Goal: Task Accomplishment & Management: Use online tool/utility

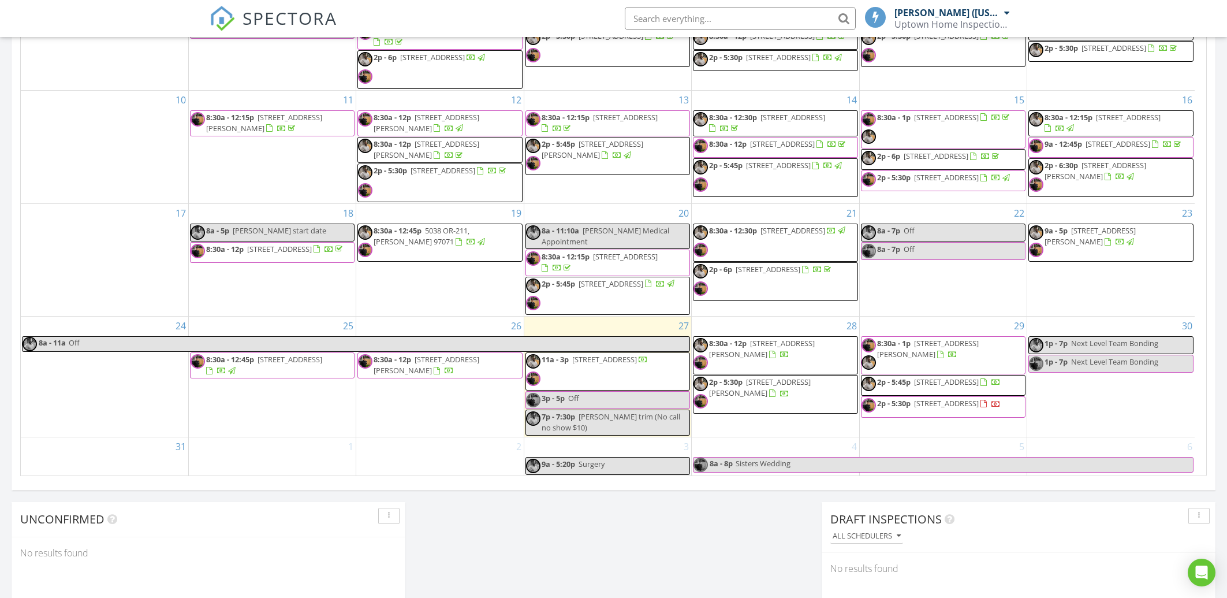
scroll to position [165, 0]
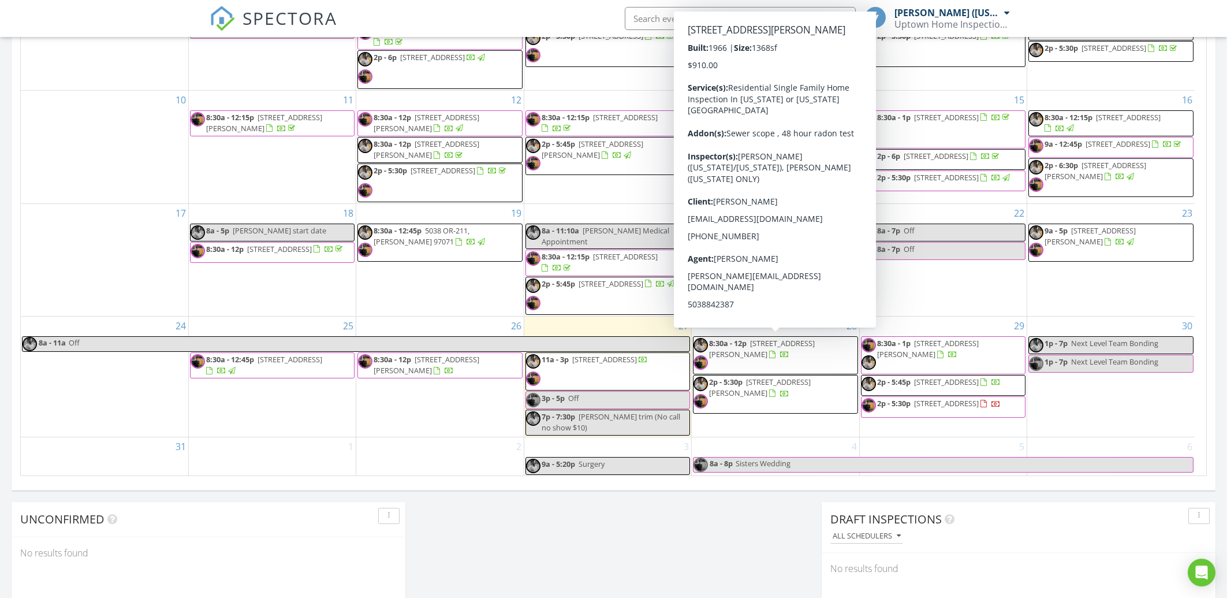
click at [792, 349] on span "8:30a - 12p 8618 NE Pierce Dr, Vancouver 98662" at bounding box center [774, 355] width 163 height 35
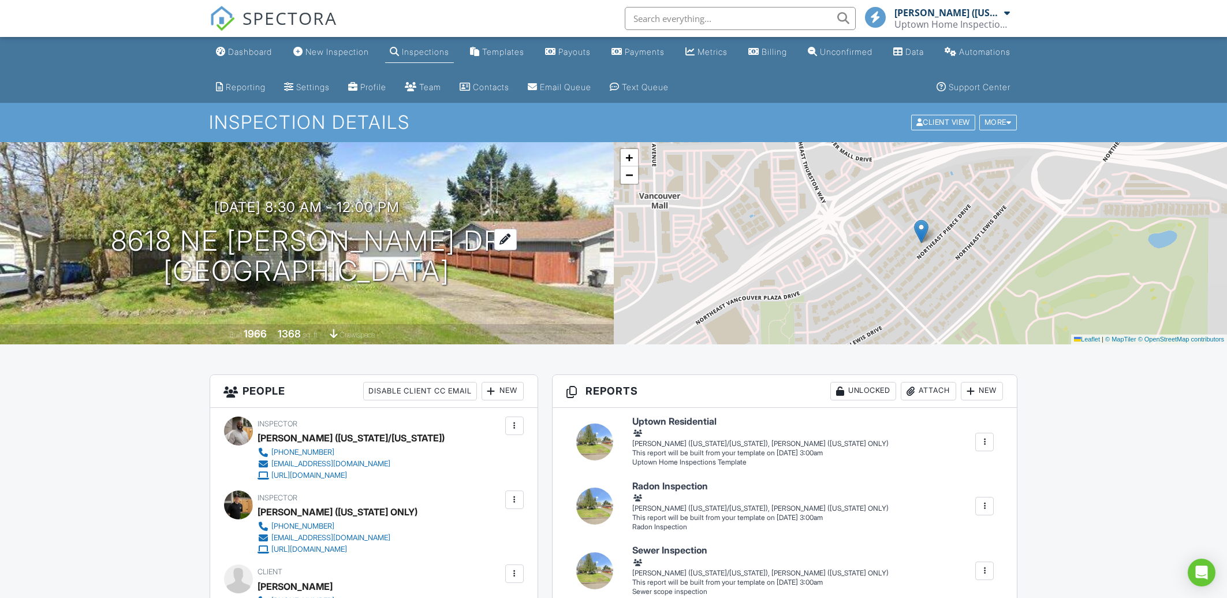
click at [383, 237] on h1 "8618 NE [PERSON_NAME] Dr [GEOGRAPHIC_DATA], WA 98662" at bounding box center [306, 256] width 391 height 61
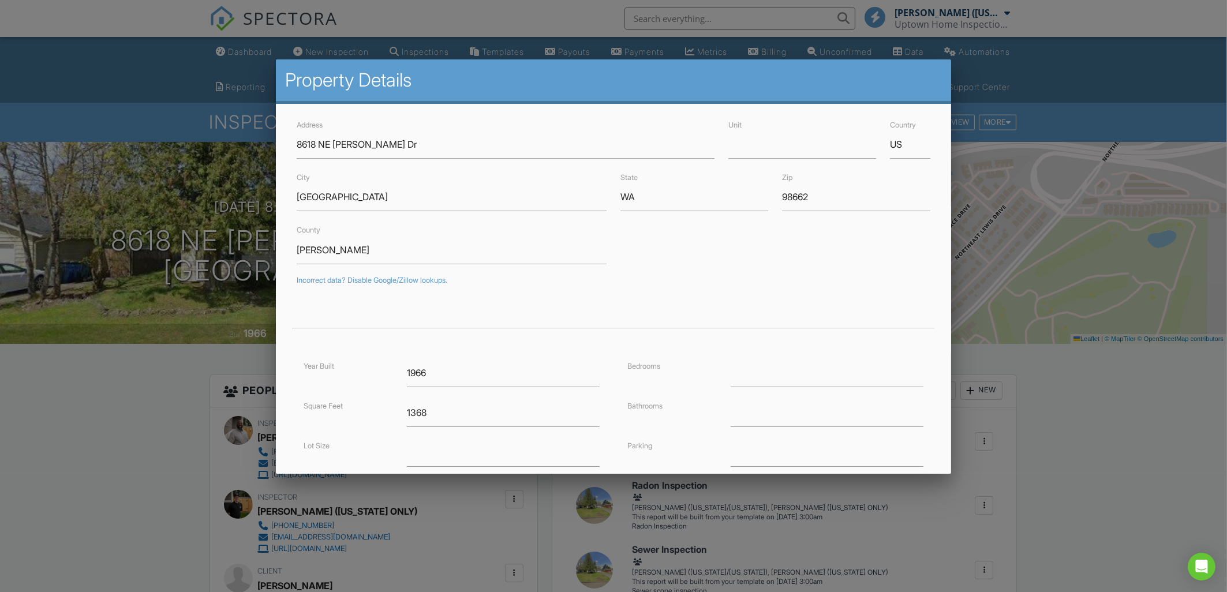
click at [133, 426] on div at bounding box center [613, 312] width 1227 height 741
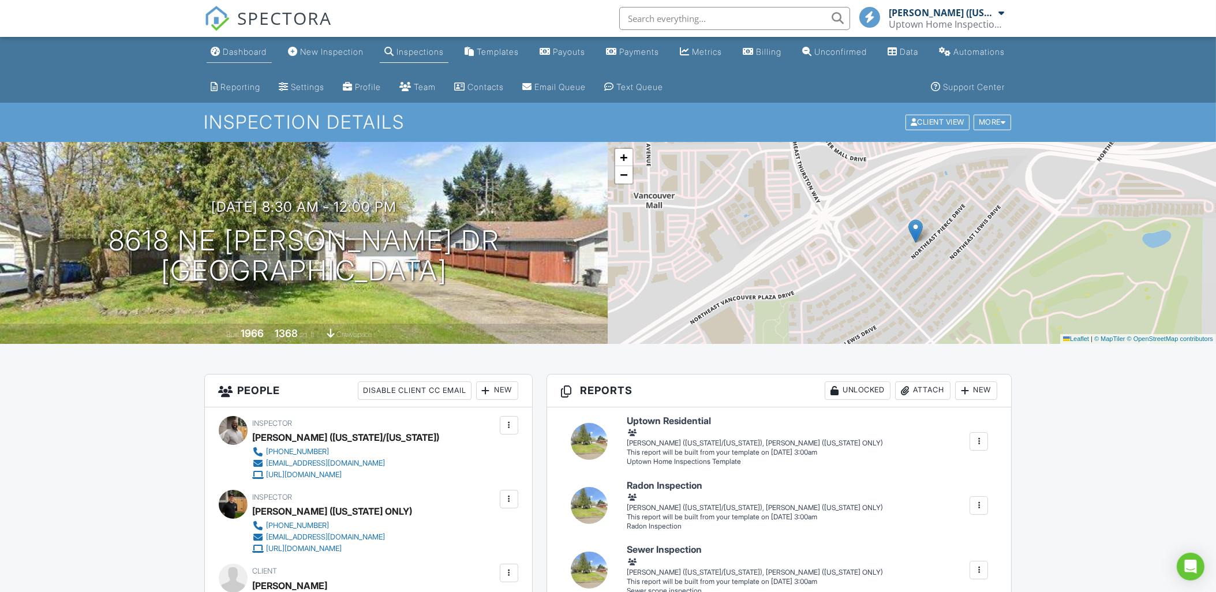
click at [247, 51] on div "Dashboard" at bounding box center [245, 52] width 44 height 10
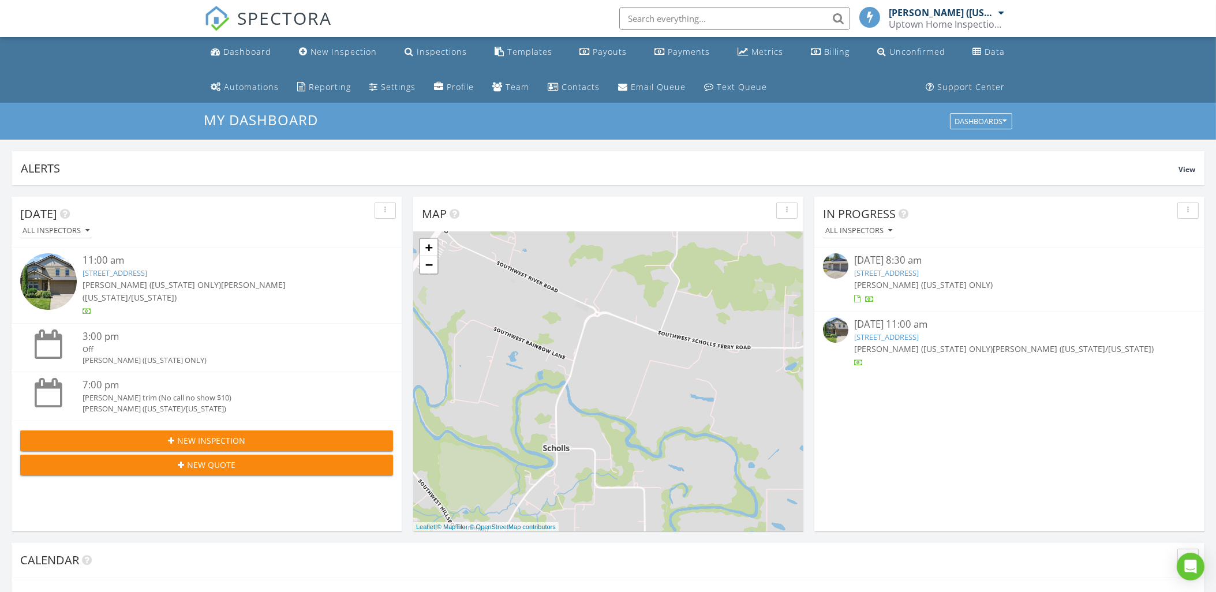
scroll to position [1062, 1228]
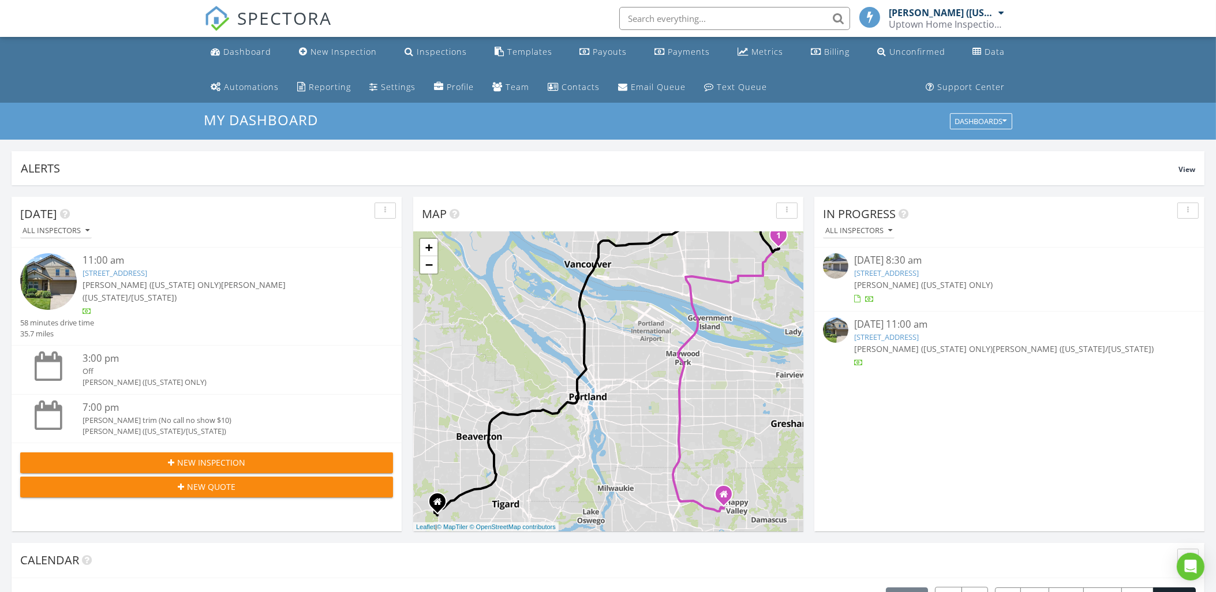
click at [199, 283] on span "[PERSON_NAME] ([US_STATE] ONLY)" at bounding box center [152, 284] width 139 height 11
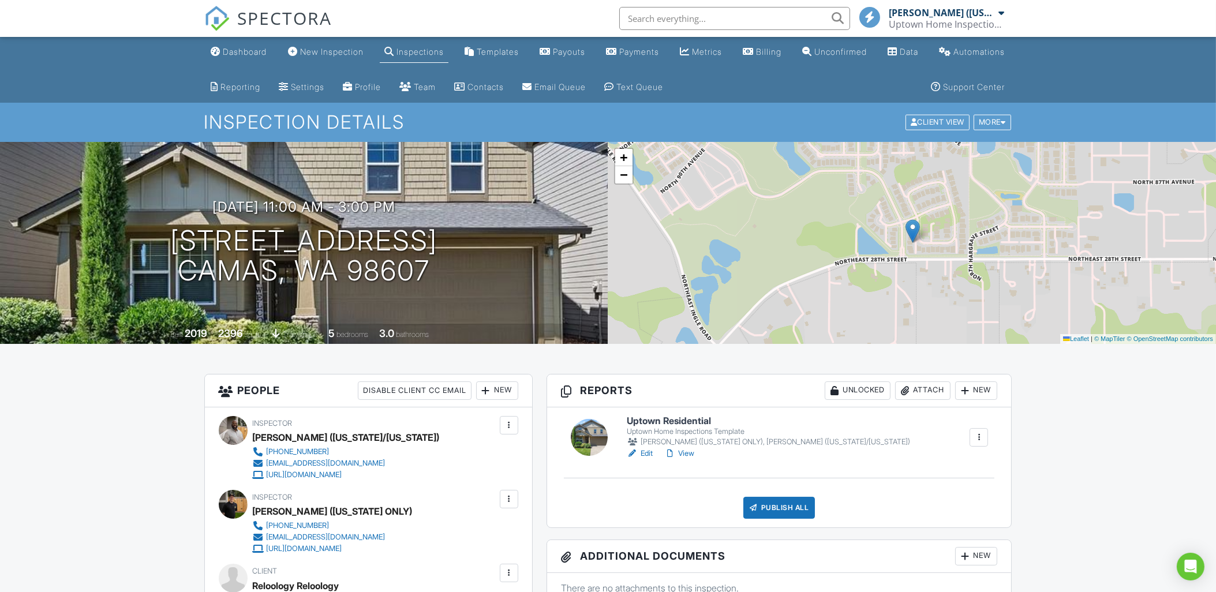
click at [700, 427] on div "Uptown Home Inspections Template" at bounding box center [768, 431] width 283 height 9
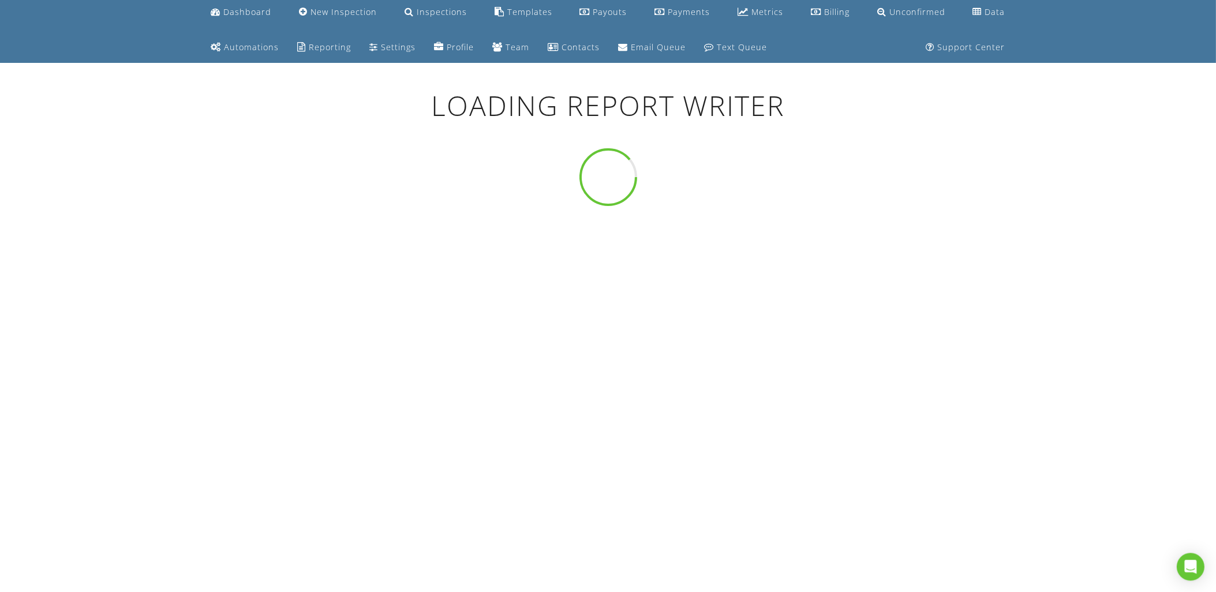
scroll to position [62, 0]
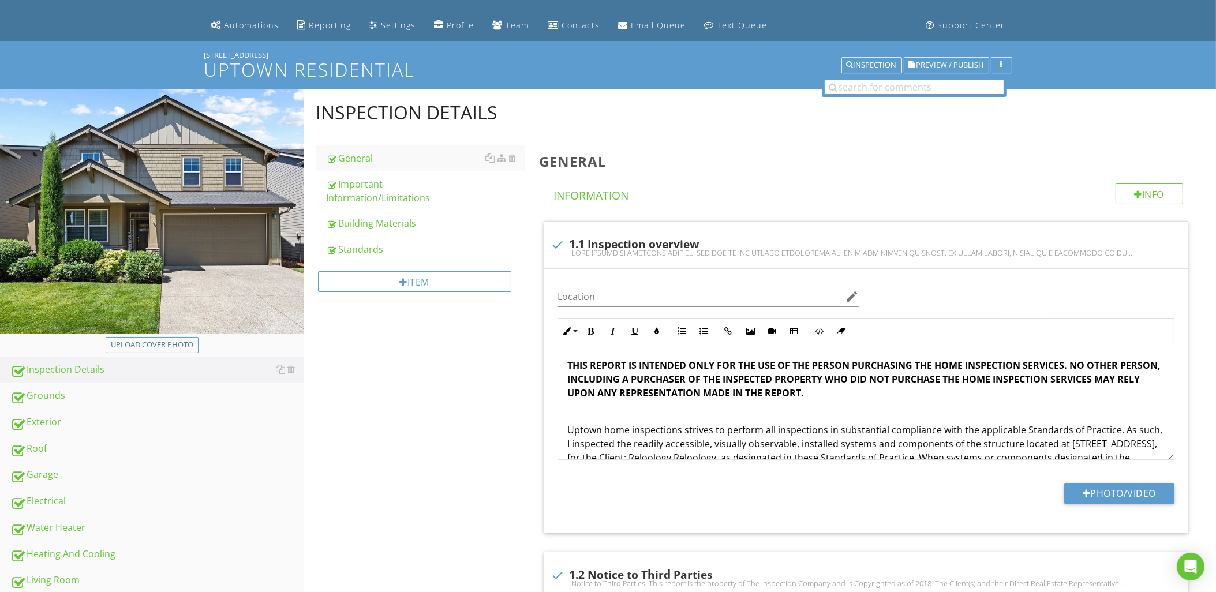
click at [951, 55] on div "[STREET_ADDRESS]" at bounding box center [608, 54] width 808 height 9
click at [949, 62] on span "Preview / Publish" at bounding box center [951, 66] width 68 height 8
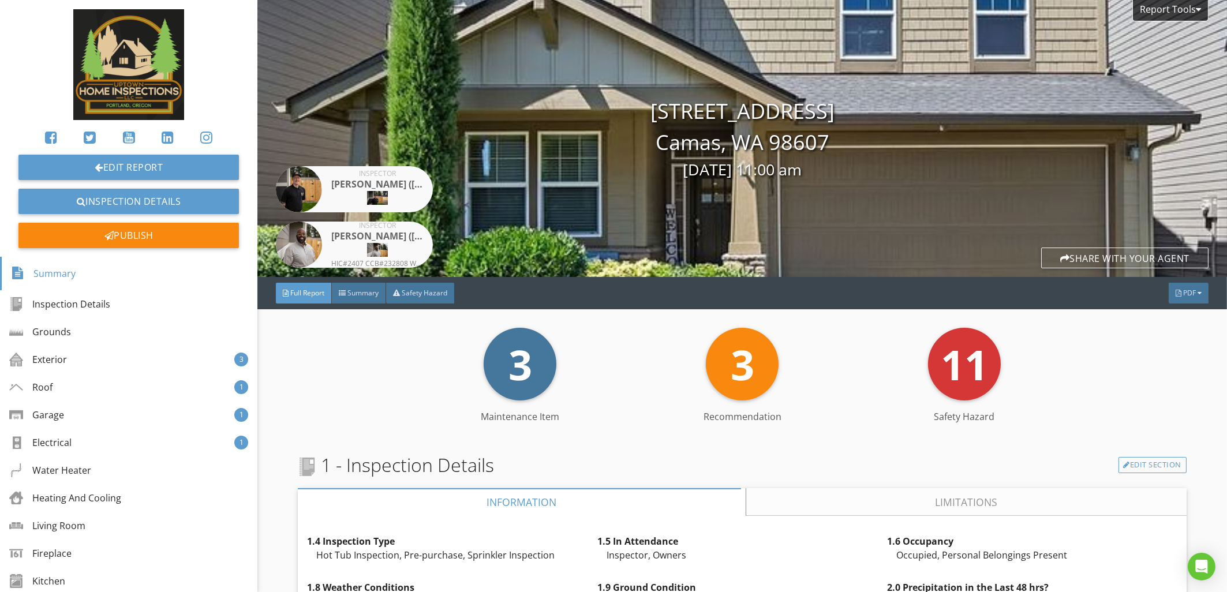
click at [454, 410] on div "Maintenance Item" at bounding box center [520, 417] width 222 height 14
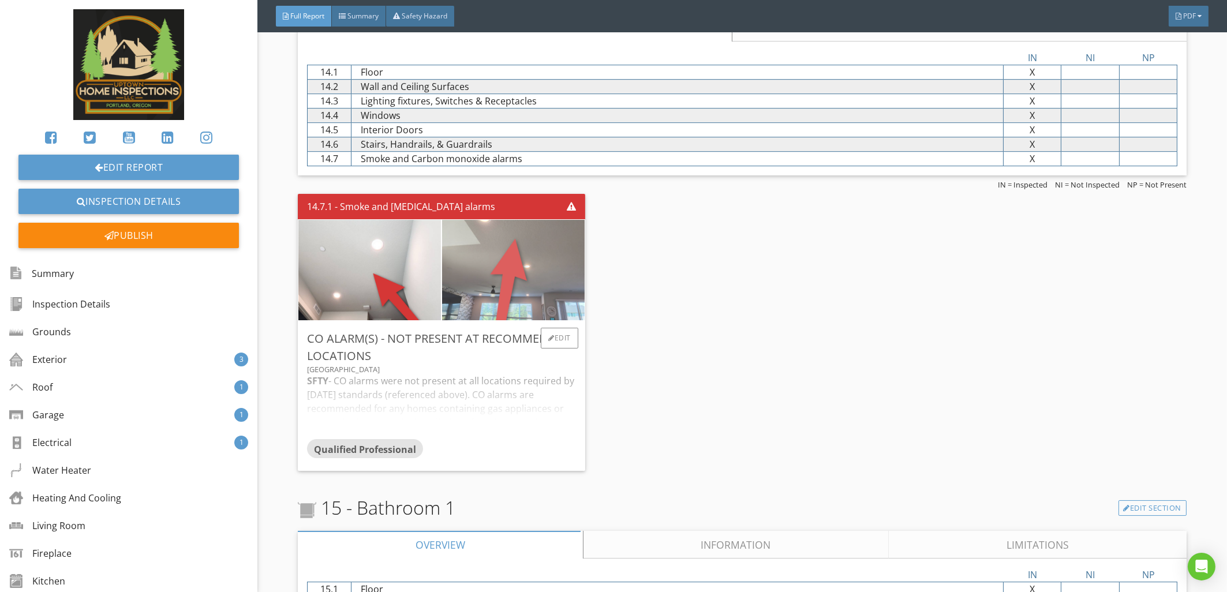
scroll to position [7643, 0]
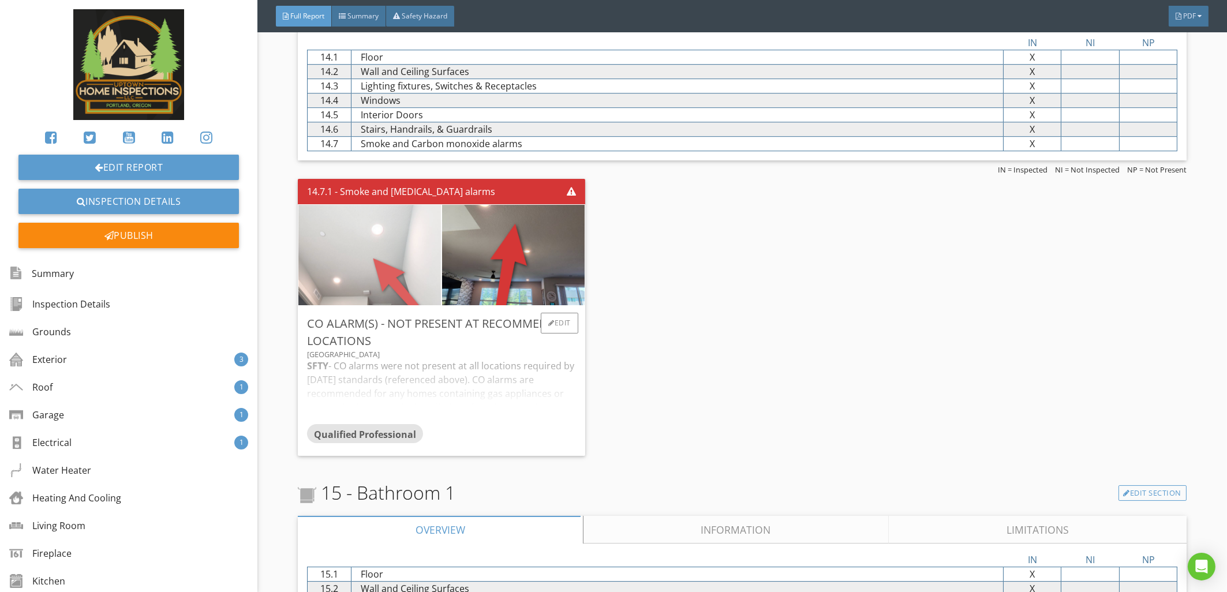
click at [376, 284] on img at bounding box center [370, 255] width 188 height 251
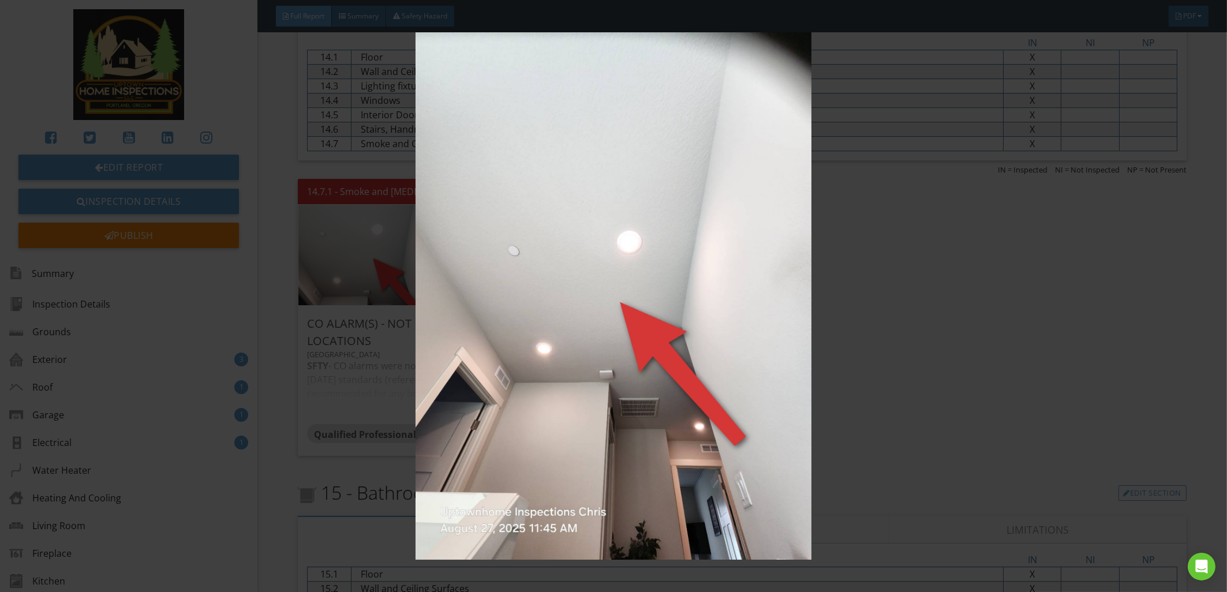
click at [671, 253] on img at bounding box center [613, 296] width 1131 height 528
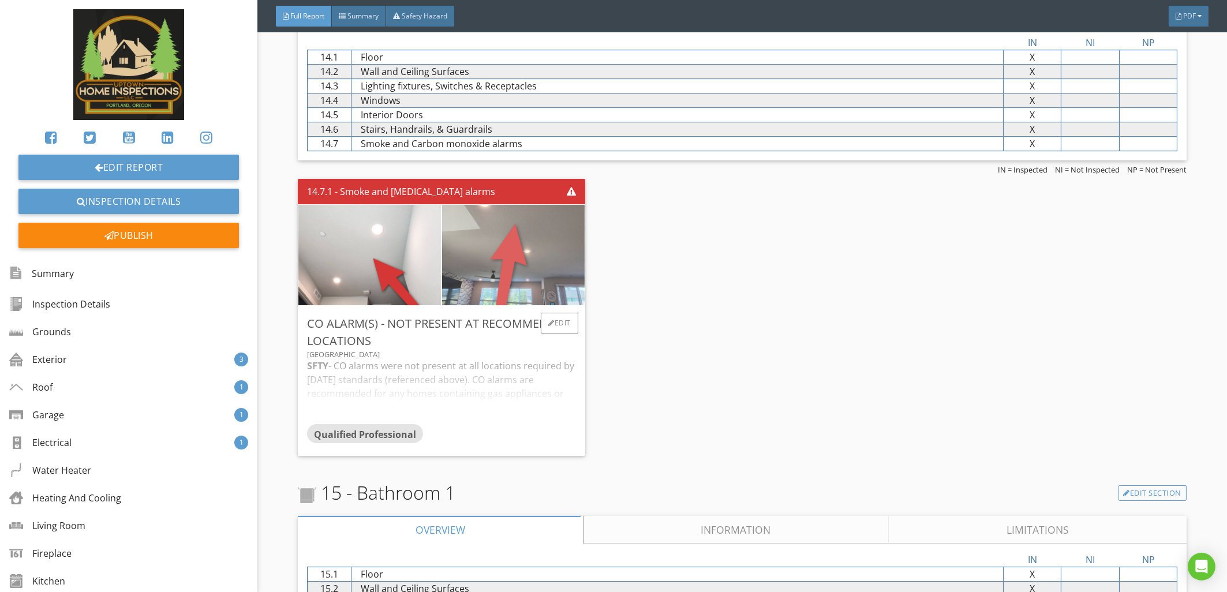
click at [480, 271] on img at bounding box center [513, 255] width 188 height 251
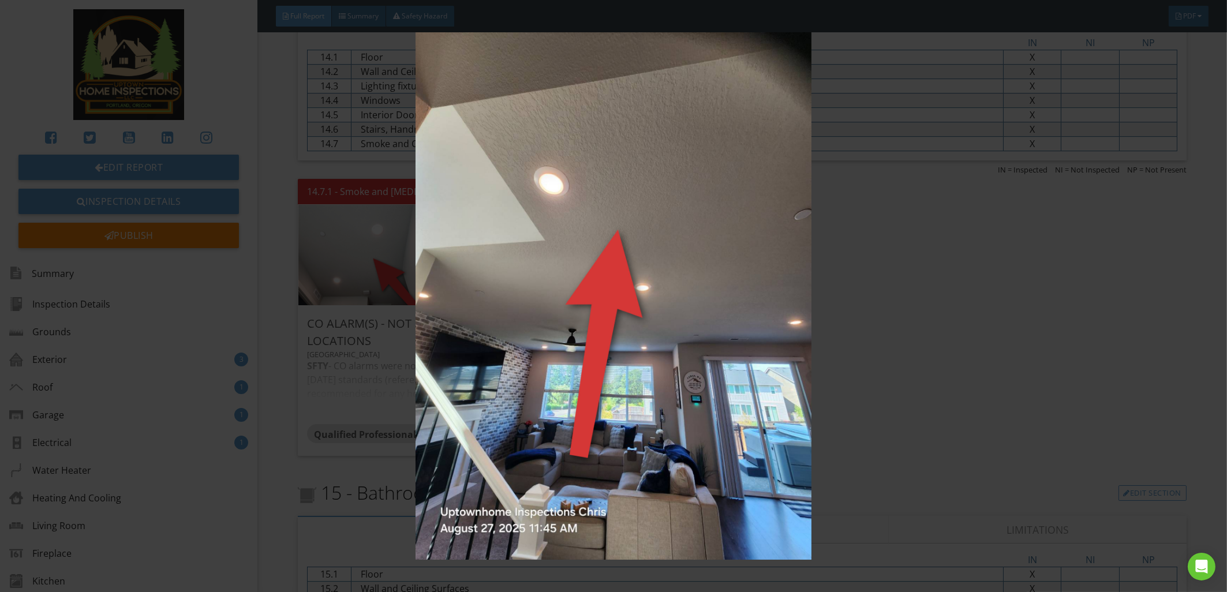
click at [600, 206] on img at bounding box center [613, 296] width 1131 height 528
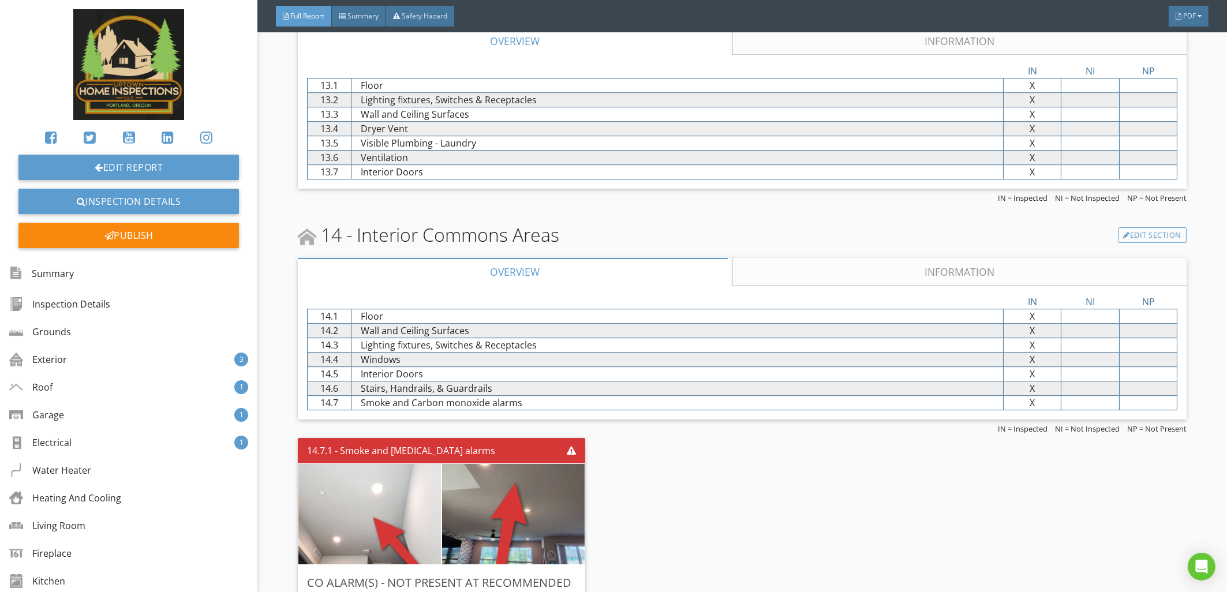
scroll to position [7423, 0]
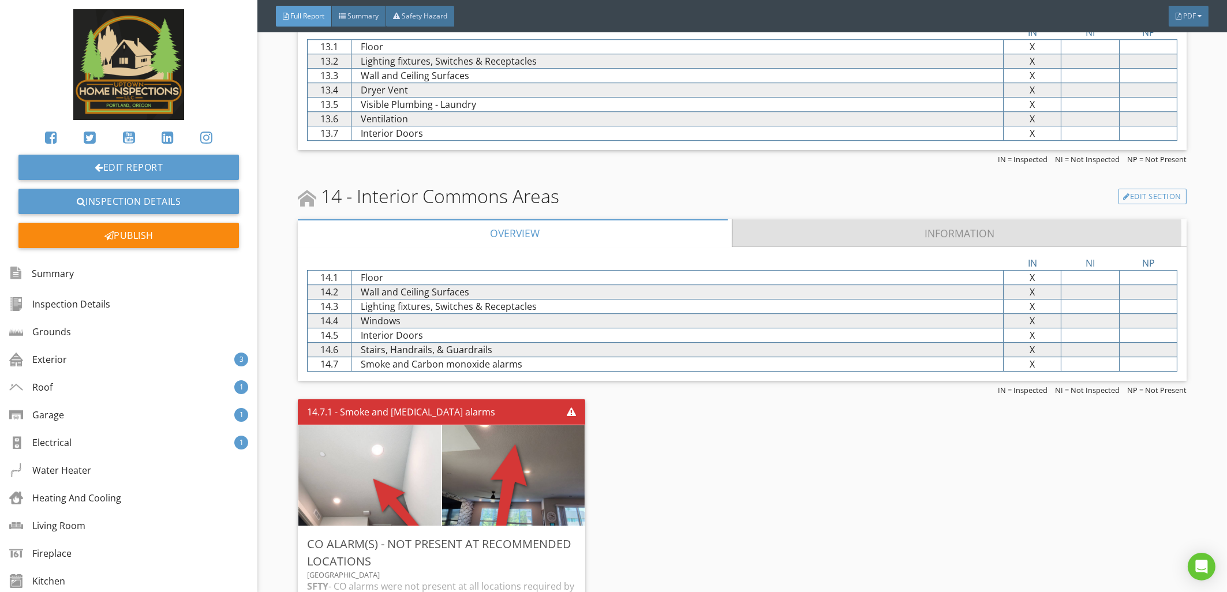
click at [943, 247] on link "Information" at bounding box center [960, 233] width 454 height 28
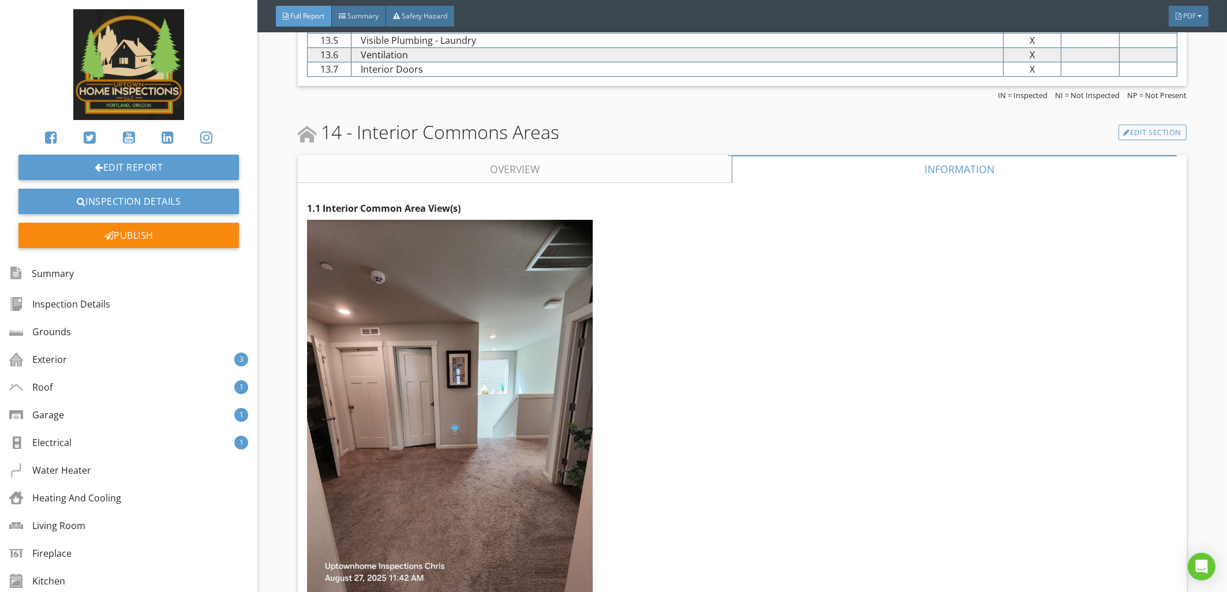
scroll to position [7569, 0]
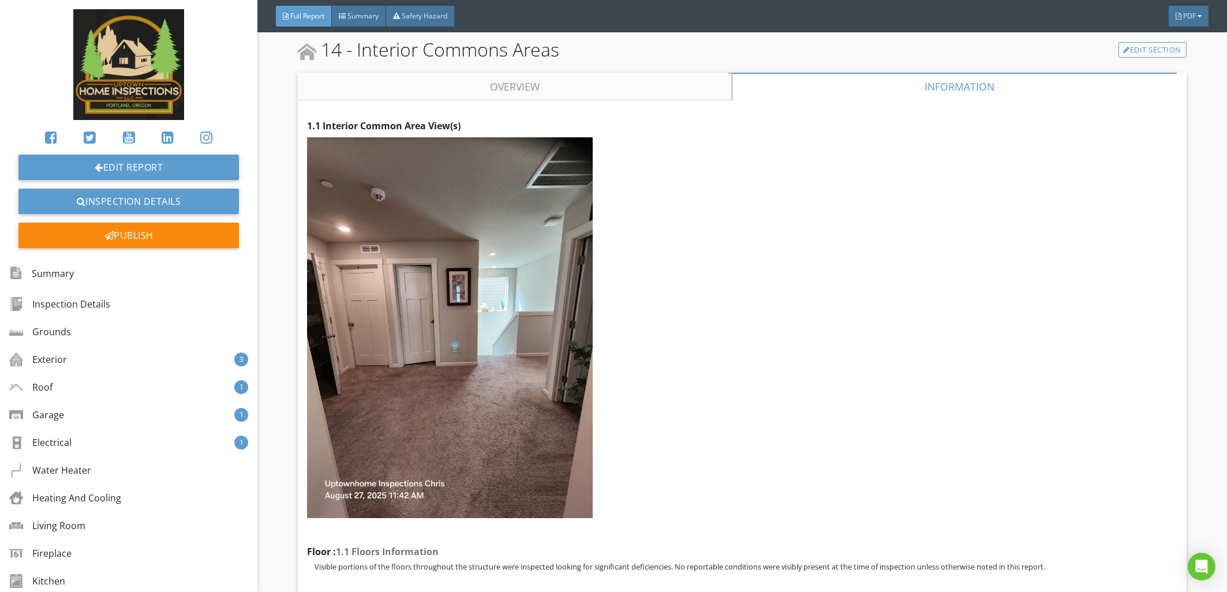
click at [559, 99] on link "Overview" at bounding box center [515, 87] width 434 height 28
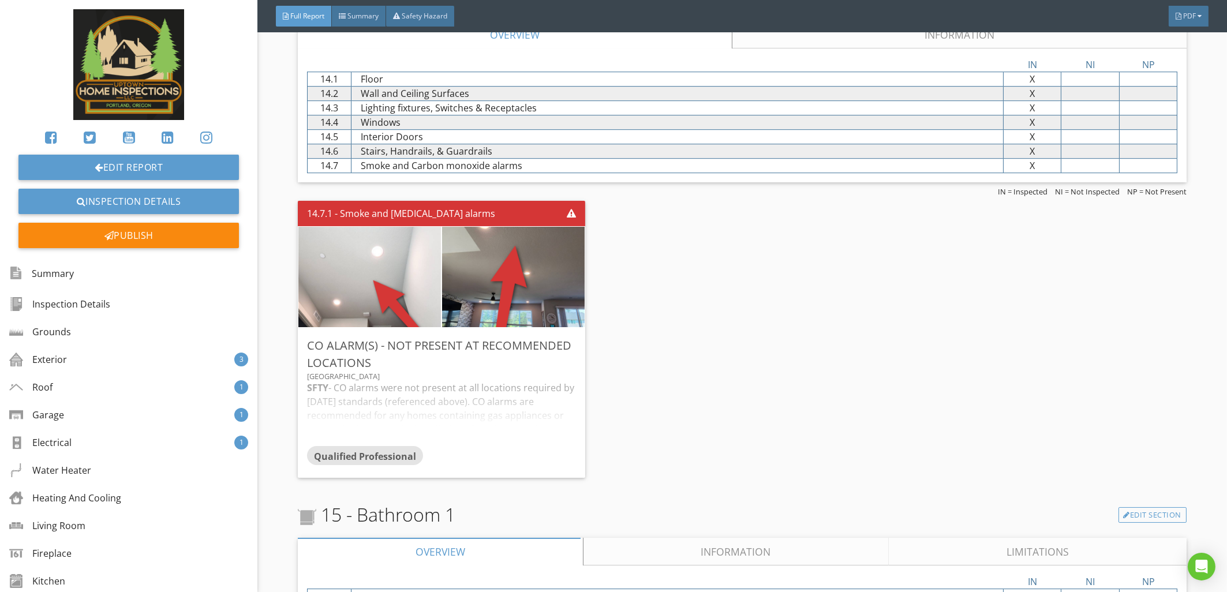
scroll to position [7643, 0]
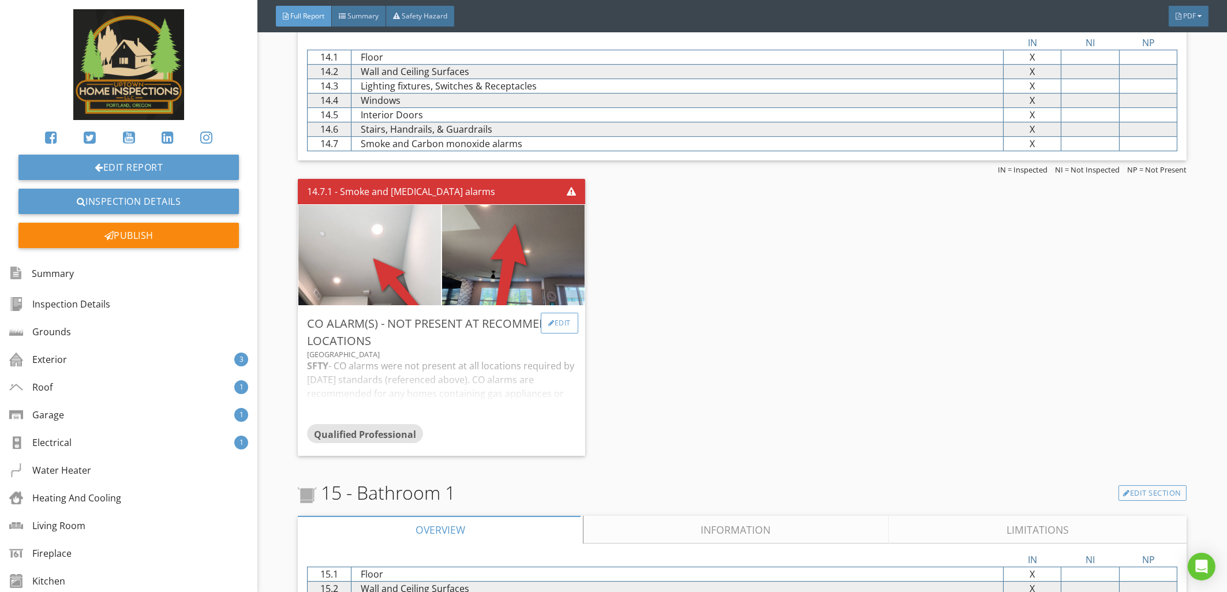
click at [555, 334] on div "Edit" at bounding box center [560, 323] width 38 height 21
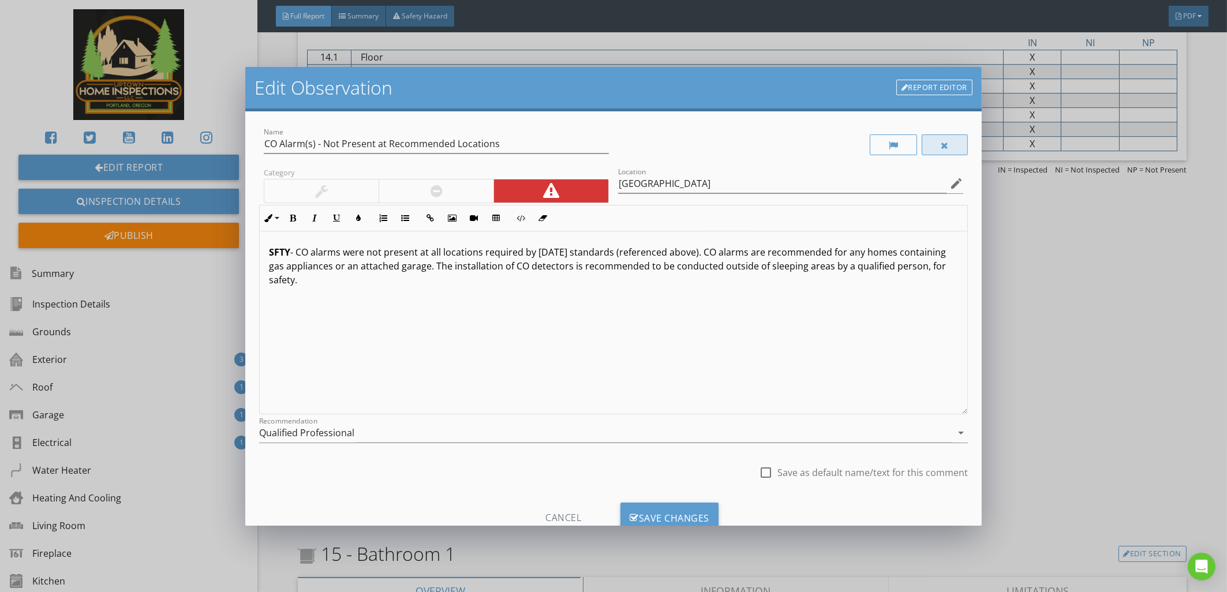
click at [925, 148] on div at bounding box center [945, 145] width 46 height 21
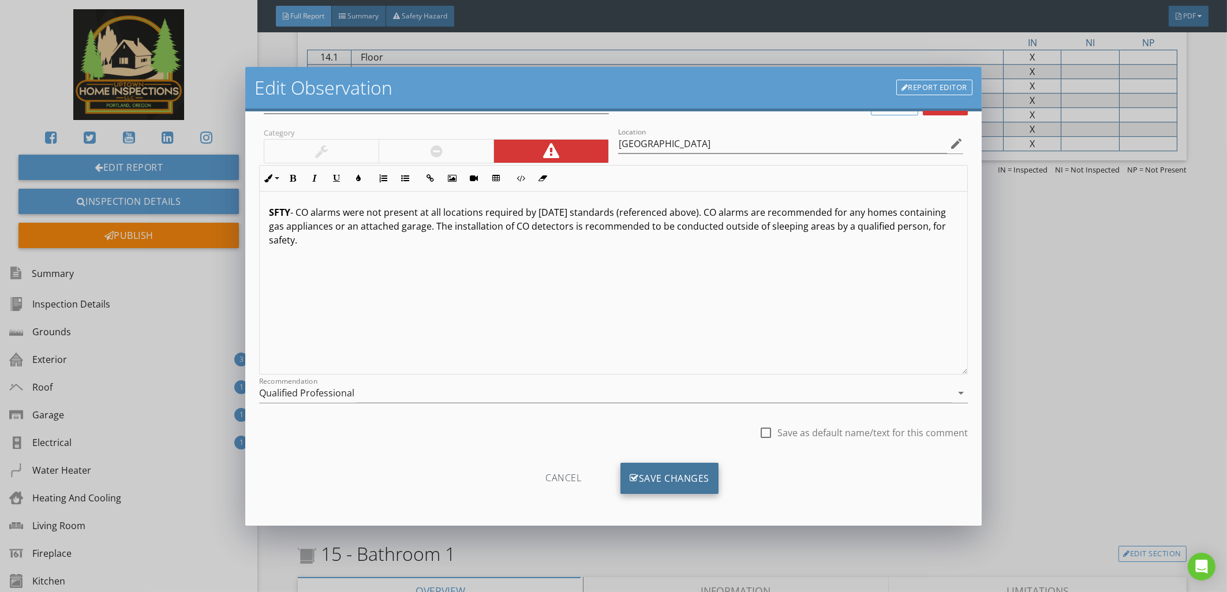
click at [655, 471] on div "Save Changes" at bounding box center [670, 478] width 98 height 31
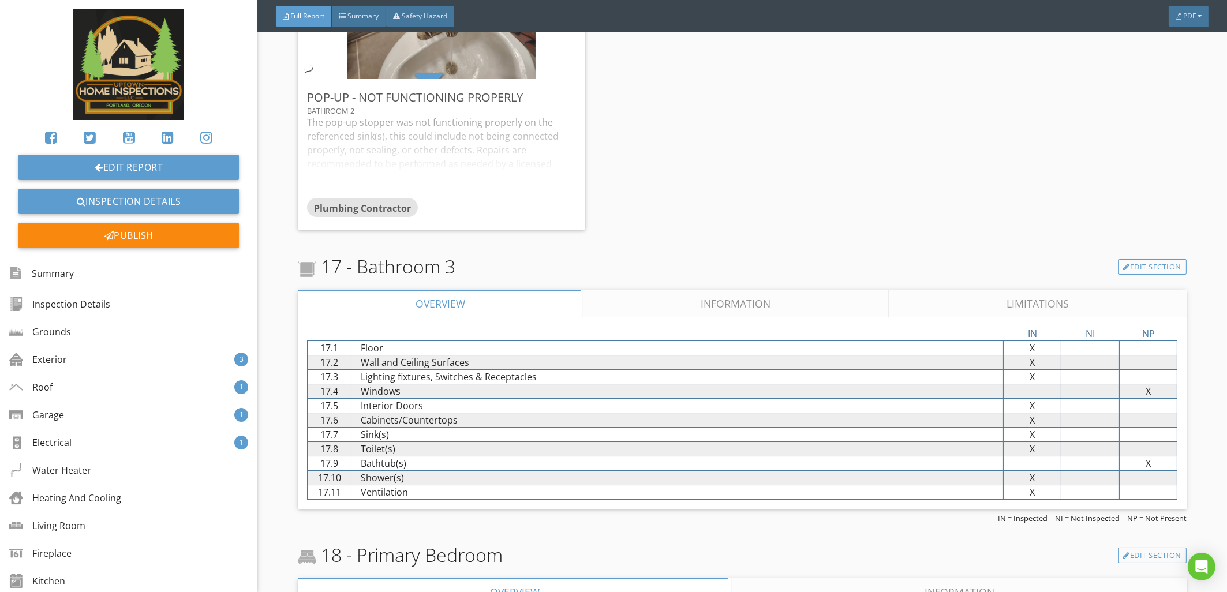
scroll to position [8452, 0]
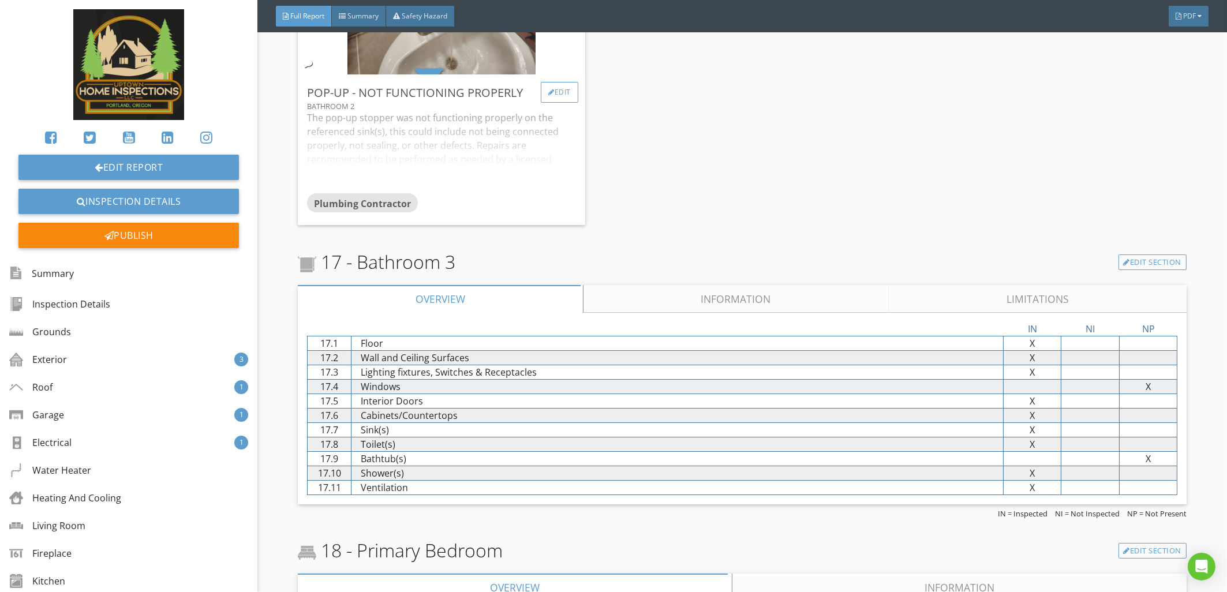
click at [549, 103] on div "Edit" at bounding box center [560, 92] width 38 height 21
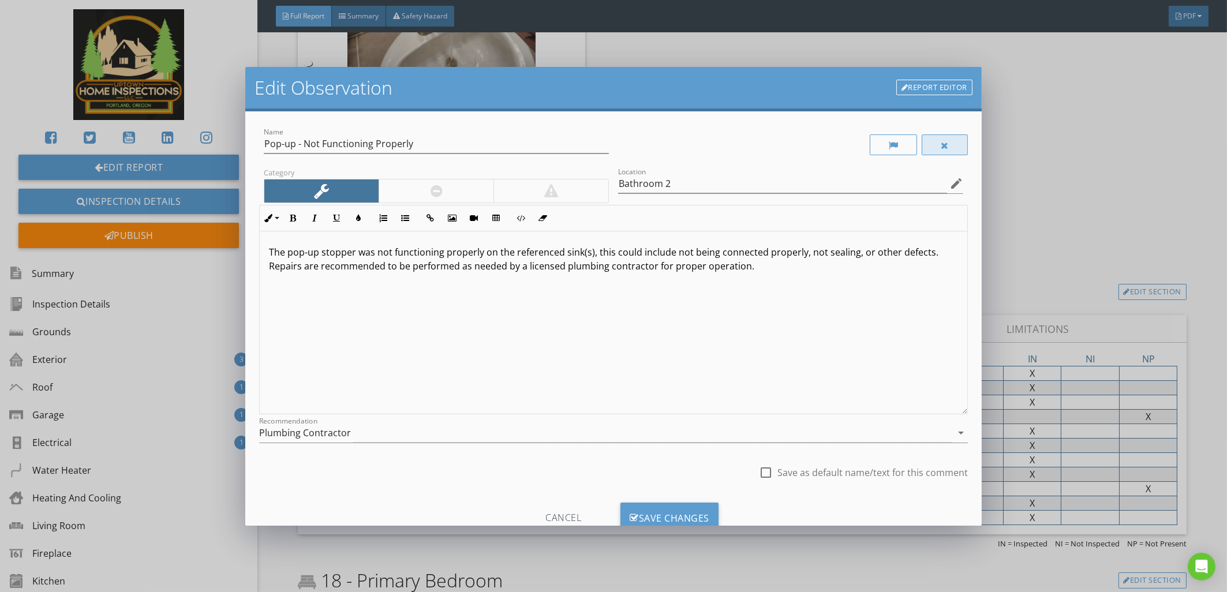
click at [929, 142] on div at bounding box center [945, 145] width 46 height 21
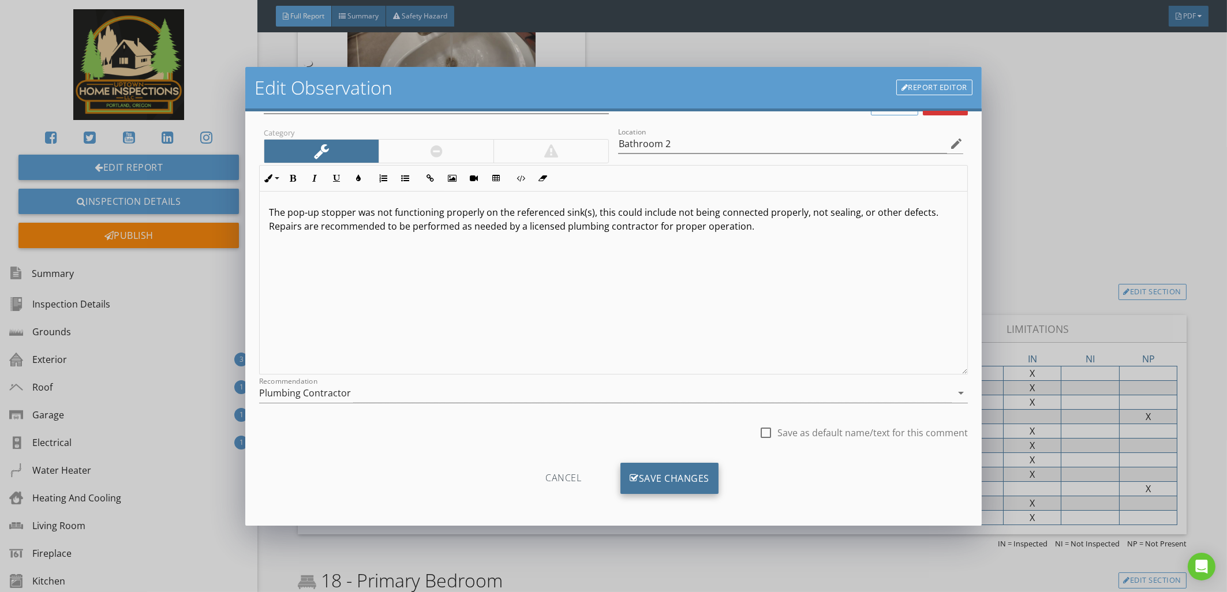
click at [669, 483] on div "Save Changes" at bounding box center [670, 478] width 98 height 31
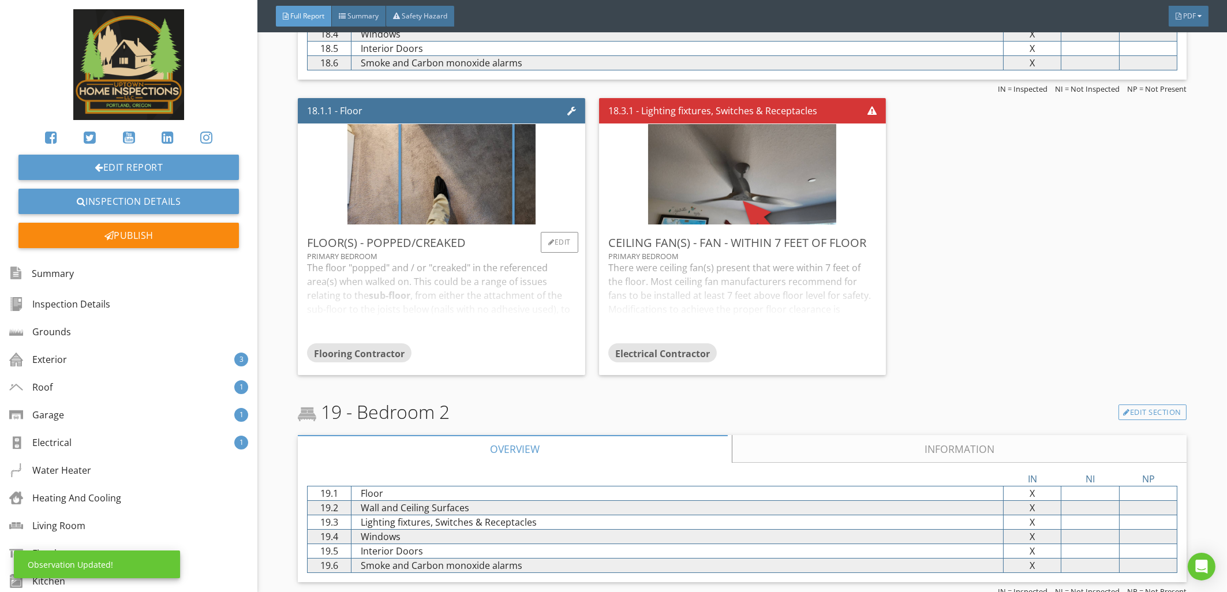
scroll to position [8819, 0]
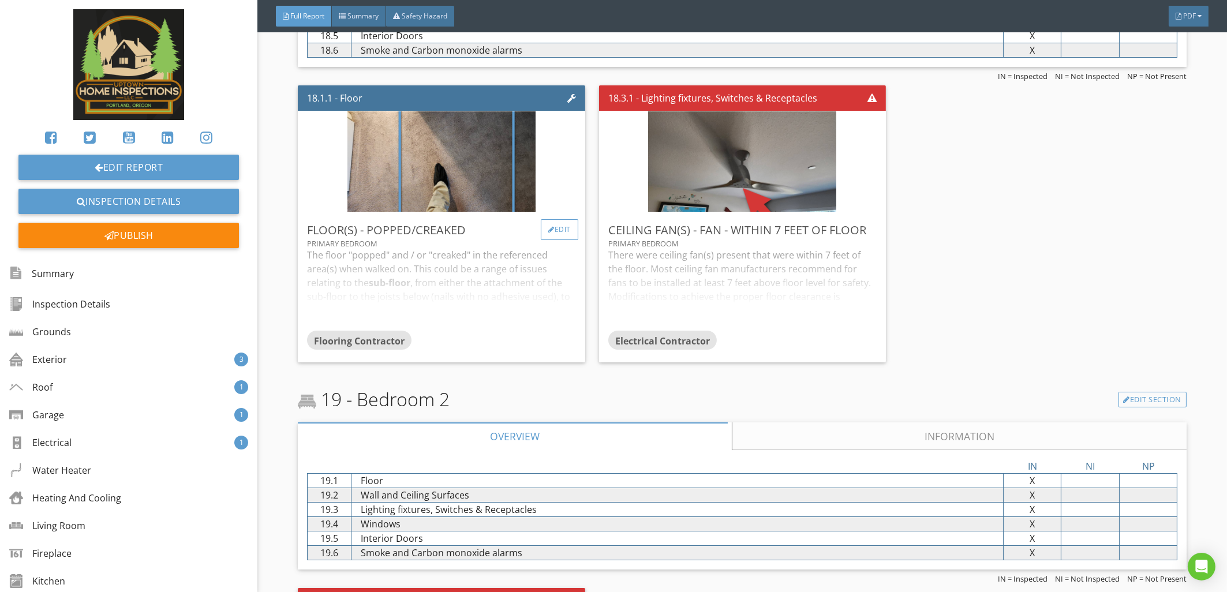
click at [564, 240] on div "Edit" at bounding box center [560, 229] width 38 height 21
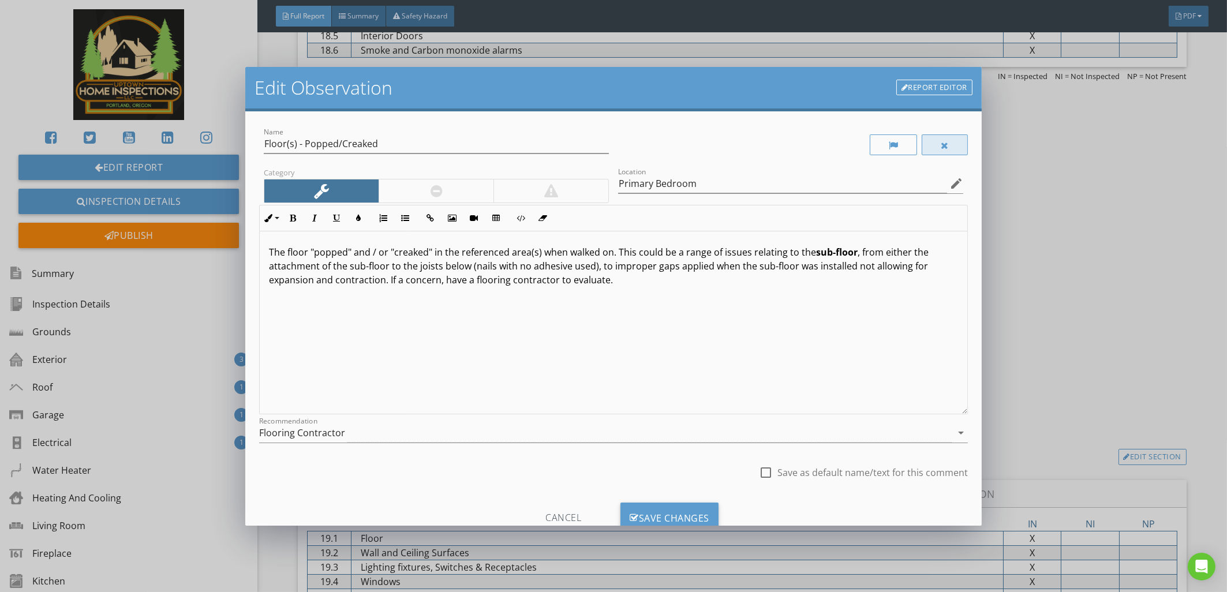
click at [938, 145] on div at bounding box center [945, 145] width 46 height 21
click at [641, 504] on div "Save Changes" at bounding box center [670, 518] width 98 height 31
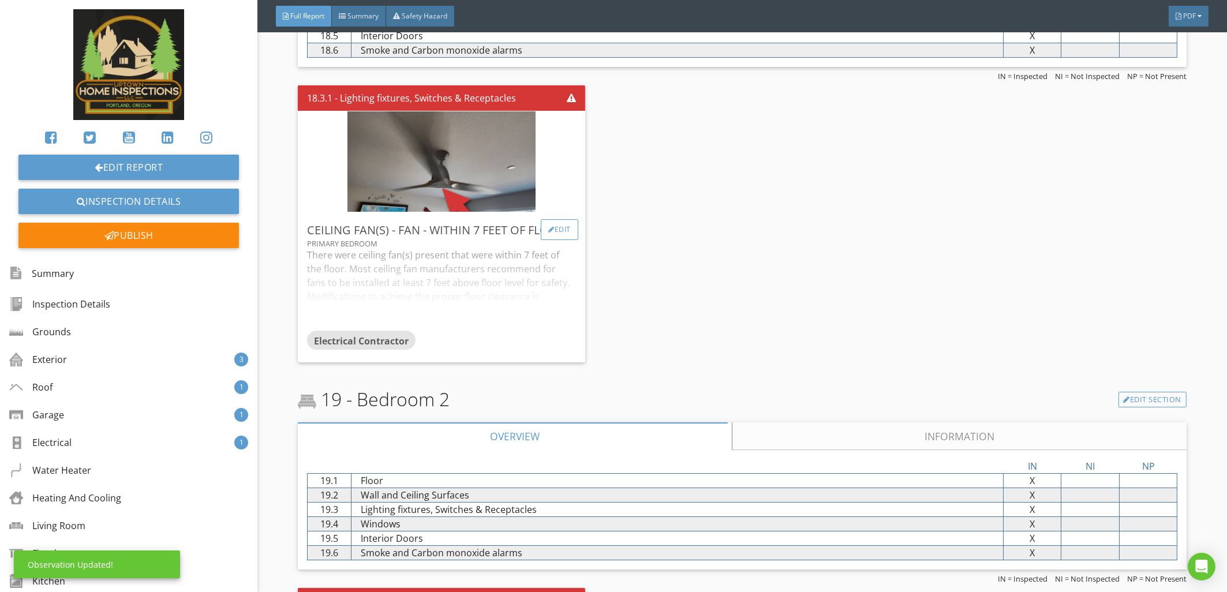
click at [551, 240] on div "Edit" at bounding box center [560, 229] width 38 height 21
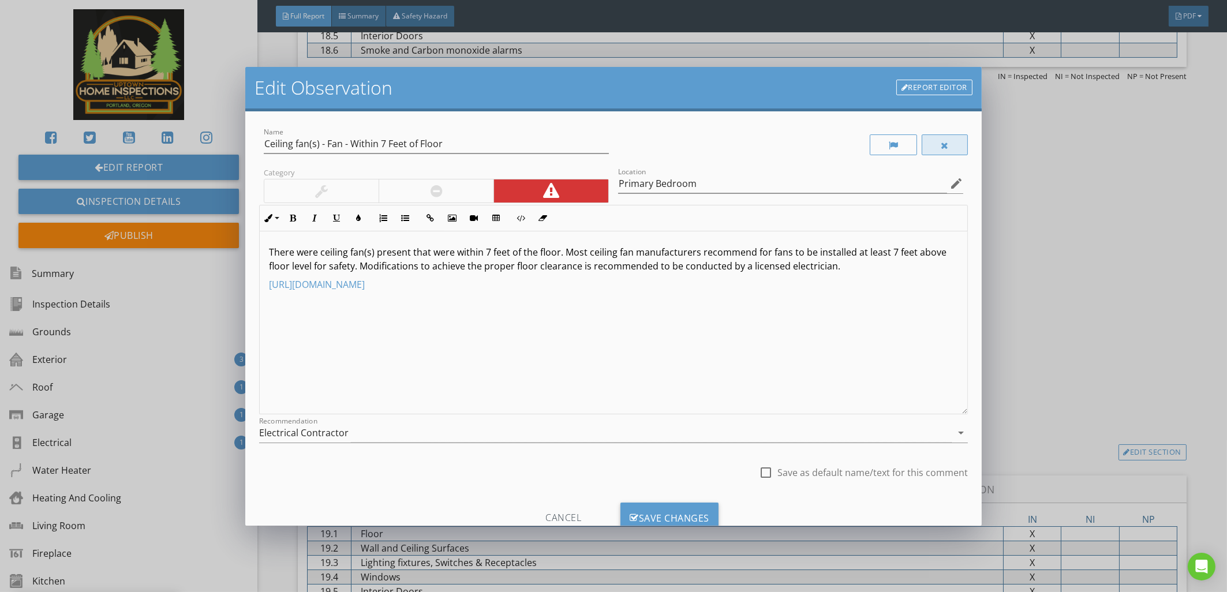
click at [922, 142] on div at bounding box center [945, 145] width 46 height 21
click at [629, 512] on div "Save Changes" at bounding box center [670, 518] width 98 height 31
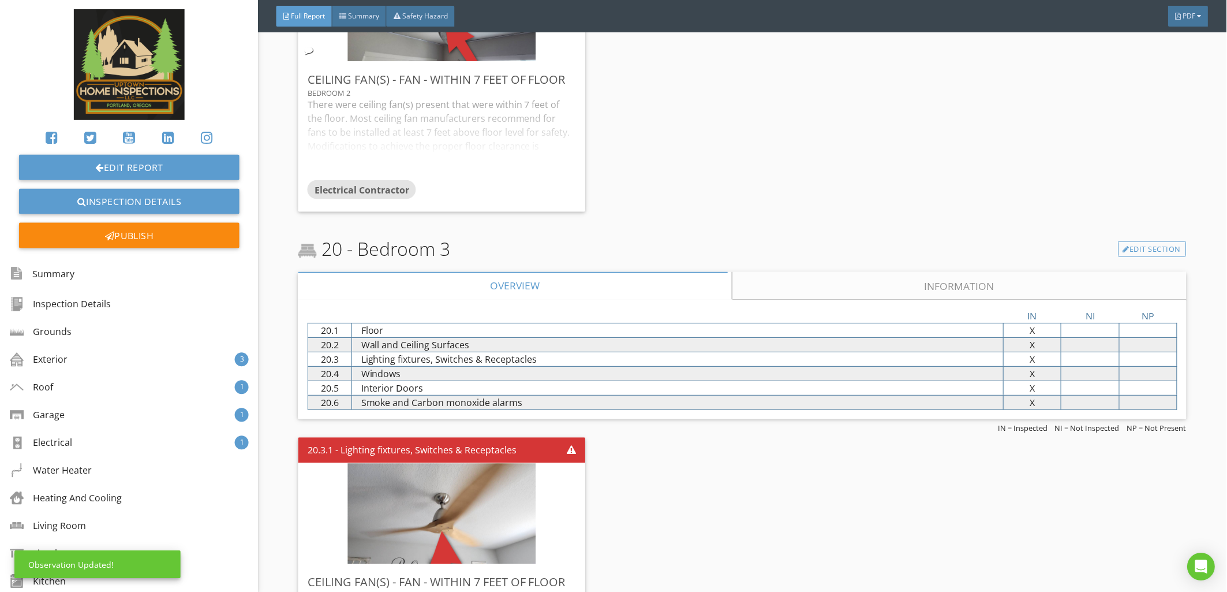
scroll to position [9039, 0]
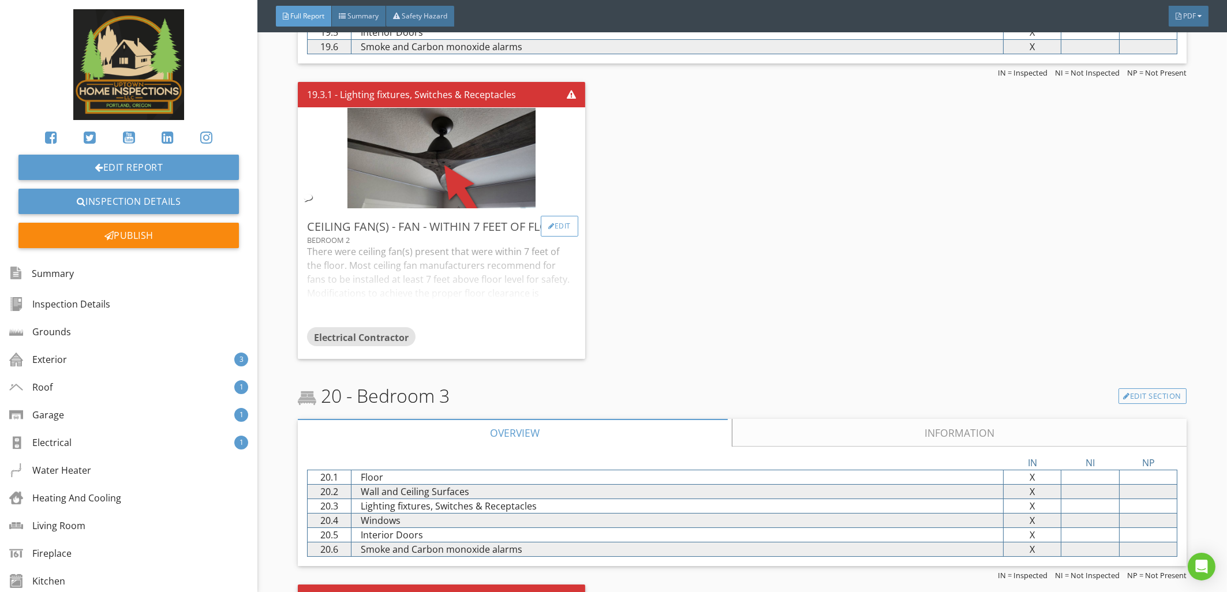
click at [558, 237] on div "Edit" at bounding box center [560, 226] width 38 height 21
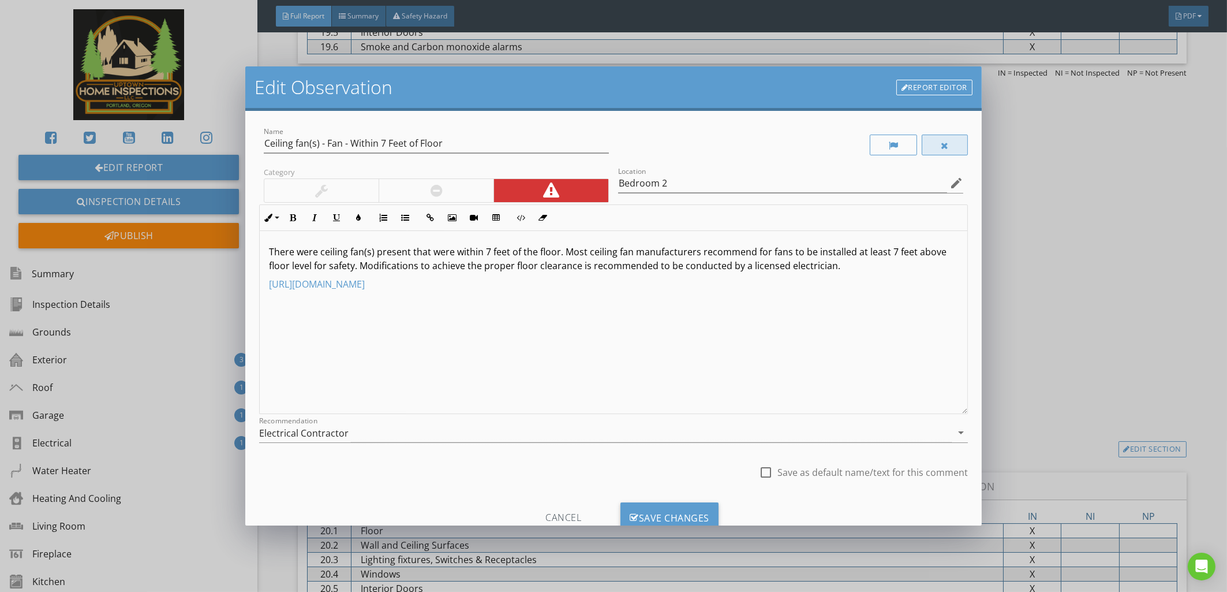
click at [926, 151] on div at bounding box center [945, 145] width 46 height 21
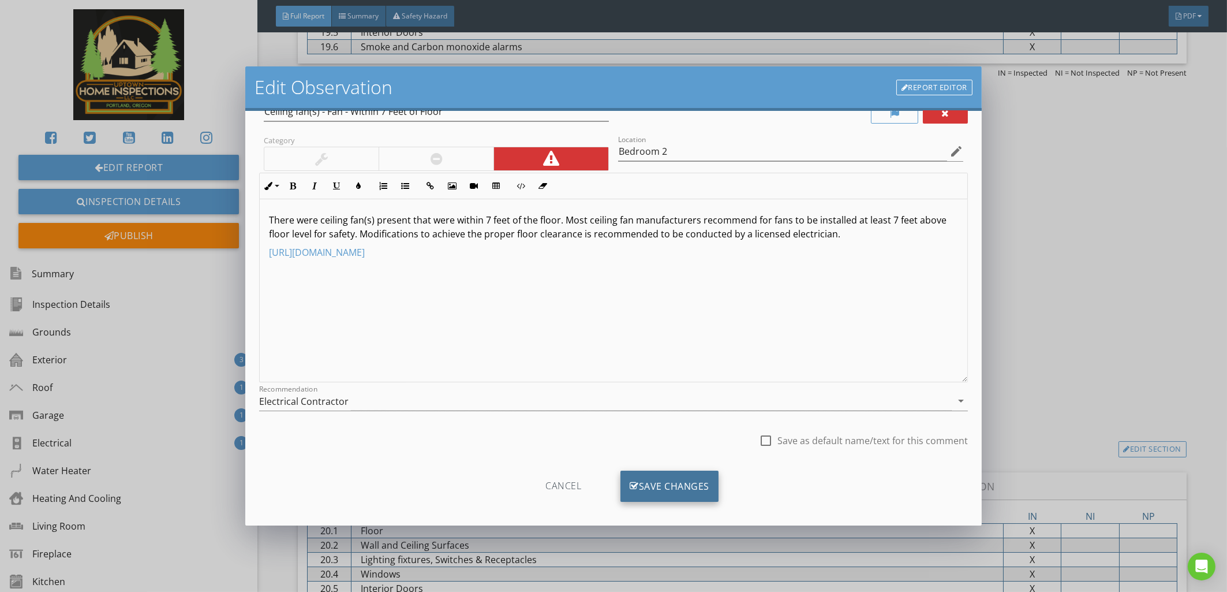
scroll to position [40, 0]
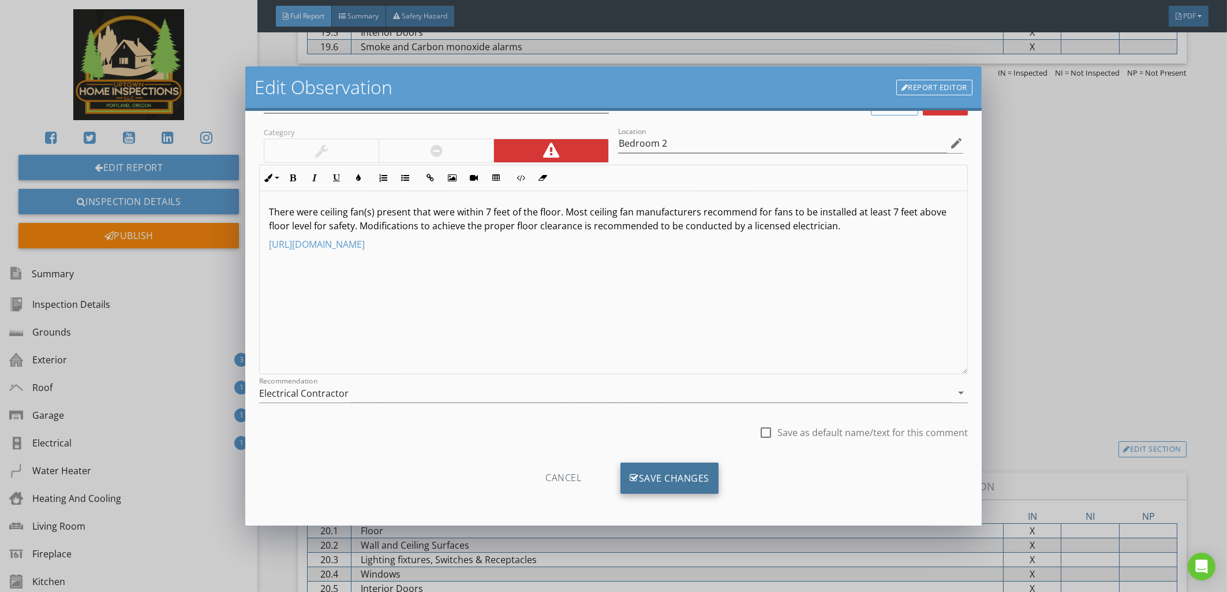
click at [642, 471] on div "Save Changes" at bounding box center [670, 477] width 98 height 31
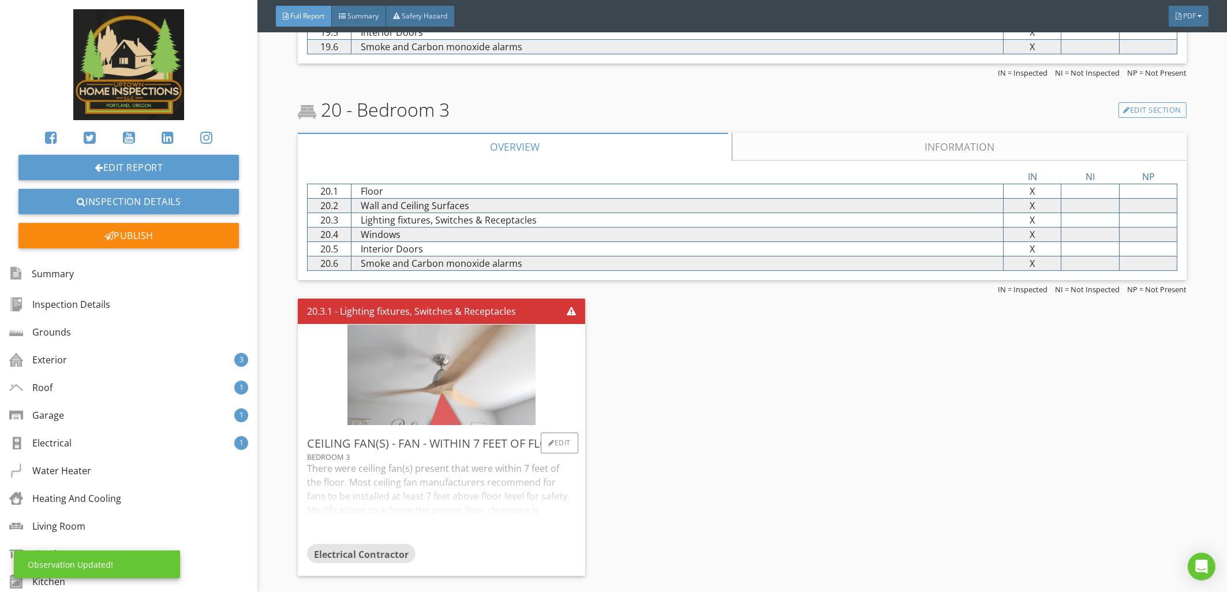
scroll to position [9260, 0]
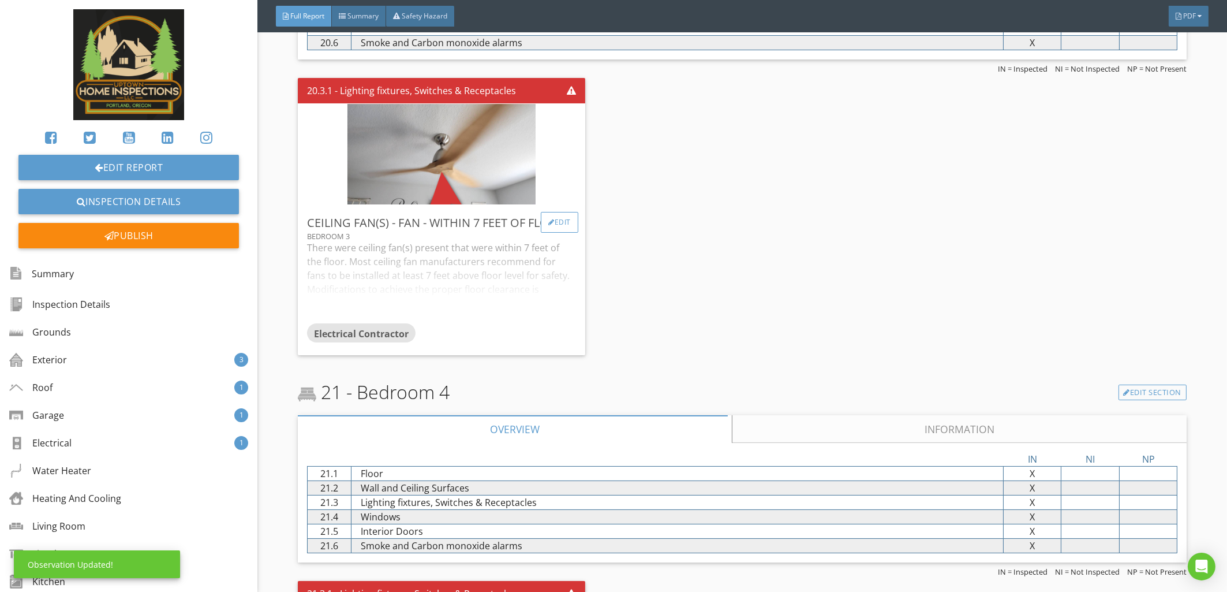
click at [554, 233] on div "Edit" at bounding box center [560, 222] width 38 height 21
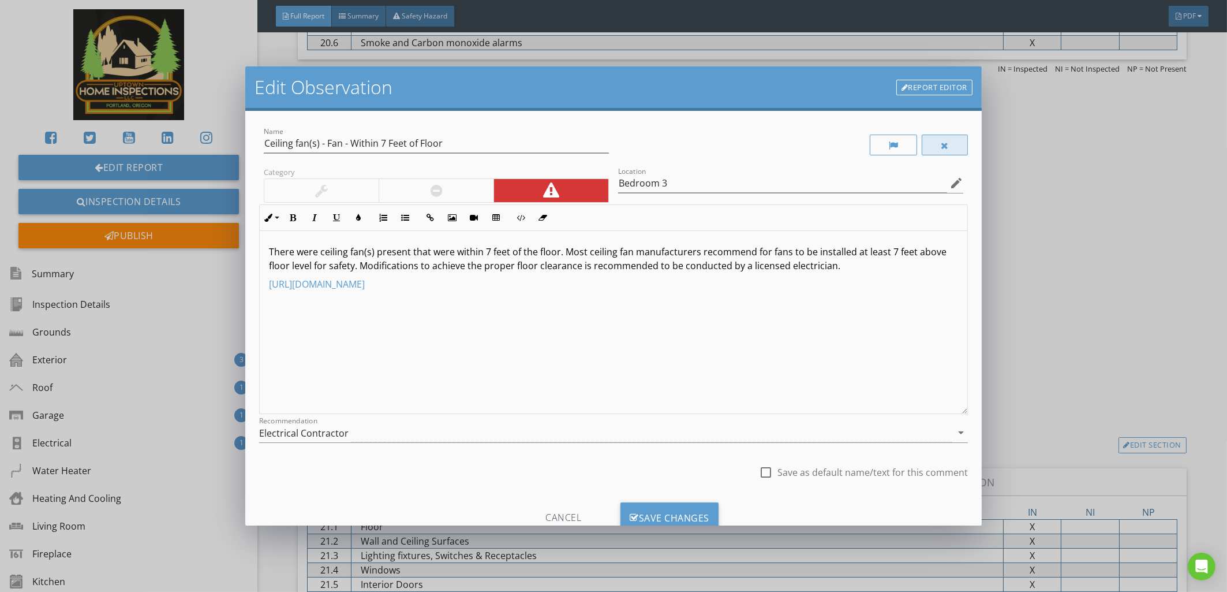
click at [938, 147] on div at bounding box center [945, 145] width 46 height 21
click at [668, 508] on div "Save Changes" at bounding box center [670, 517] width 98 height 31
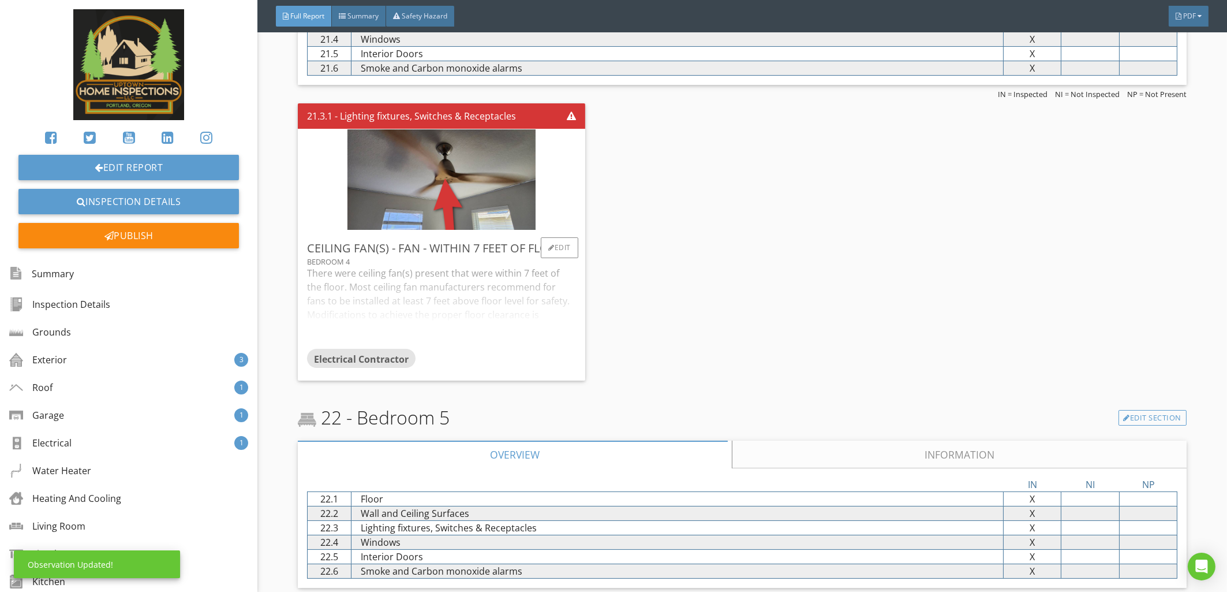
scroll to position [9480, 0]
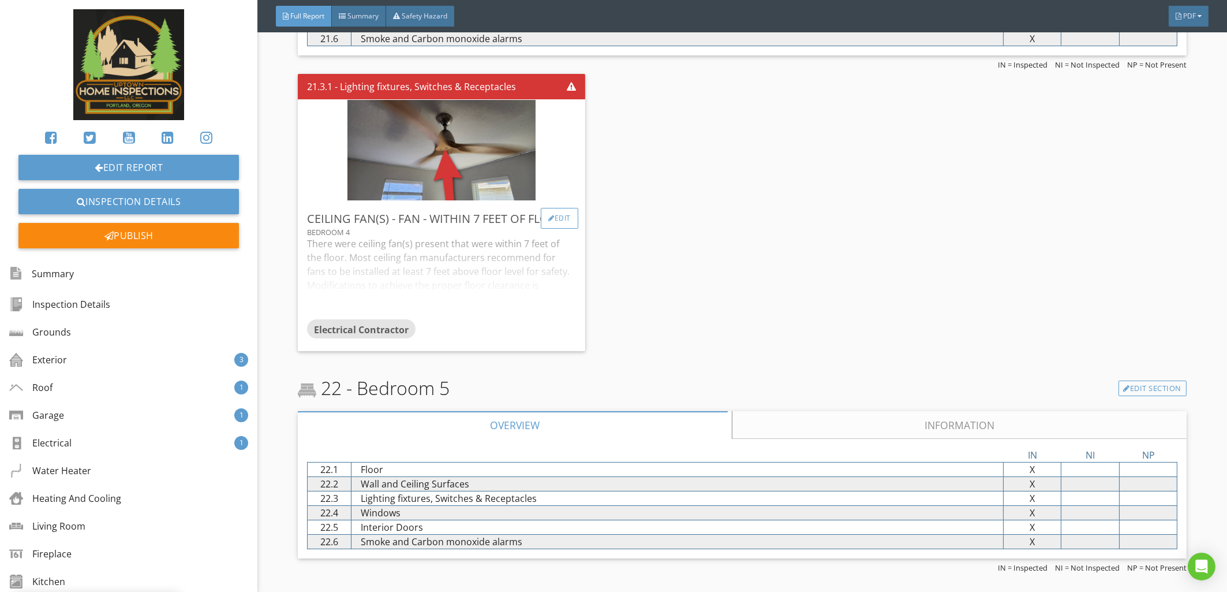
click at [558, 229] on div "Edit" at bounding box center [560, 218] width 38 height 21
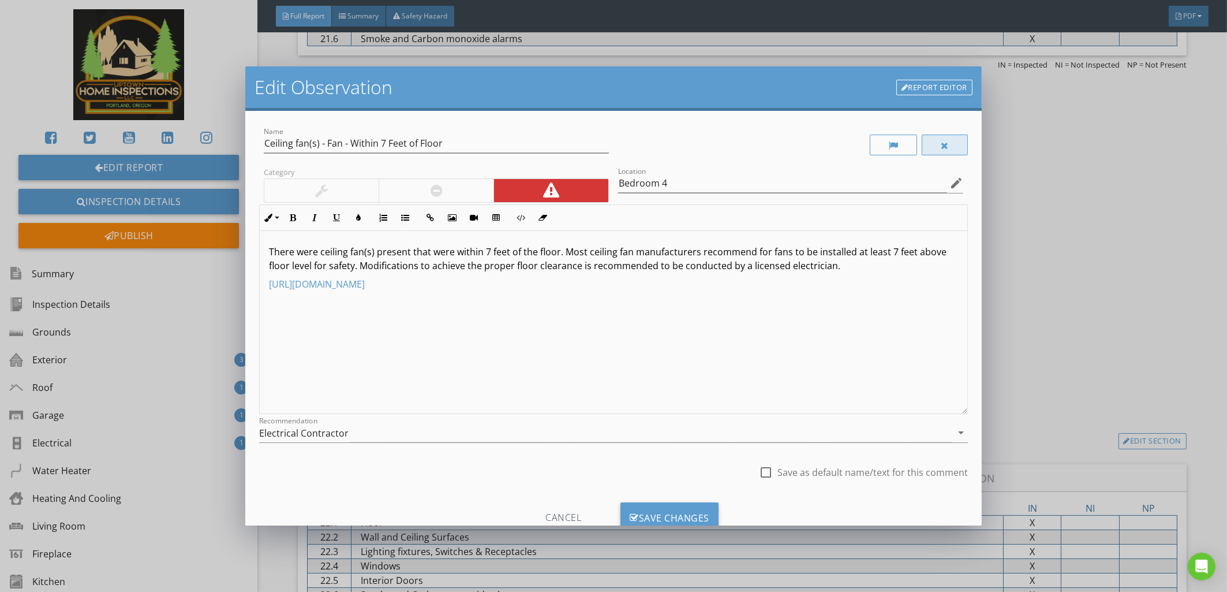
click at [922, 140] on div at bounding box center [945, 145] width 46 height 21
click at [662, 505] on div "Save Changes" at bounding box center [670, 517] width 98 height 31
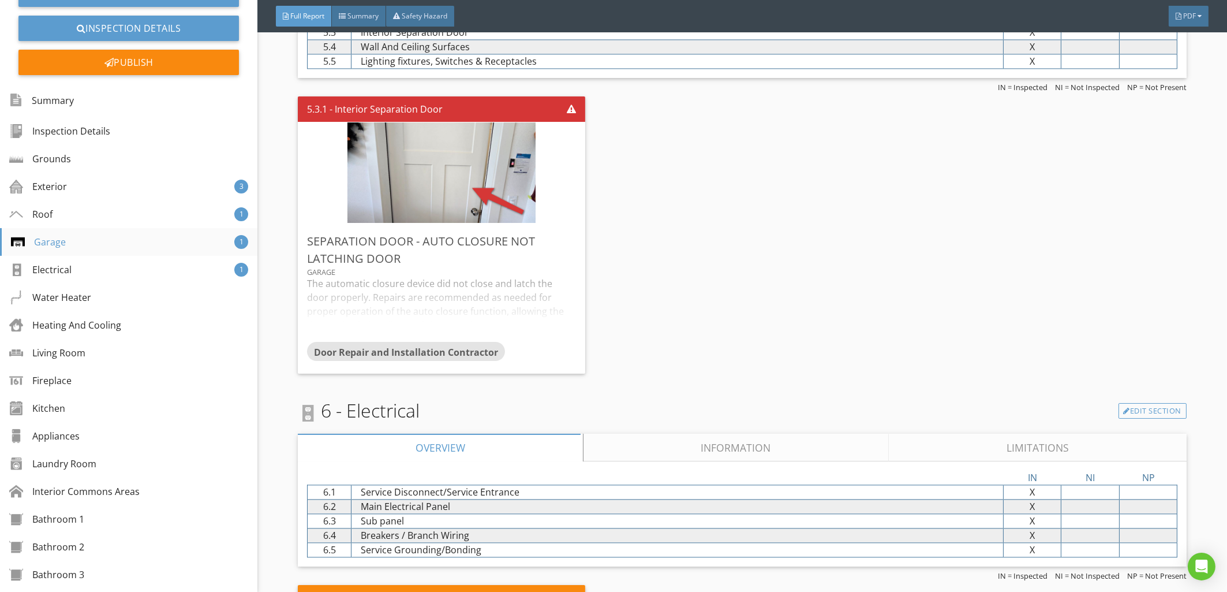
scroll to position [294, 0]
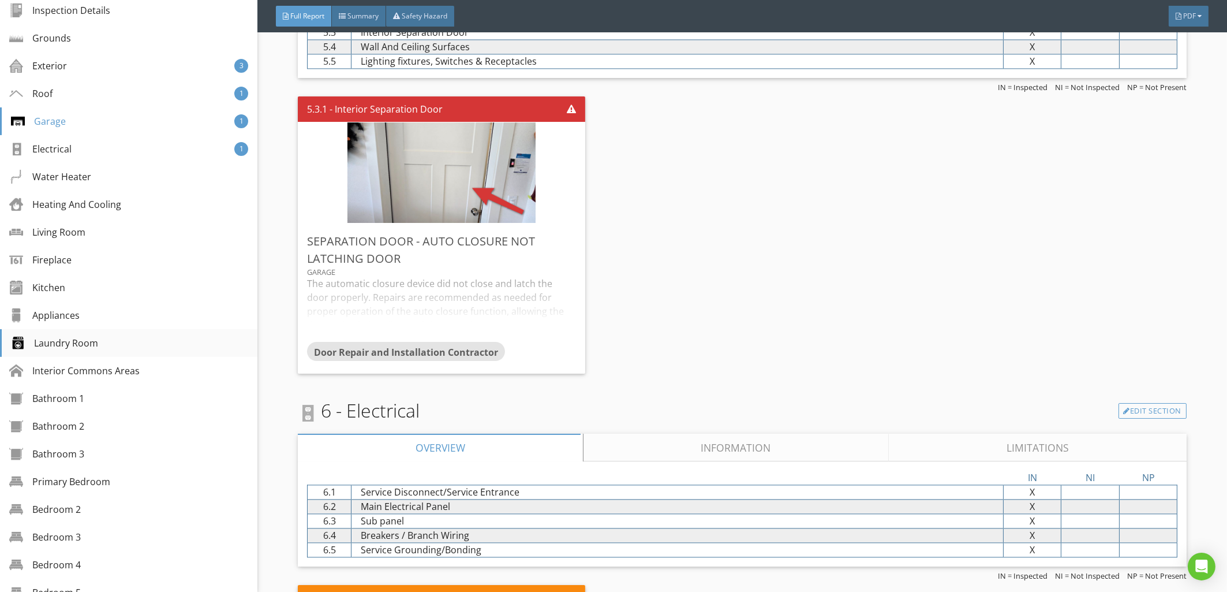
click at [73, 347] on div "Laundry Room" at bounding box center [54, 343] width 87 height 14
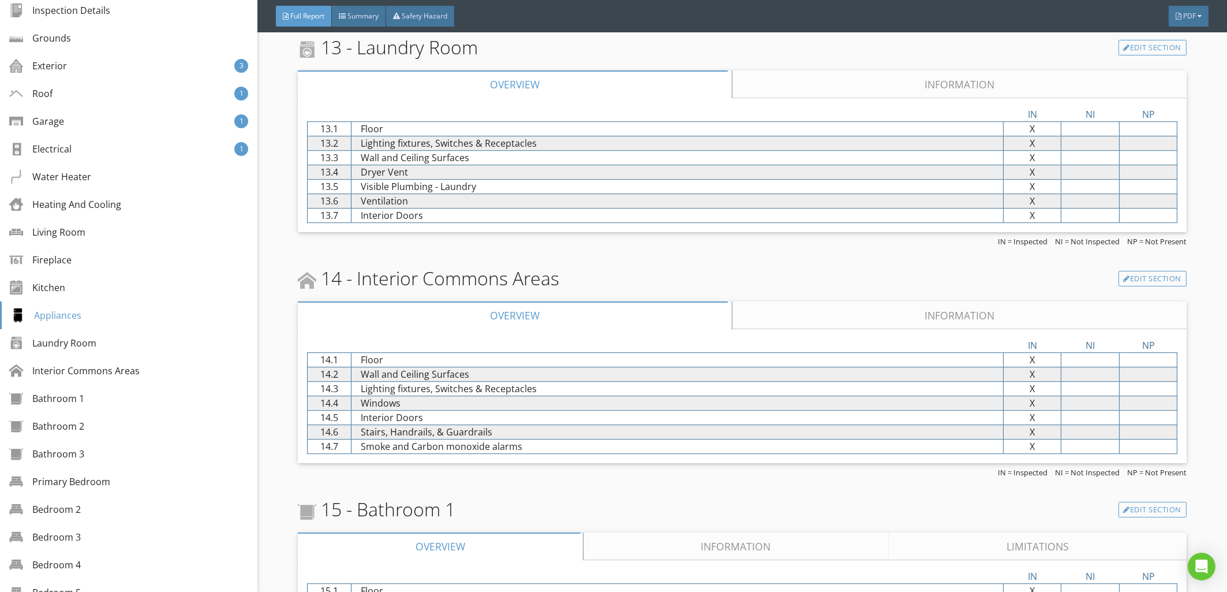
scroll to position [7247, 0]
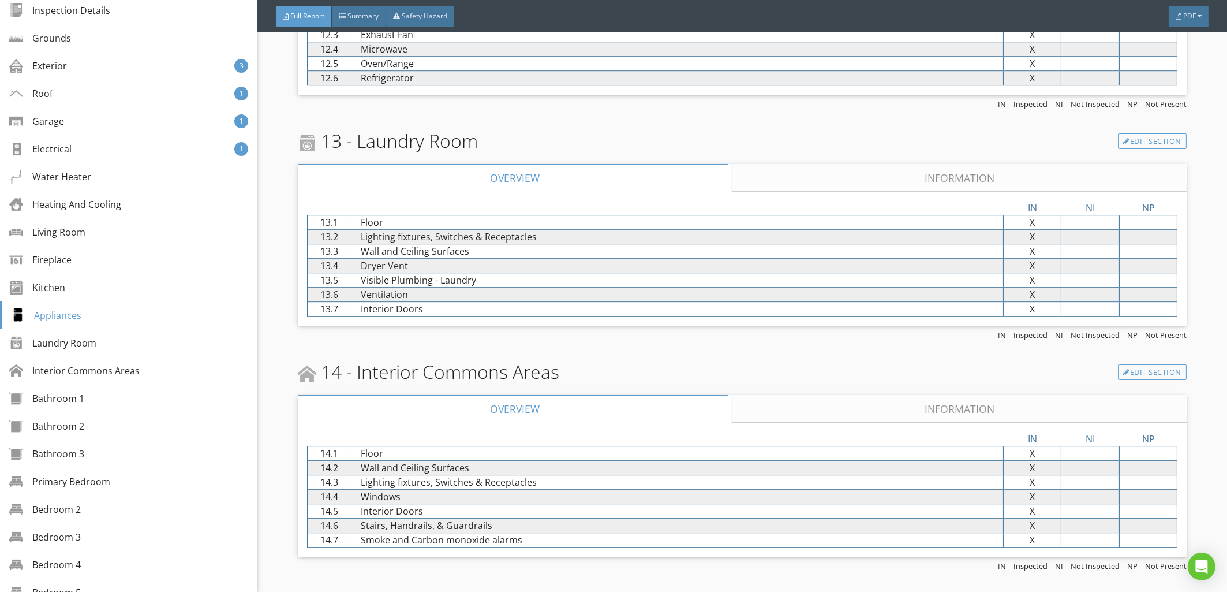
click at [822, 192] on link "Information" at bounding box center [960, 178] width 454 height 28
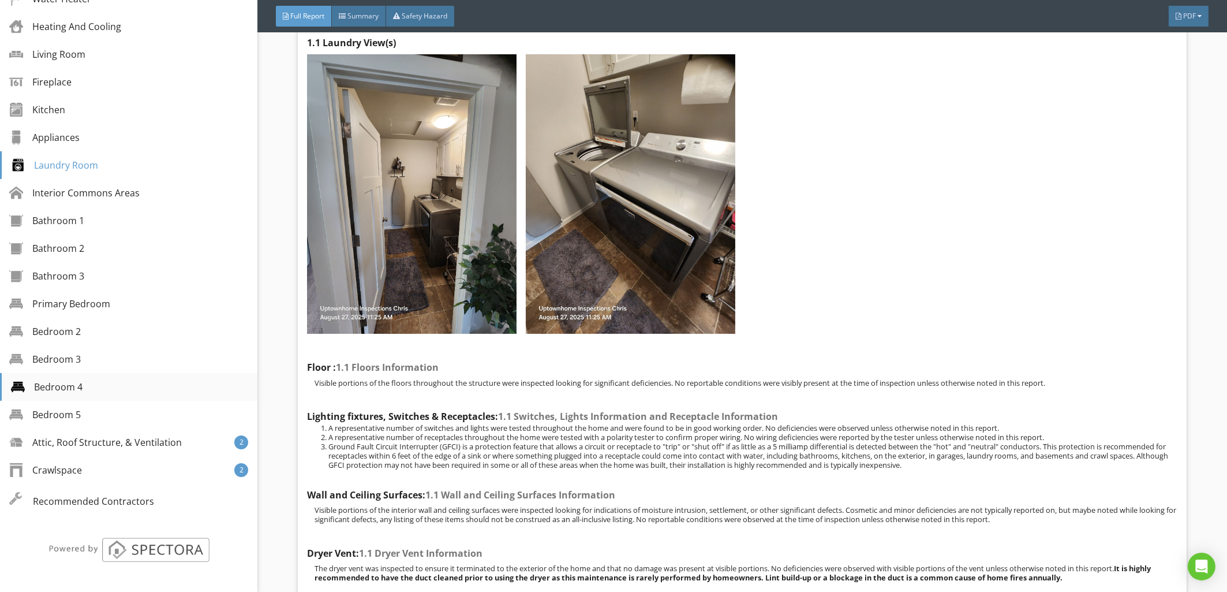
scroll to position [324, 0]
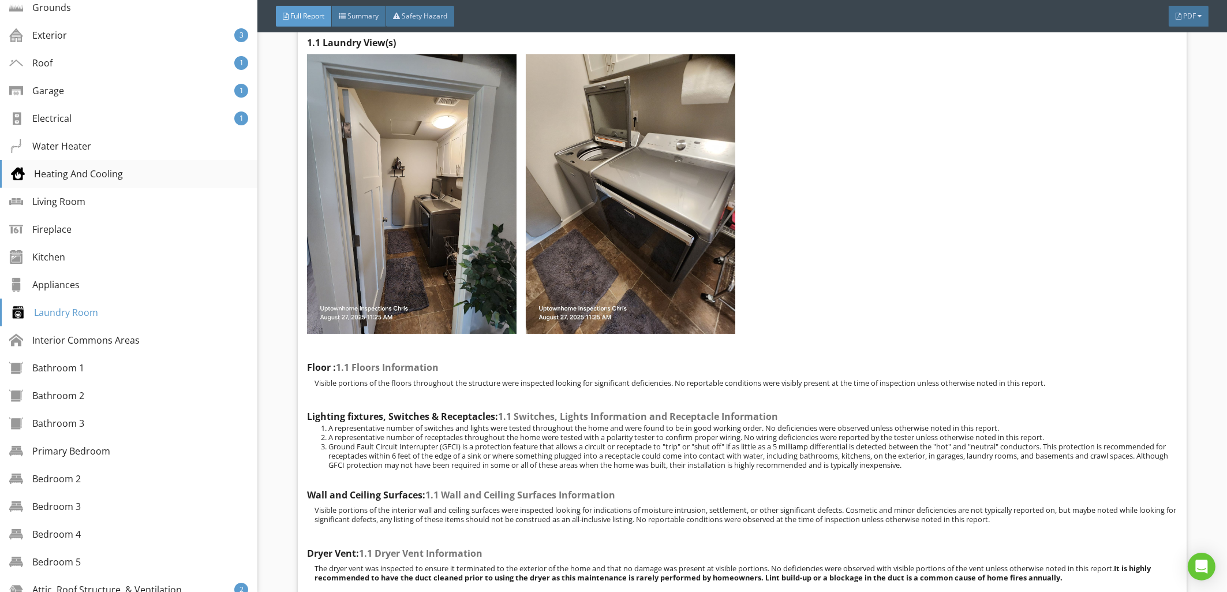
click at [102, 162] on div "Heating And Cooling" at bounding box center [128, 174] width 257 height 28
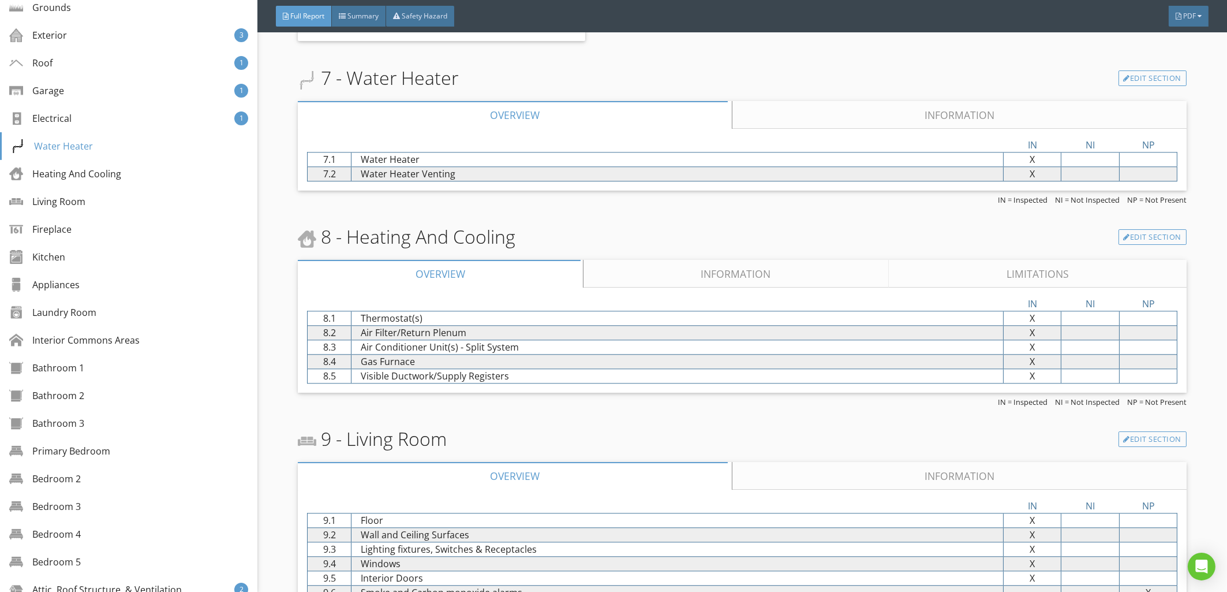
scroll to position [6059, 0]
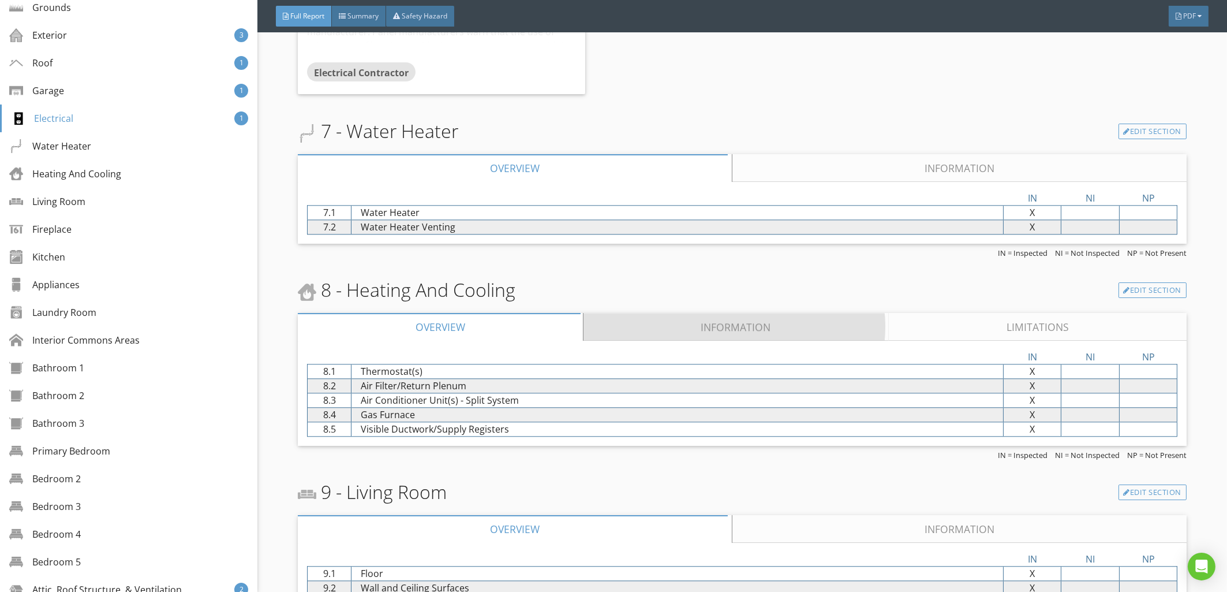
click at [764, 341] on link "Information" at bounding box center [737, 327] width 306 height 28
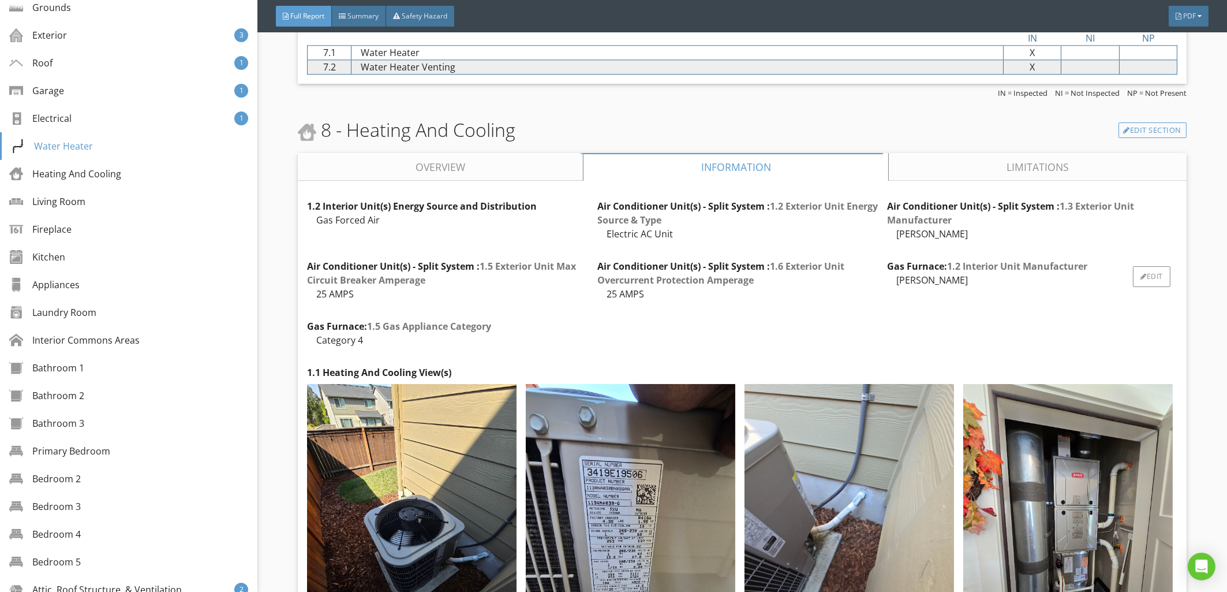
scroll to position [6206, 0]
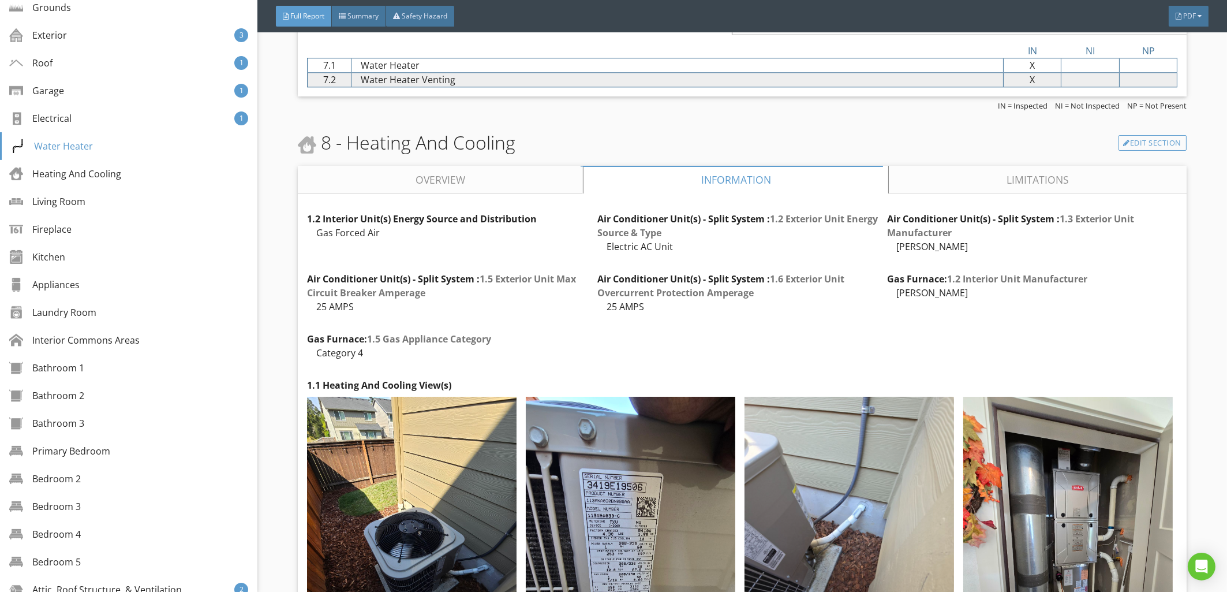
click at [965, 193] on link "Limitations" at bounding box center [1038, 180] width 297 height 28
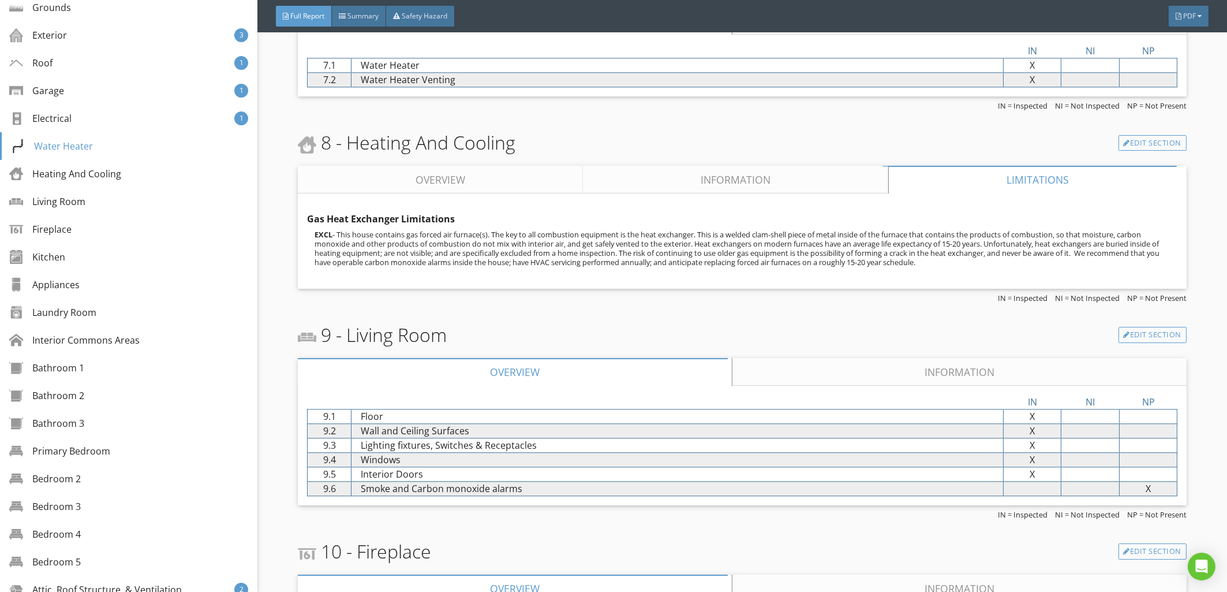
click at [726, 191] on link "Information" at bounding box center [736, 180] width 305 height 28
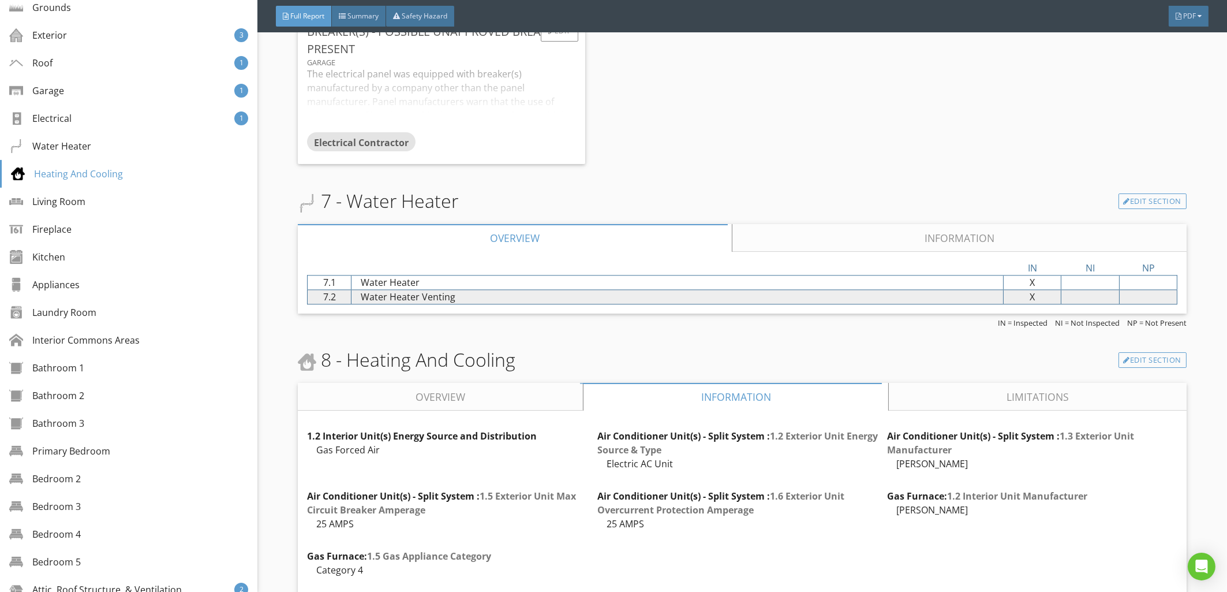
scroll to position [5912, 0]
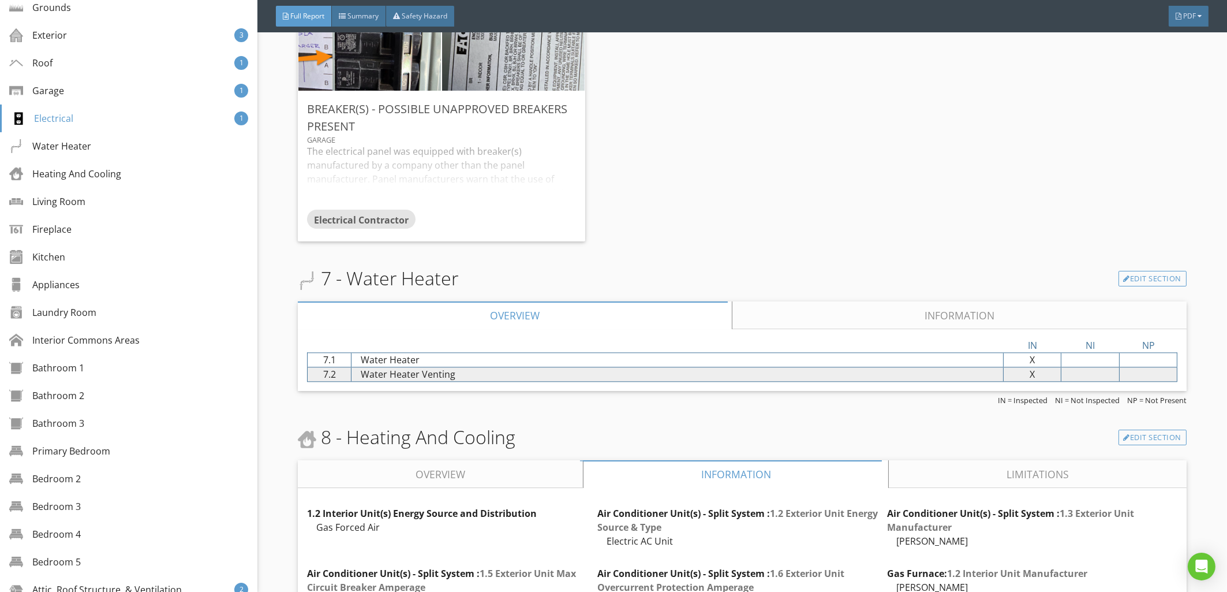
click at [466, 488] on link "Overview" at bounding box center [440, 474] width 285 height 28
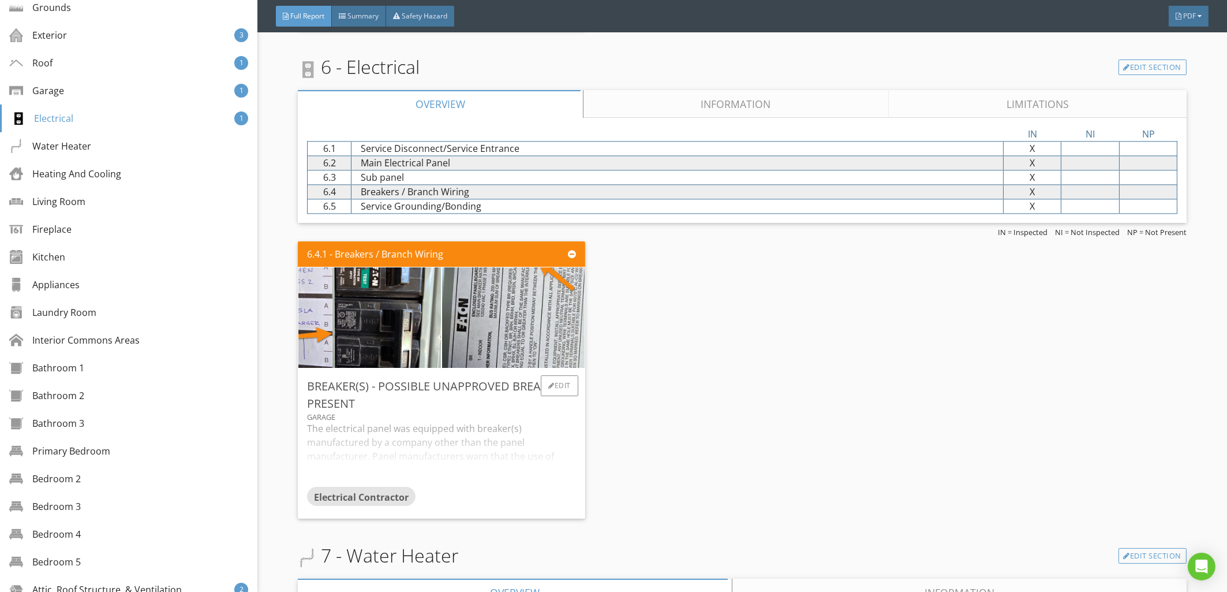
scroll to position [5692, 0]
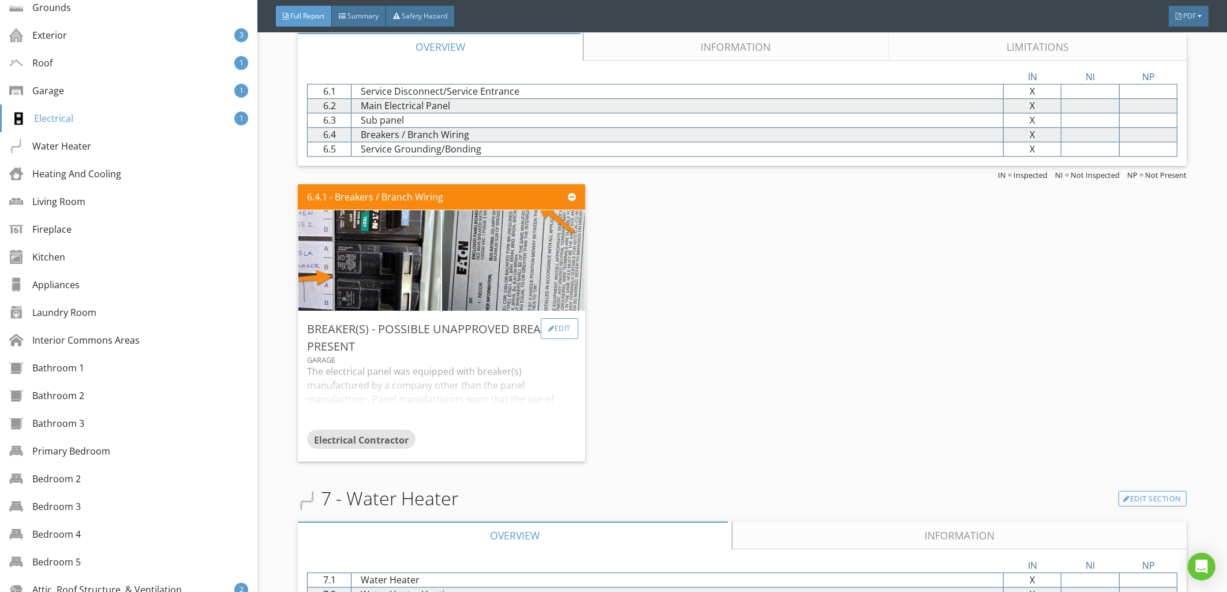
click at [548, 339] on div "Edit" at bounding box center [560, 328] width 38 height 21
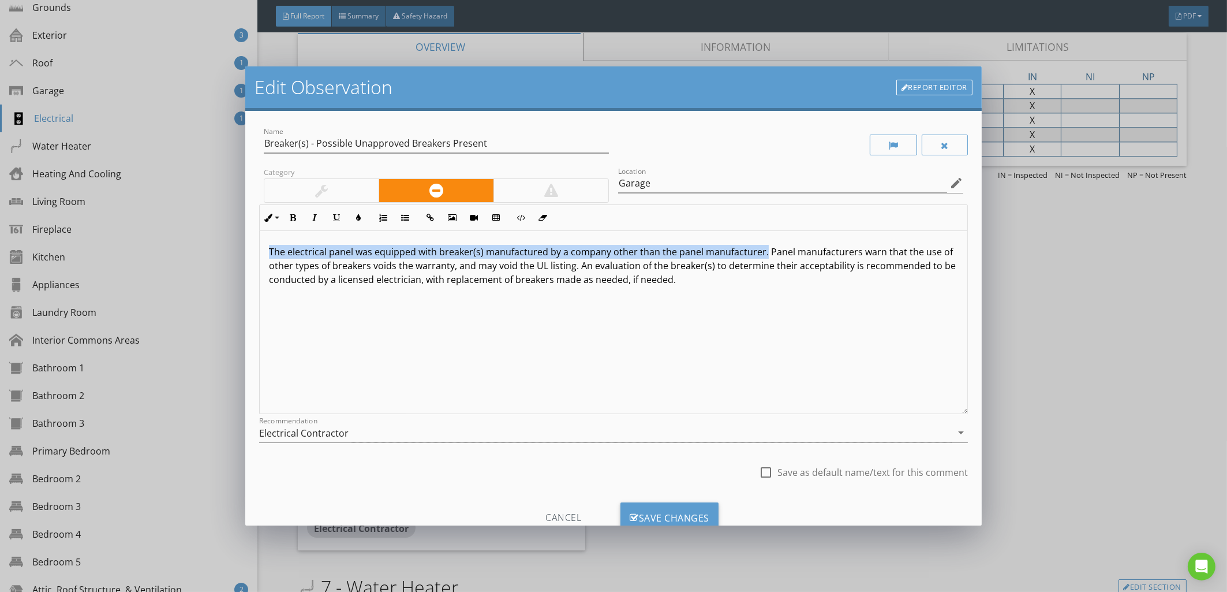
drag, startPoint x: 269, startPoint y: 251, endPoint x: 762, endPoint y: 250, distance: 493.0
click at [762, 250] on div "The electrical panel was equipped with breaker(s) manufactured by a company oth…" at bounding box center [614, 322] width 708 height 183
copy p "The electrical panel was equipped with breaker(s) manufactured by a company oth…"
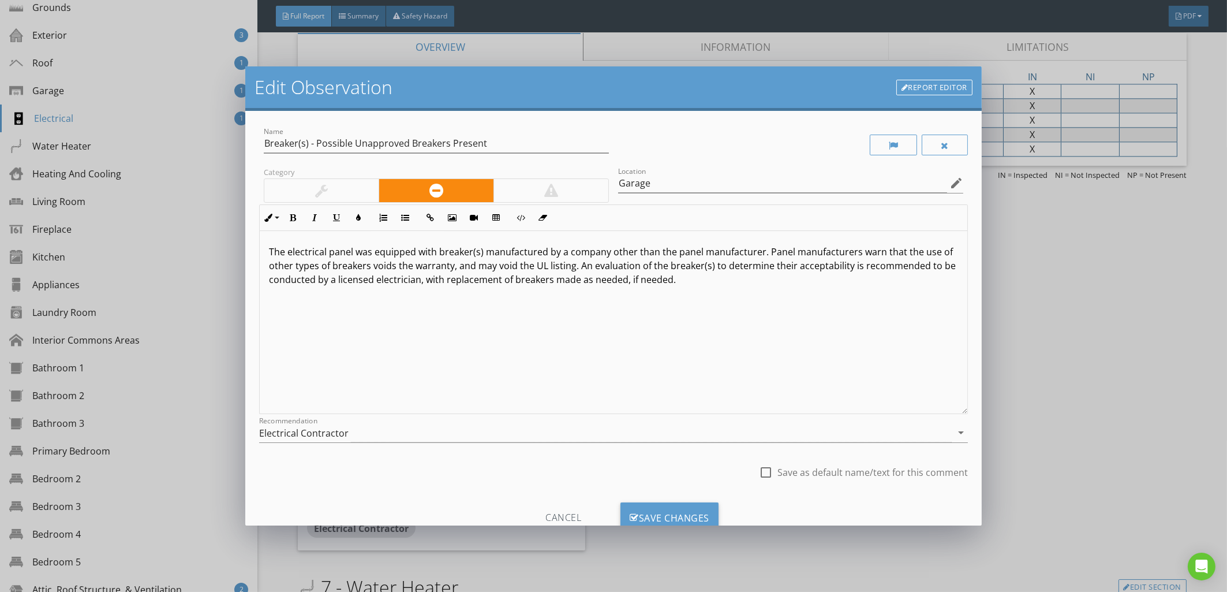
click at [833, 292] on div "The electrical panel was equipped with breaker(s) manufactured by a company oth…" at bounding box center [614, 322] width 708 height 183
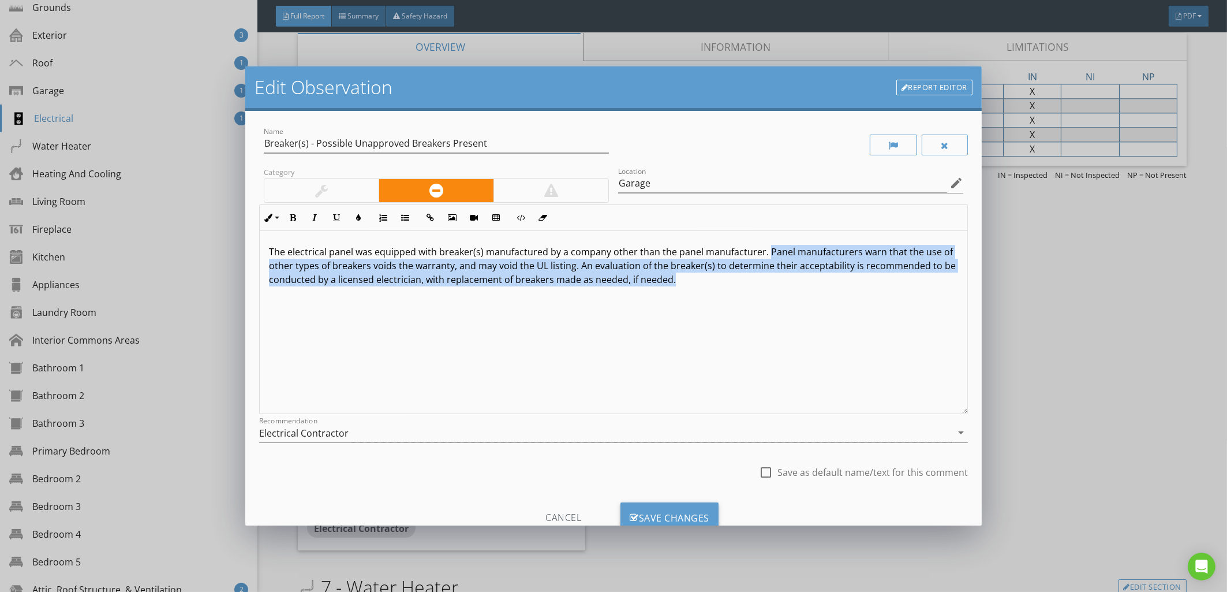
drag, startPoint x: 767, startPoint y: 249, endPoint x: 808, endPoint y: 265, distance: 44.1
click at [812, 275] on p "The electrical panel was equipped with breaker(s) manufactured by a company oth…" at bounding box center [613, 266] width 689 height 42
copy p "Panel manufacturers warn that the use of other types of breakers voids the warr…"
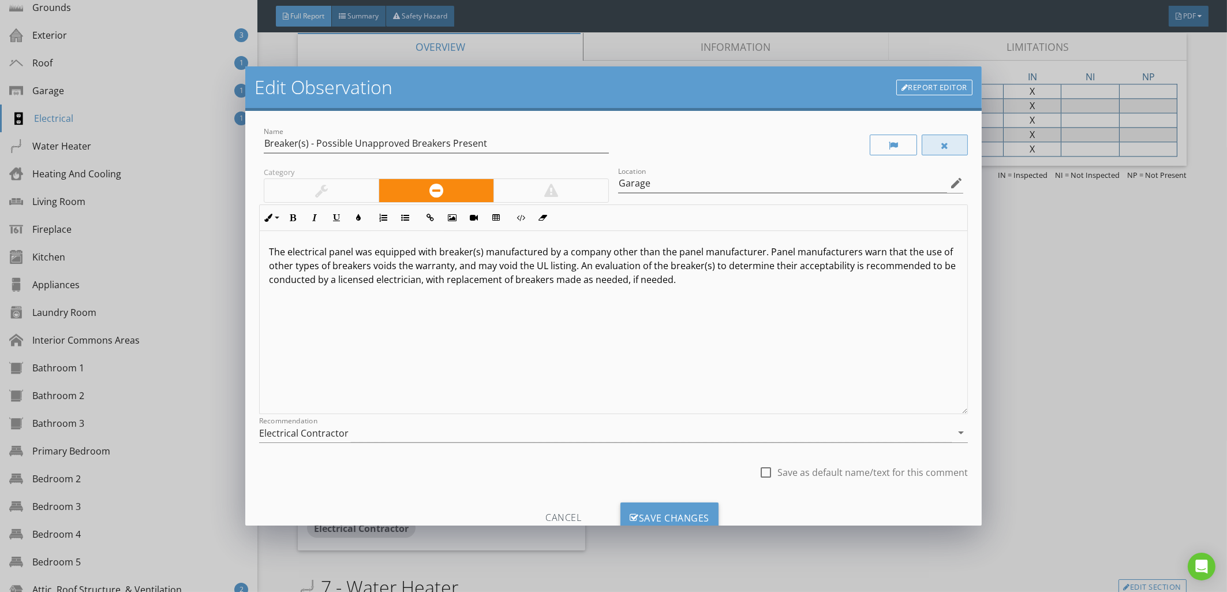
click at [945, 140] on div at bounding box center [945, 145] width 46 height 21
click at [928, 148] on div at bounding box center [945, 145] width 45 height 21
click at [1112, 266] on div "Edit Observation Report Editor Name Breaker(s) - Possible Unapproved Breakers P…" at bounding box center [613, 296] width 1227 height 592
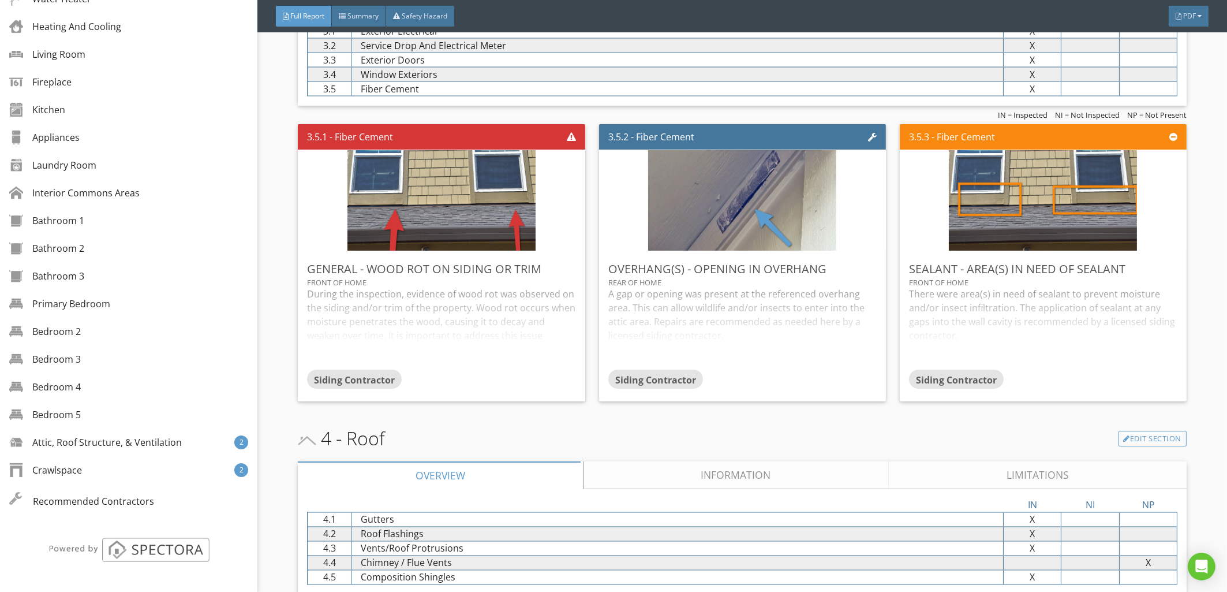
scroll to position [4295, 0]
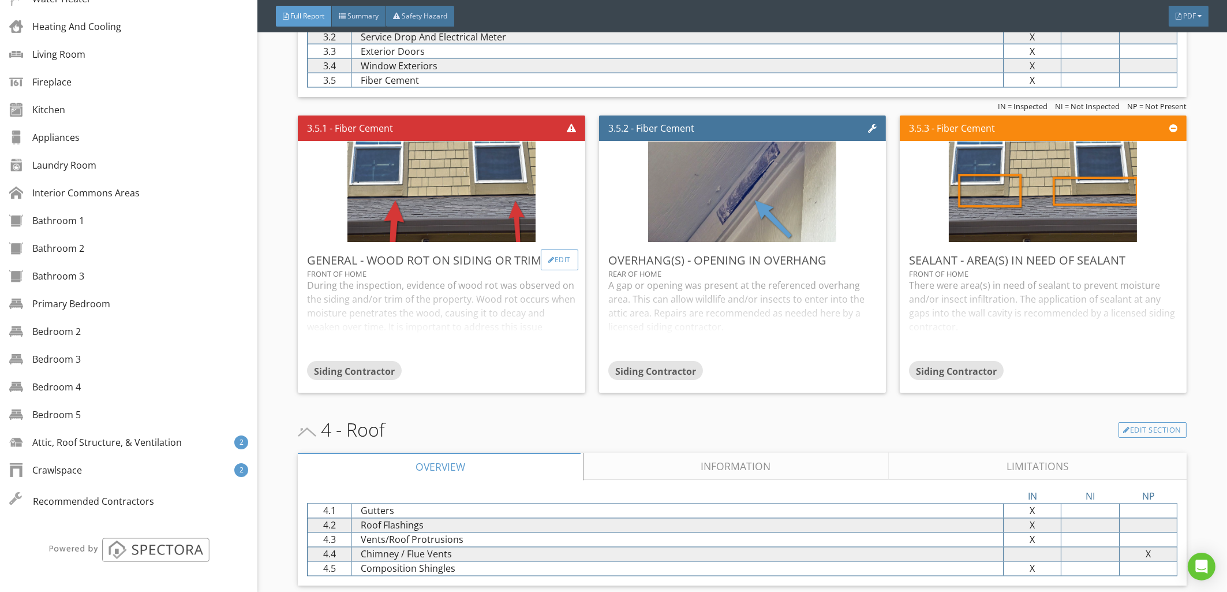
click at [548, 263] on div at bounding box center [551, 259] width 6 height 7
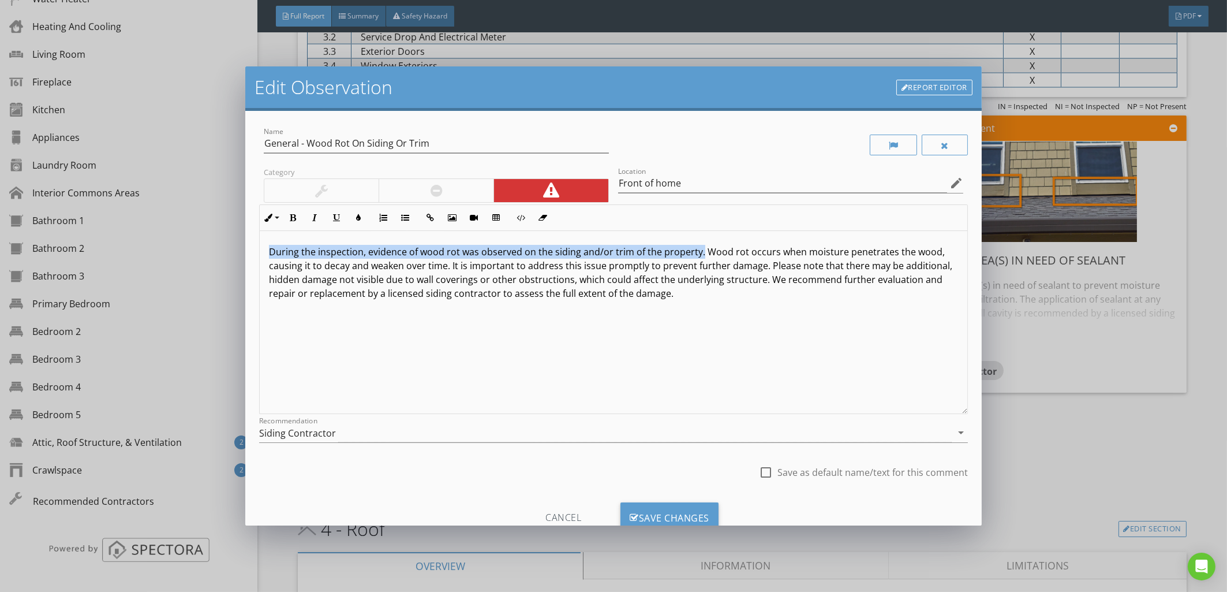
drag, startPoint x: 268, startPoint y: 252, endPoint x: 697, endPoint y: 254, distance: 429.0
click at [697, 254] on div "During the inspection, evidence of wood rot was observed on the siding and/or t…" at bounding box center [614, 322] width 708 height 183
copy p "During the inspection, evidence of wood rot was observed on the siding and/or t…"
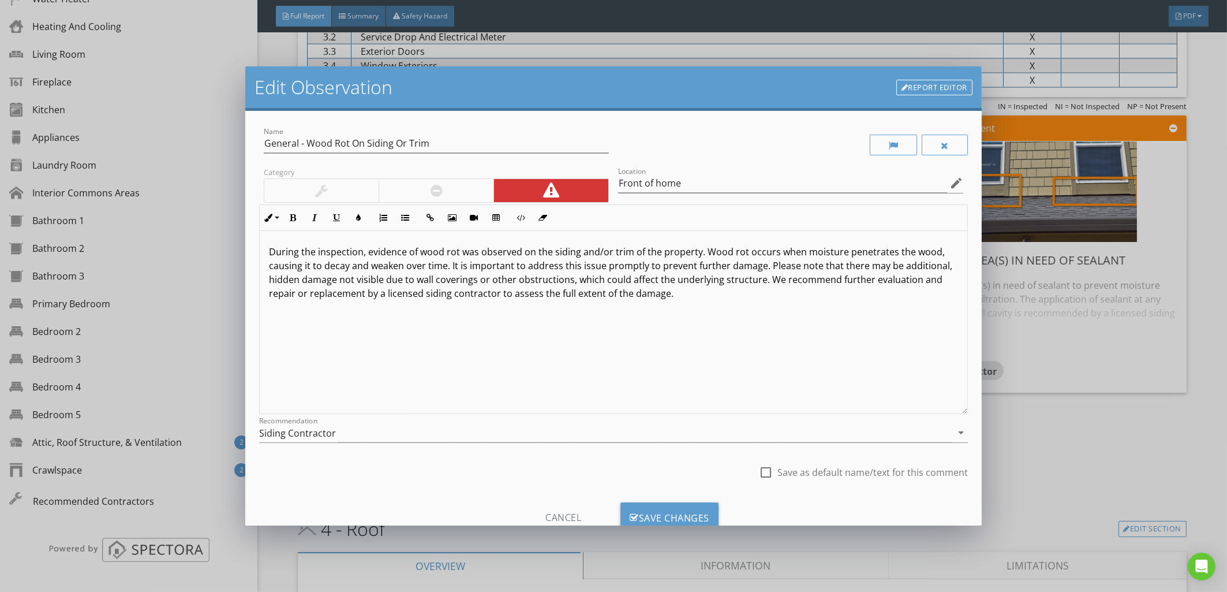
click at [578, 331] on div "During the inspection, evidence of wood rot was observed on the siding and/or t…" at bounding box center [614, 322] width 708 height 183
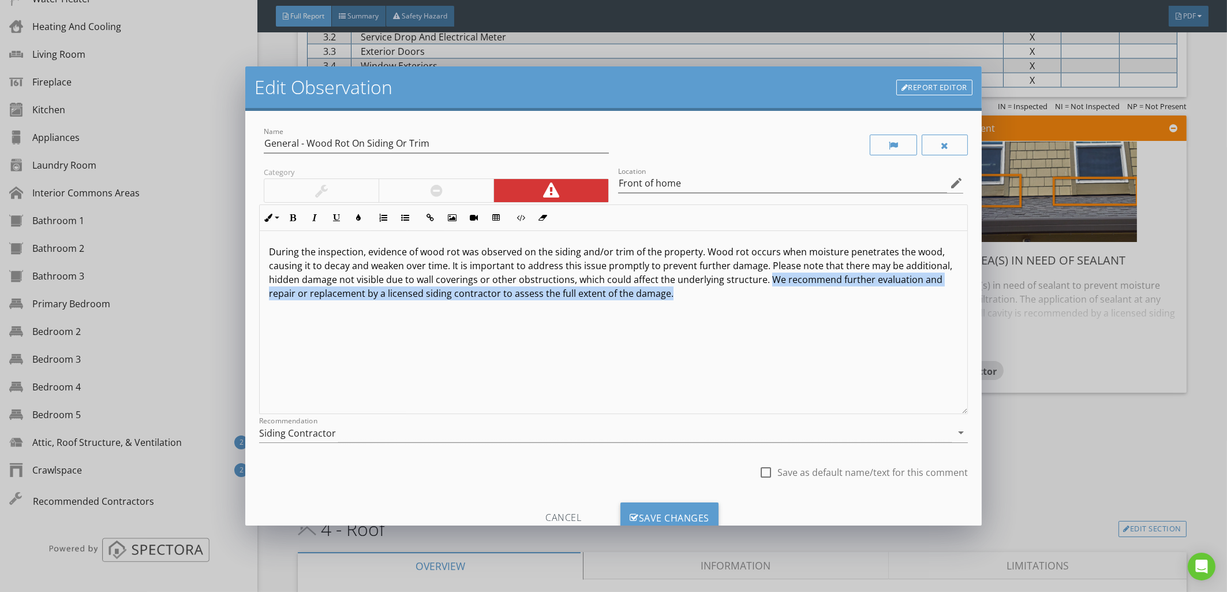
drag, startPoint x: 813, startPoint y: 278, endPoint x: 852, endPoint y: 291, distance: 40.4
click at [852, 291] on p "During the inspection, evidence of wood rot was observed on the siding and/or t…" at bounding box center [613, 272] width 689 height 55
copy p "We recommend further evaluation and repair or replacement by a licensed siding …"
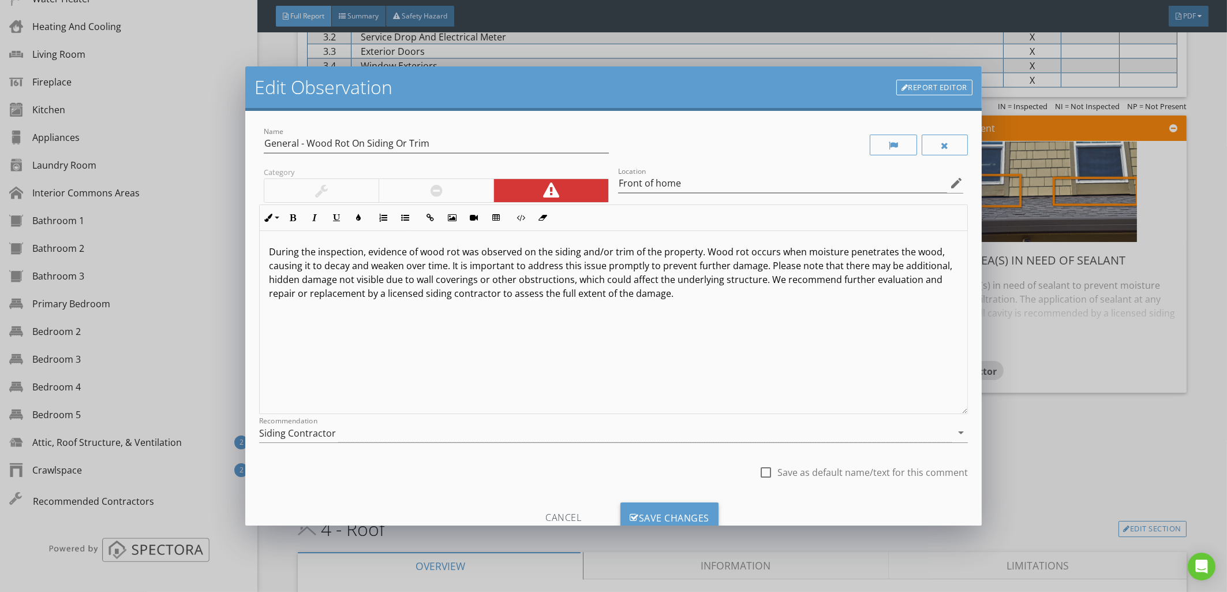
click at [1183, 399] on div "Edit Observation Report Editor Name General - Wood Rot On Siding Or Trim Catego…" at bounding box center [613, 296] width 1227 height 592
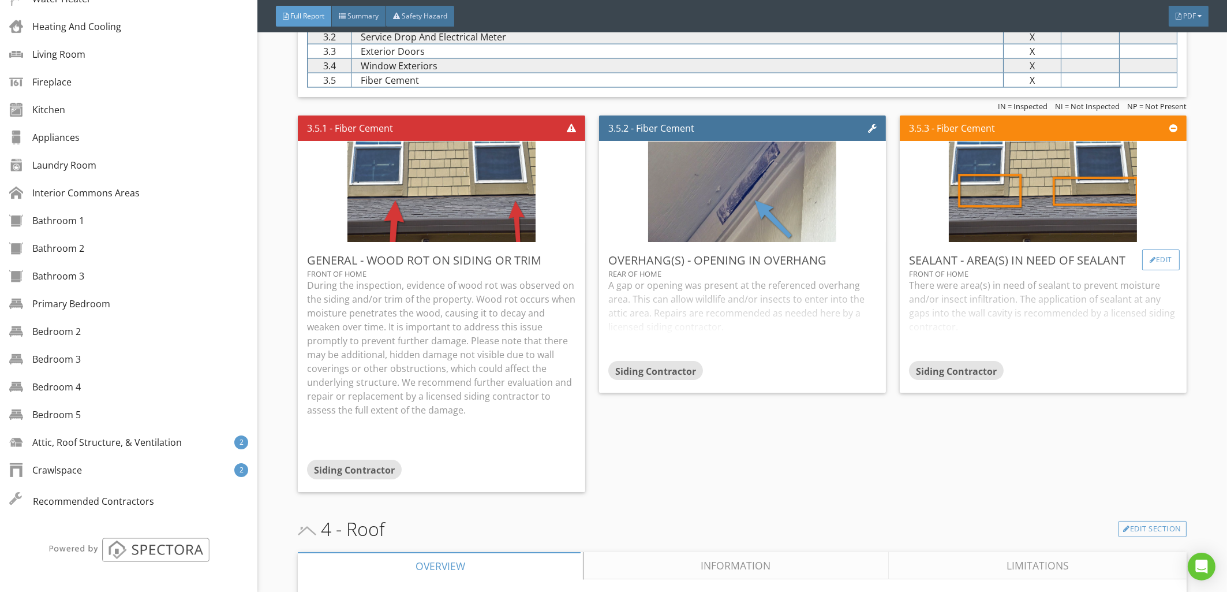
click at [1148, 270] on div "Edit" at bounding box center [1162, 259] width 38 height 21
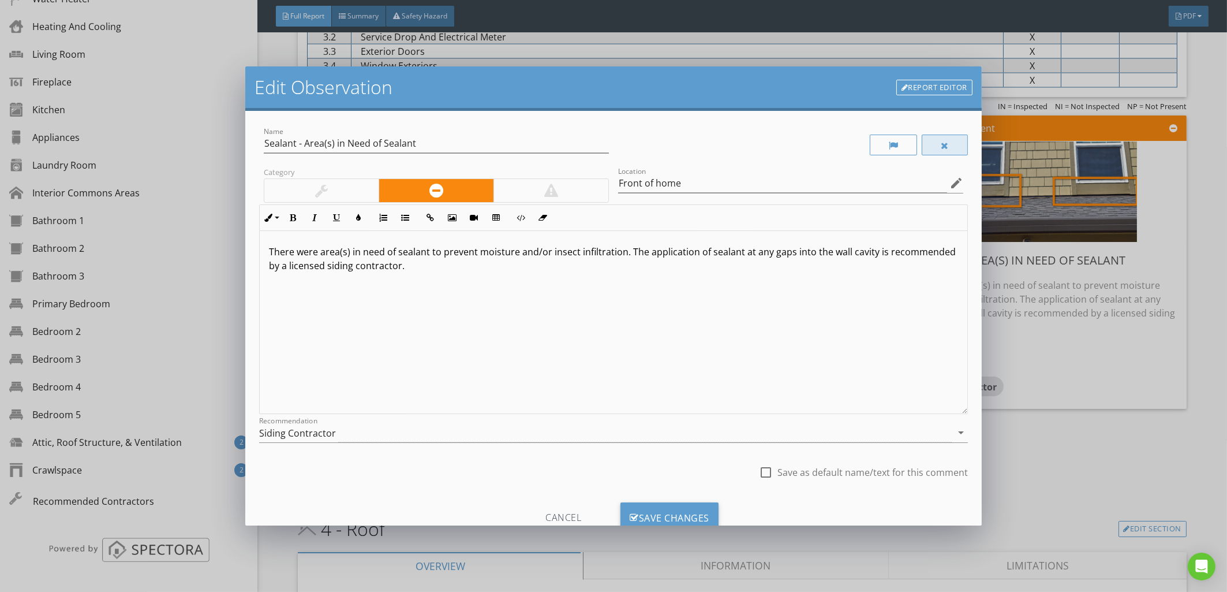
click at [922, 143] on div at bounding box center [945, 145] width 46 height 21
click at [645, 507] on div "Save Changes" at bounding box center [670, 517] width 98 height 31
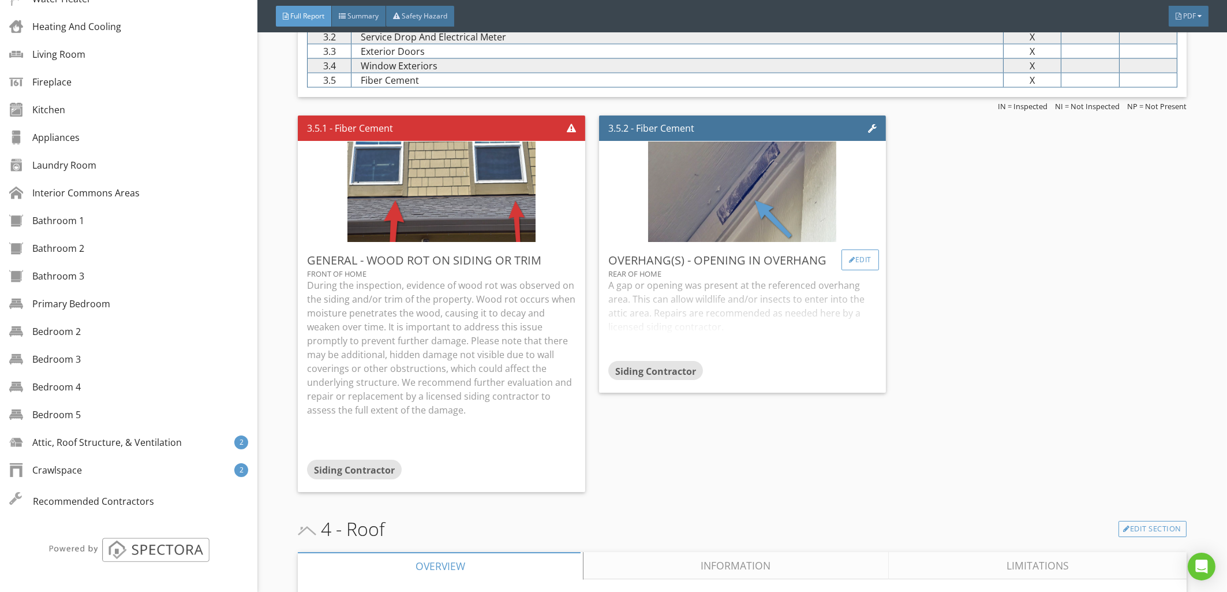
click at [866, 270] on div "Edit" at bounding box center [861, 259] width 38 height 21
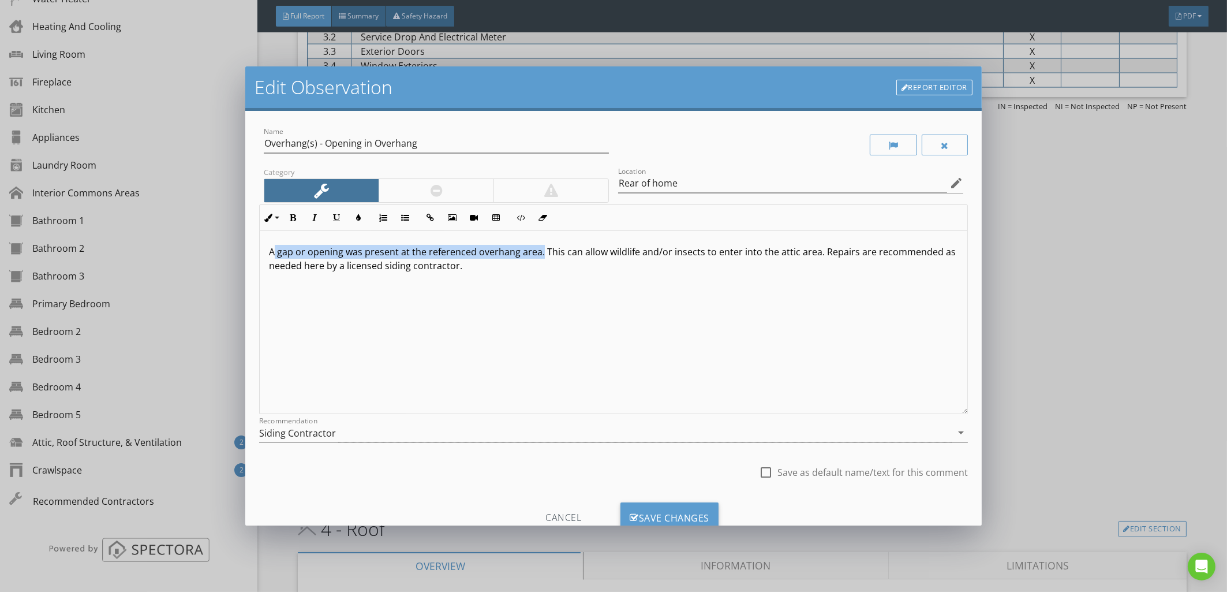
drag, startPoint x: 273, startPoint y: 247, endPoint x: 540, endPoint y: 252, distance: 267.9
click at [540, 252] on p "A gap or opening was present at the referenced overhang area. This can allow wi…" at bounding box center [613, 259] width 689 height 28
copy p "gap or opening was present at the referenced overhang area."
drag, startPoint x: 820, startPoint y: 250, endPoint x: 876, endPoint y: 266, distance: 58.8
click at [880, 266] on p "A gap or opening was present at the referenced overhang area. This can allow wi…" at bounding box center [613, 259] width 689 height 28
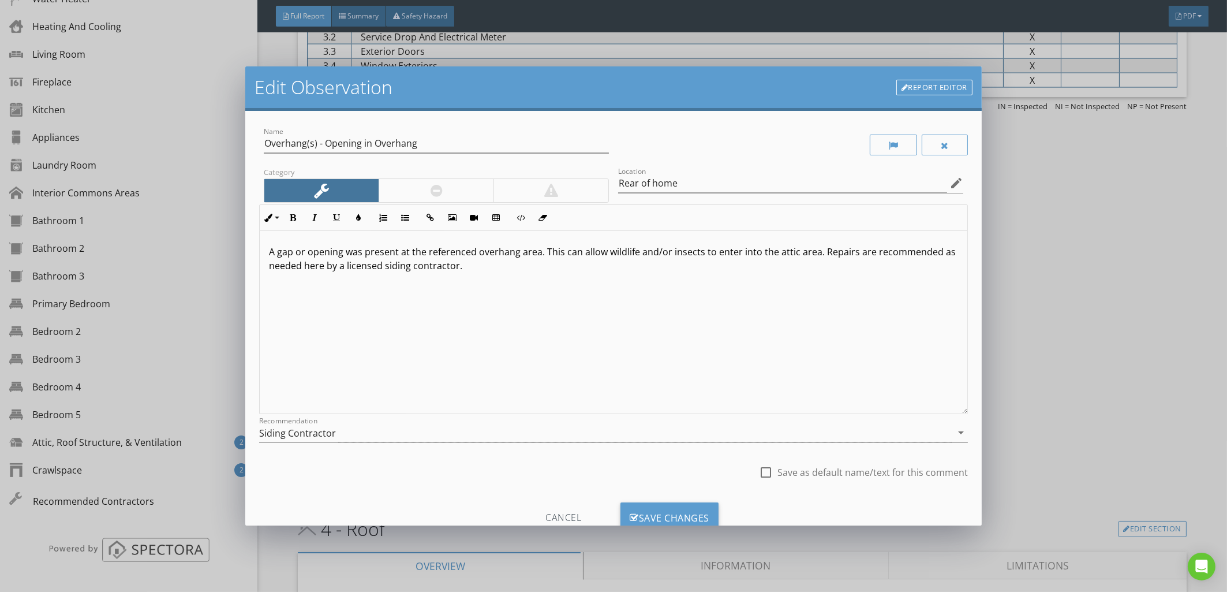
copy p "Repairs are recommended as needed here by a licensed siding contractor."
click at [1154, 242] on div "Edit Observation Report Editor Name Overhang(s) - Opening in Overhang Category …" at bounding box center [613, 296] width 1227 height 592
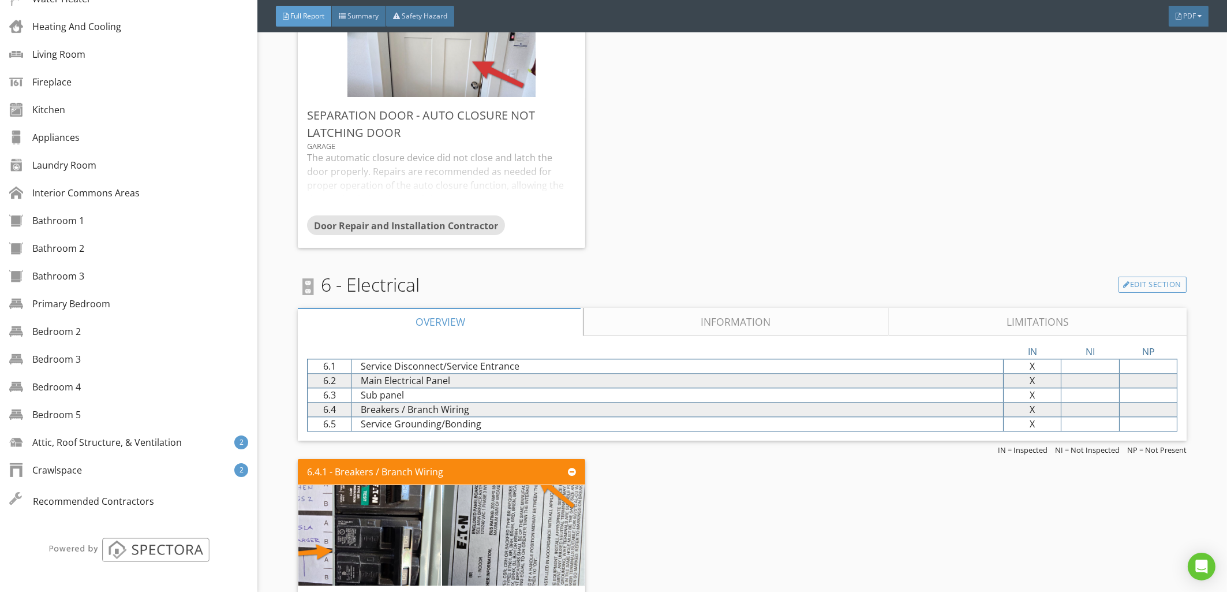
scroll to position [5324, 0]
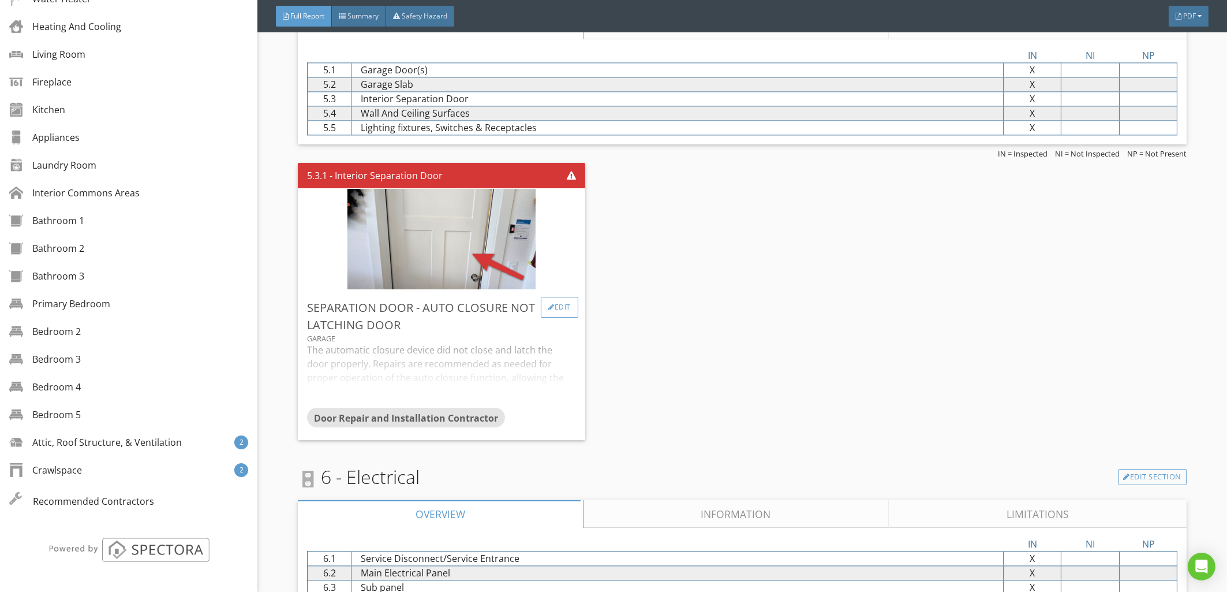
click at [560, 318] on div "Edit" at bounding box center [560, 307] width 38 height 21
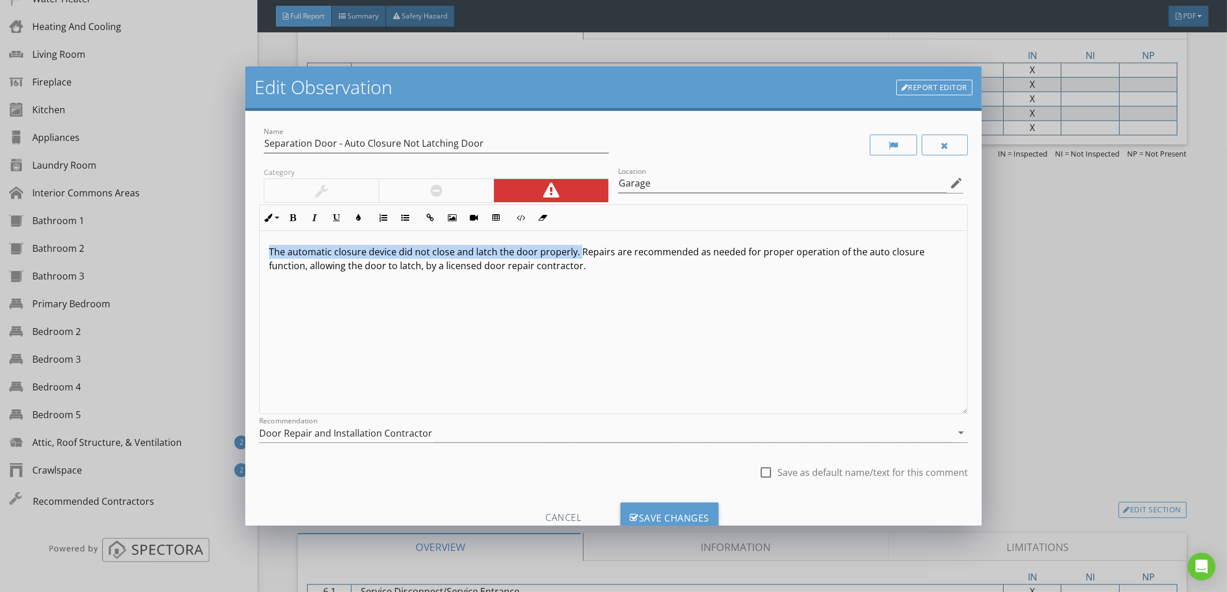
drag, startPoint x: 260, startPoint y: 244, endPoint x: 576, endPoint y: 254, distance: 316.0
click at [576, 254] on div "The automatic closure device did not close and latch the door properly. Repairs…" at bounding box center [614, 322] width 708 height 183
copy p "The automatic closure device did not close and latch the door properly."
click at [578, 252] on p "The automatic closure device did not close and latch the door properly. Repairs…" at bounding box center [613, 259] width 689 height 28
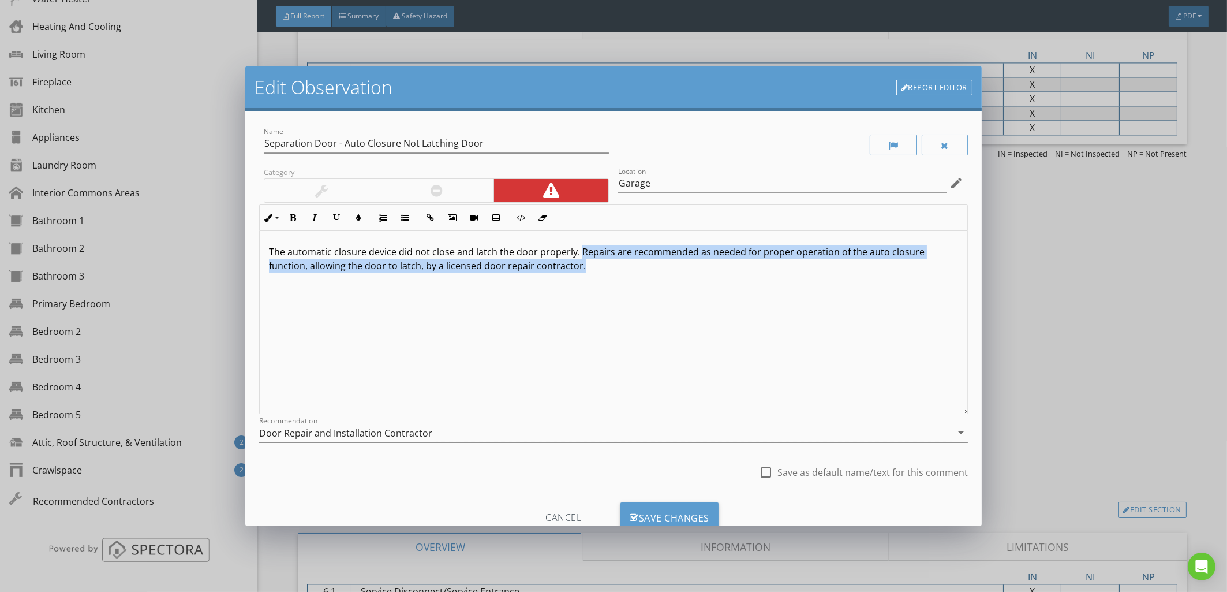
drag, startPoint x: 578, startPoint y: 252, endPoint x: 650, endPoint y: 269, distance: 73.5
click at [655, 283] on div "The automatic closure device did not close and latch the door properly. Repairs…" at bounding box center [614, 322] width 708 height 183
copy p "Repairs are recommended as needed for proper operation of the auto closure func…"
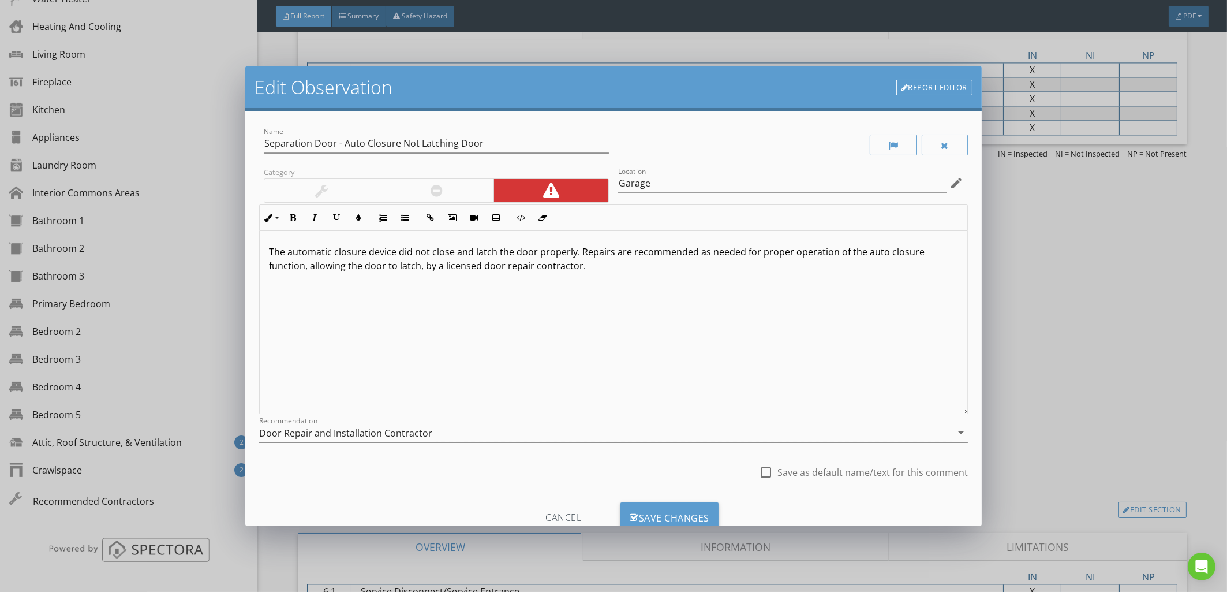
click at [1091, 249] on div "Edit Observation Report Editor Name Separation Door - Auto Closure Not Latching…" at bounding box center [613, 296] width 1227 height 592
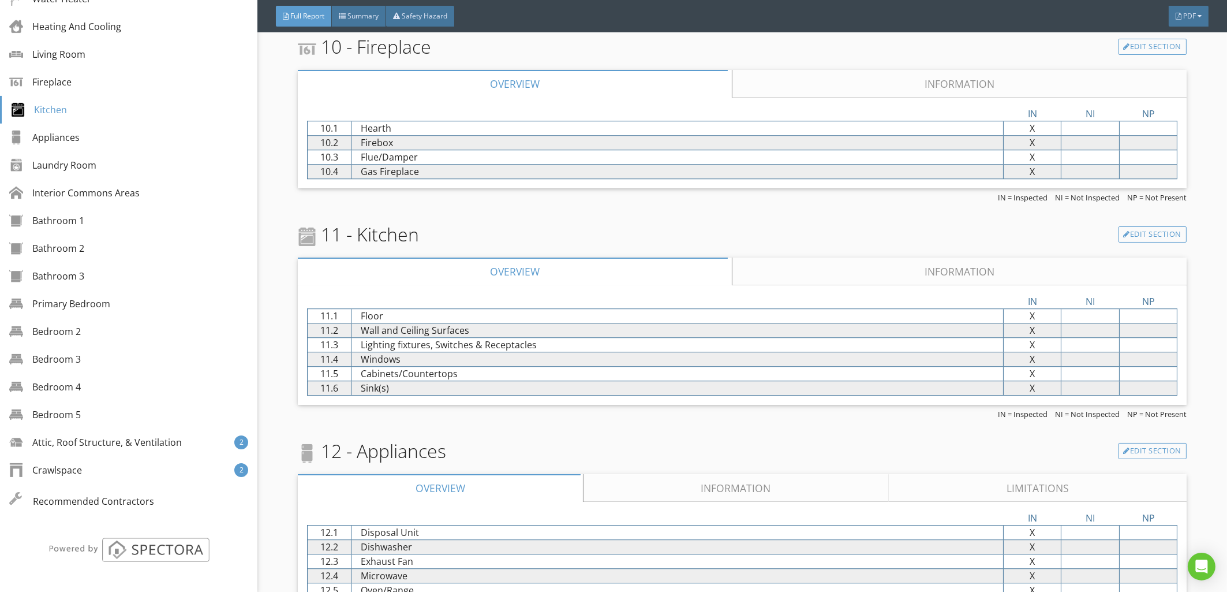
scroll to position [7235, 0]
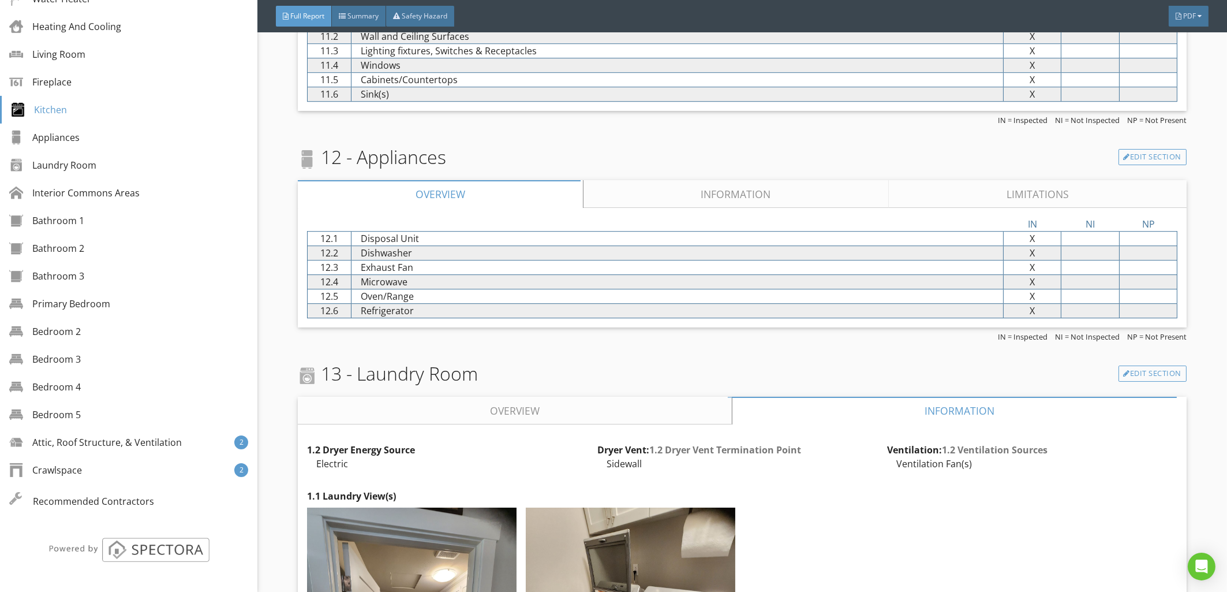
click at [524, 420] on link "Overview" at bounding box center [515, 411] width 434 height 28
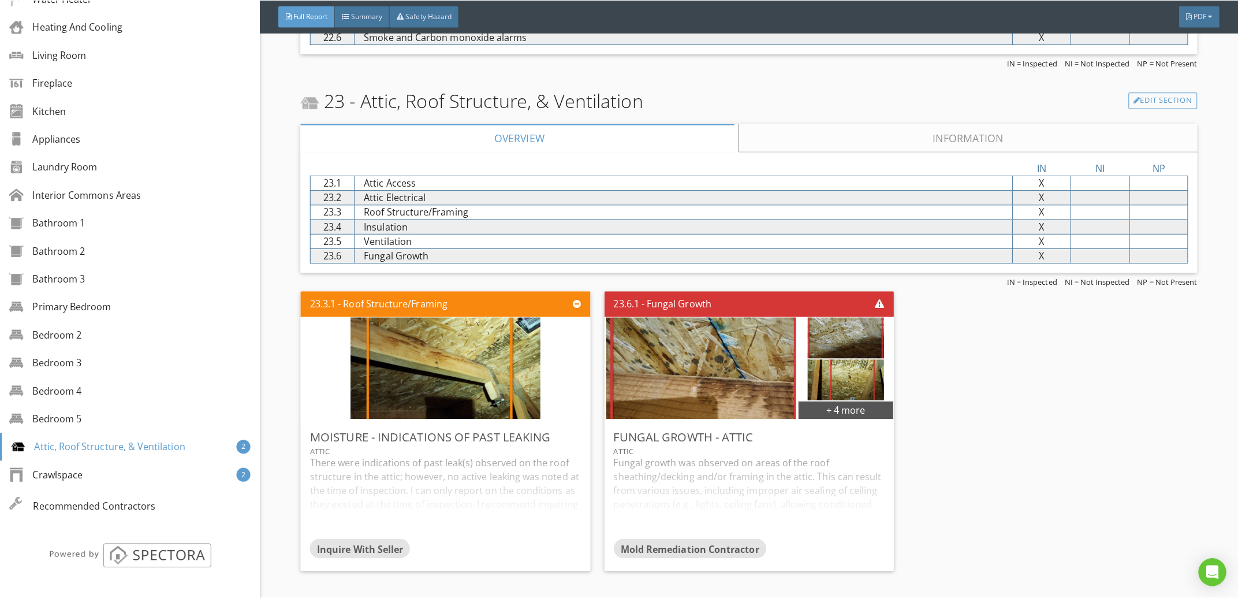
scroll to position [10175, 0]
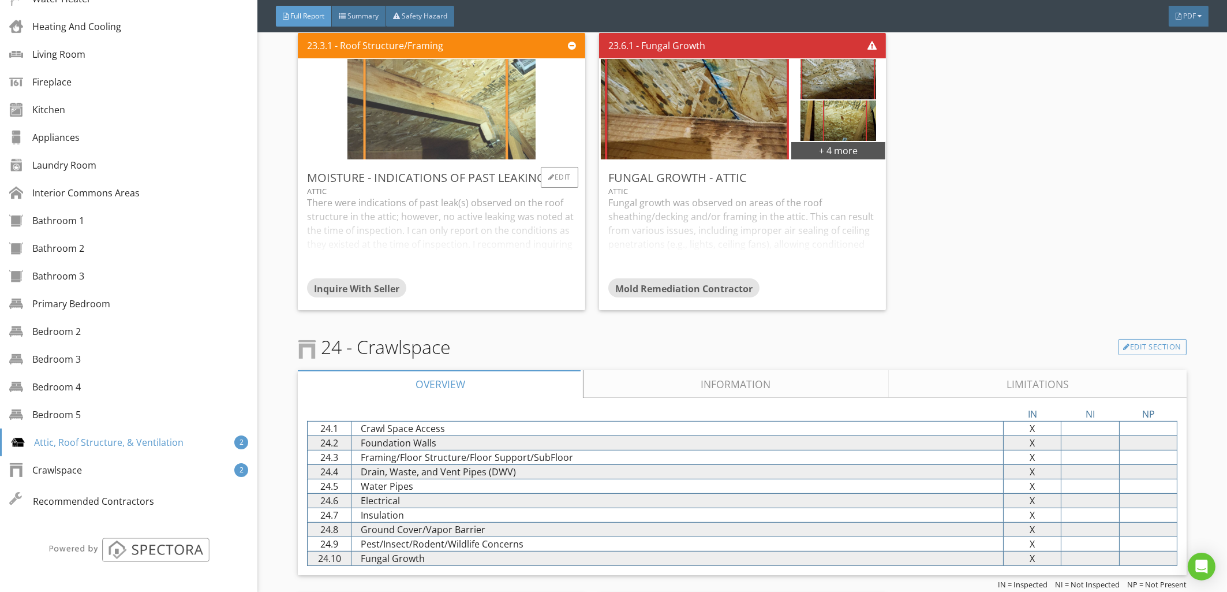
click at [479, 147] on img at bounding box center [442, 109] width 188 height 251
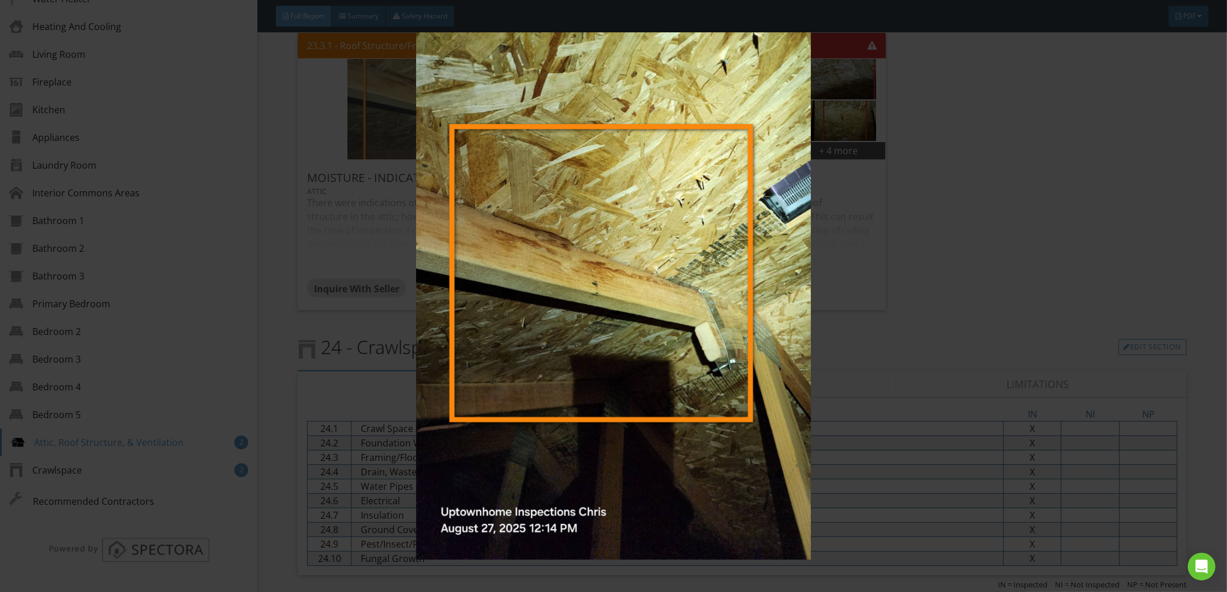
click at [479, 146] on img at bounding box center [613, 295] width 1131 height 527
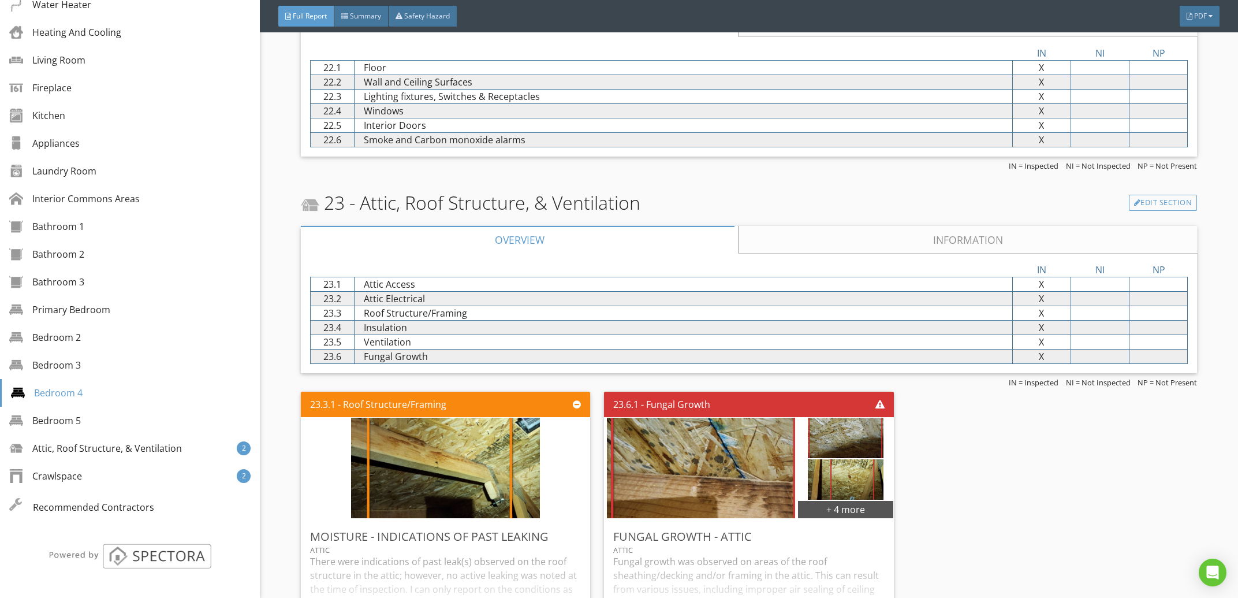
scroll to position [9577, 0]
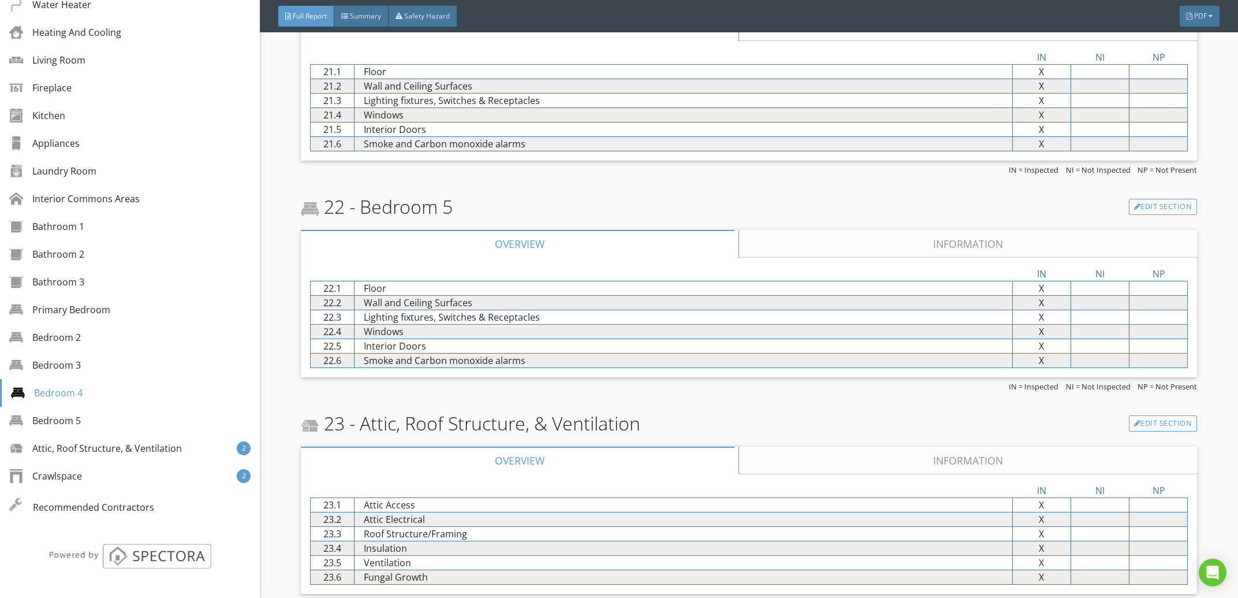
click at [816, 257] on link "Information" at bounding box center [968, 244] width 458 height 28
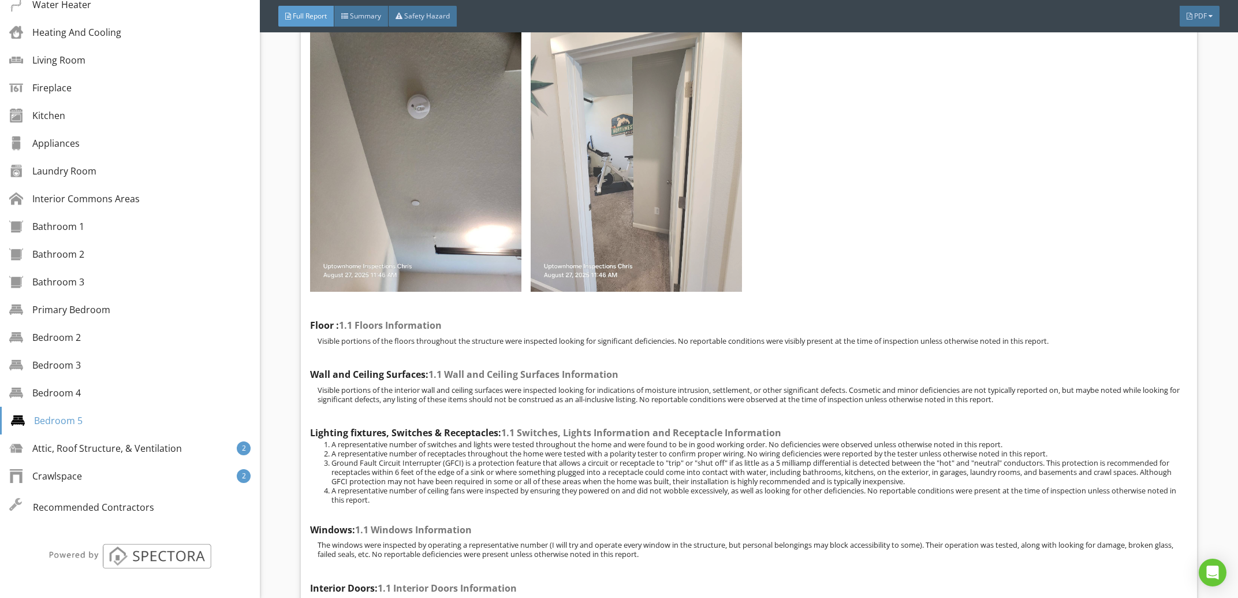
scroll to position [9504, 0]
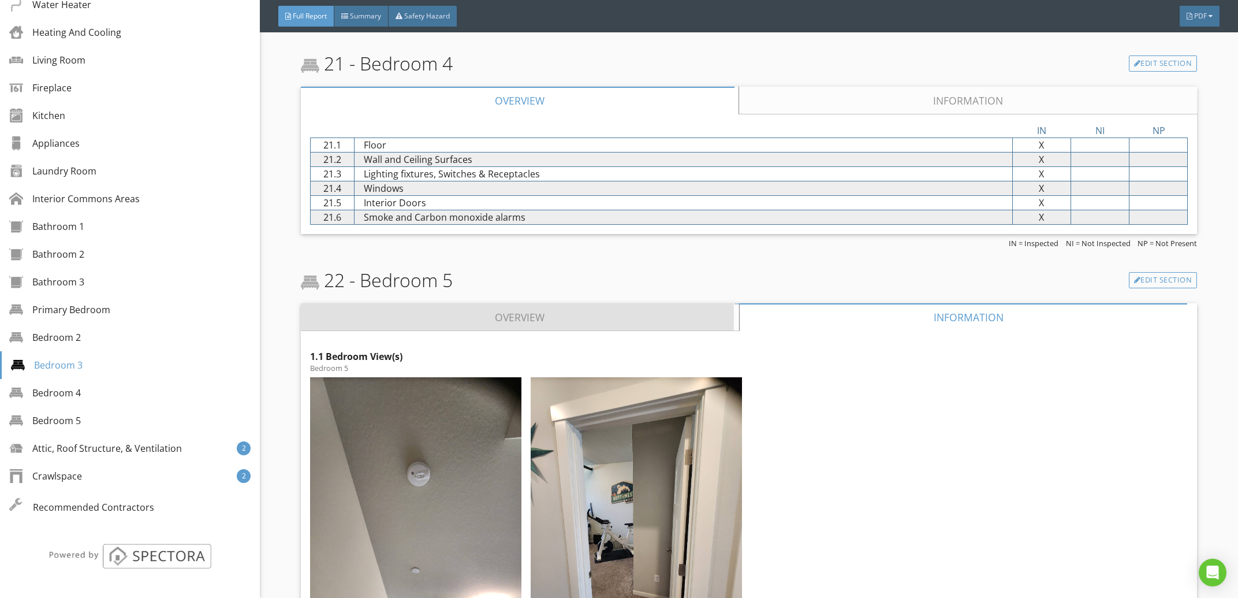
click at [562, 331] on link "Overview" at bounding box center [520, 317] width 438 height 28
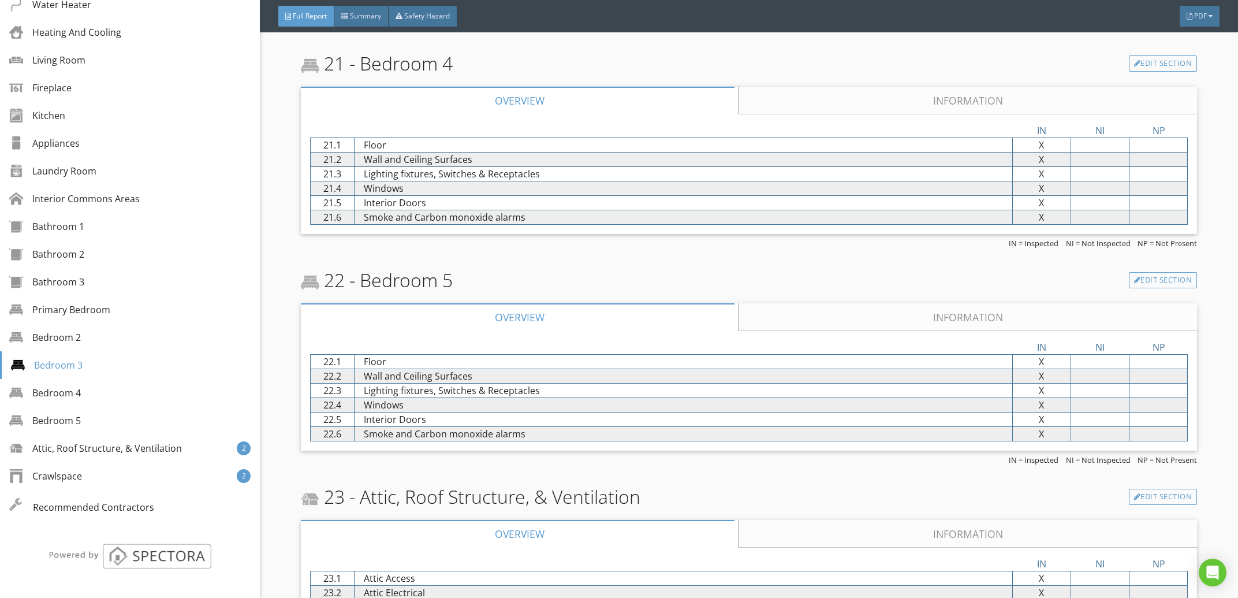
click at [796, 114] on link "Information" at bounding box center [968, 101] width 458 height 28
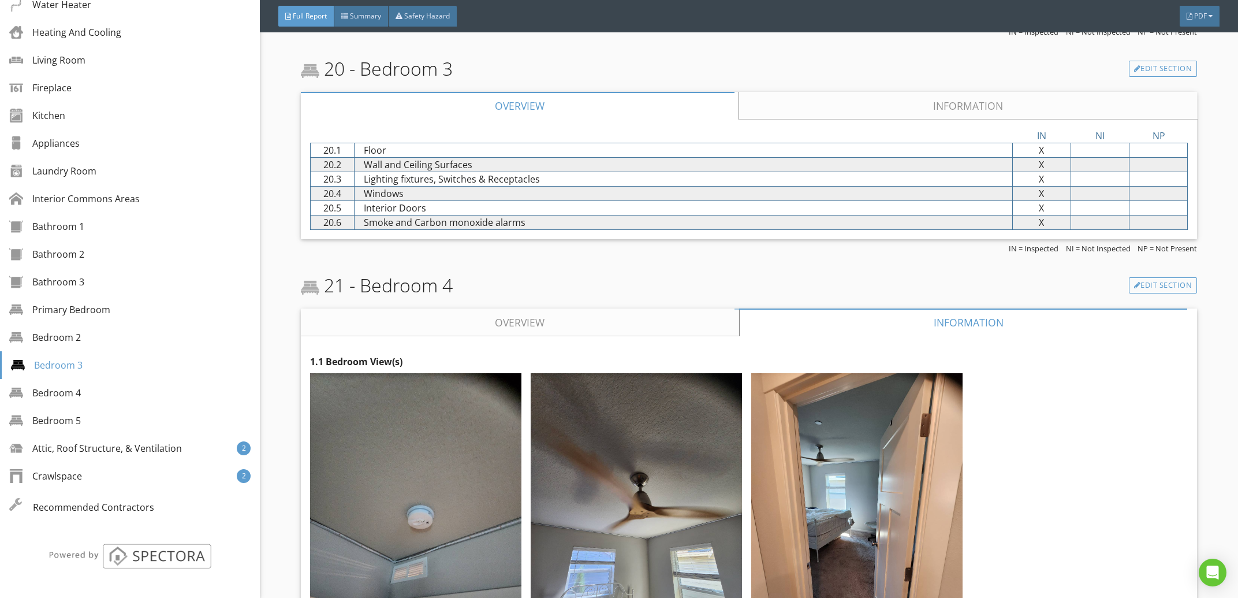
scroll to position [9210, 0]
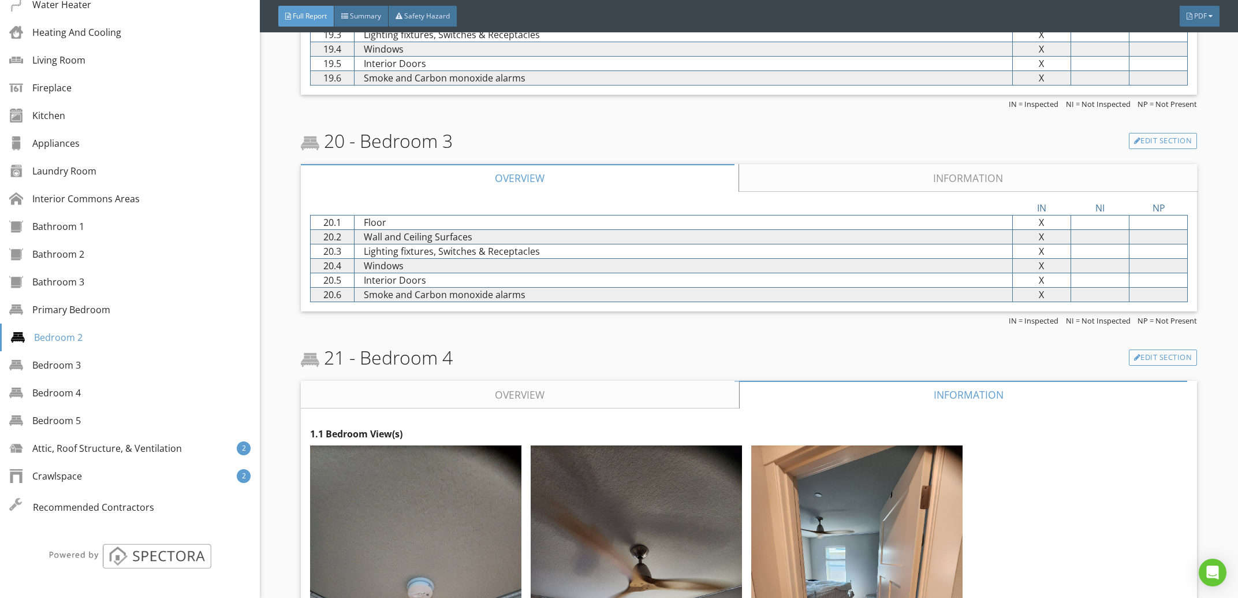
click at [790, 192] on link "Information" at bounding box center [968, 178] width 458 height 28
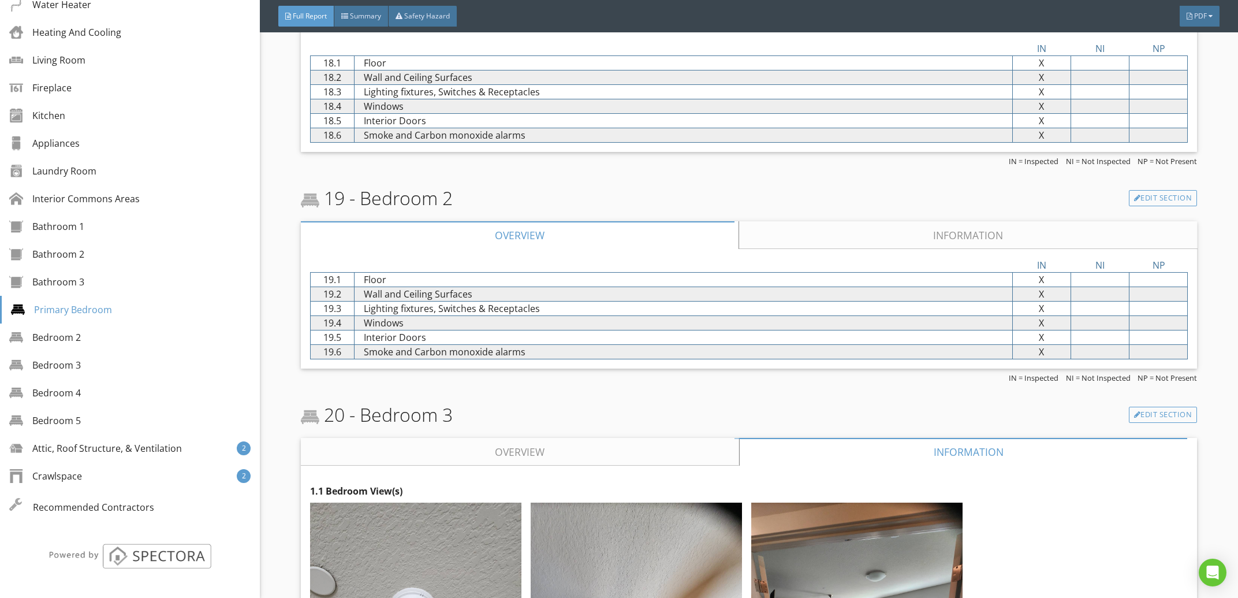
scroll to position [8916, 0]
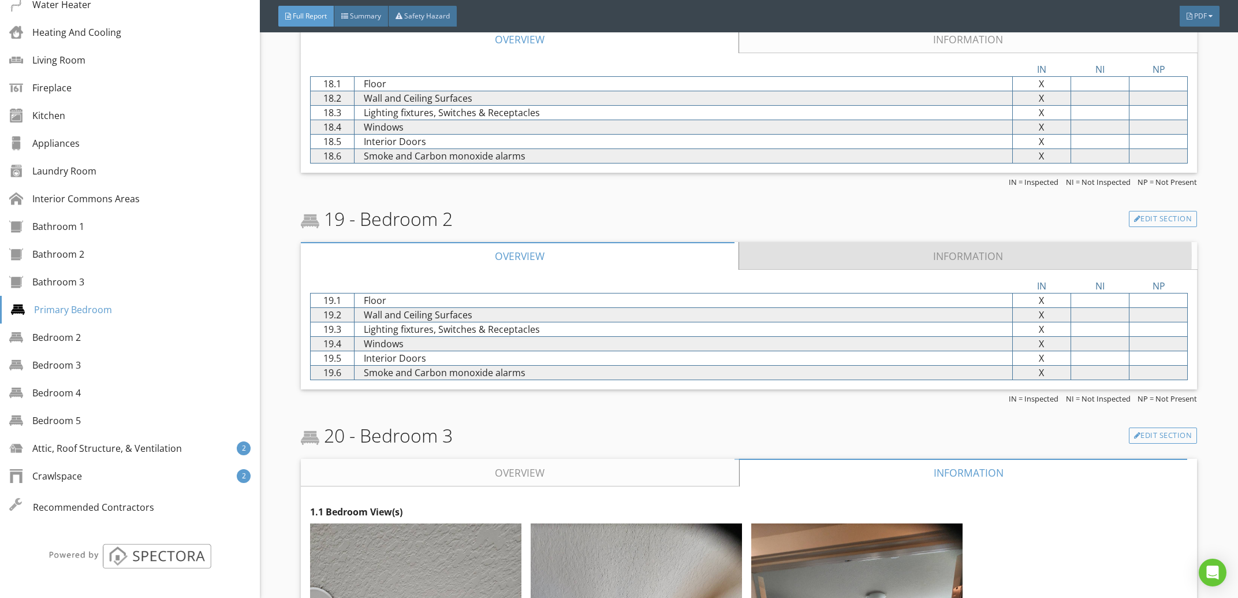
click at [850, 270] on link "Information" at bounding box center [968, 256] width 458 height 28
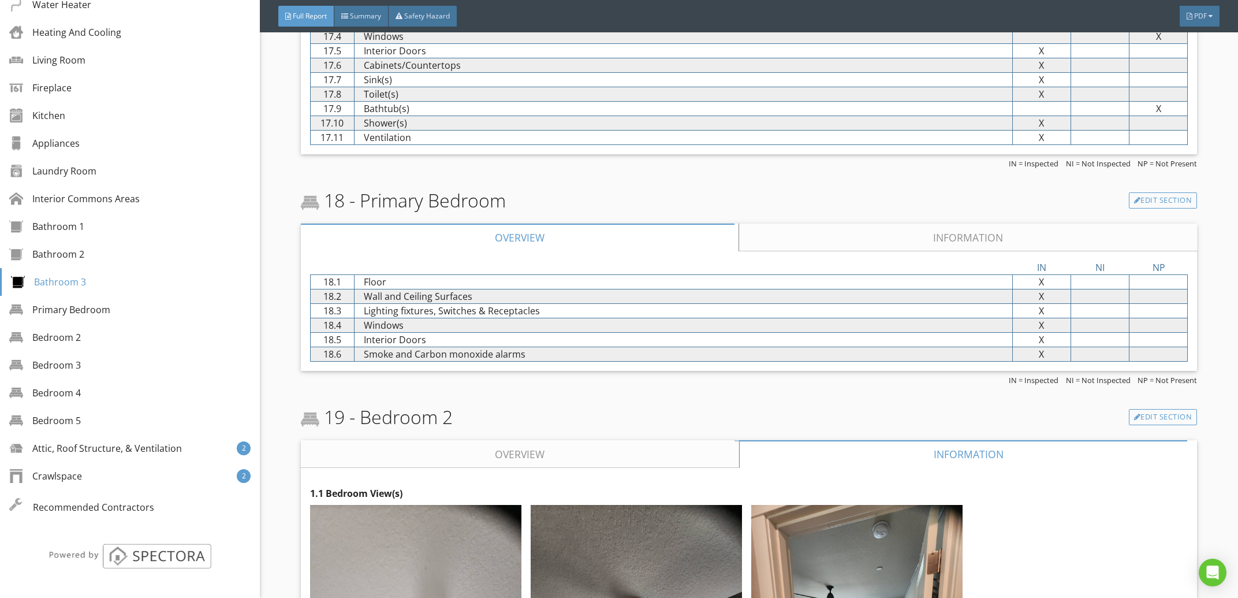
scroll to position [8696, 0]
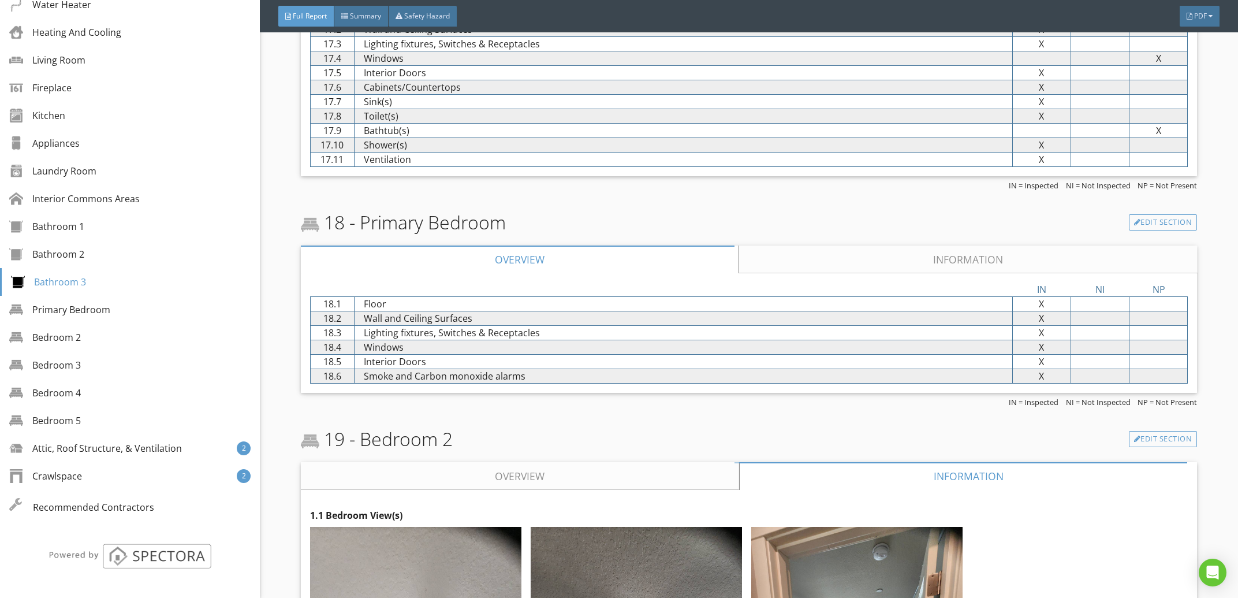
click at [918, 273] on link "Information" at bounding box center [968, 259] width 458 height 28
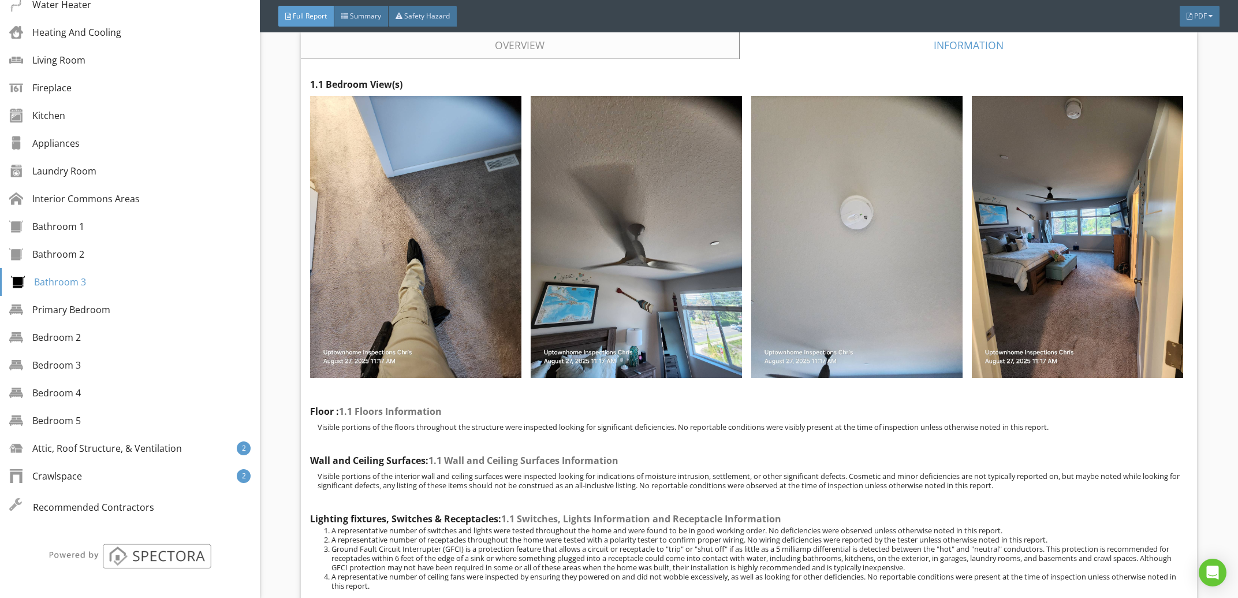
scroll to position [8549, 0]
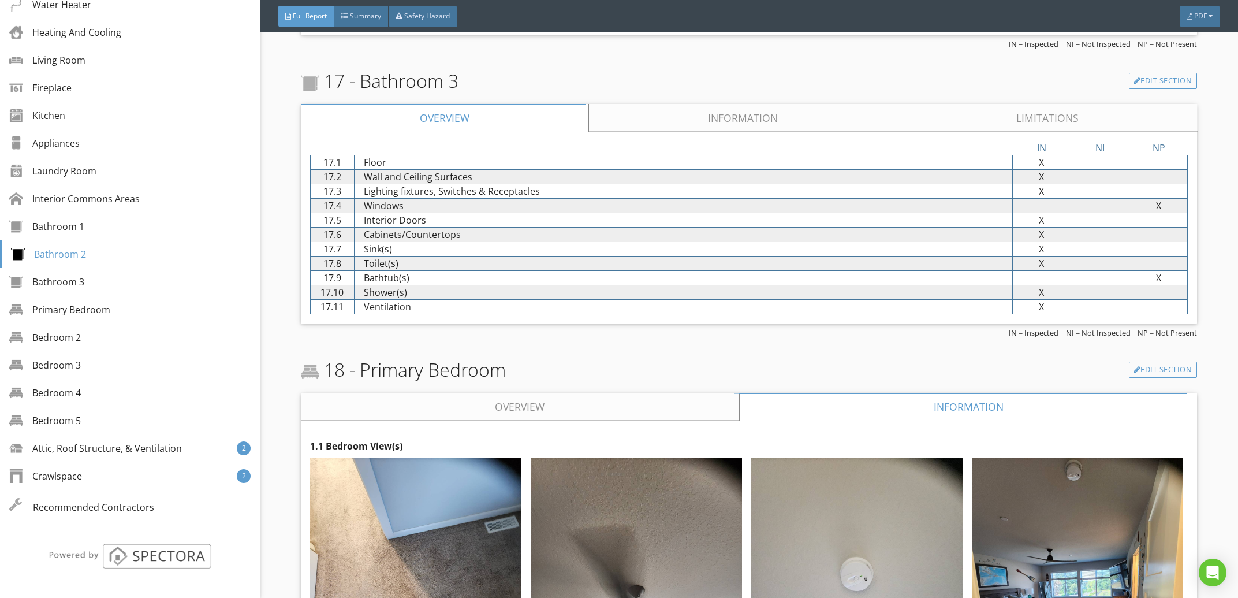
click at [610, 420] on link "Overview" at bounding box center [520, 407] width 438 height 28
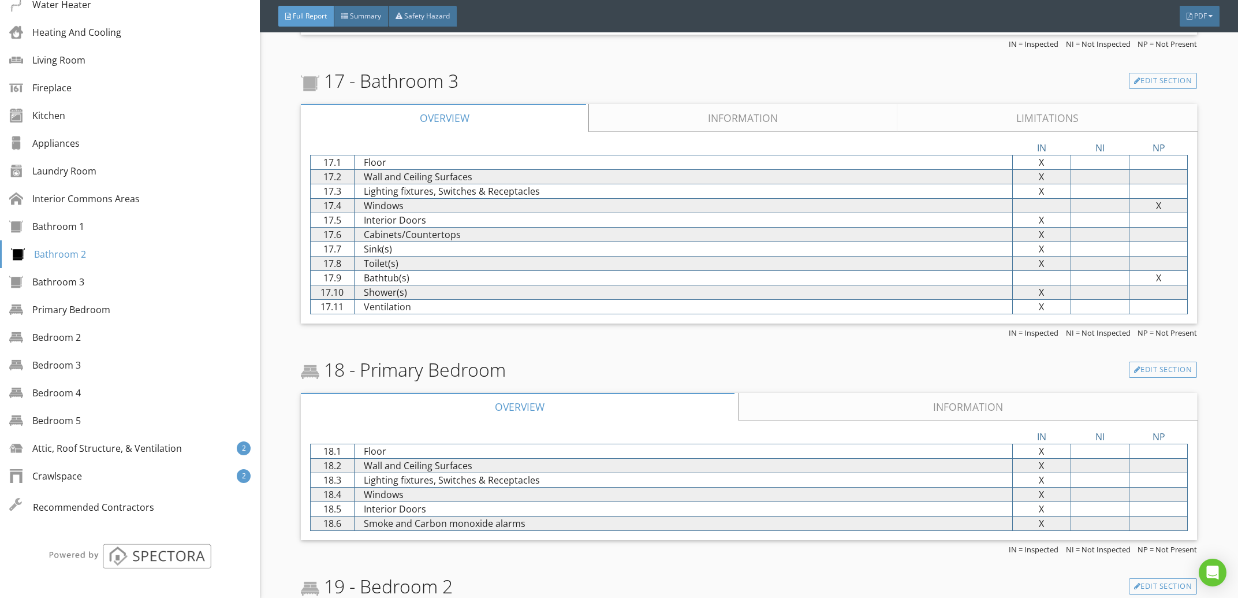
click at [709, 132] on link "Information" at bounding box center [743, 118] width 308 height 28
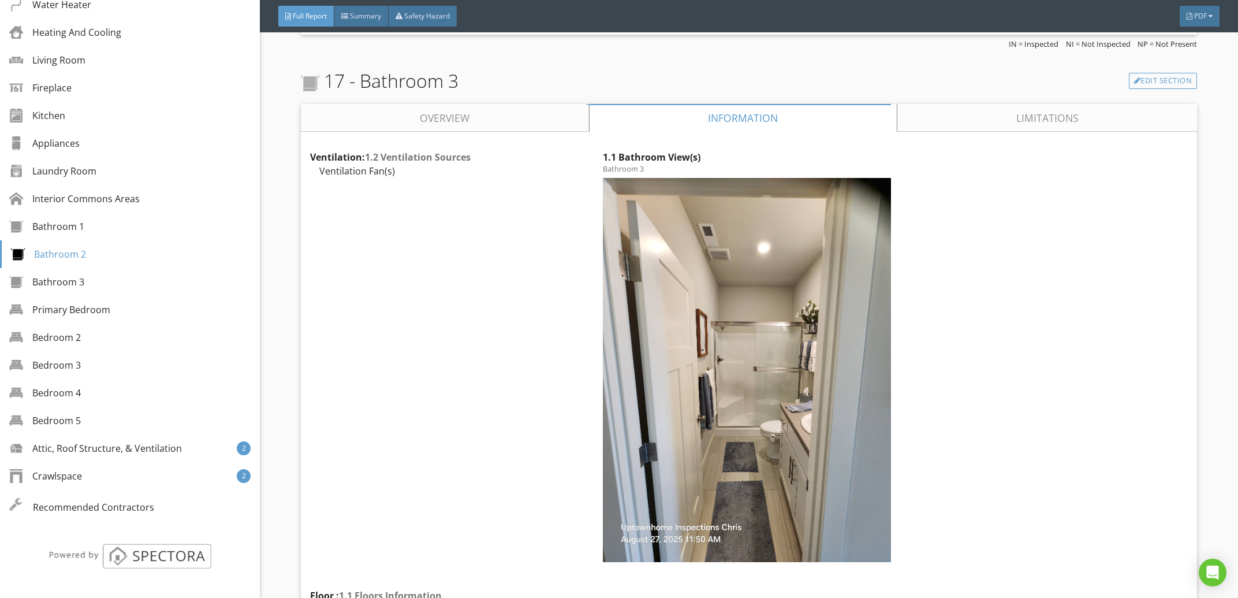
click at [709, 132] on div at bounding box center [738, 118] width 305 height 28
click at [474, 132] on link "Overview" at bounding box center [445, 118] width 288 height 28
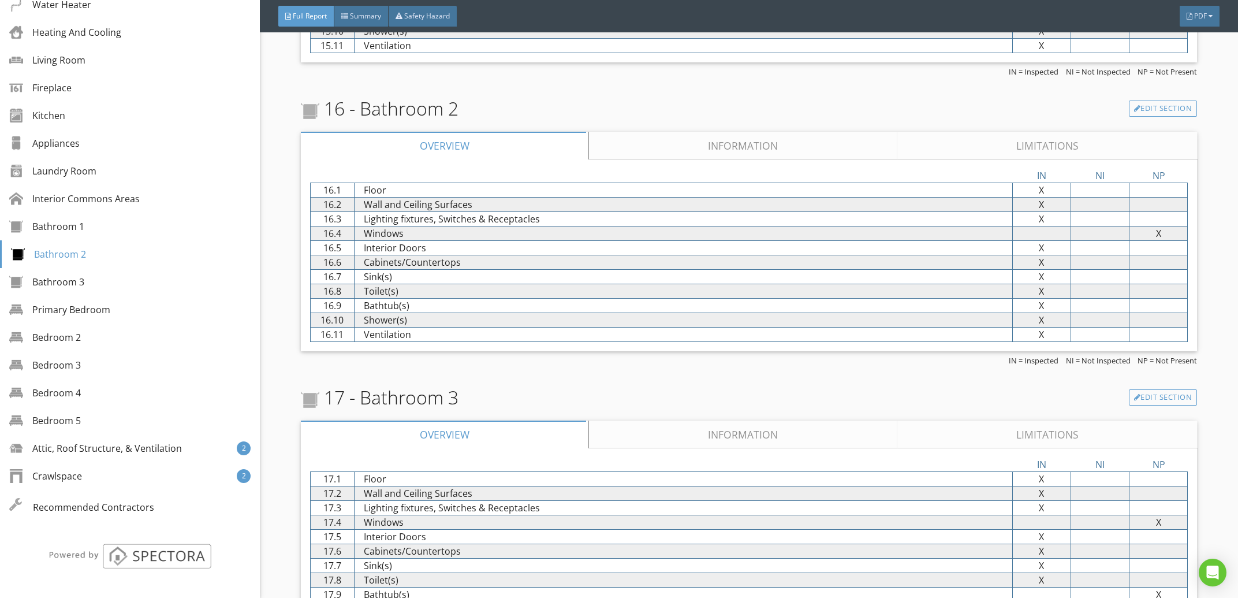
scroll to position [8107, 0]
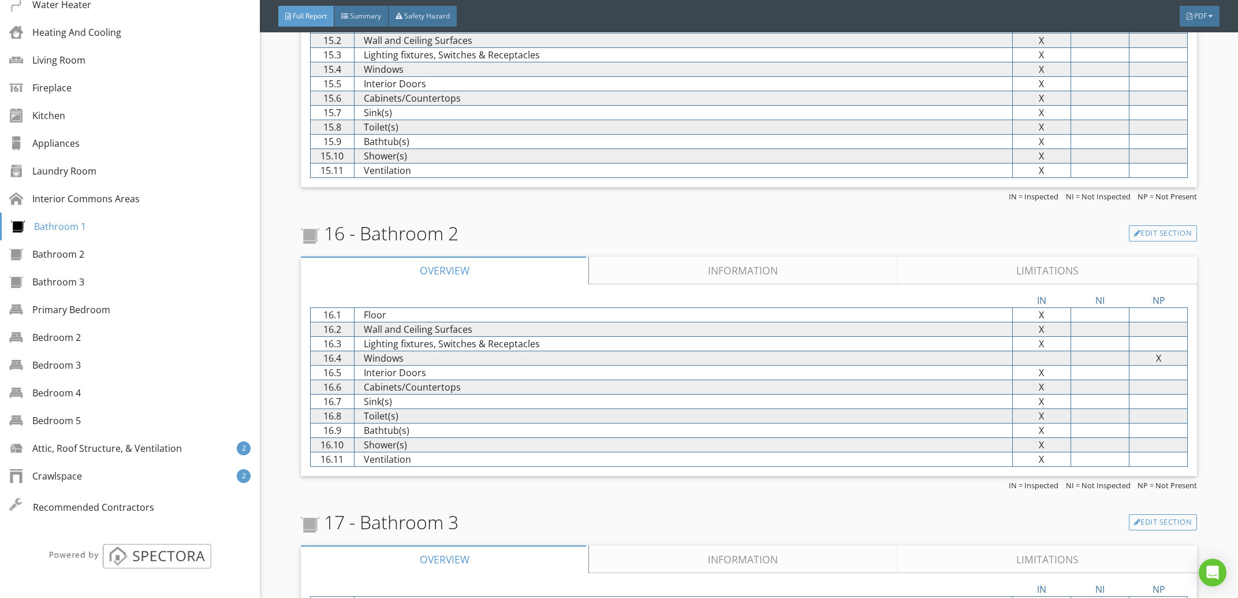
click at [737, 284] on link "Information" at bounding box center [743, 270] width 308 height 28
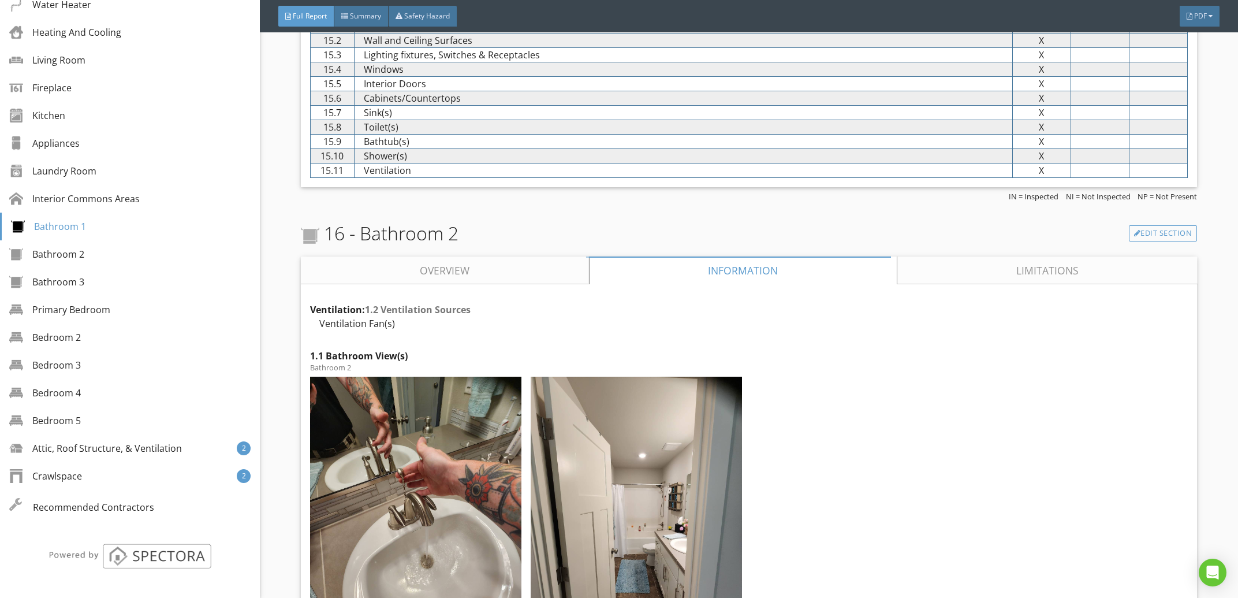
click at [518, 284] on link "Overview" at bounding box center [445, 270] width 288 height 28
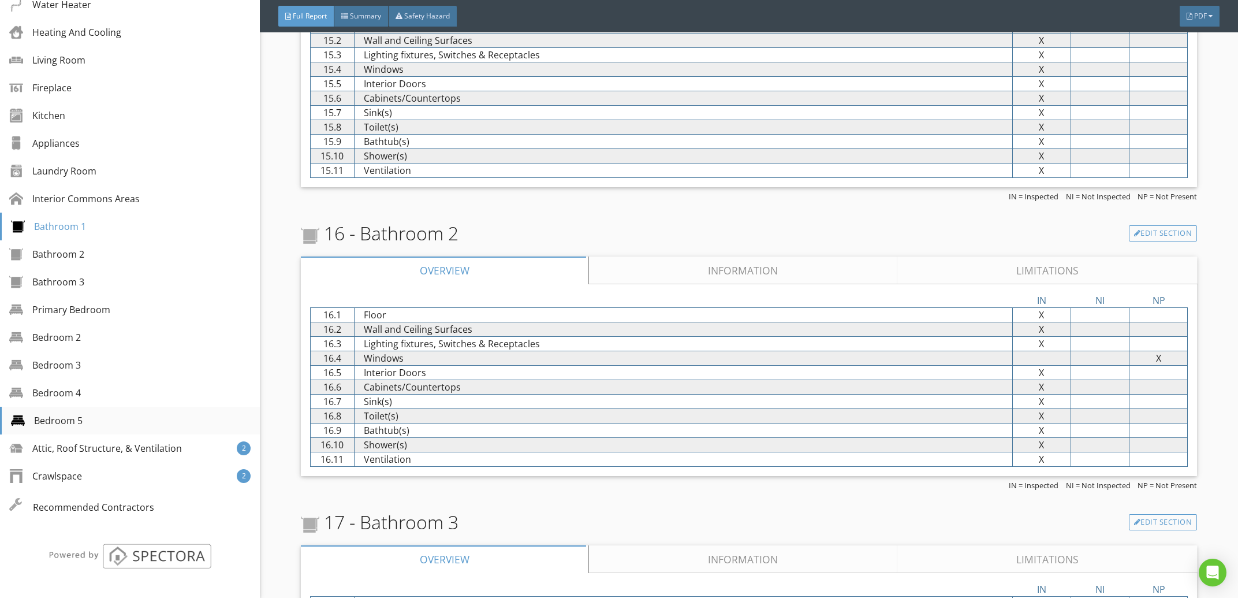
click at [53, 420] on div "Bedroom 5" at bounding box center [47, 420] width 72 height 14
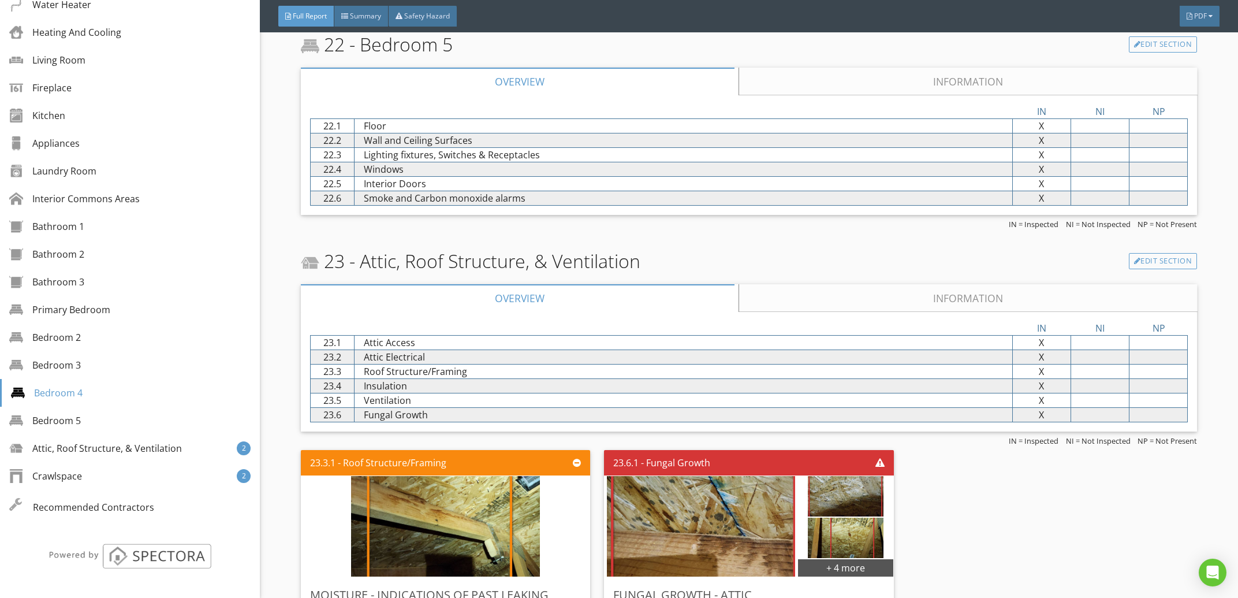
scroll to position [12626, 0]
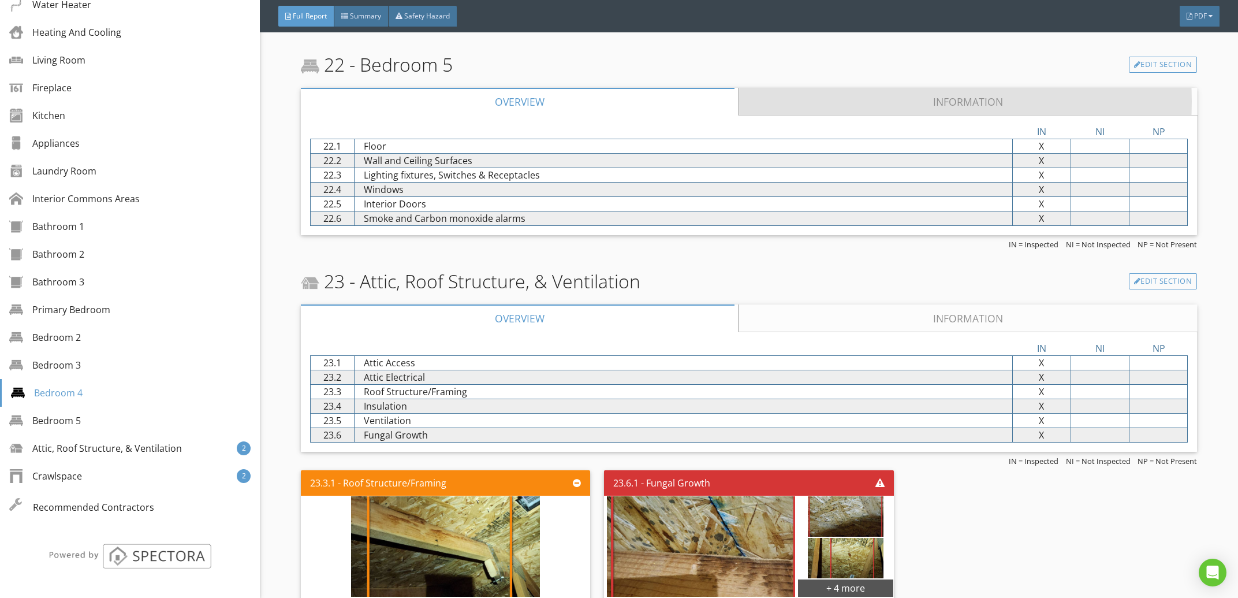
click at [858, 115] on link "Information" at bounding box center [968, 102] width 458 height 28
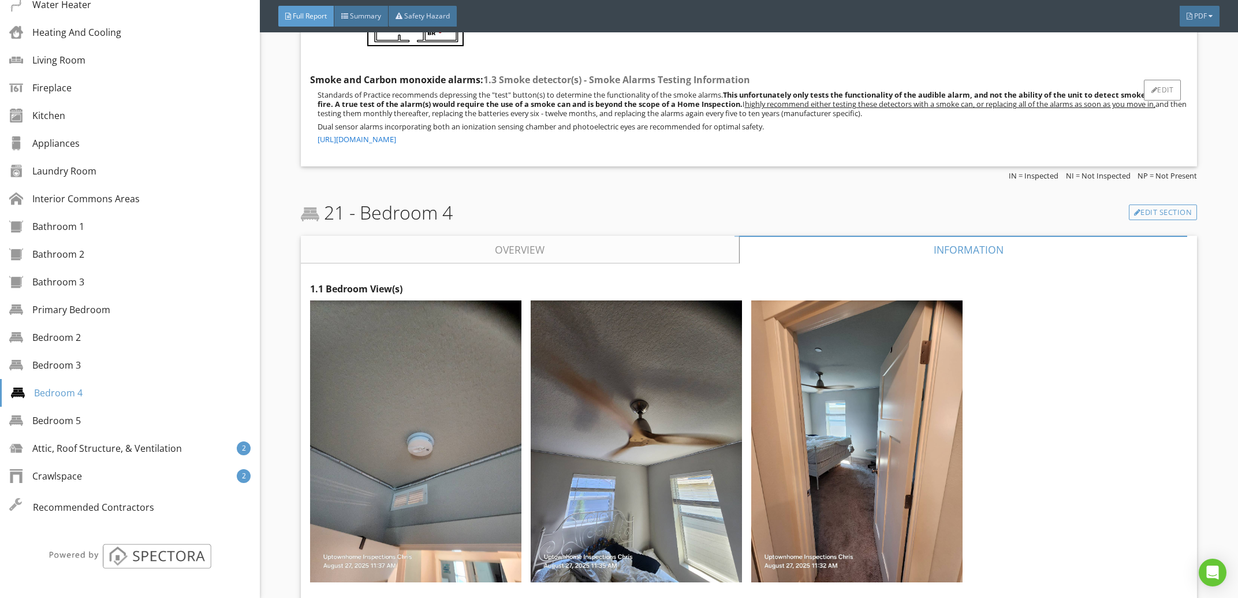
scroll to position [11083, 0]
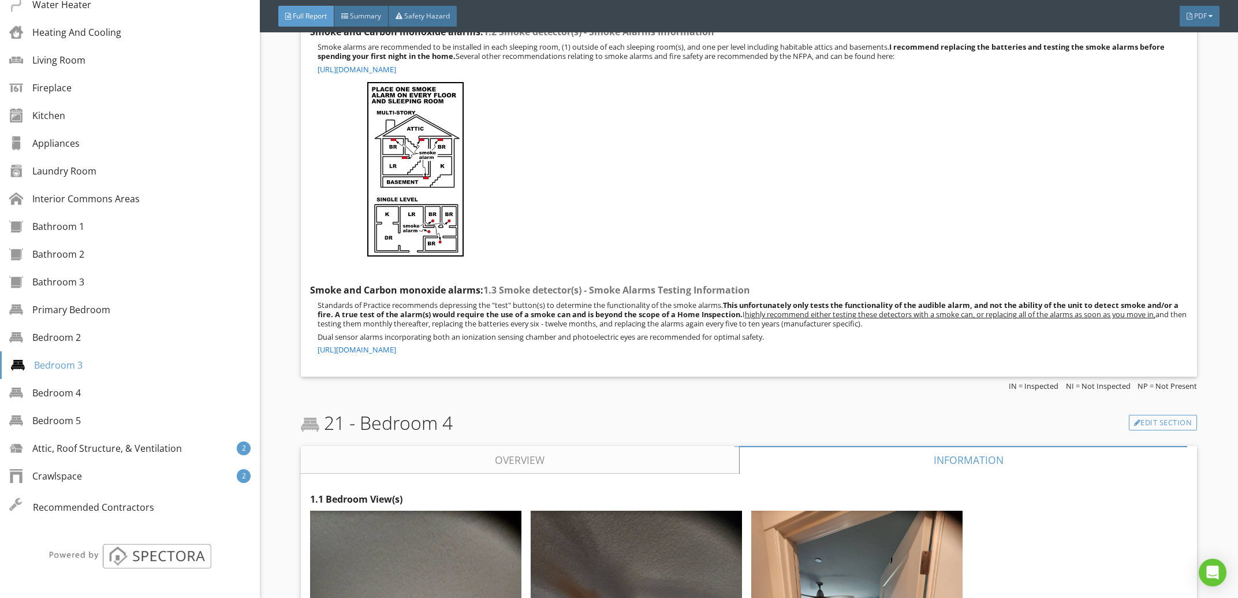
click at [689, 473] on link "Overview" at bounding box center [520, 460] width 438 height 28
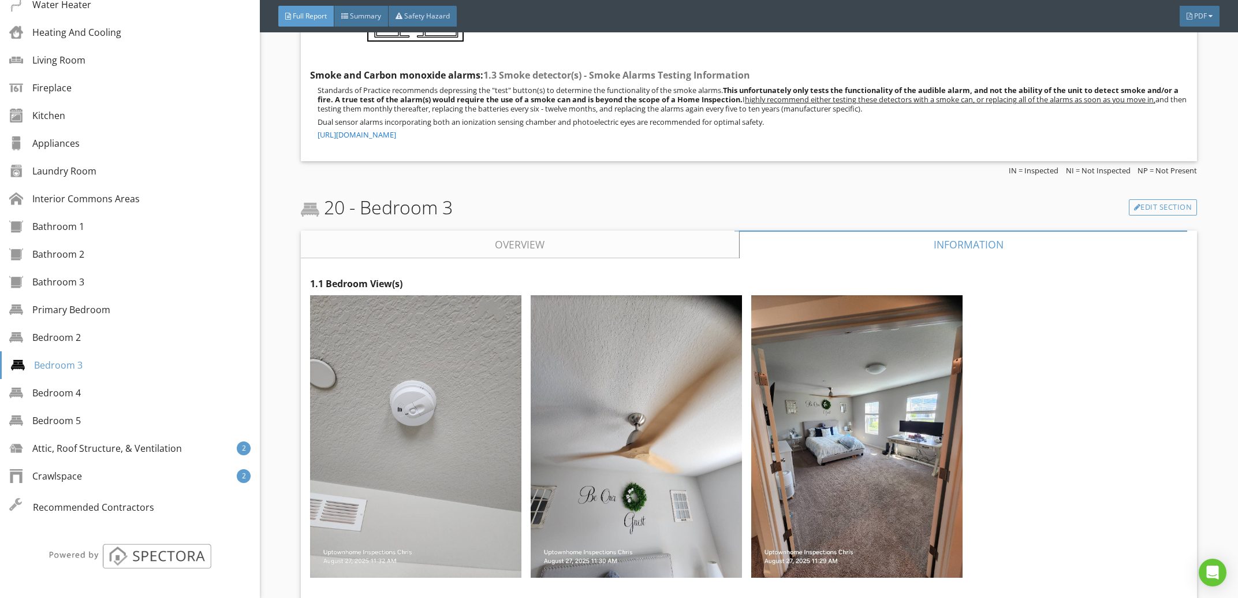
scroll to position [10054, 0]
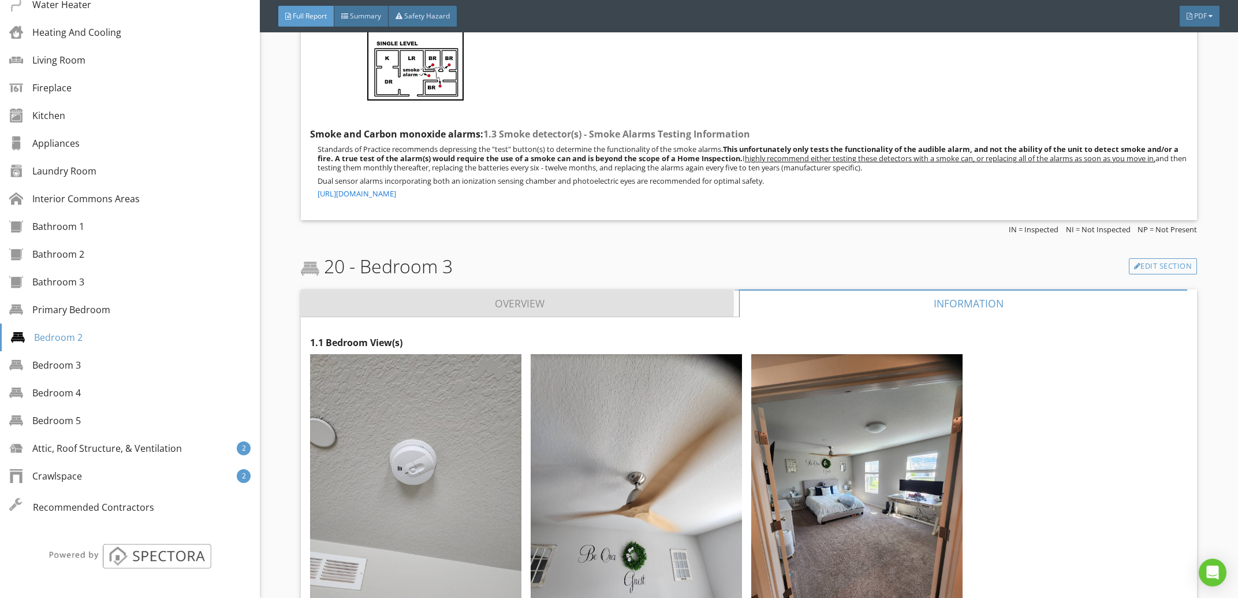
click at [659, 317] on link "Overview" at bounding box center [520, 303] width 438 height 28
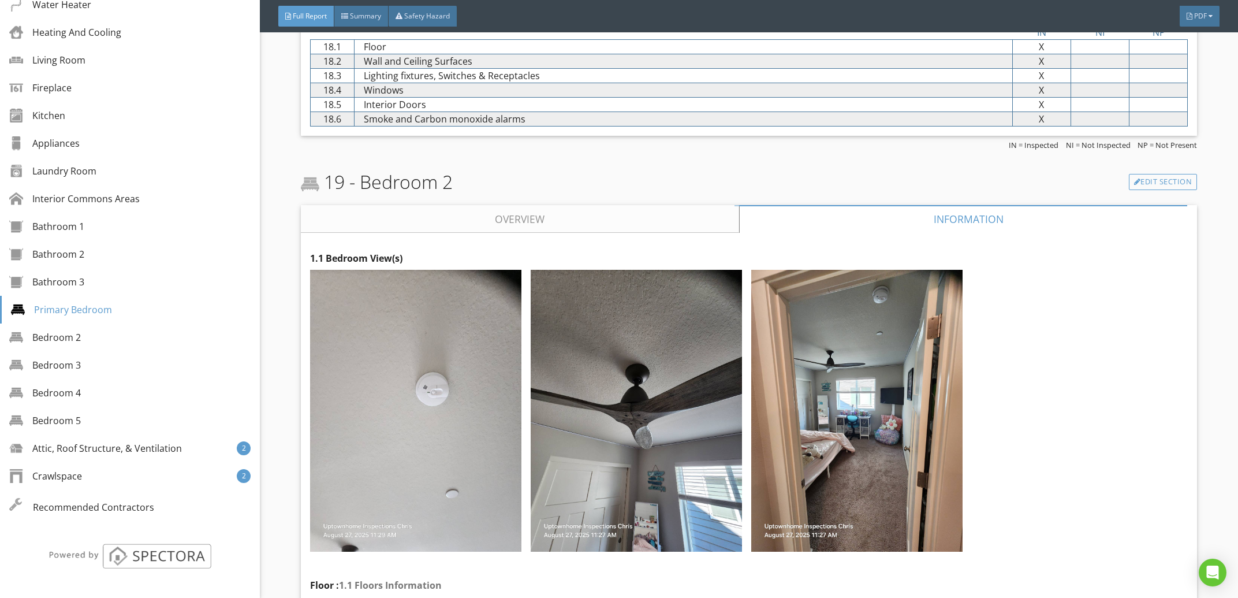
scroll to position [8952, 0]
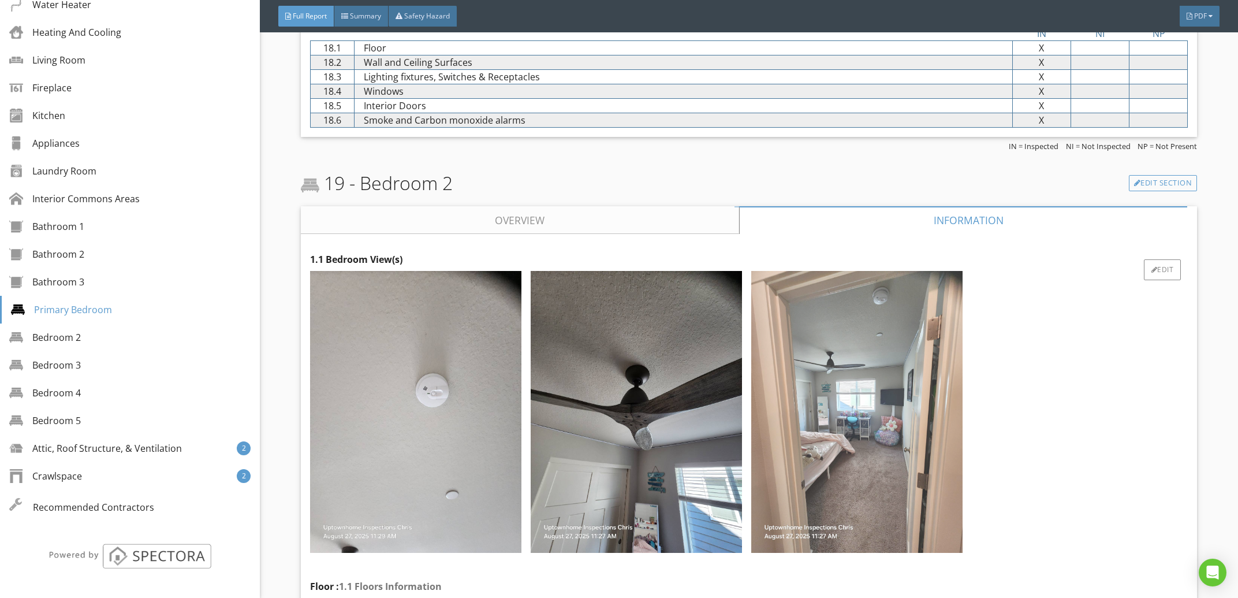
click at [893, 424] on img at bounding box center [856, 412] width 211 height 282
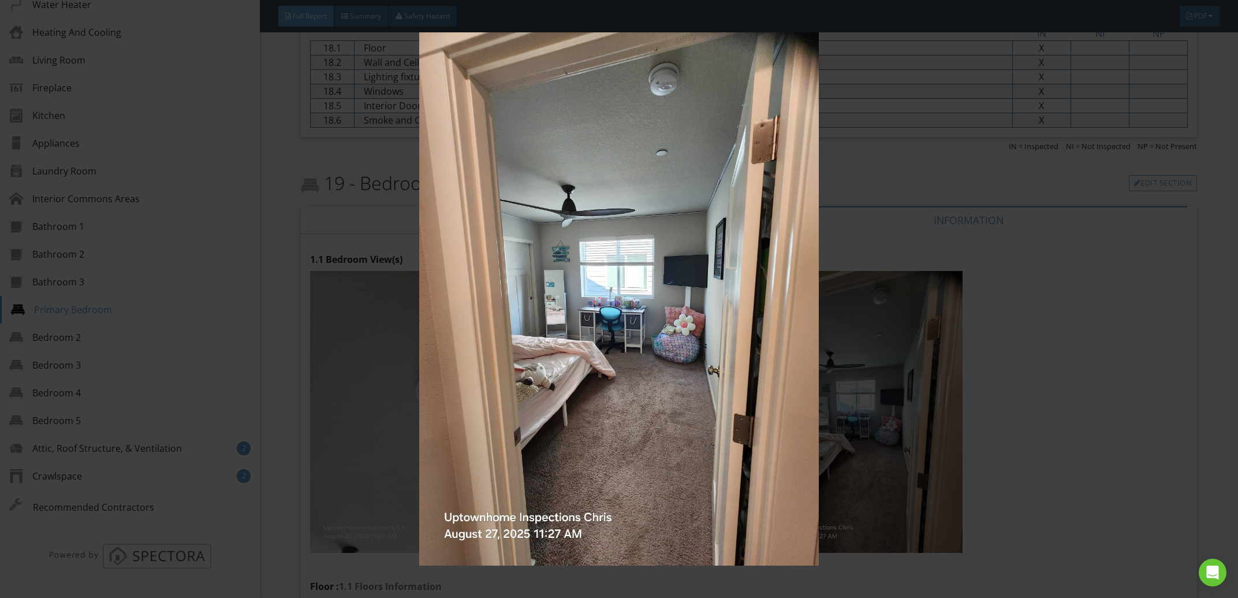
click at [1046, 348] on img at bounding box center [618, 298] width 1141 height 532
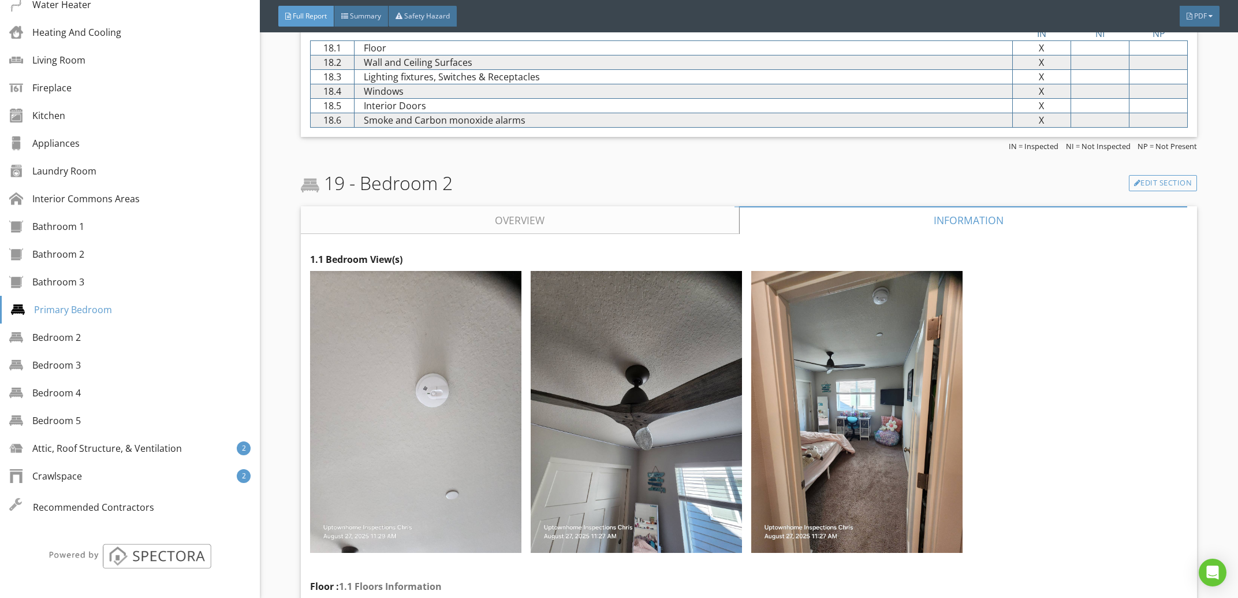
click at [657, 234] on link "Overview" at bounding box center [520, 220] width 438 height 28
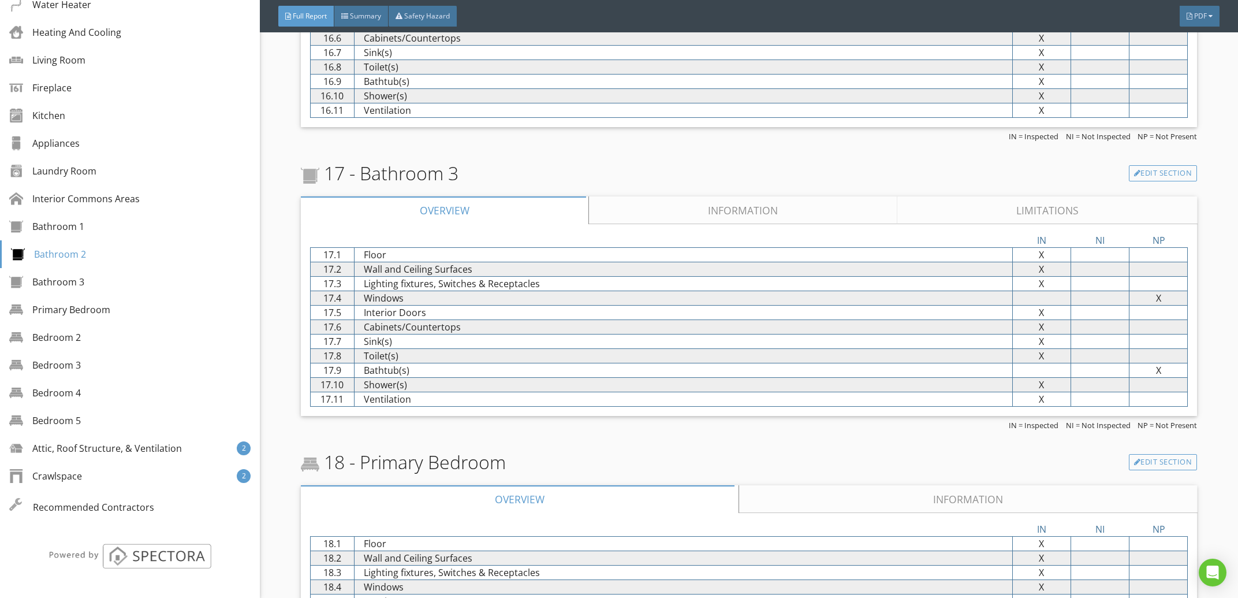
scroll to position [8437, 0]
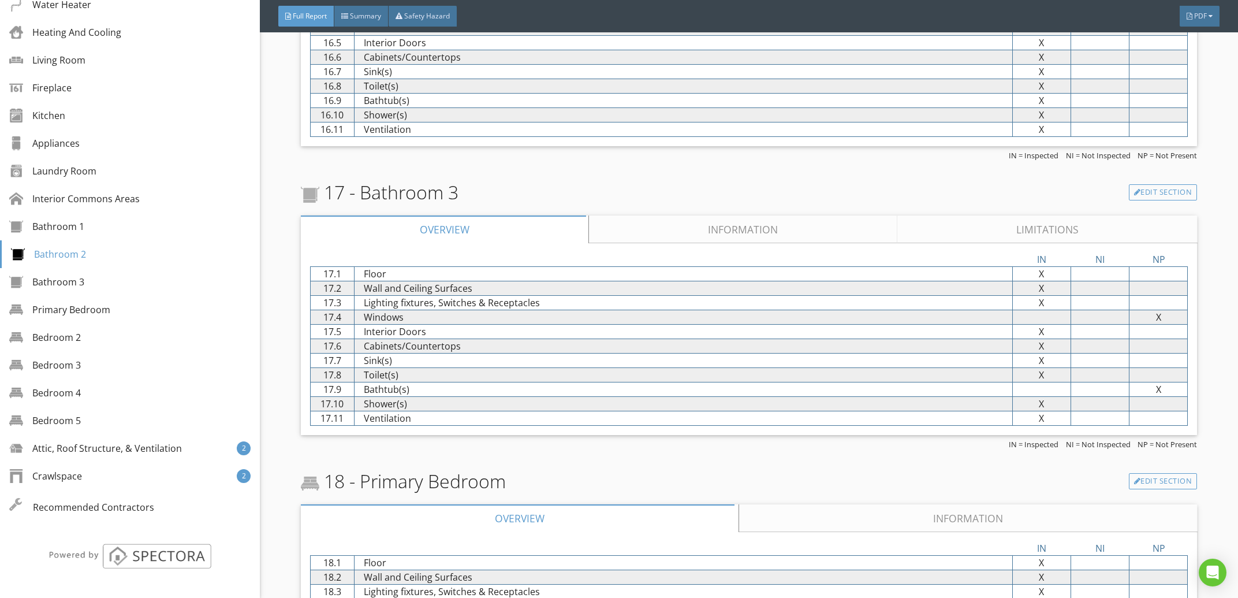
click at [770, 243] on link "Information" at bounding box center [743, 229] width 308 height 28
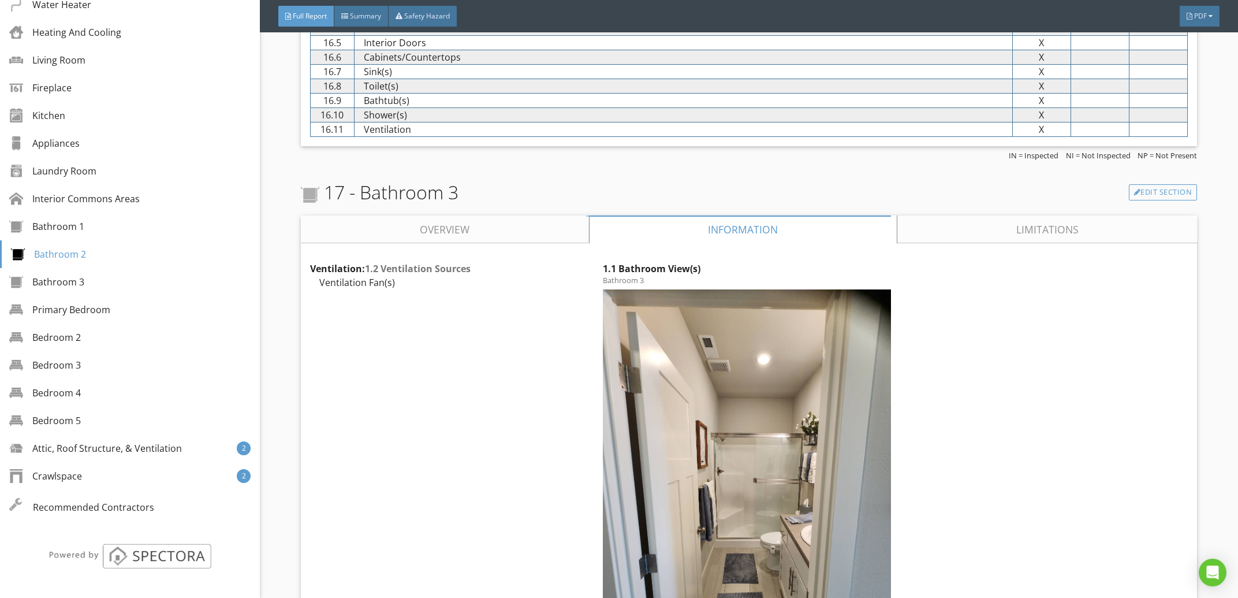
scroll to position [8510, 0]
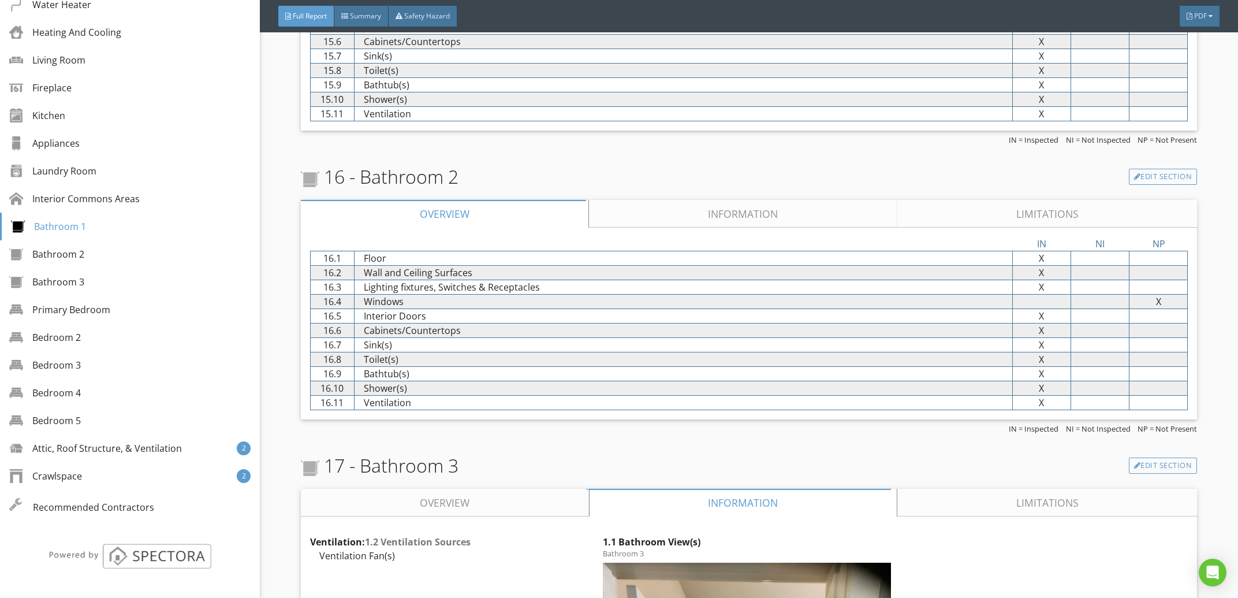
scroll to position [8143, 0]
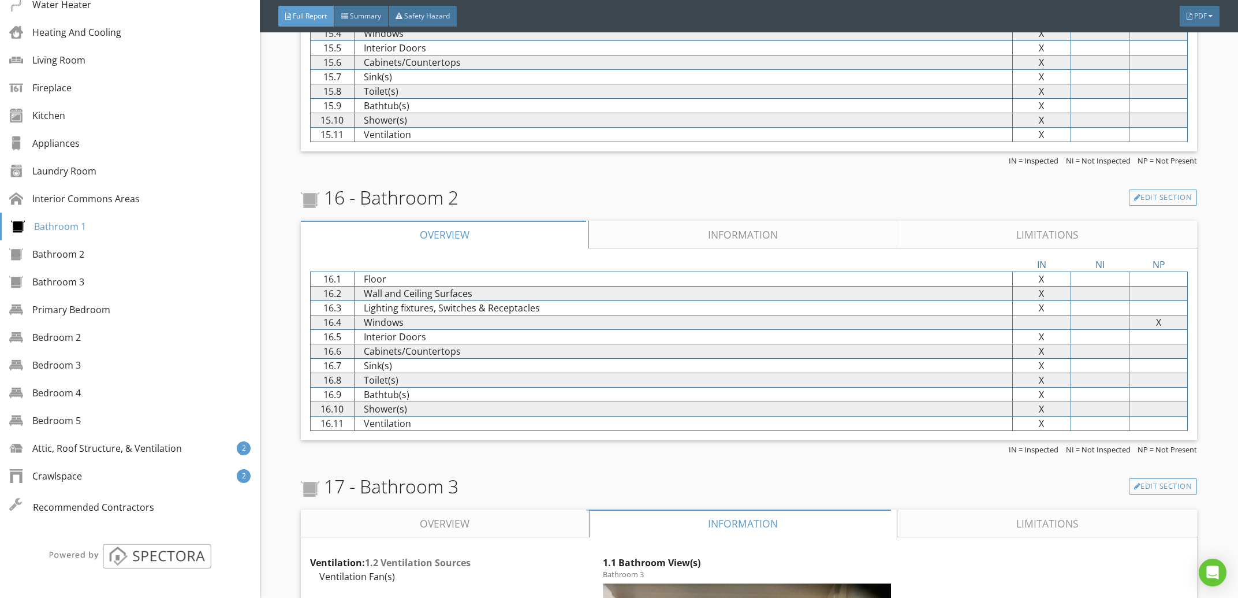
click at [800, 248] on link "Information" at bounding box center [743, 235] width 308 height 28
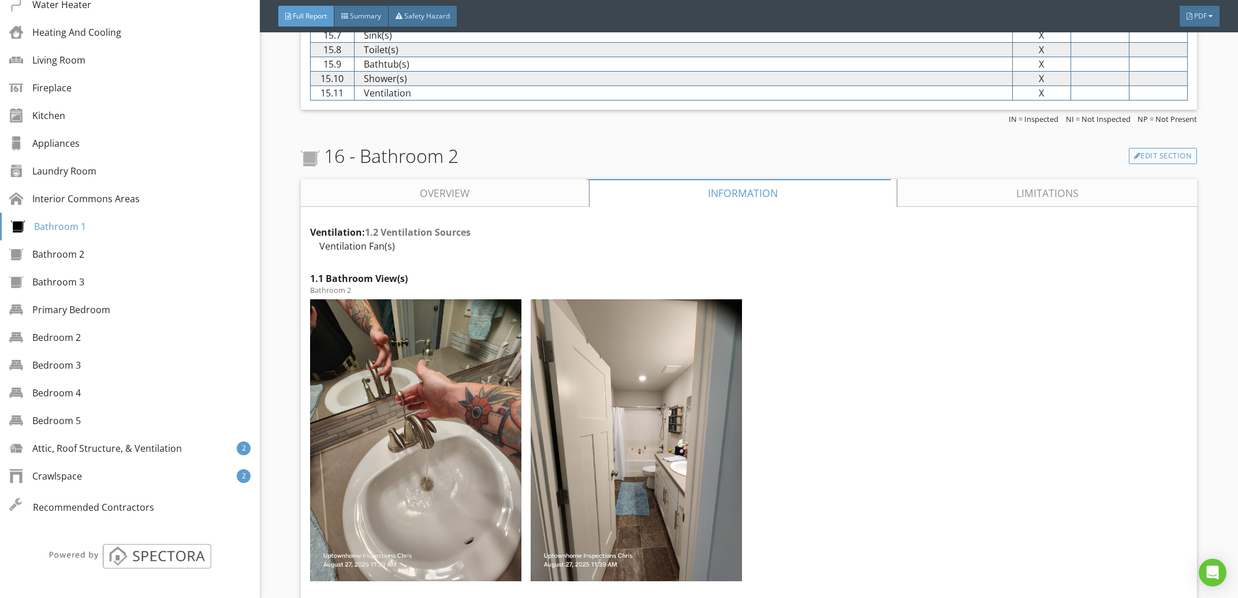
scroll to position [8217, 0]
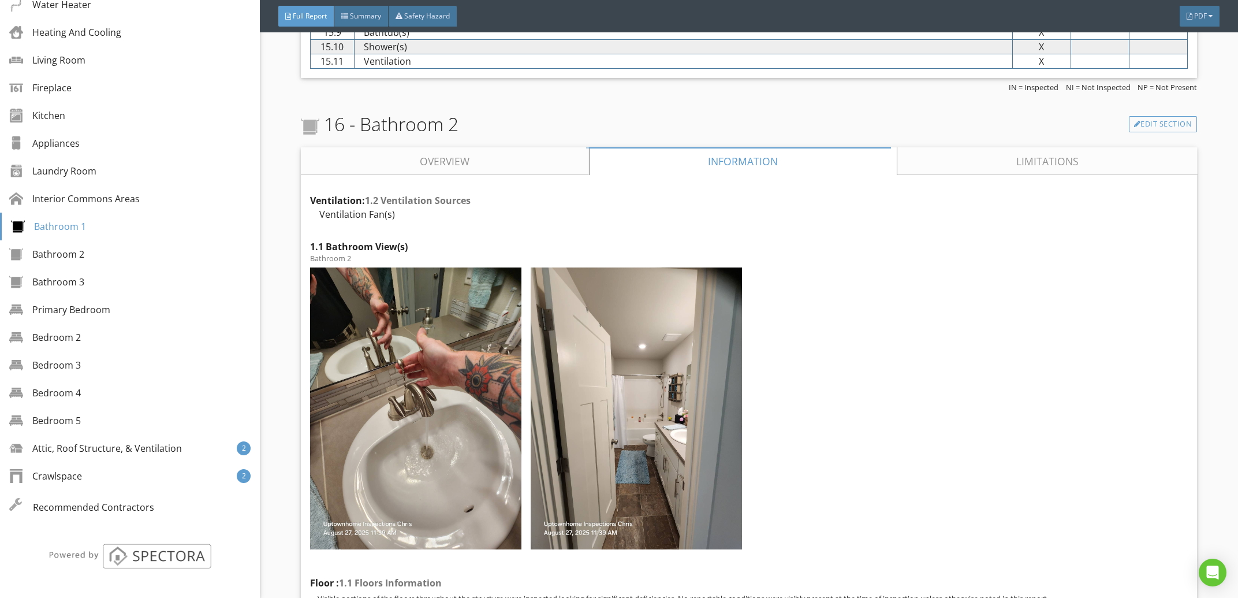
click at [497, 175] on link "Overview" at bounding box center [445, 161] width 288 height 28
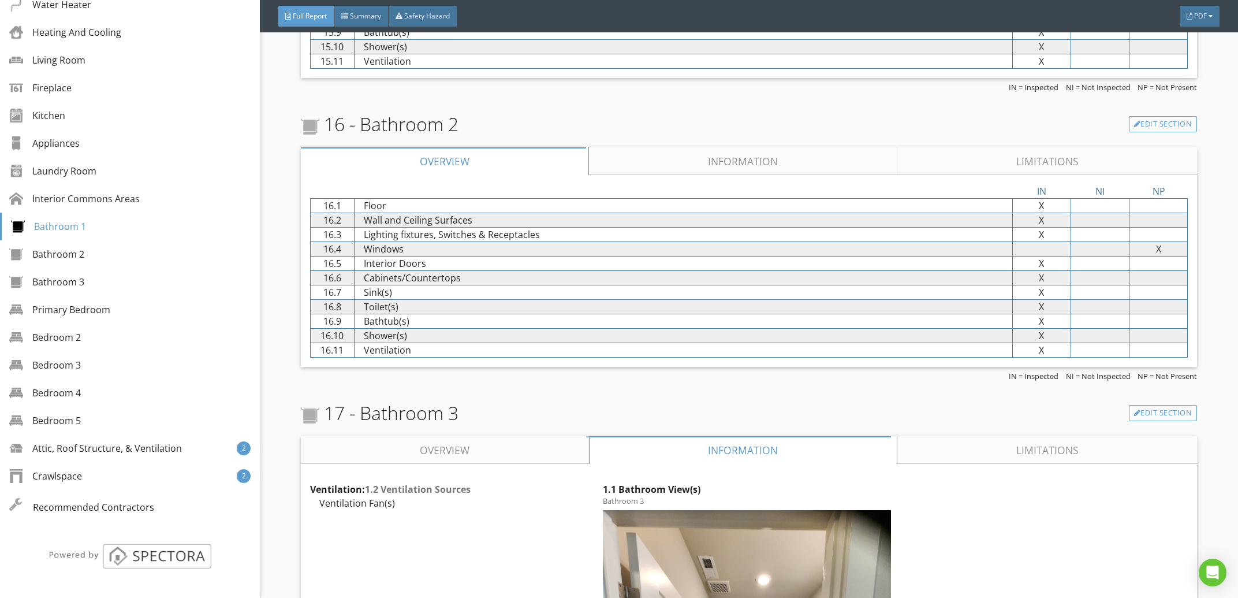
scroll to position [8510, 0]
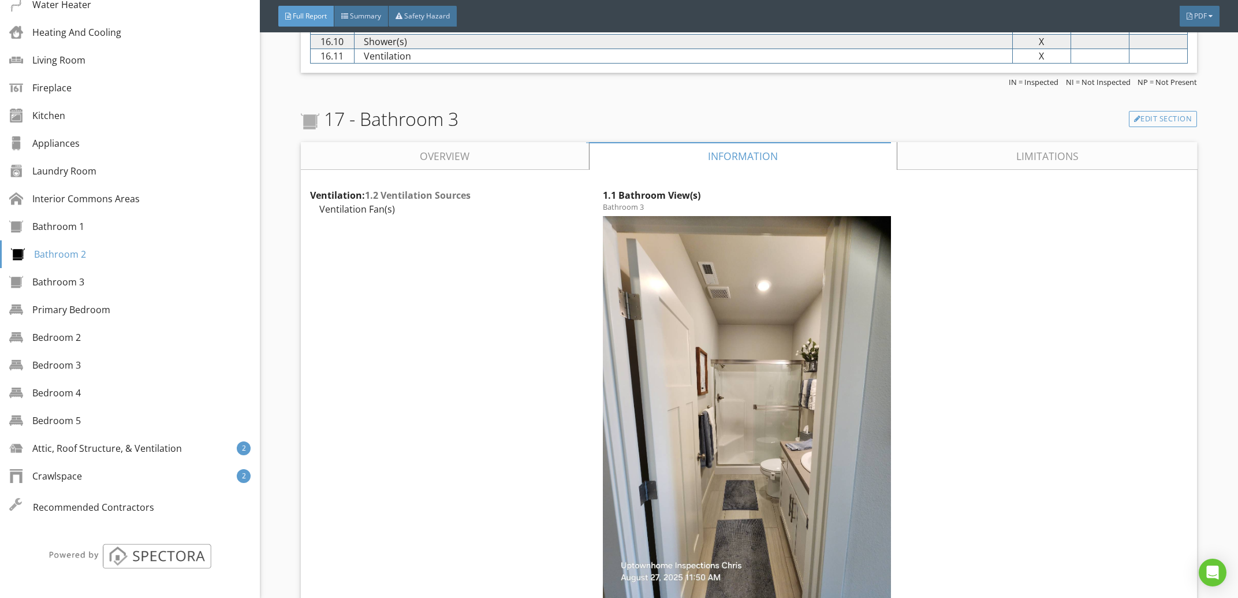
click at [504, 170] on link "Overview" at bounding box center [445, 156] width 288 height 28
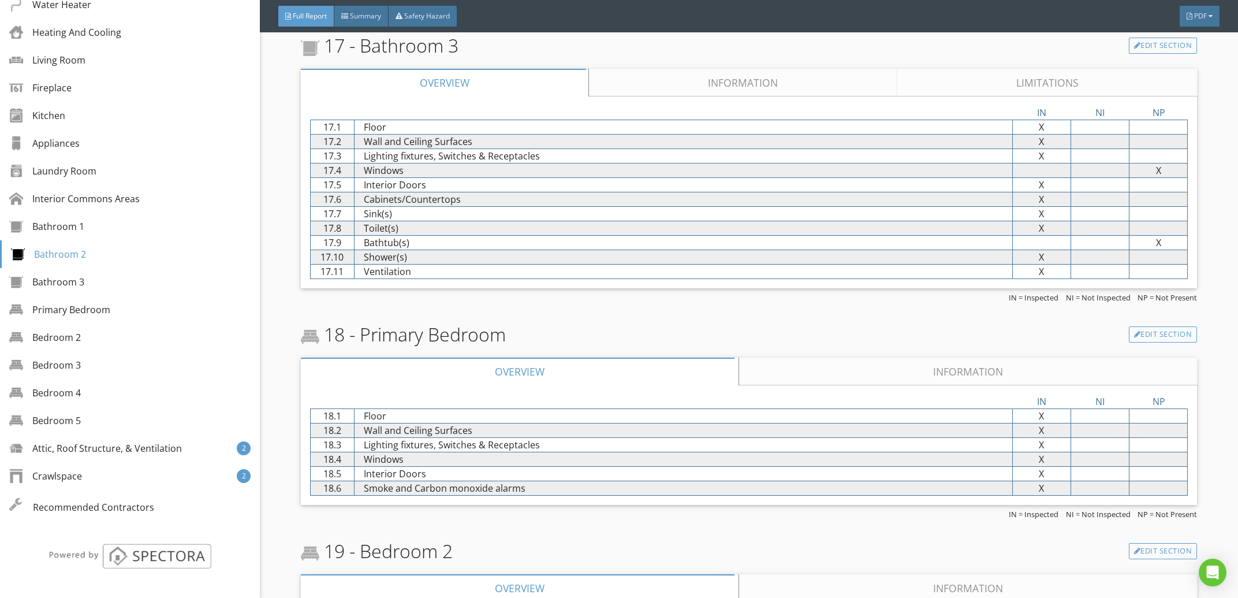
scroll to position [9025, 0]
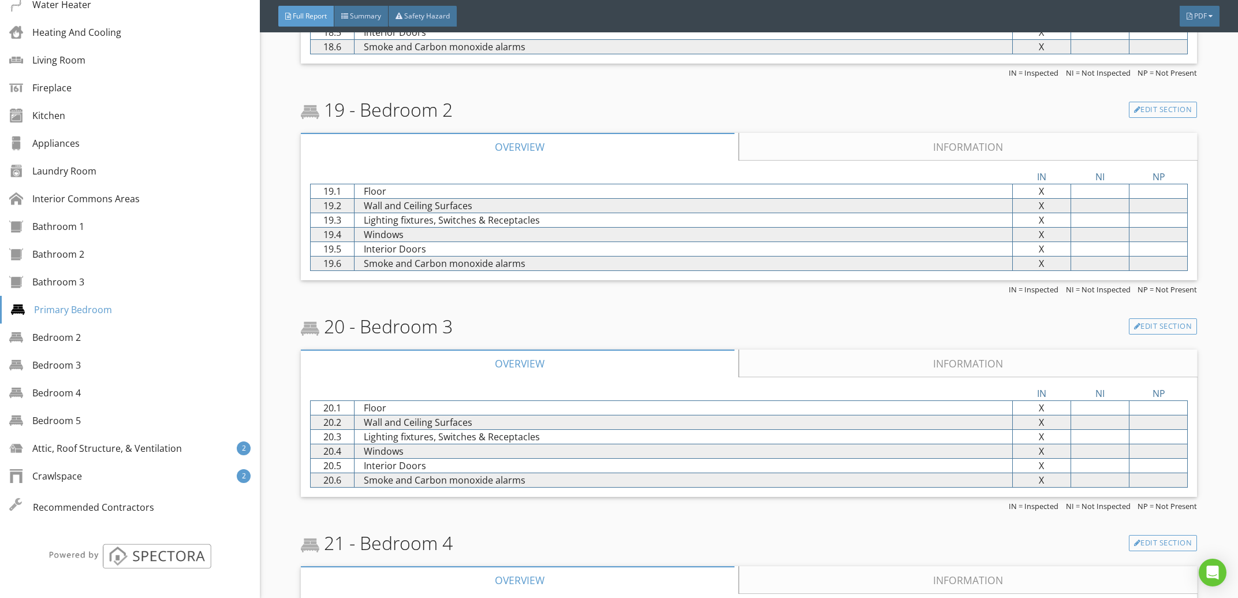
click at [831, 160] on link "Information" at bounding box center [968, 147] width 458 height 28
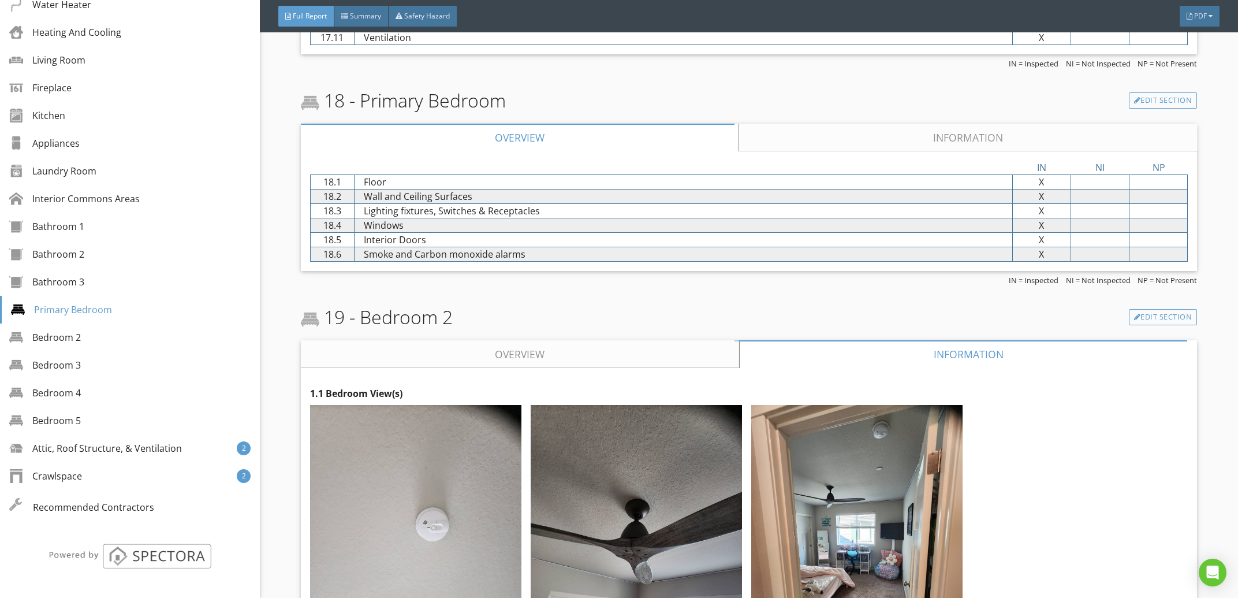
scroll to position [8804, 0]
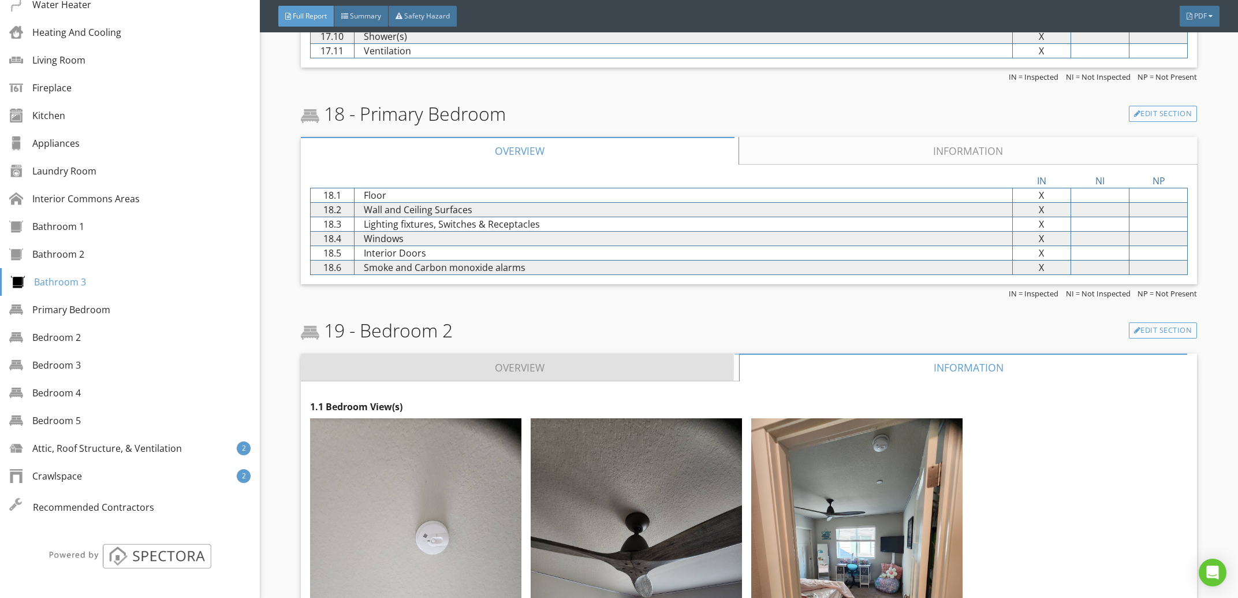
click at [527, 381] on link "Overview" at bounding box center [520, 367] width 438 height 28
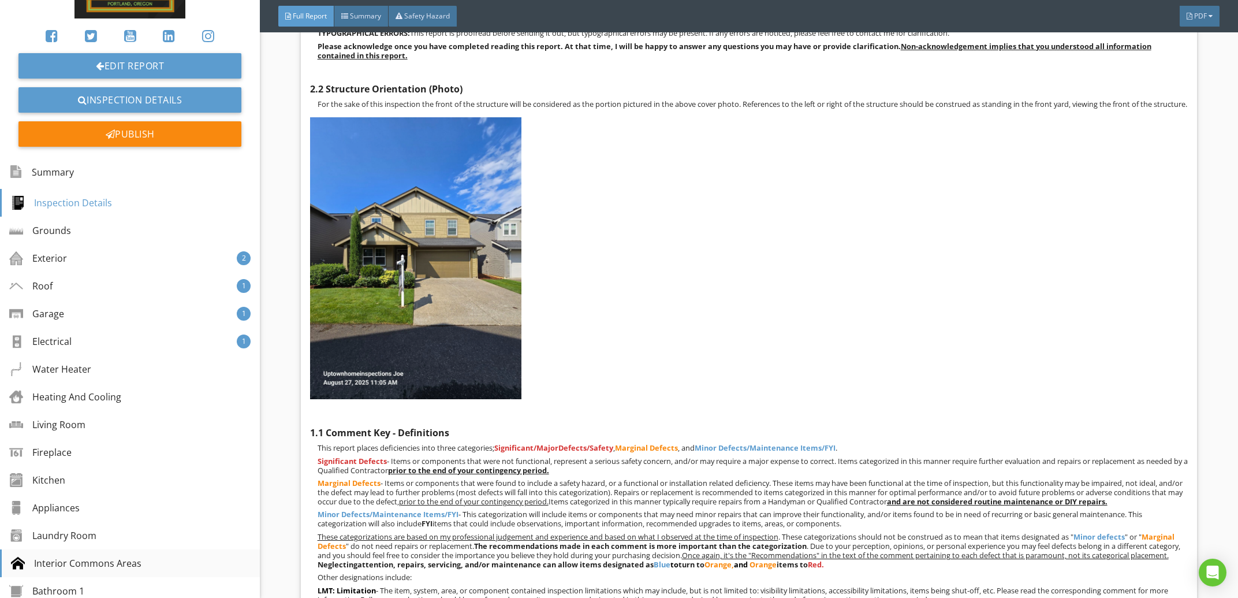
scroll to position [0, 0]
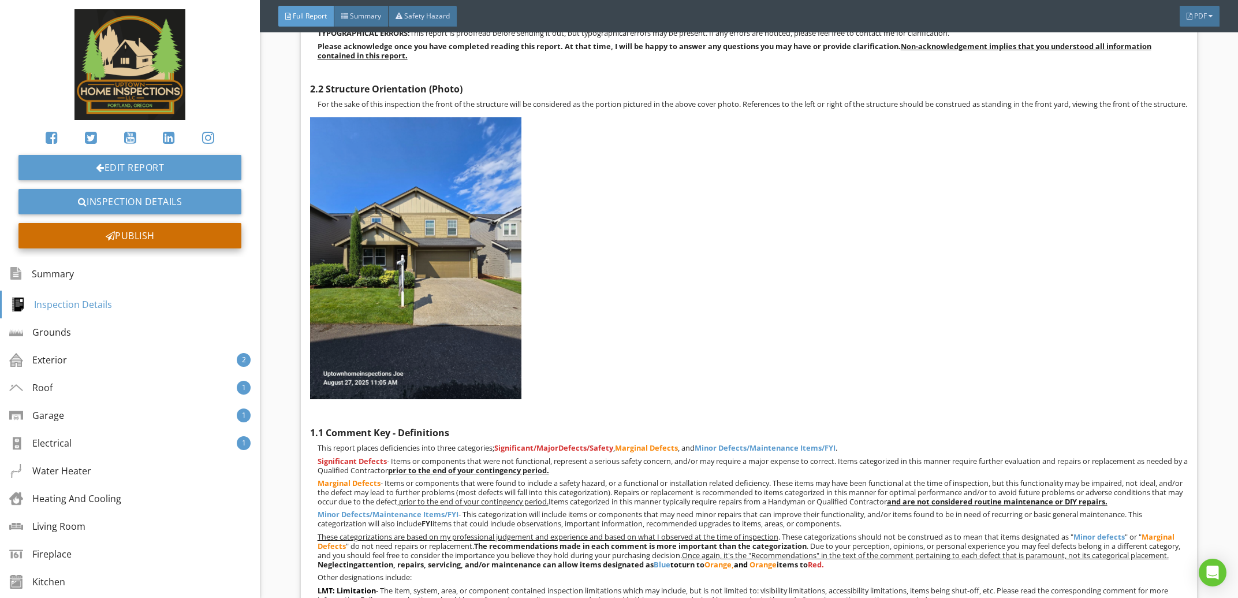
click at [166, 236] on div "Publish" at bounding box center [129, 235] width 223 height 25
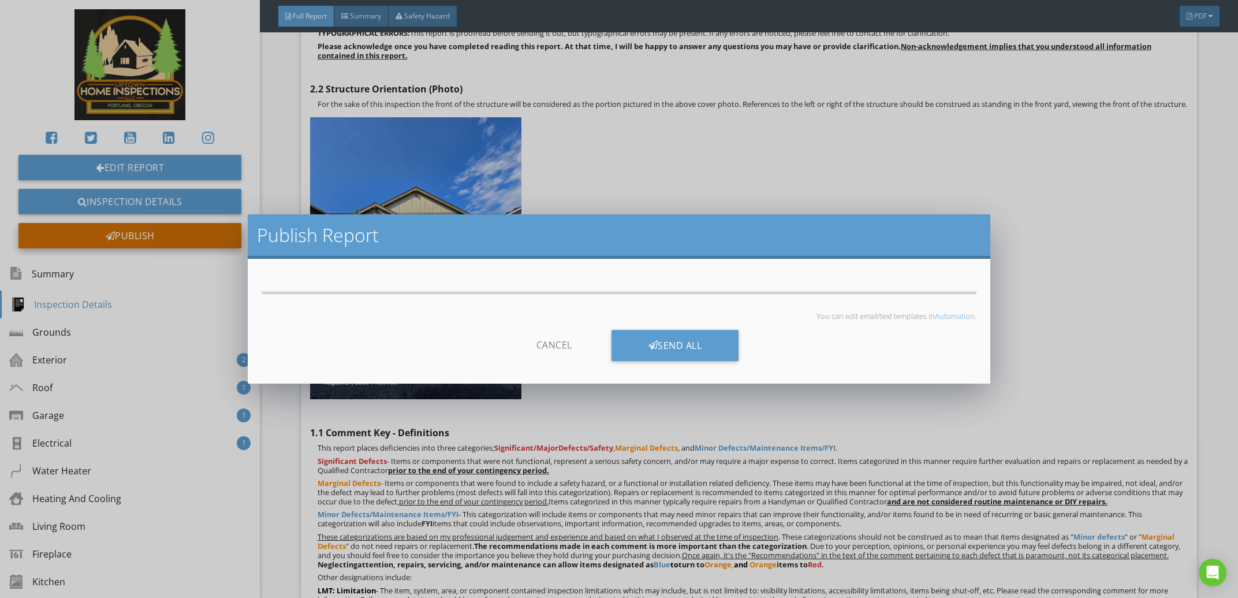
scroll to position [1529, 0]
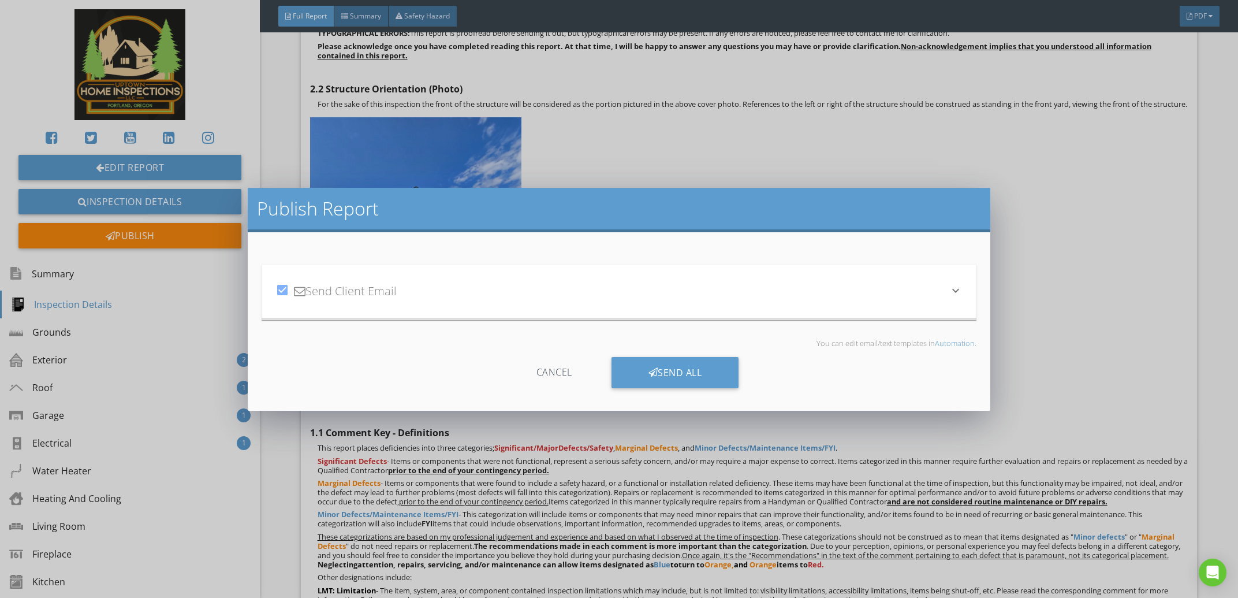
click at [527, 360] on div "Cancel" at bounding box center [554, 372] width 110 height 31
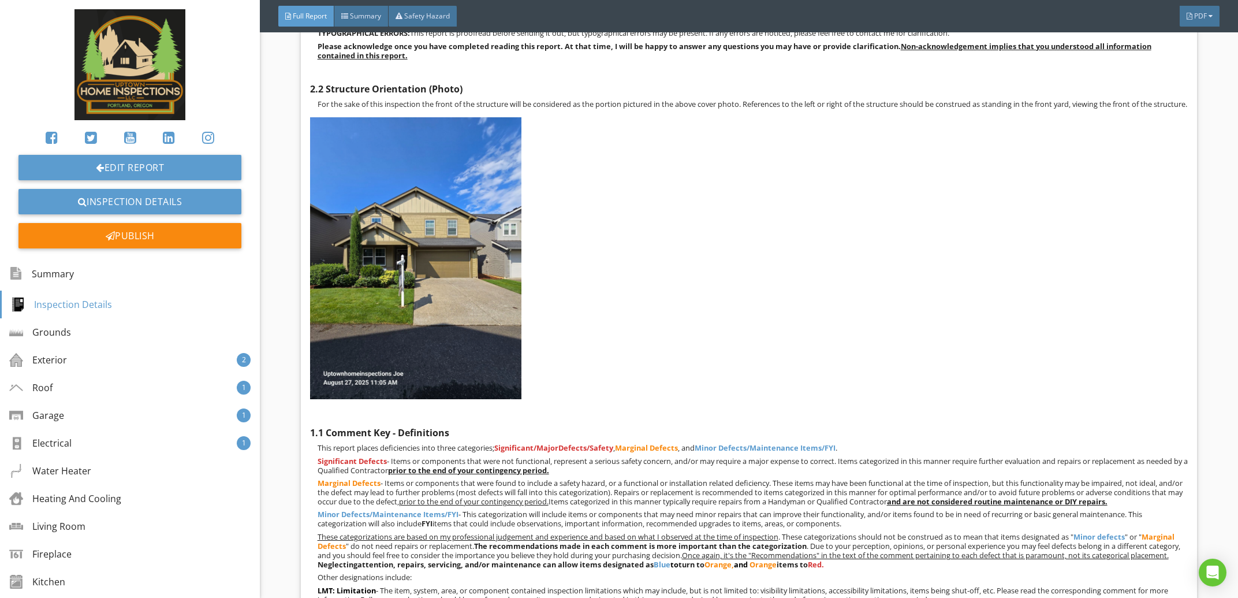
scroll to position [940, 0]
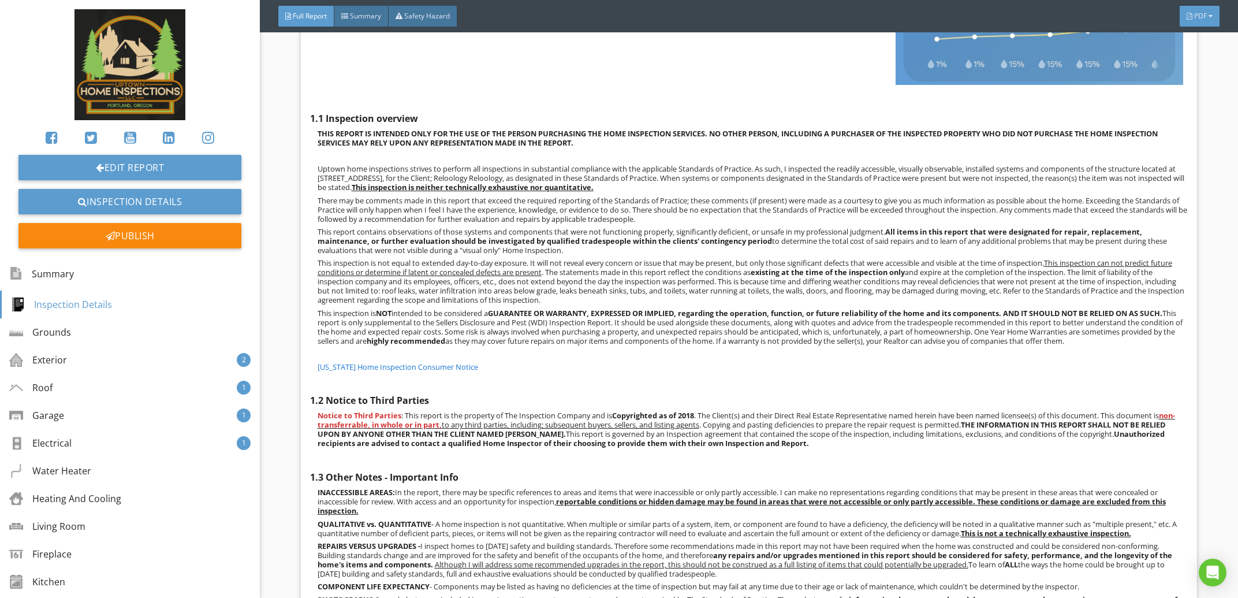
click at [1203, 10] on div "PDF" at bounding box center [1199, 16] width 40 height 21
click at [1203, 40] on link "Summary" at bounding box center [1184, 29] width 92 height 28
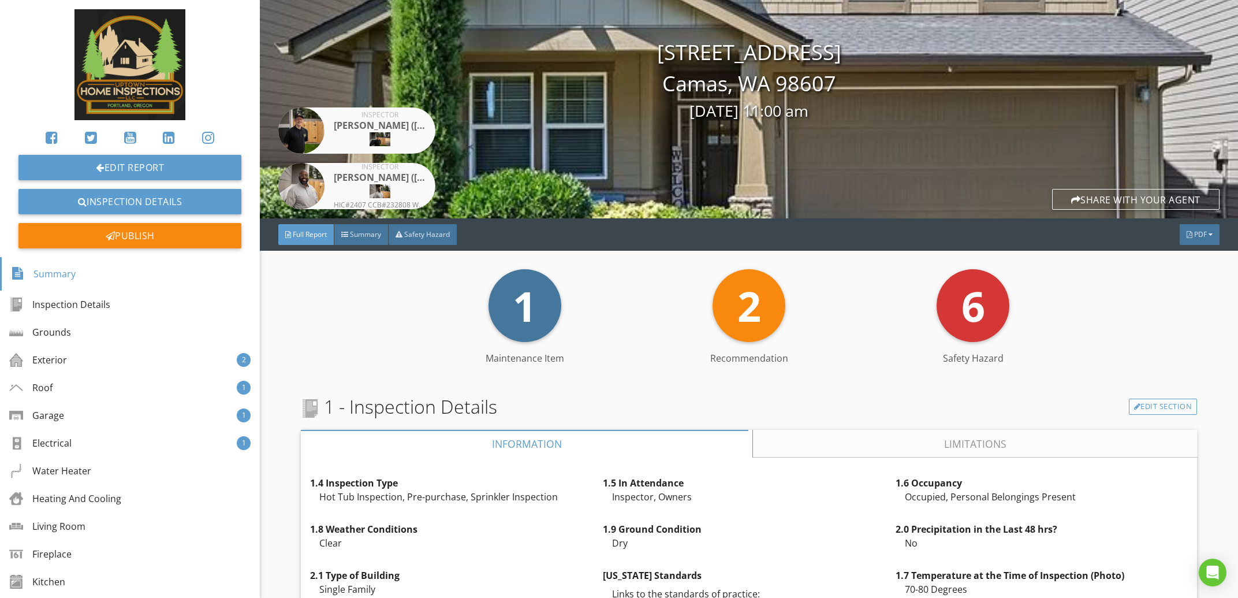
scroll to position [0, 0]
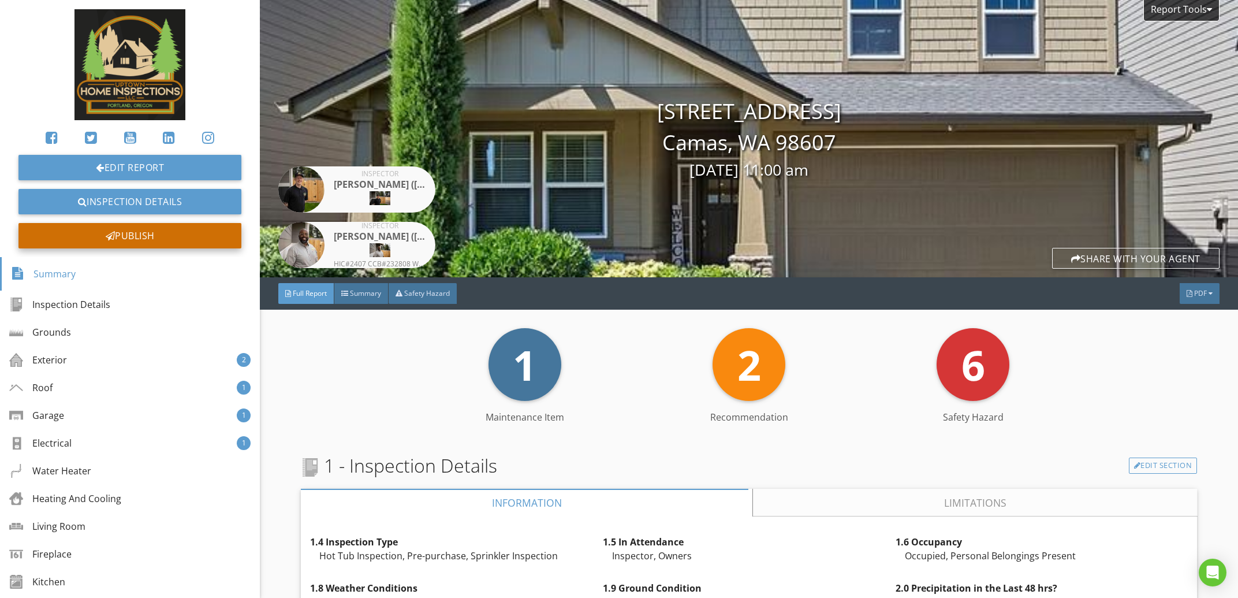
click at [158, 236] on div "Publish" at bounding box center [129, 235] width 223 height 25
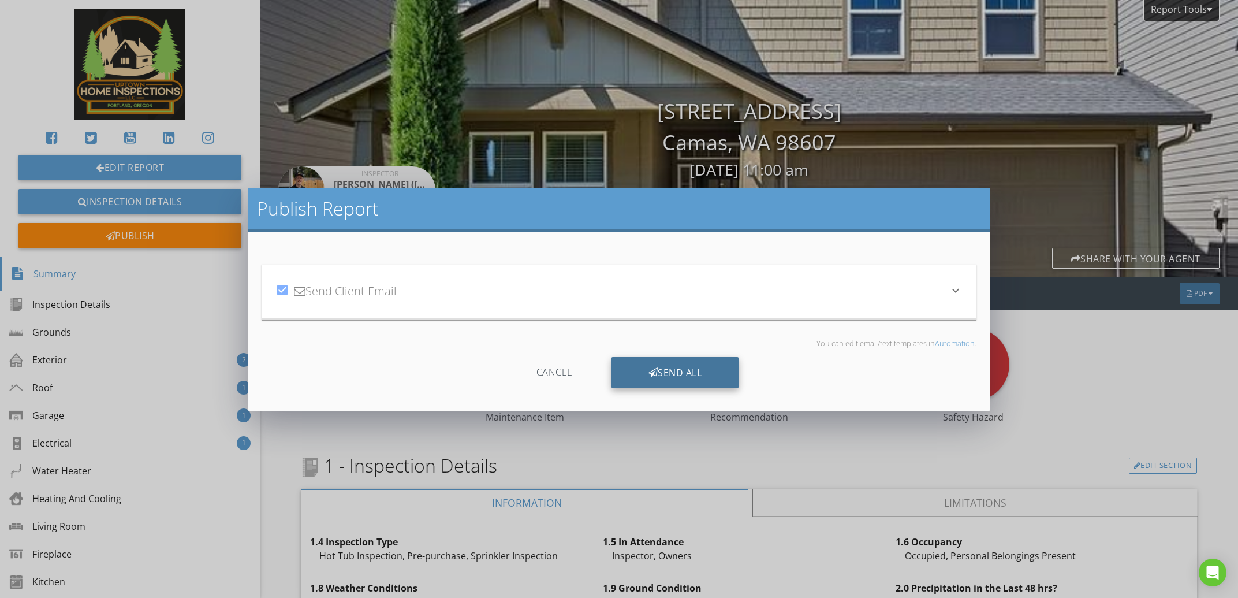
click at [643, 365] on div "Send All" at bounding box center [675, 372] width 128 height 31
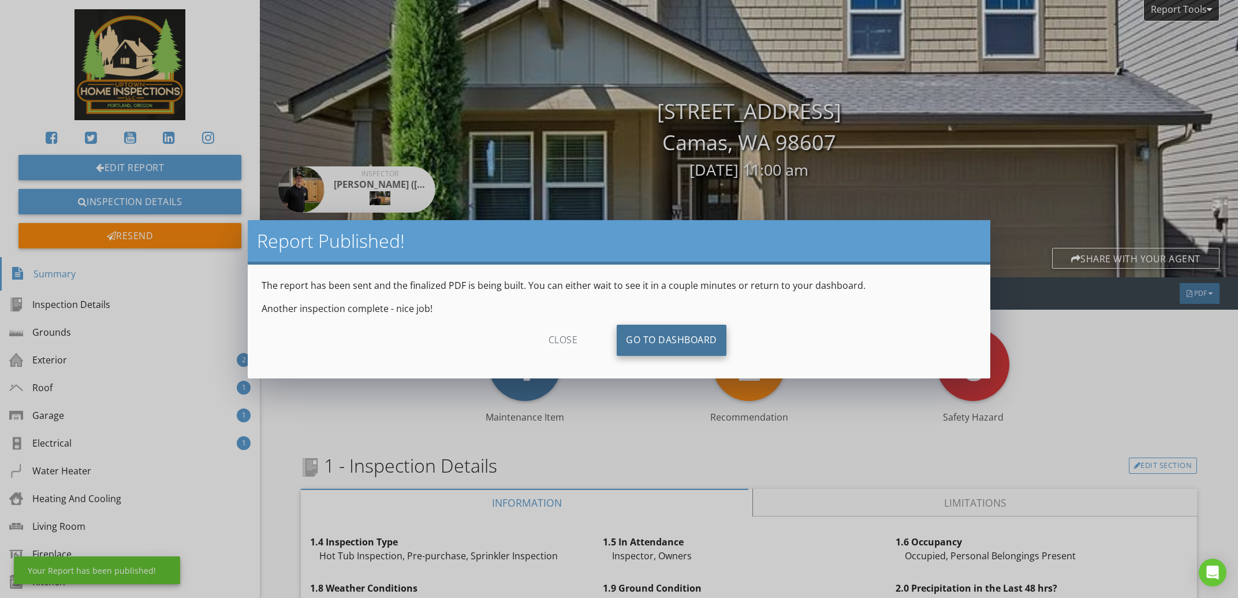
click at [689, 337] on link "Go To Dashboard" at bounding box center [672, 339] width 110 height 31
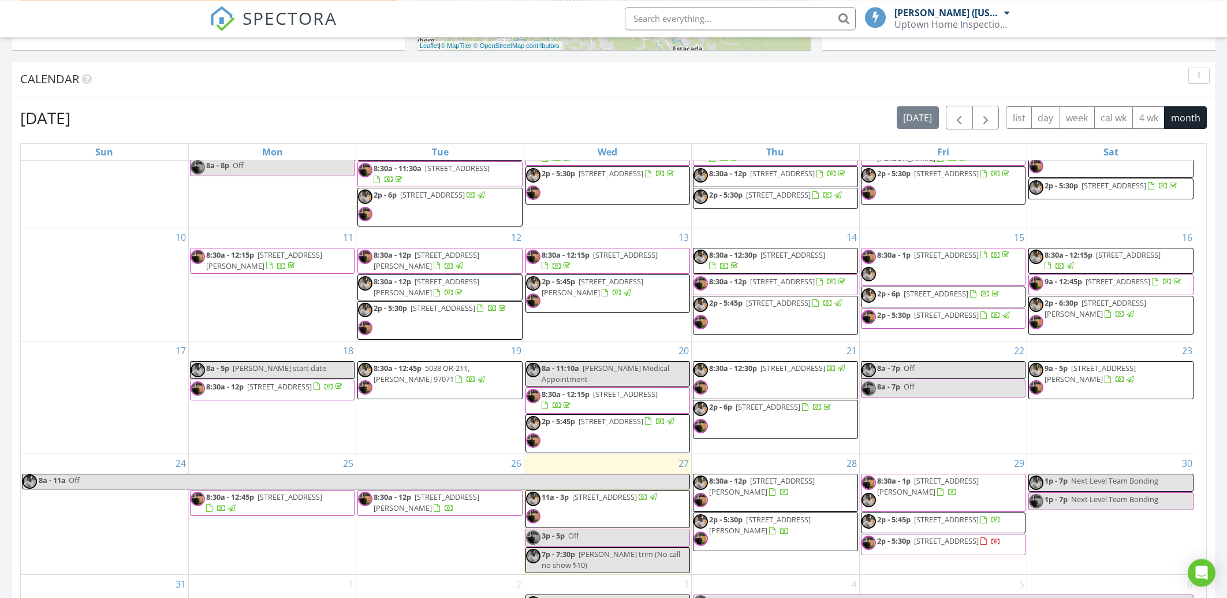
scroll to position [742, 0]
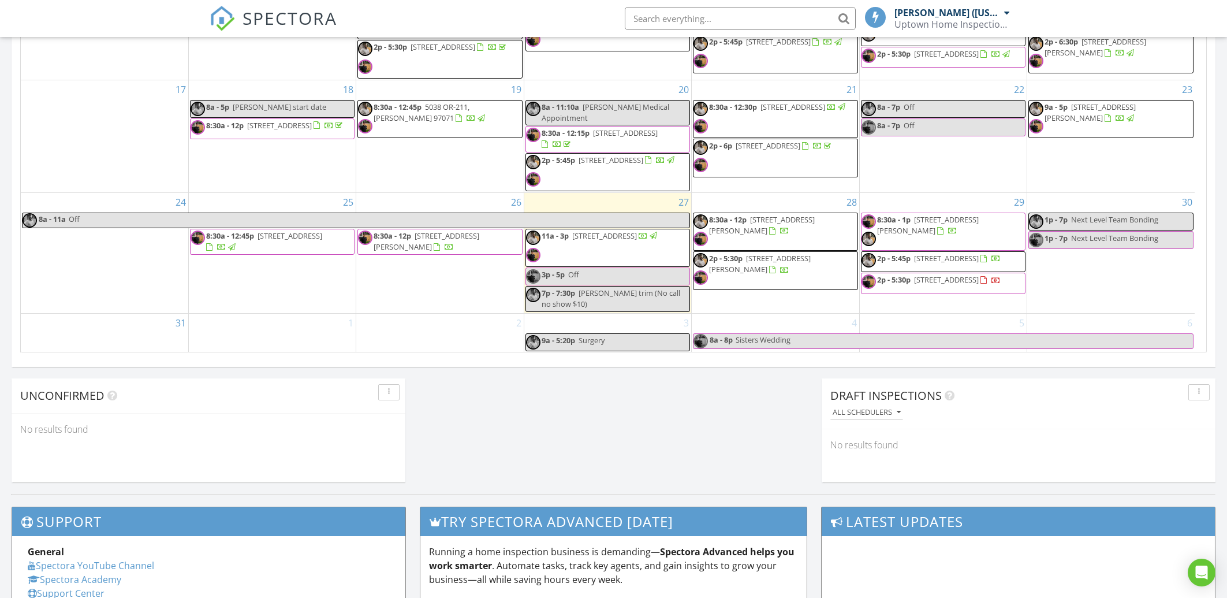
click at [811, 266] on span "2p - 5:30p [STREET_ADDRESS][PERSON_NAME]" at bounding box center [774, 270] width 163 height 35
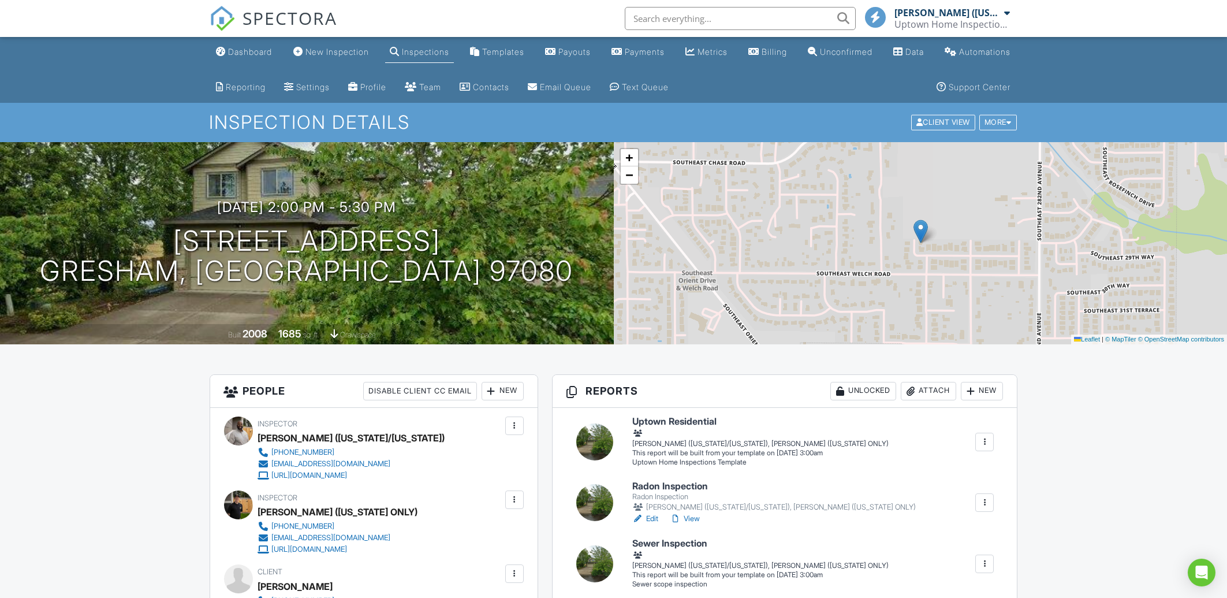
click at [313, 247] on h1 "[STREET_ADDRESS] Gresham, OR 97080" at bounding box center [306, 256] width 533 height 61
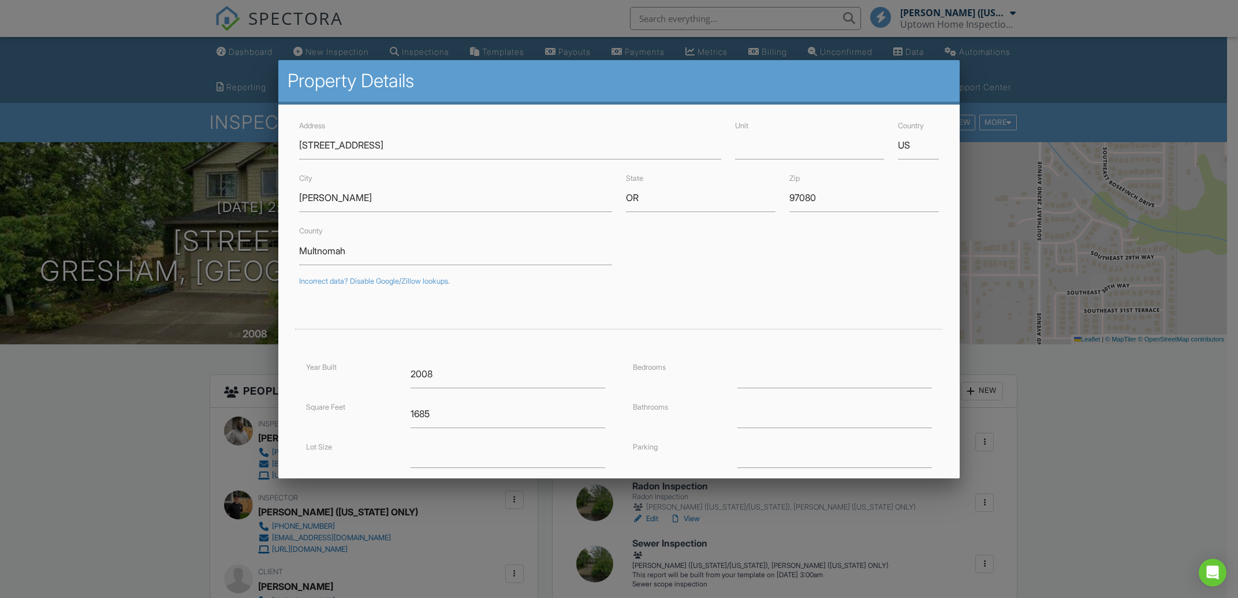
click at [1103, 434] on div at bounding box center [619, 315] width 1238 height 747
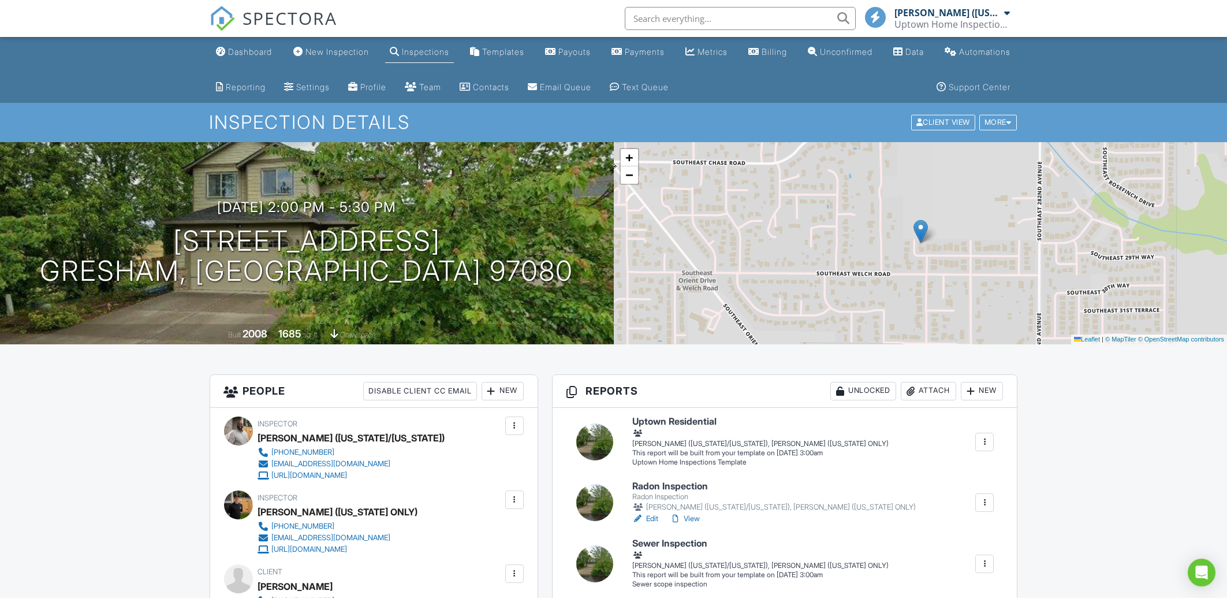
click at [988, 440] on div at bounding box center [985, 442] width 12 height 12
click at [919, 466] on div "Build Now" at bounding box center [943, 467] width 92 height 14
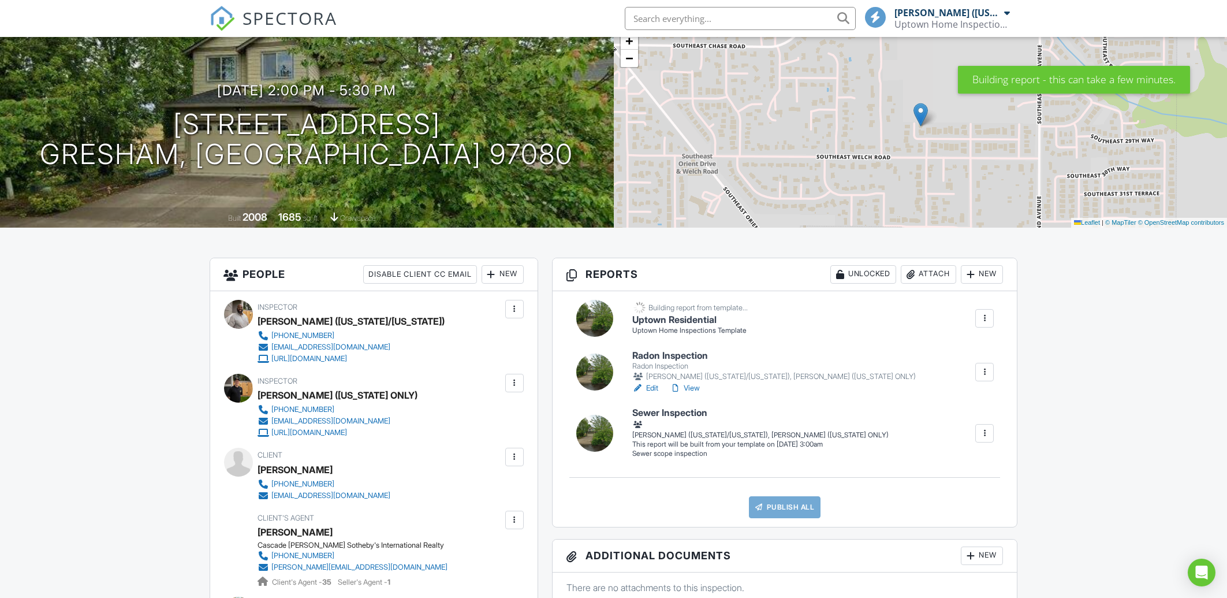
scroll to position [124, 0]
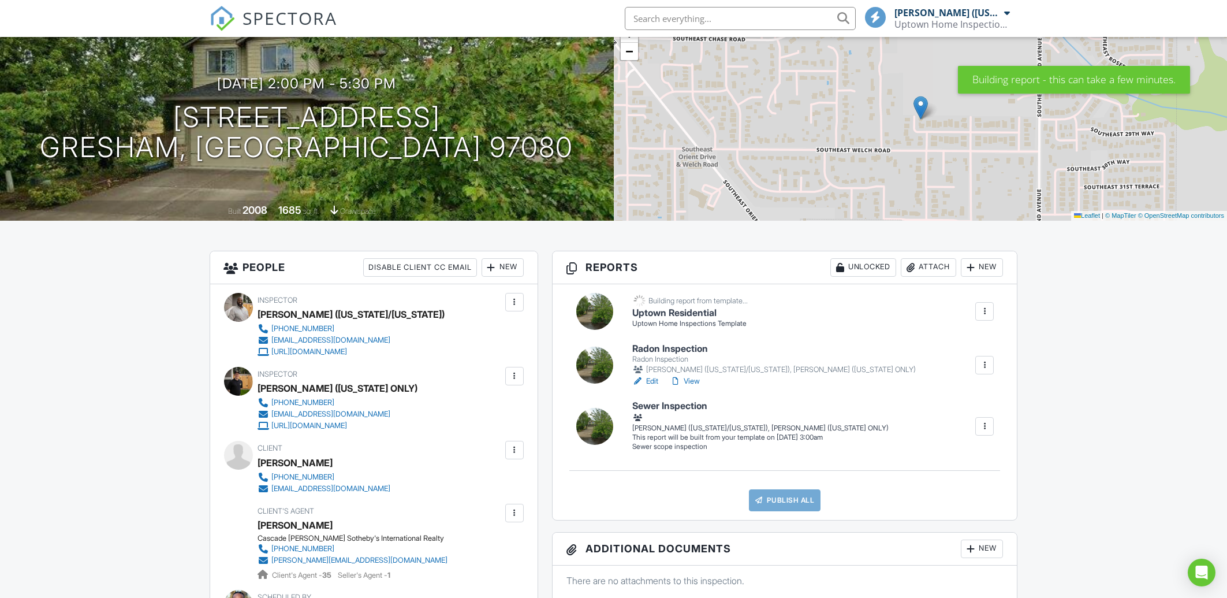
click at [982, 423] on div at bounding box center [985, 426] width 12 height 12
click at [945, 451] on div "Build Now" at bounding box center [943, 451] width 92 height 14
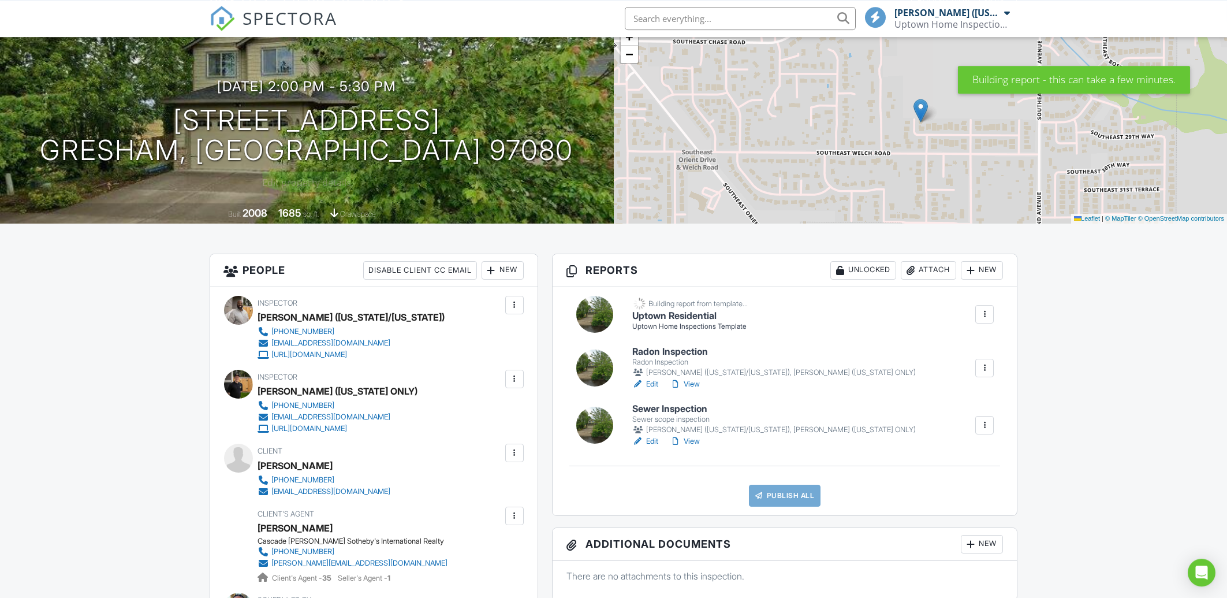
scroll to position [62, 0]
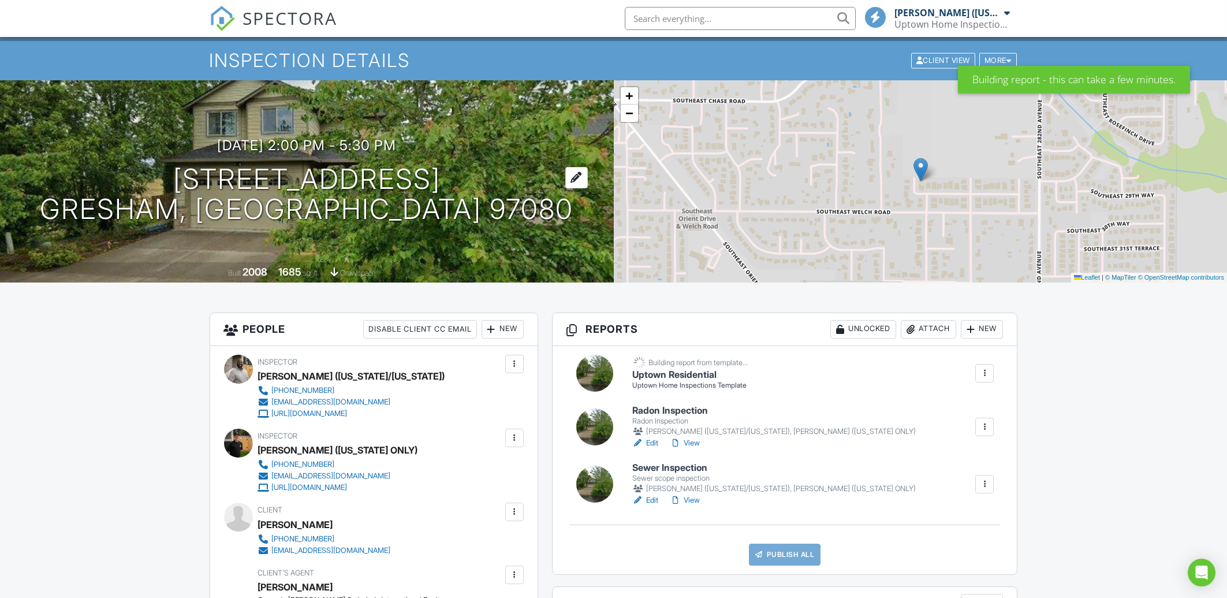
click at [403, 181] on h1 "[STREET_ADDRESS] Gresham, OR 97080" at bounding box center [306, 194] width 533 height 61
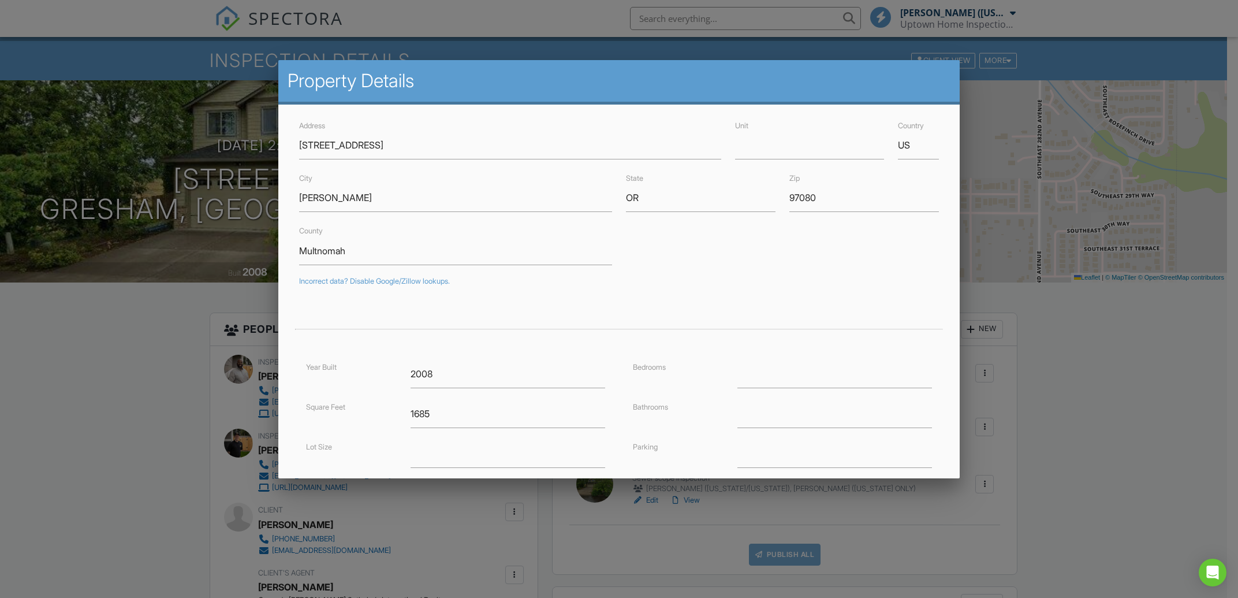
click at [1057, 420] on div at bounding box center [619, 315] width 1238 height 747
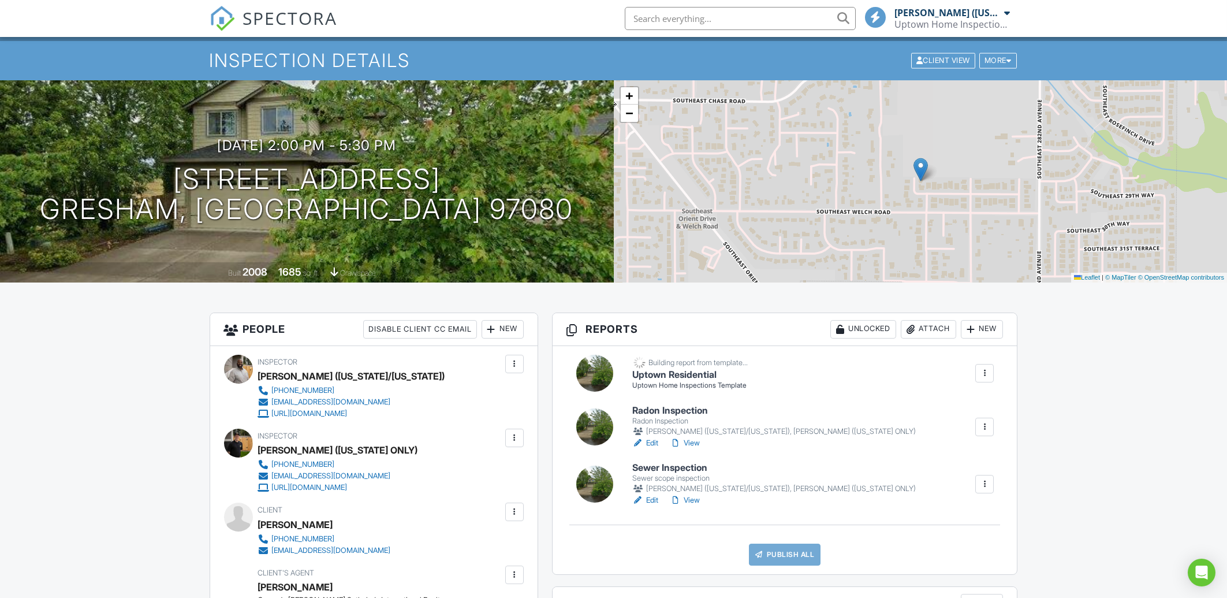
click at [675, 474] on div "Sewer scope inspection" at bounding box center [773, 477] width 283 height 9
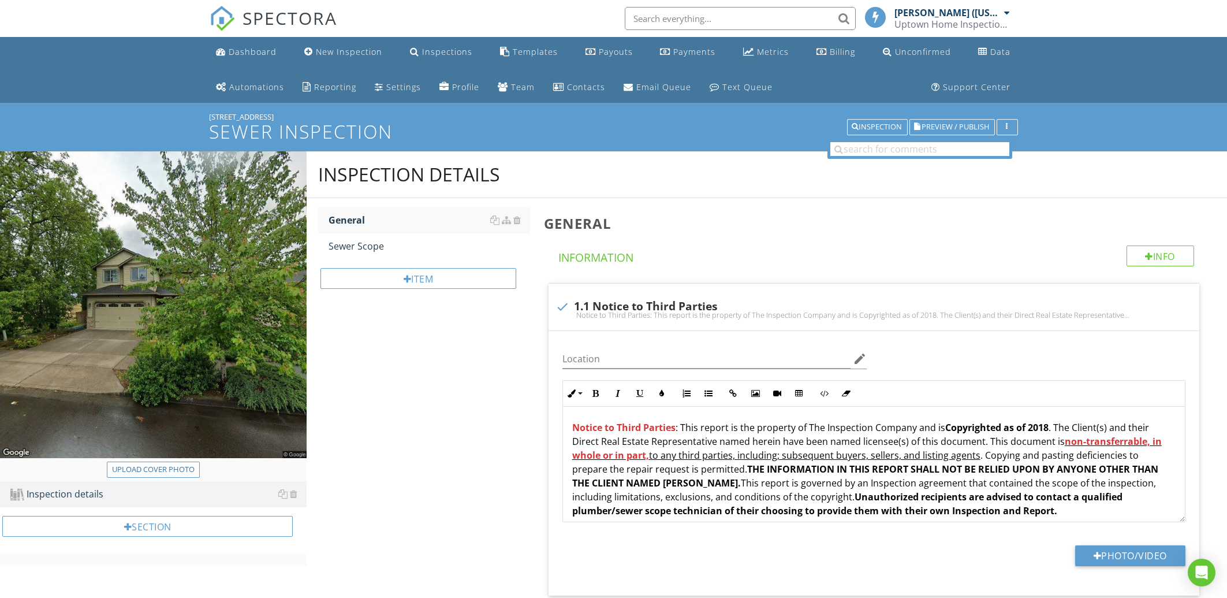
click at [154, 468] on div "Upload cover photo" at bounding box center [153, 470] width 83 height 12
type input "C:\fakepath\Screenshot [DATE] at 21-58-44 [STREET_ADDRESS][PERSON_NAME]png"
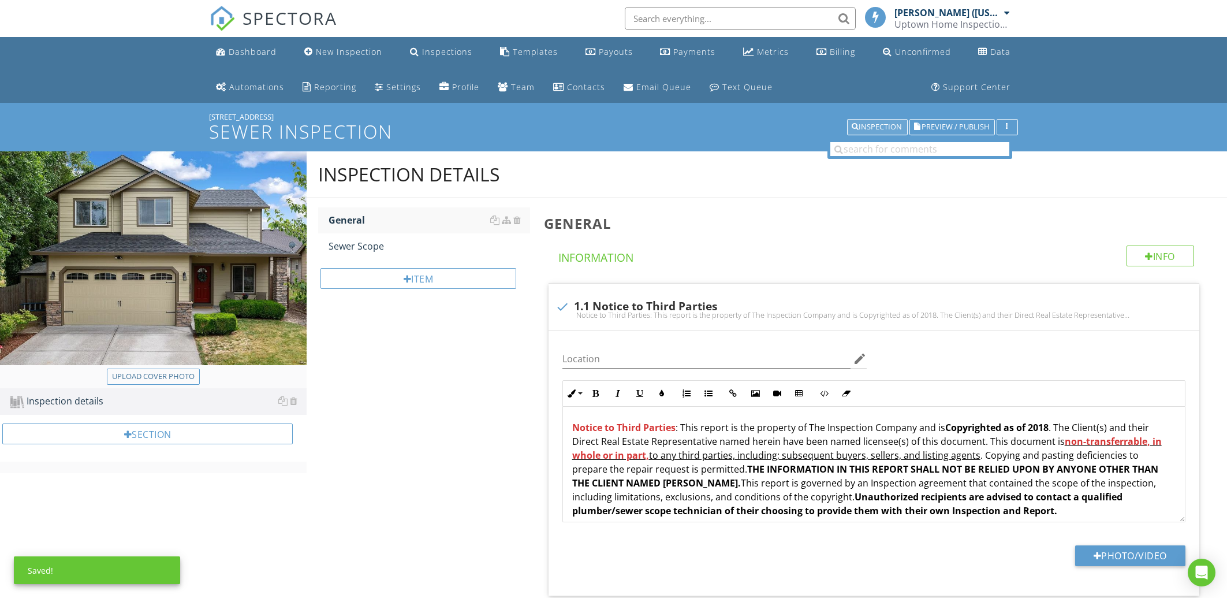
click at [882, 125] on div "Inspection" at bounding box center [877, 127] width 50 height 8
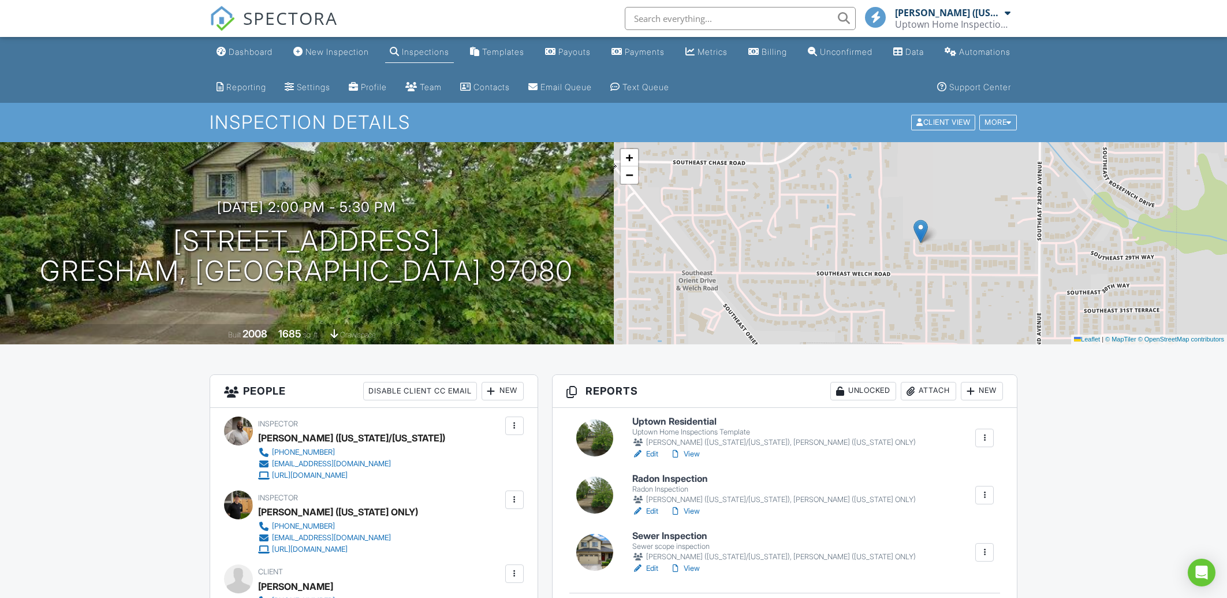
click at [692, 473] on h6 "Radon Inspection" at bounding box center [773, 478] width 283 height 10
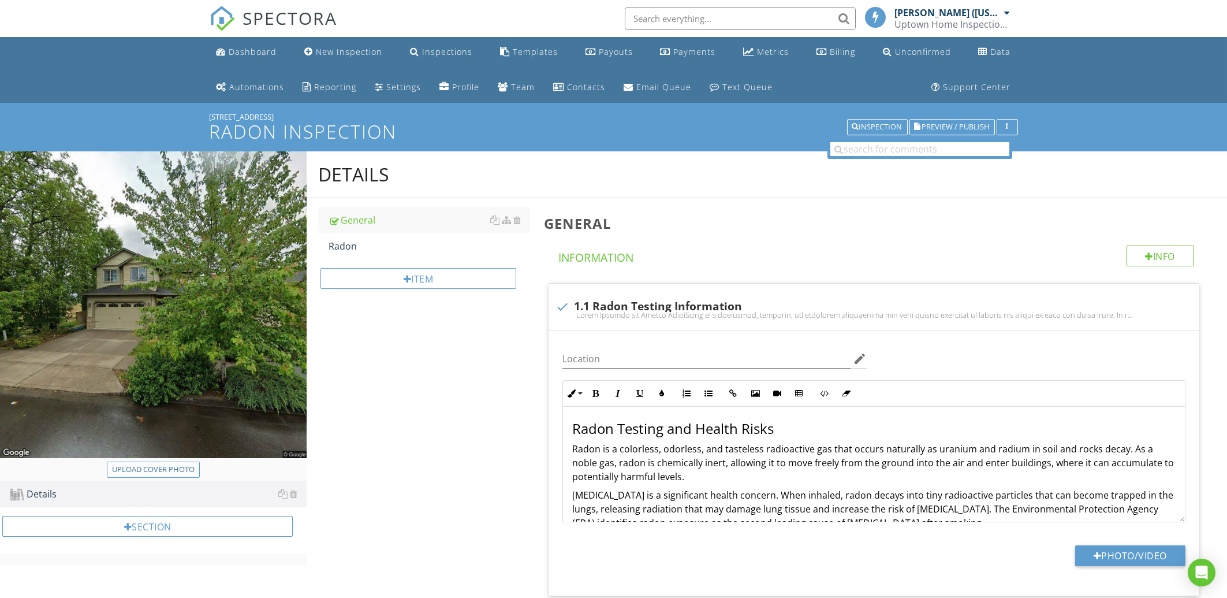
click at [161, 471] on div "Upload cover photo" at bounding box center [153, 470] width 83 height 12
type input "C:\fakepath\Screenshot [DATE] at 21-58-44 [STREET_ADDRESS][PERSON_NAME]png"
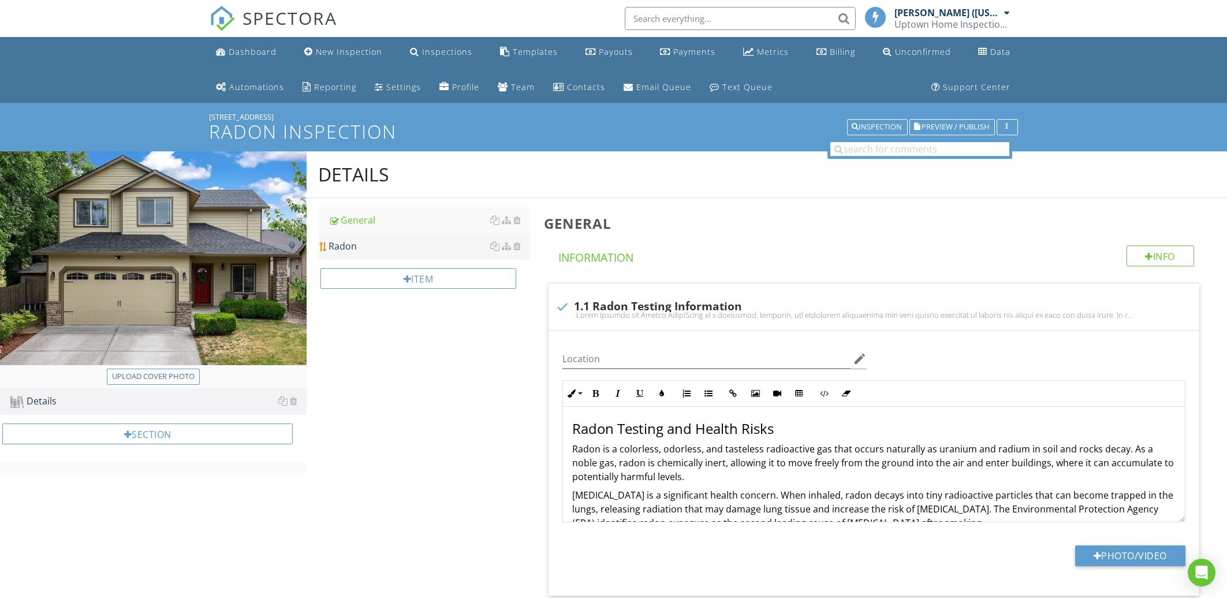
click at [387, 252] on div "Radon" at bounding box center [429, 246] width 201 height 14
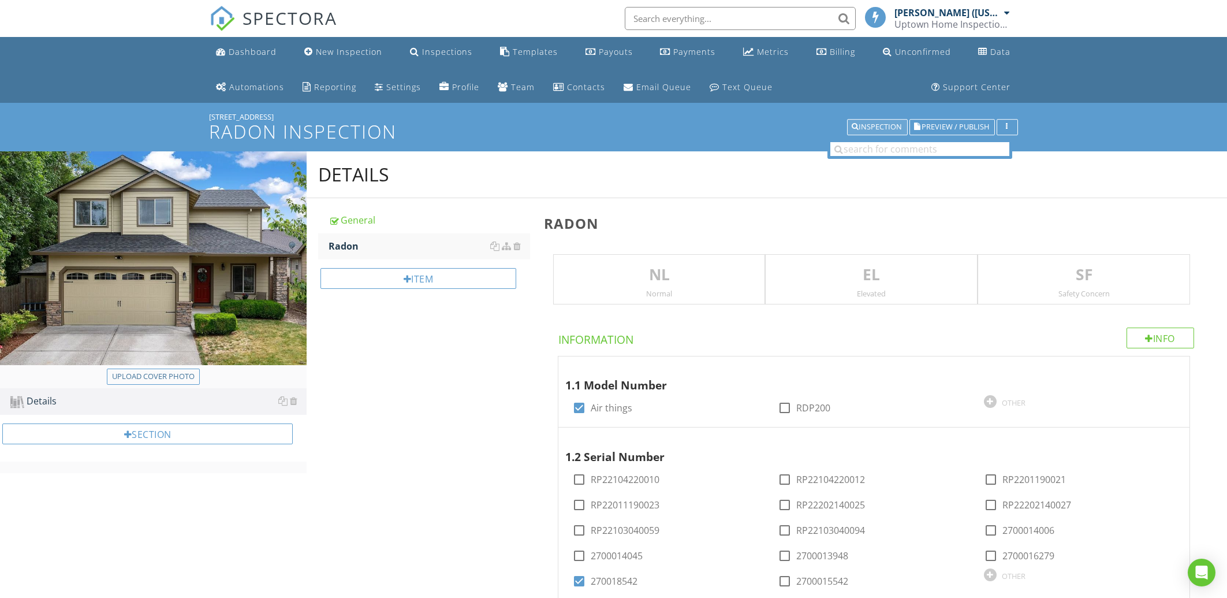
click at [902, 122] on button "Inspection" at bounding box center [877, 127] width 61 height 16
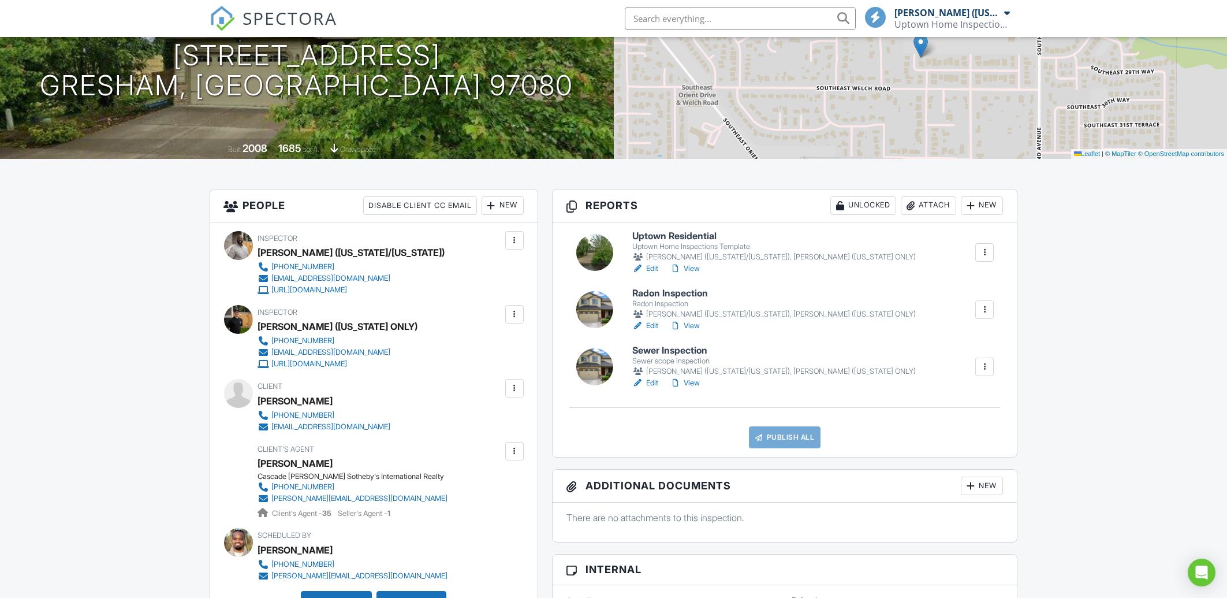
scroll to position [185, 0]
click at [677, 236] on h6 "Uptown Residential" at bounding box center [773, 236] width 283 height 10
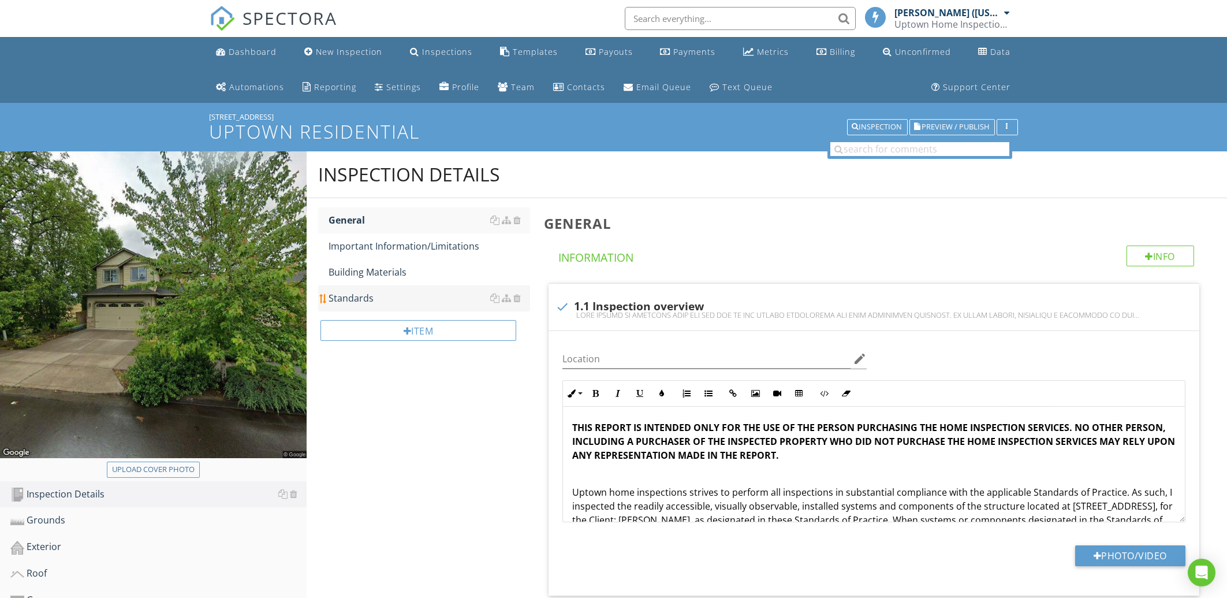
click at [376, 305] on link "Standards" at bounding box center [429, 297] width 201 height 25
type textarea "<p><strong>THIS REPORT IS INTENDED ONLY FOR THE USE OF THE PERSON PURCHASING TH…"
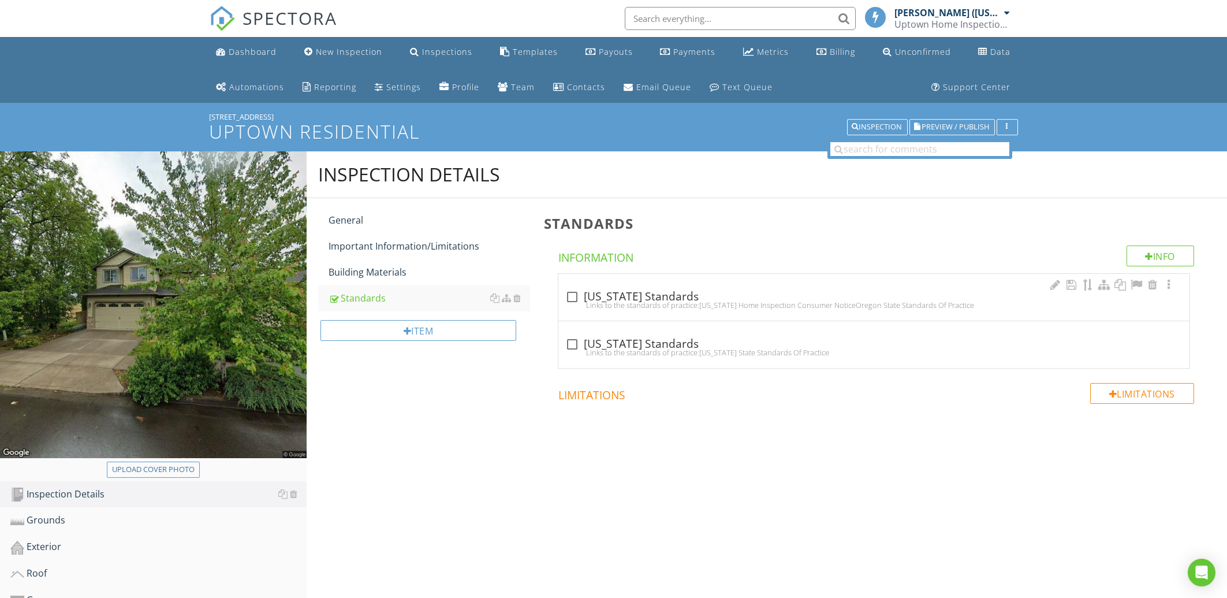
click at [572, 296] on div at bounding box center [572, 297] width 20 height 20
checkbox input "true"
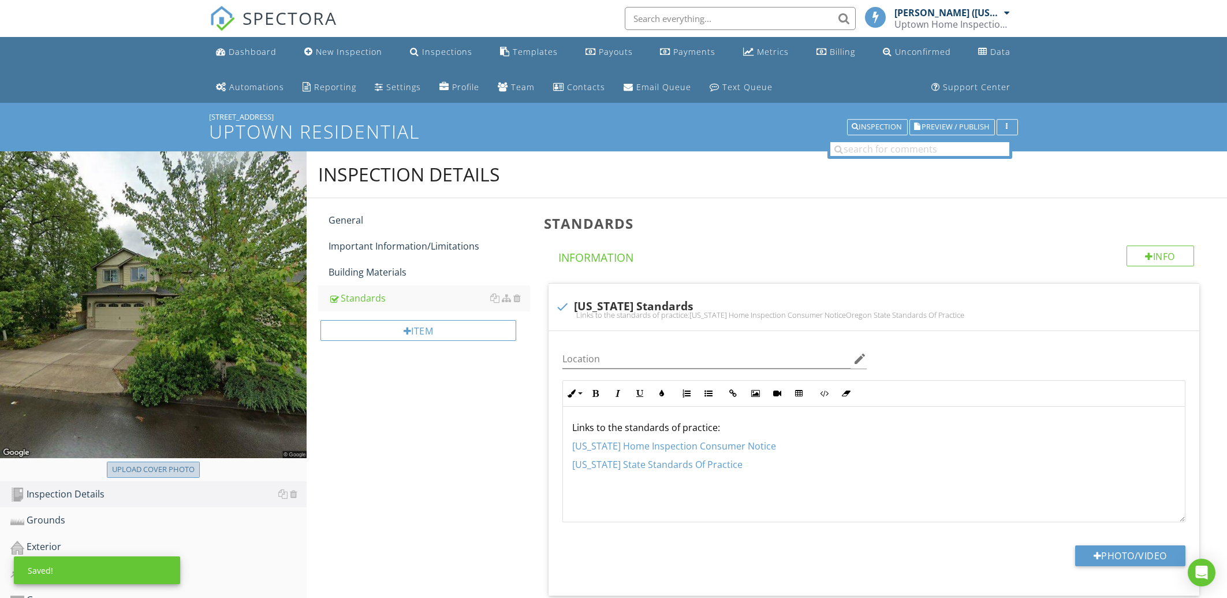
click at [184, 470] on div "Upload cover photo" at bounding box center [153, 470] width 83 height 12
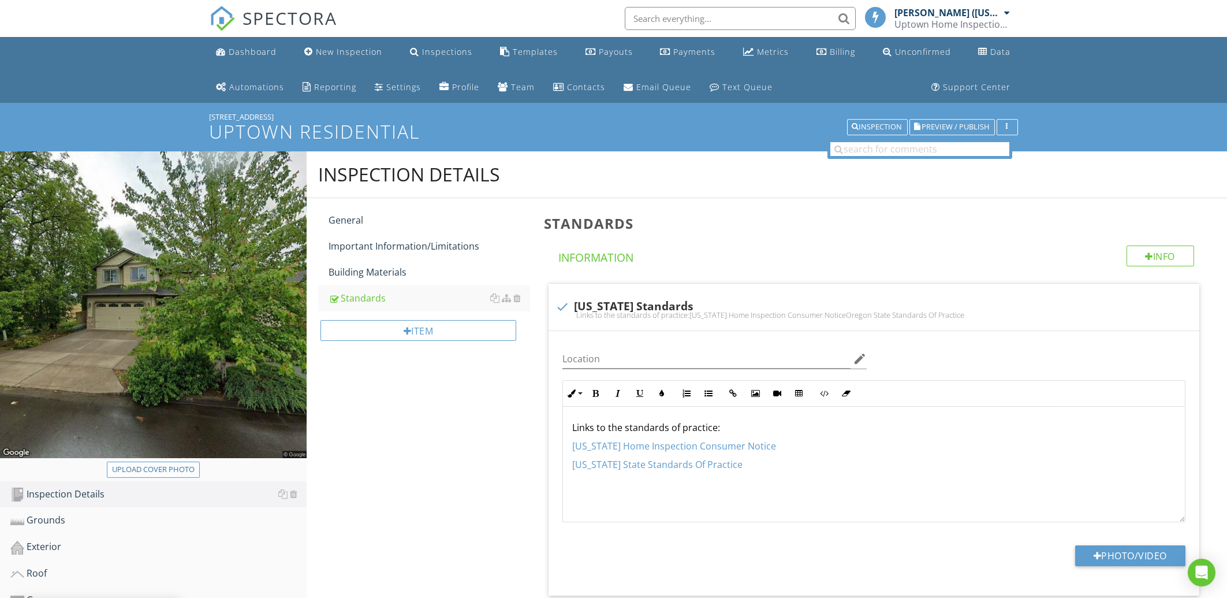
type input "C:\fakepath\Screenshot 2025-08-27 at 21-58-44 2858 SE Jasmine Ave Gresham OR 97…"
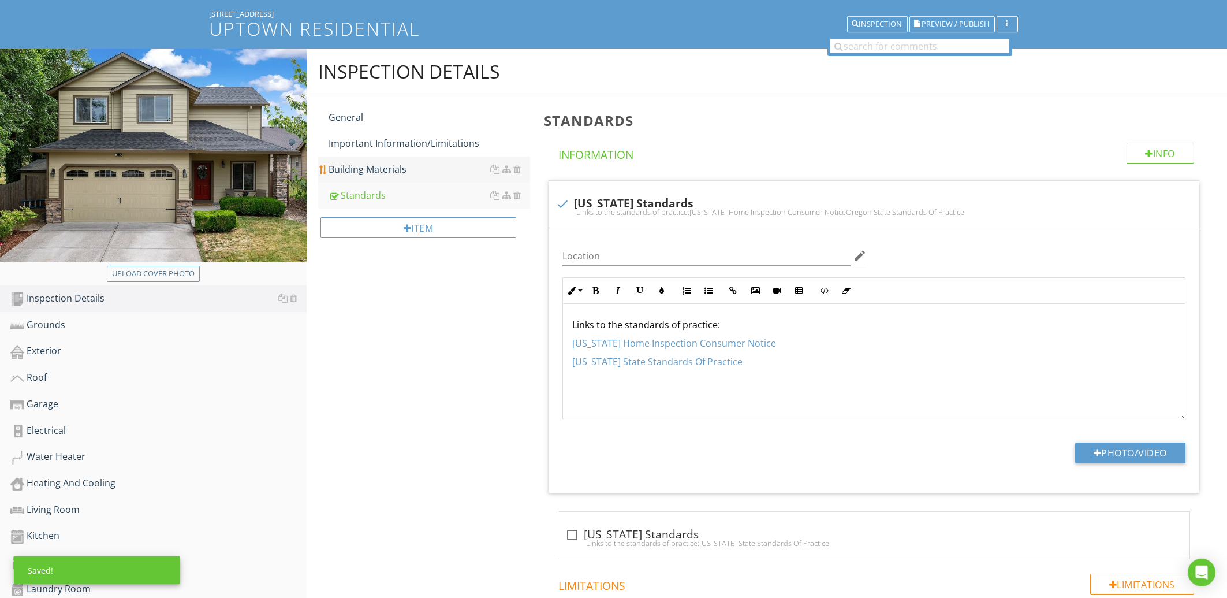
scroll to position [124, 0]
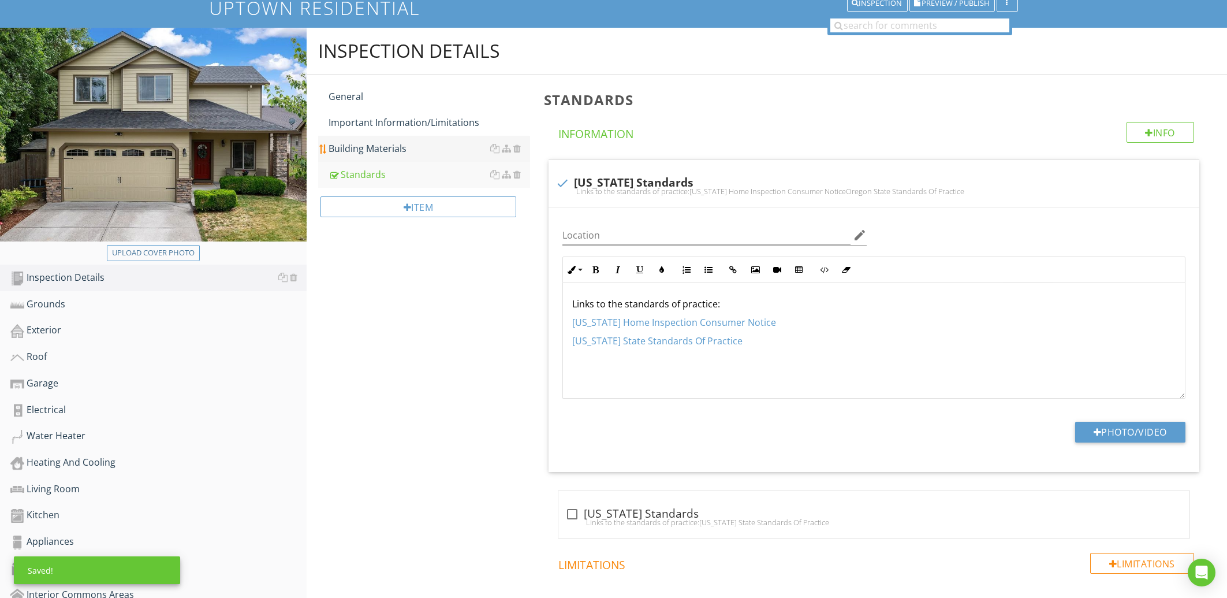
click at [376, 137] on link "Building Materials" at bounding box center [429, 148] width 201 height 25
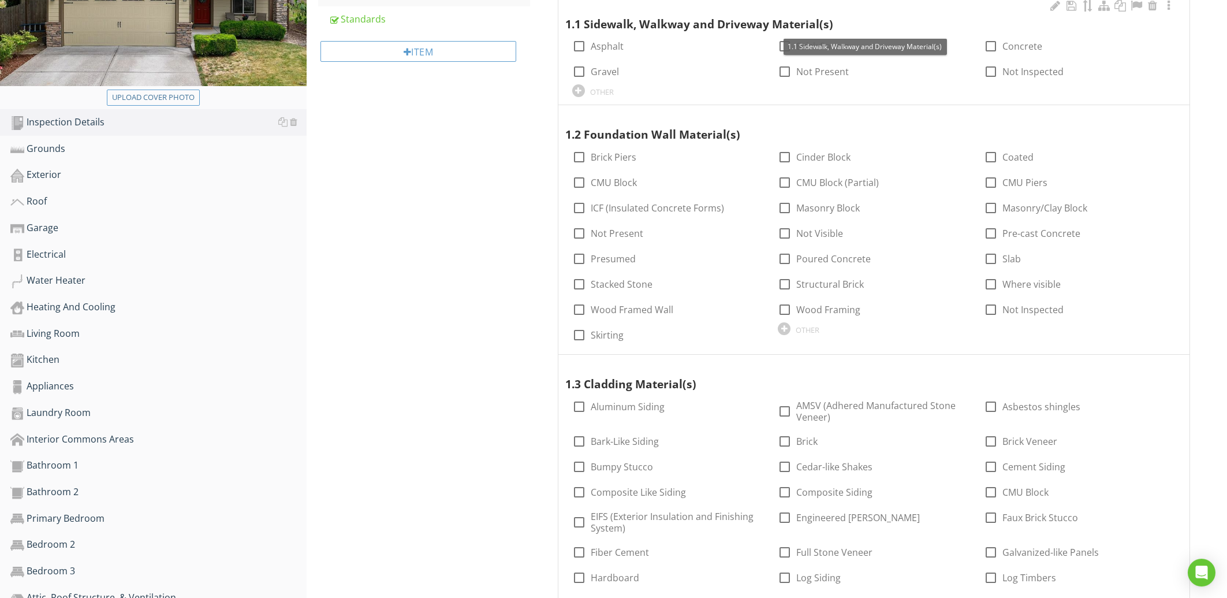
scroll to position [309, 0]
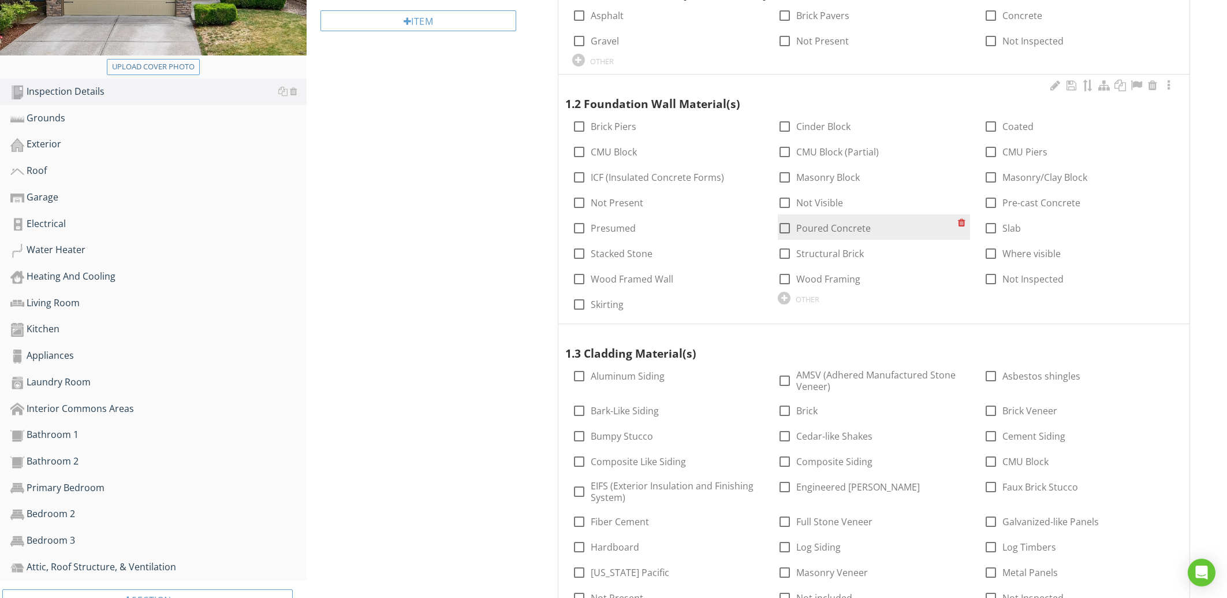
click at [792, 227] on div at bounding box center [785, 228] width 20 height 20
checkbox input "true"
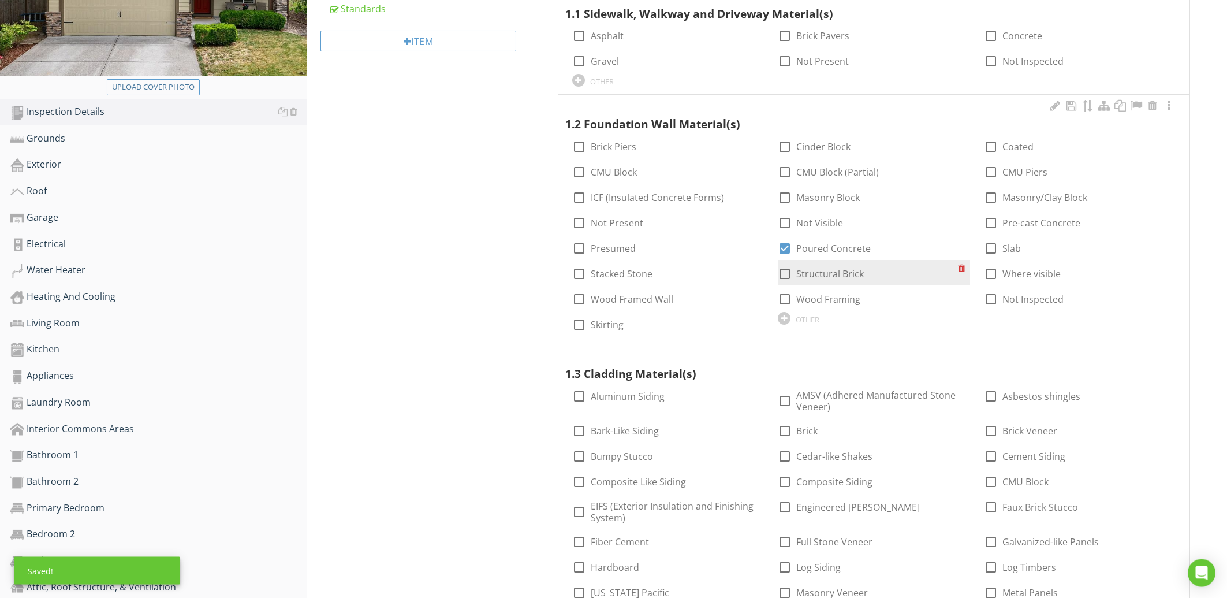
scroll to position [185, 0]
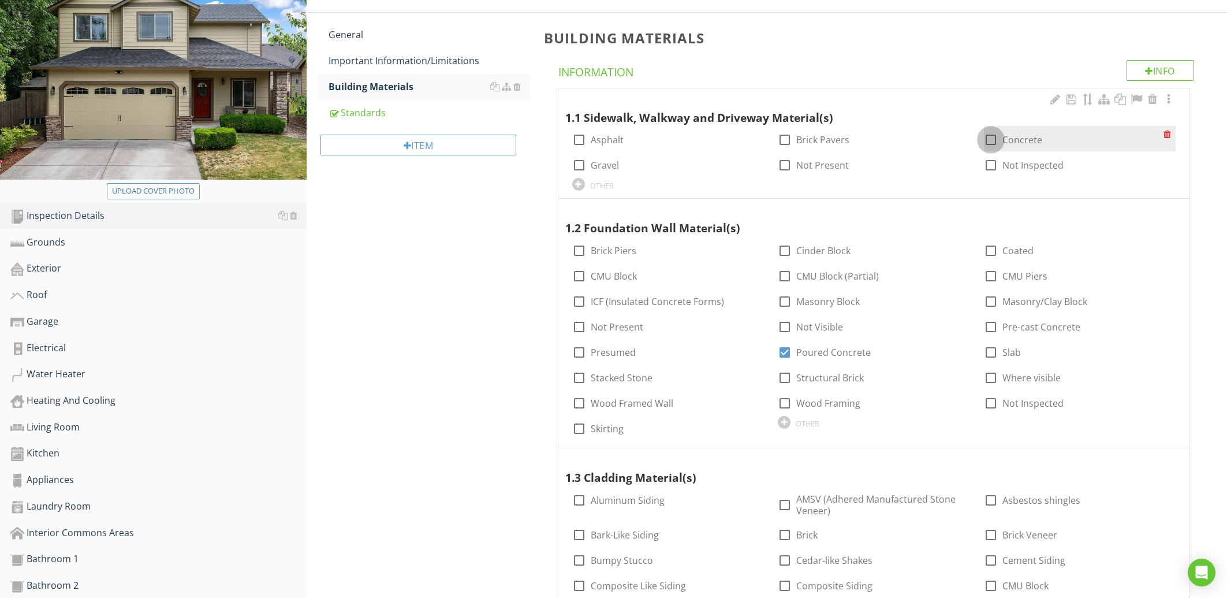
click at [990, 136] on div at bounding box center [991, 140] width 20 height 20
checkbox input "true"
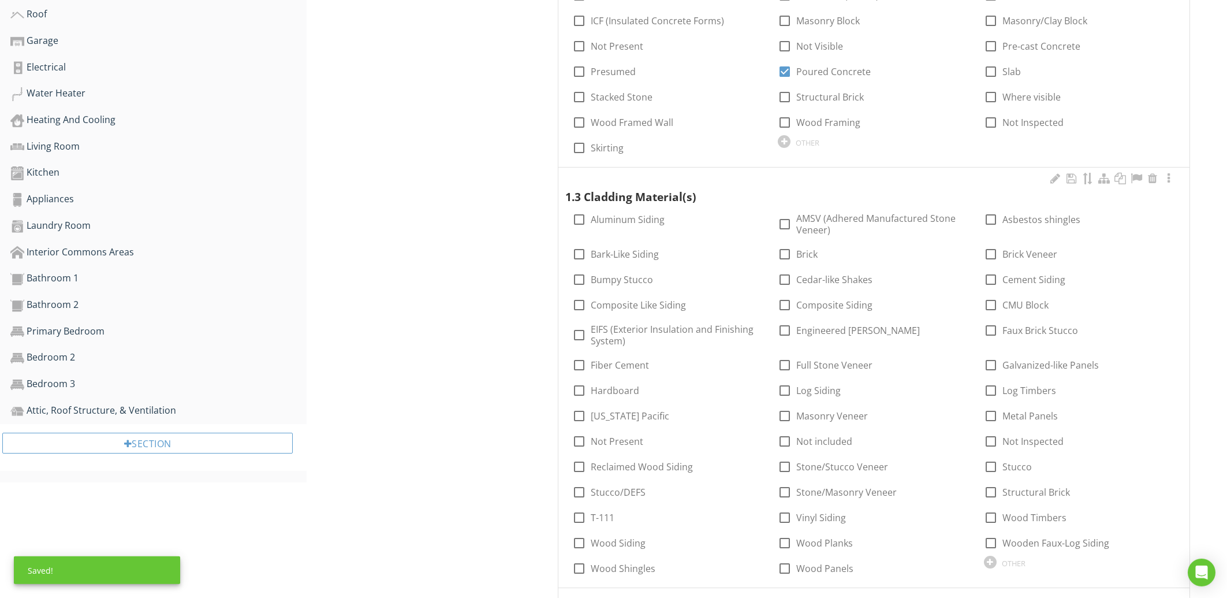
scroll to position [495, 0]
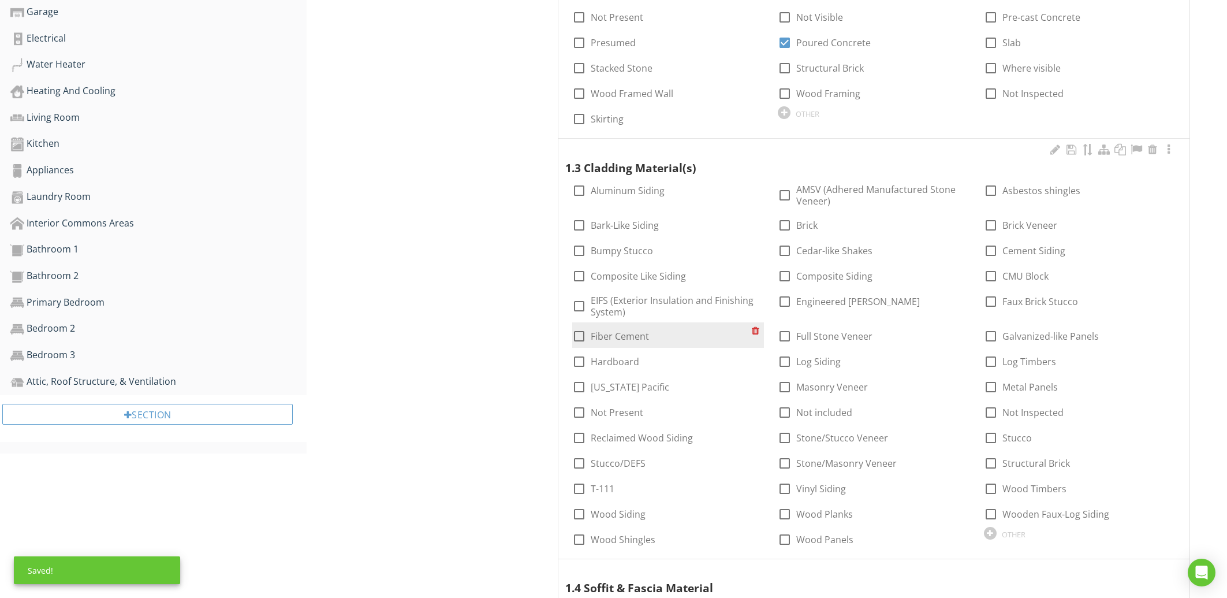
click at [619, 337] on label "Fiber Cement" at bounding box center [620, 336] width 58 height 12
checkbox input "true"
click at [994, 231] on div at bounding box center [991, 225] width 20 height 20
checkbox input "true"
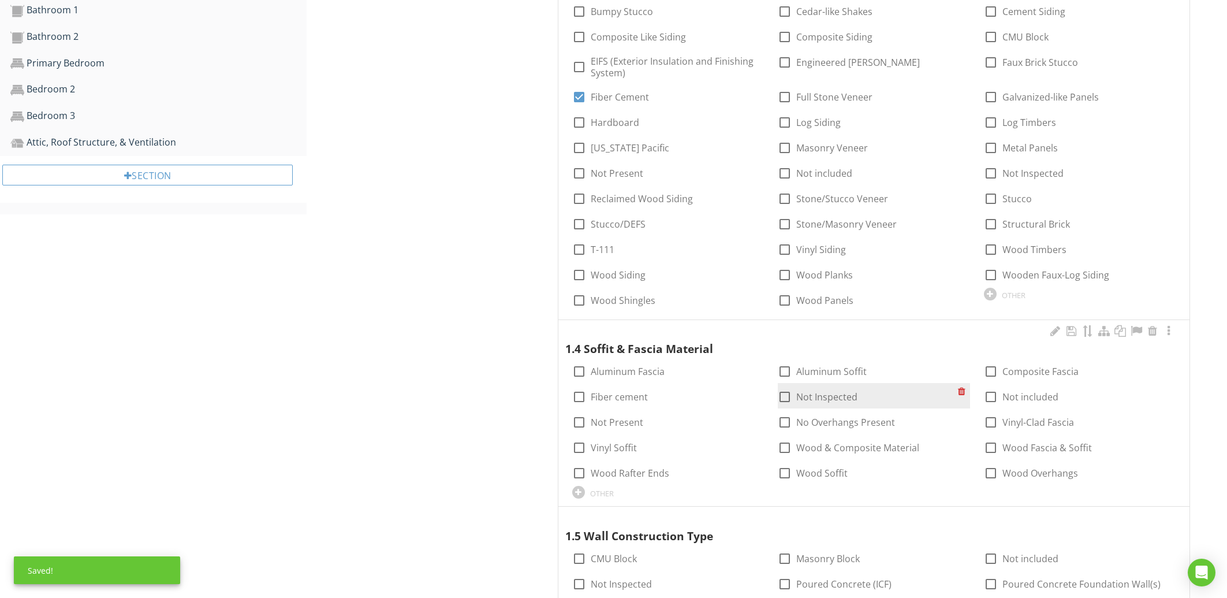
scroll to position [866, 0]
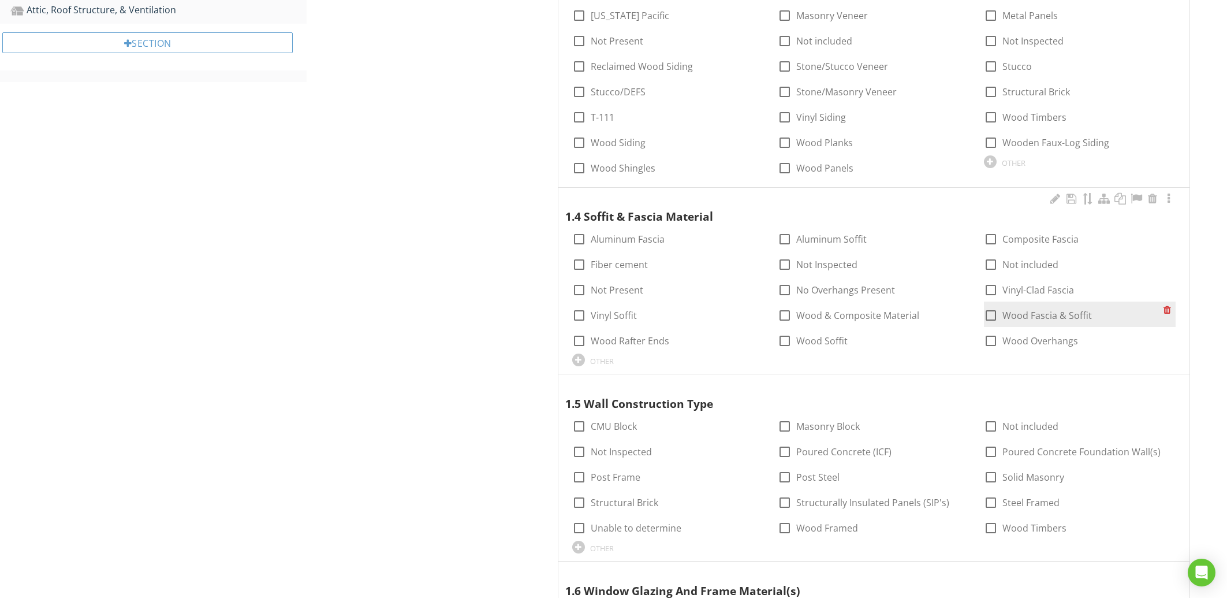
click at [988, 315] on div at bounding box center [991, 315] width 20 height 20
checkbox input "true"
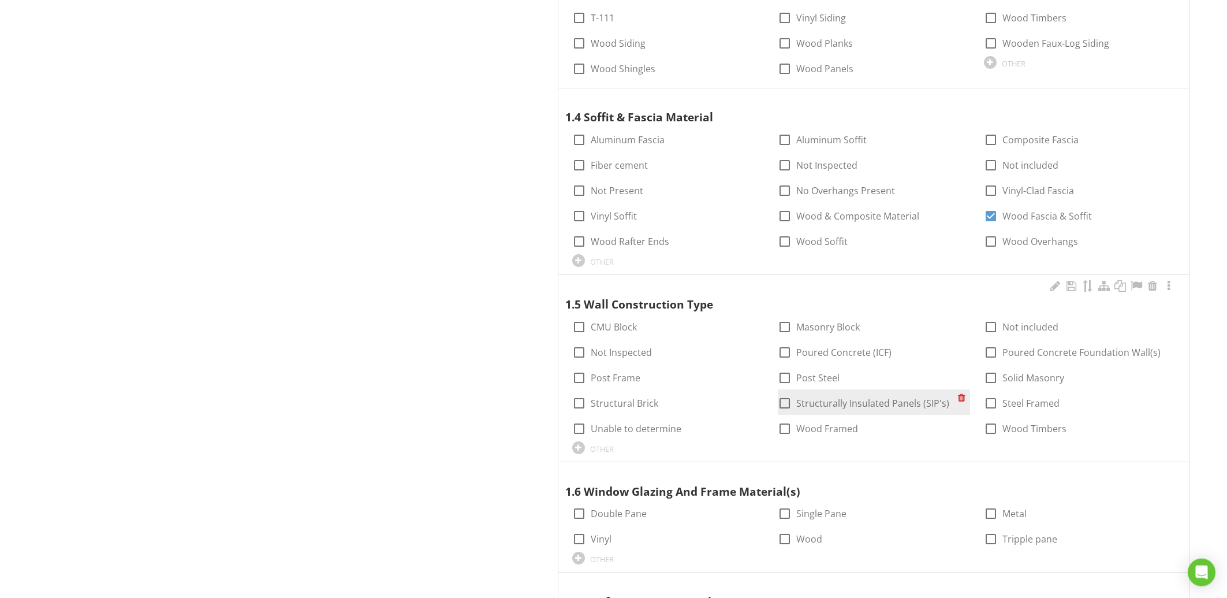
scroll to position [990, 0]
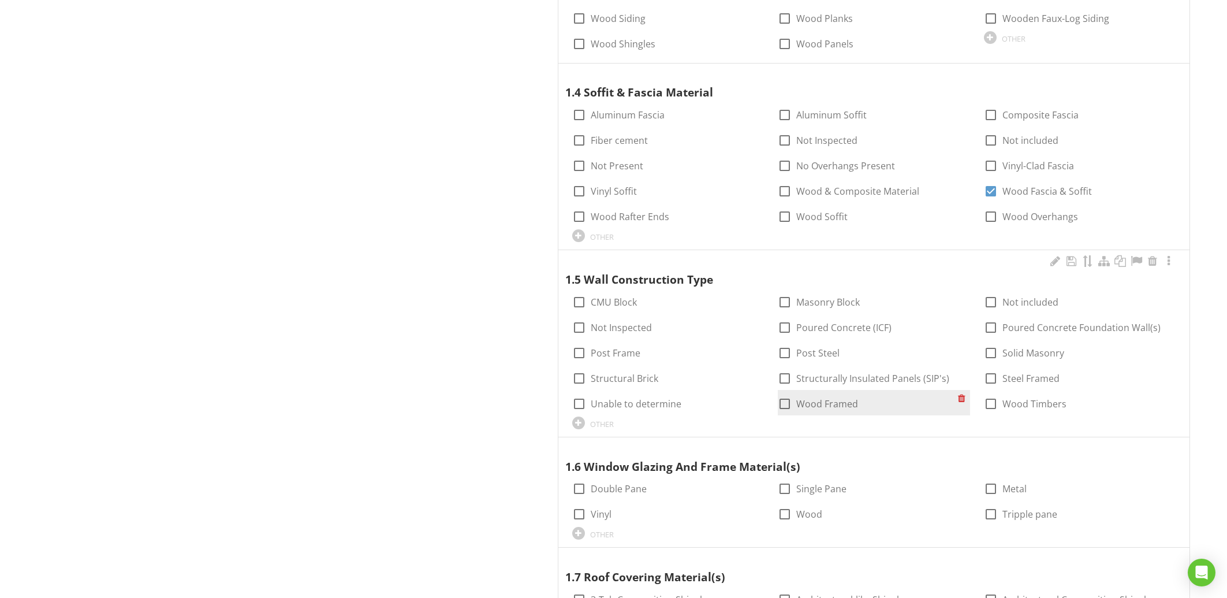
click at [789, 406] on div at bounding box center [785, 404] width 20 height 20
checkbox input "true"
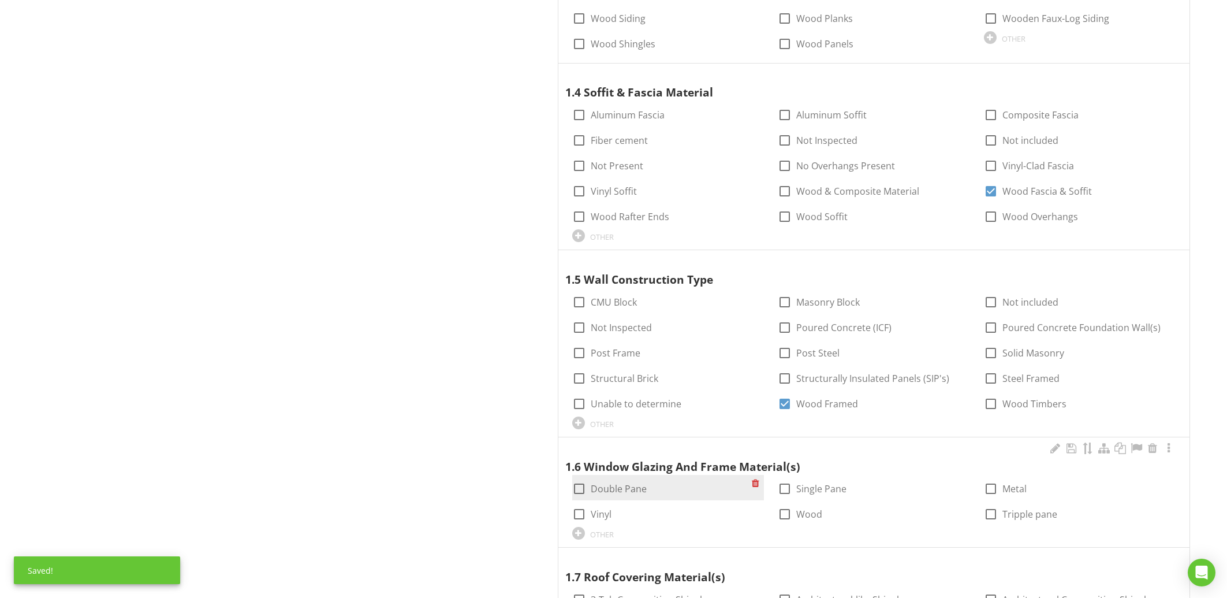
click at [598, 488] on label "Double Pane" at bounding box center [619, 489] width 56 height 12
checkbox input "true"
click at [574, 513] on div at bounding box center [579, 514] width 20 height 20
checkbox input "true"
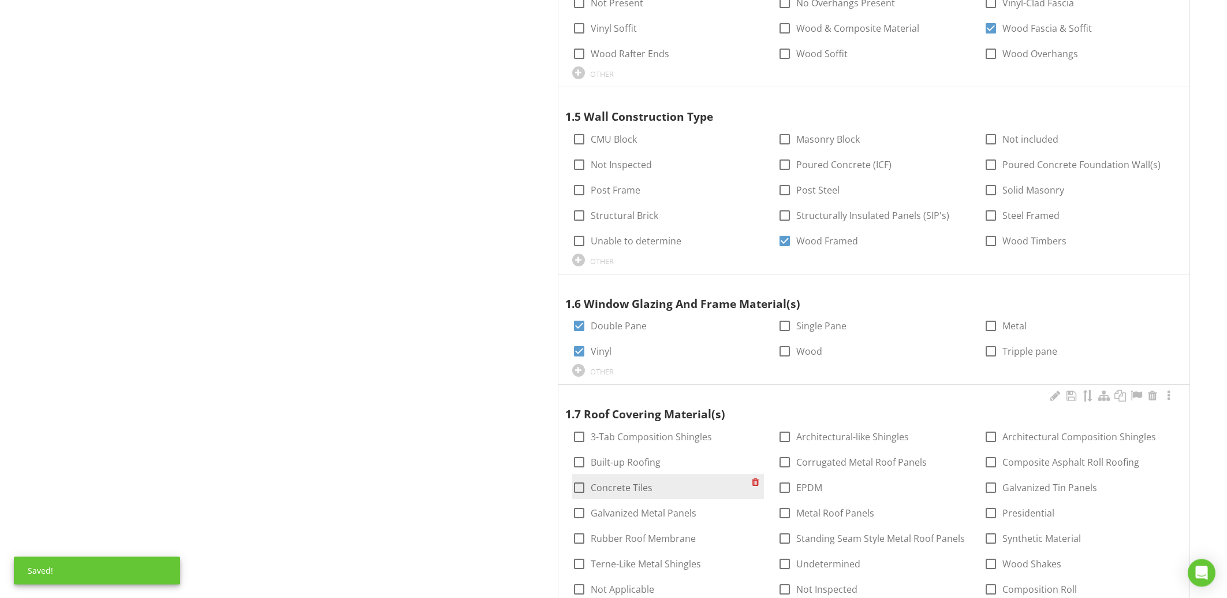
scroll to position [1175, 0]
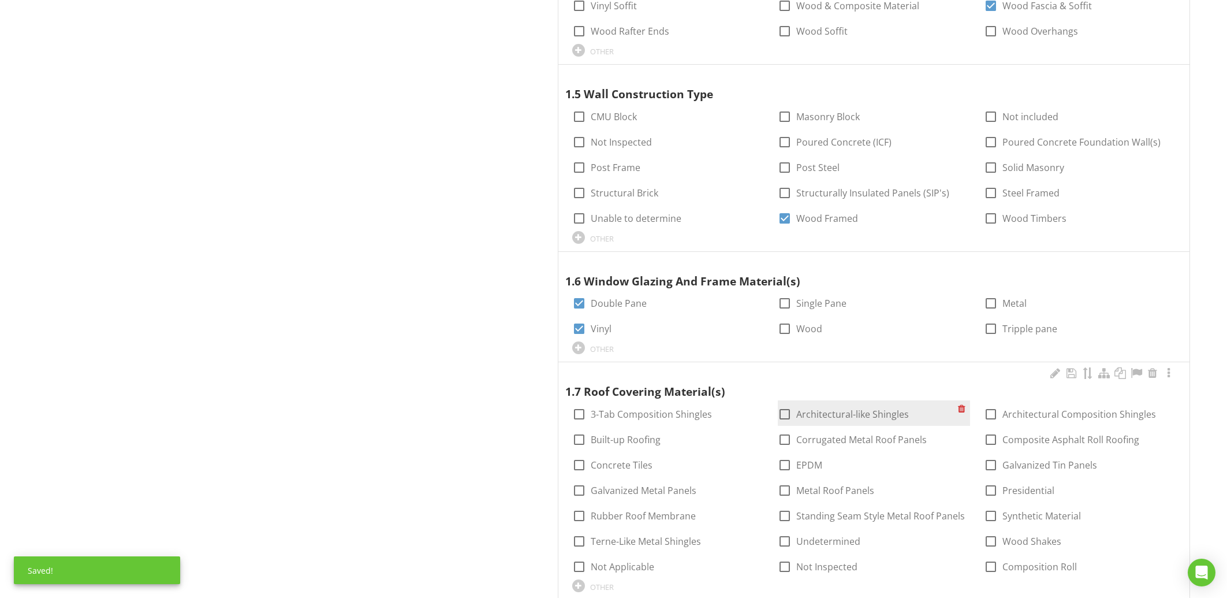
click at [789, 413] on div at bounding box center [785, 414] width 20 height 20
checkbox input "true"
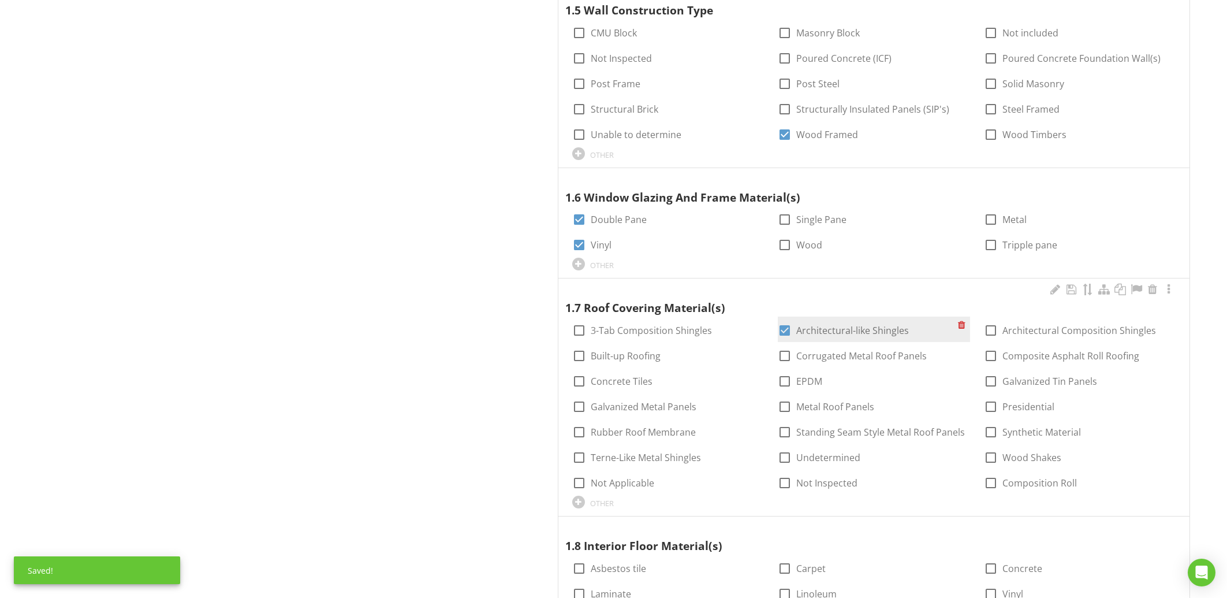
scroll to position [1423, 0]
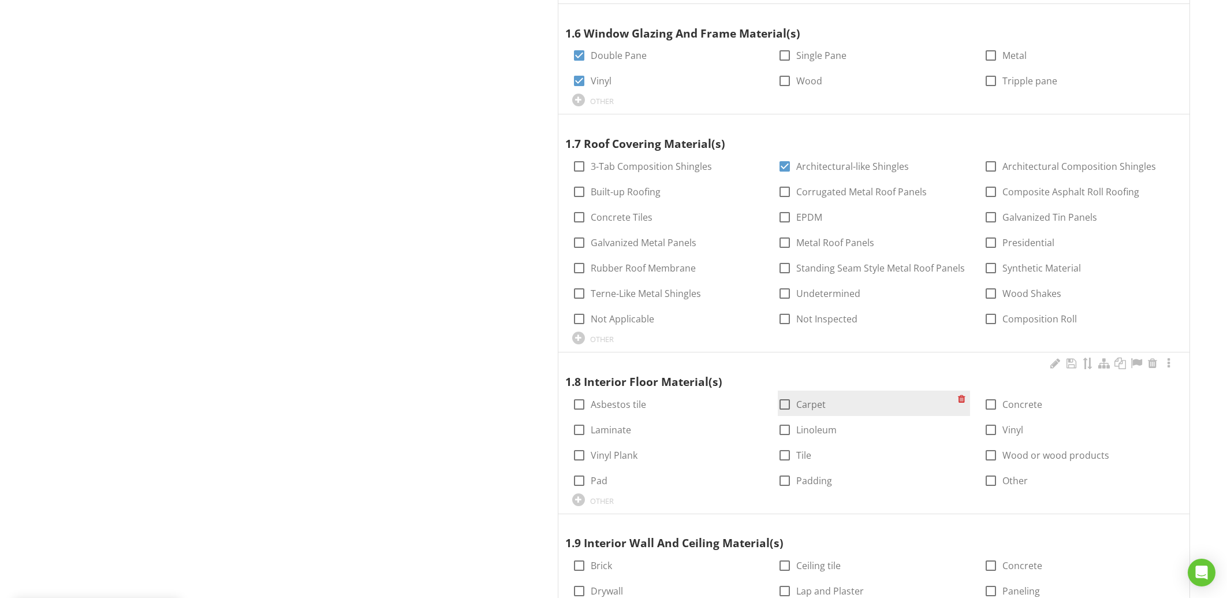
click at [783, 408] on div at bounding box center [785, 404] width 20 height 20
checkbox input "true"
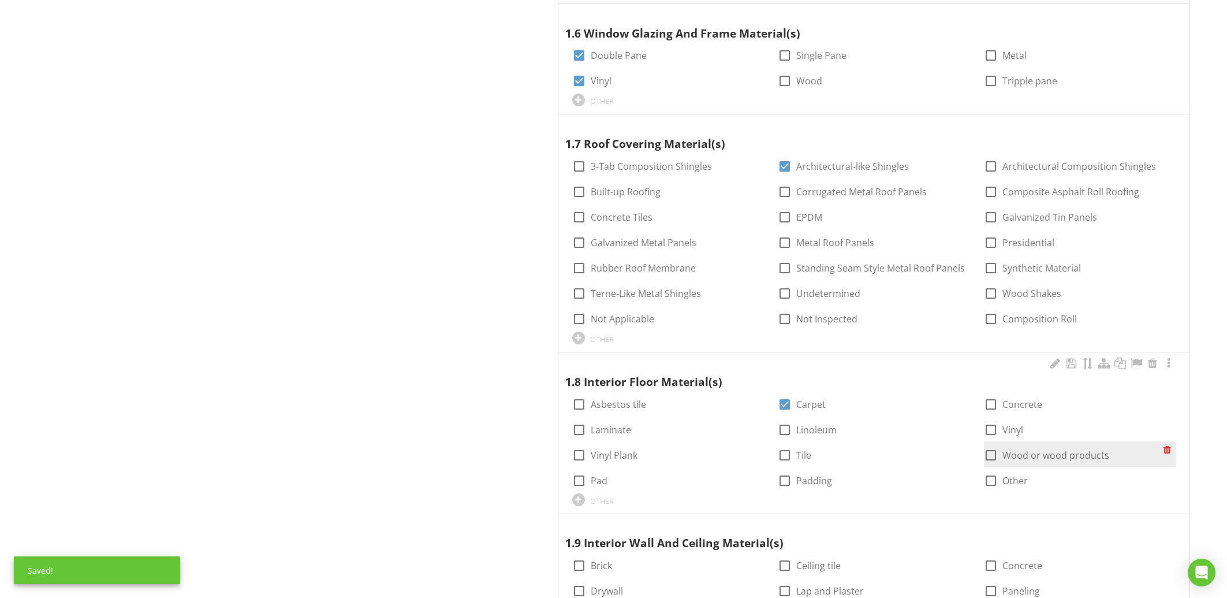
click at [991, 453] on div at bounding box center [991, 455] width 20 height 20
checkbox input "true"
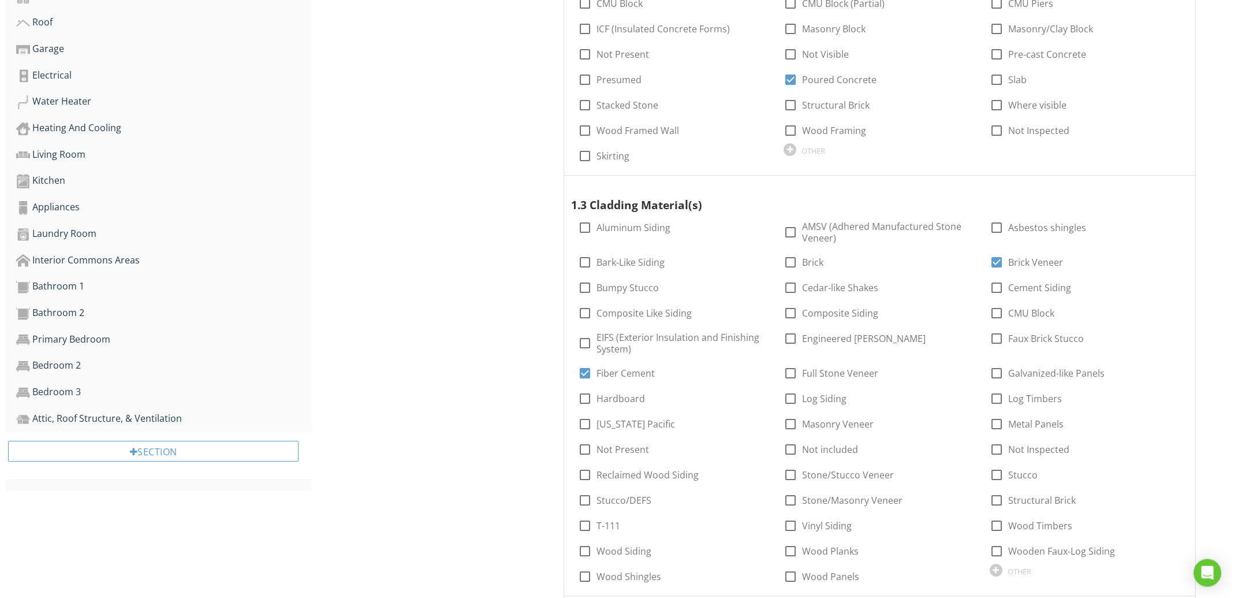
scroll to position [495, 0]
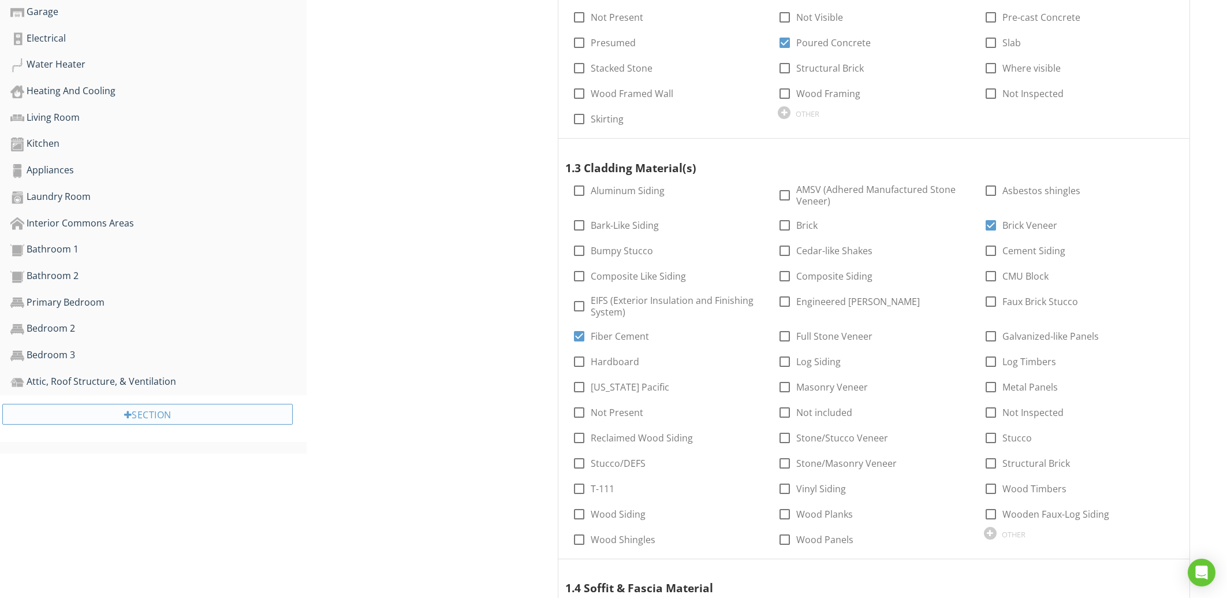
click at [202, 421] on div "Section" at bounding box center [147, 414] width 290 height 21
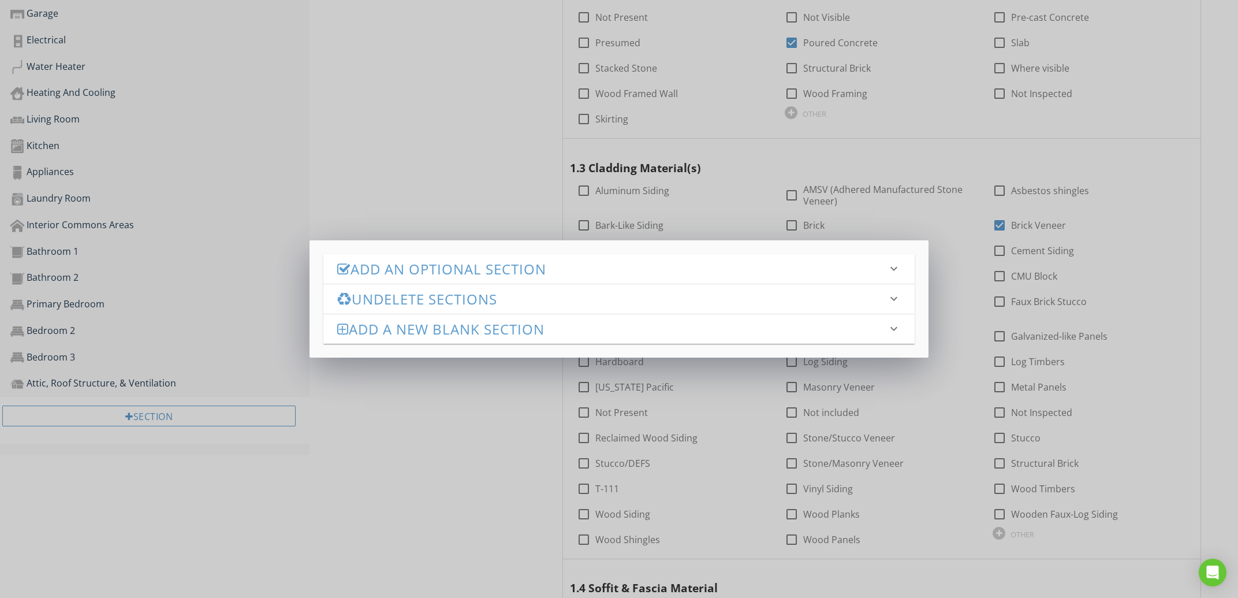
click at [659, 267] on h3 "Add an Optional Section" at bounding box center [612, 269] width 550 height 16
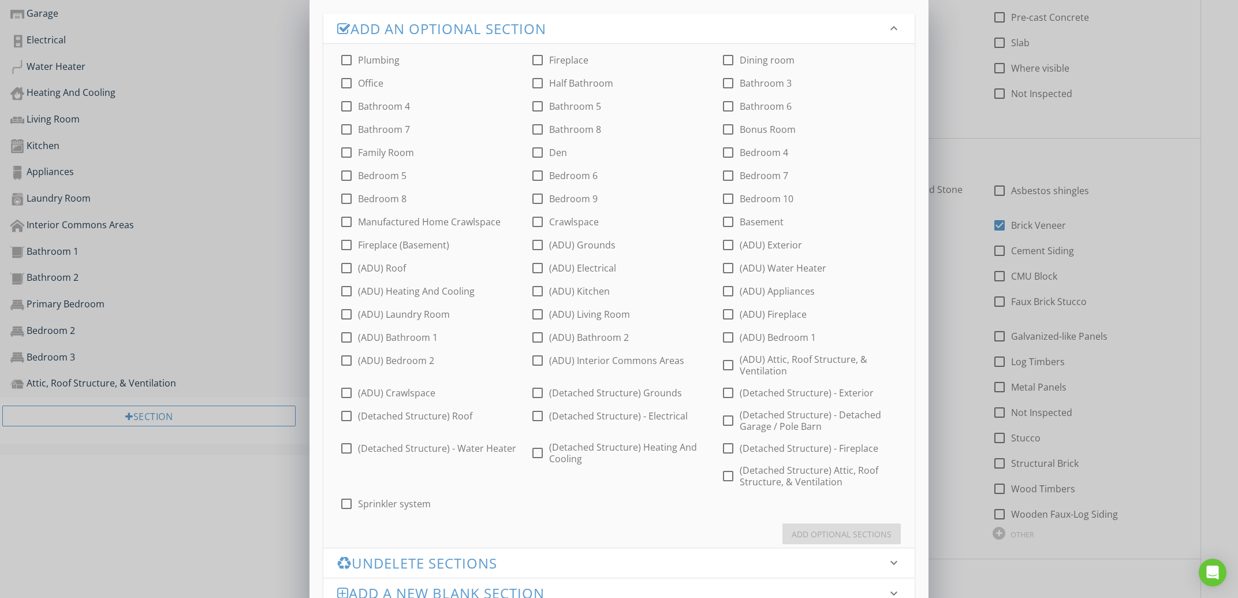
click at [537, 83] on div at bounding box center [538, 83] width 20 height 20
checkbox input "true"
click at [539, 58] on div at bounding box center [538, 60] width 20 height 20
checkbox input "true"
click at [542, 156] on div at bounding box center [538, 153] width 20 height 20
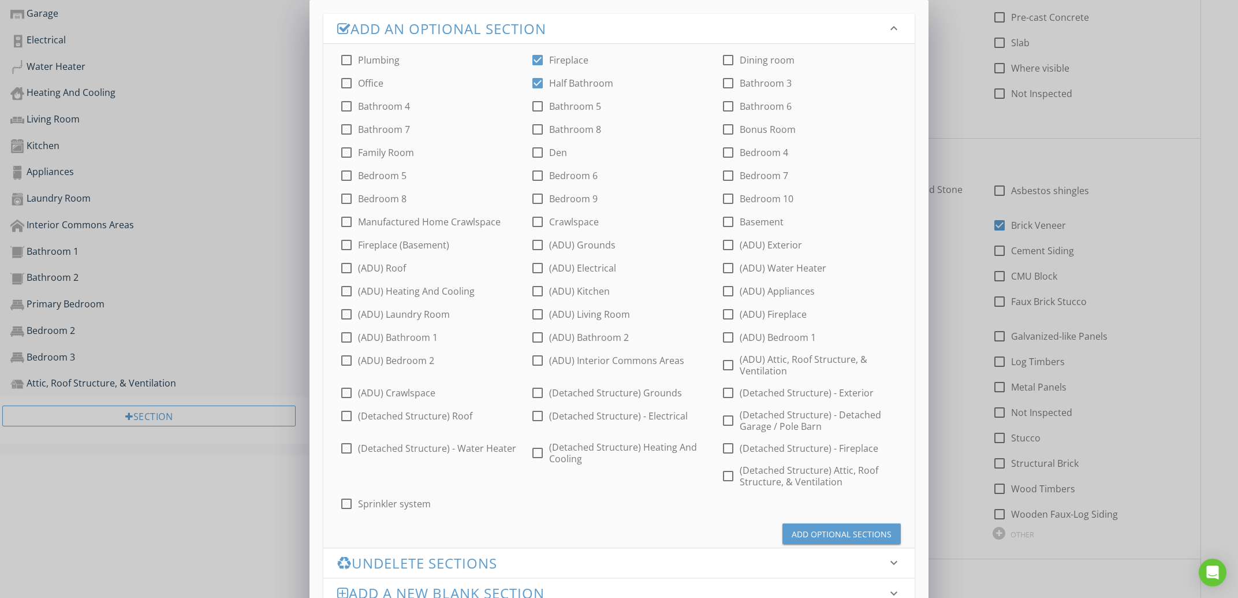
checkbox input "true"
click at [344, 80] on div at bounding box center [347, 83] width 20 height 20
checkbox input "true"
click at [814, 528] on div "Add Optional Sections" at bounding box center [842, 534] width 100 height 12
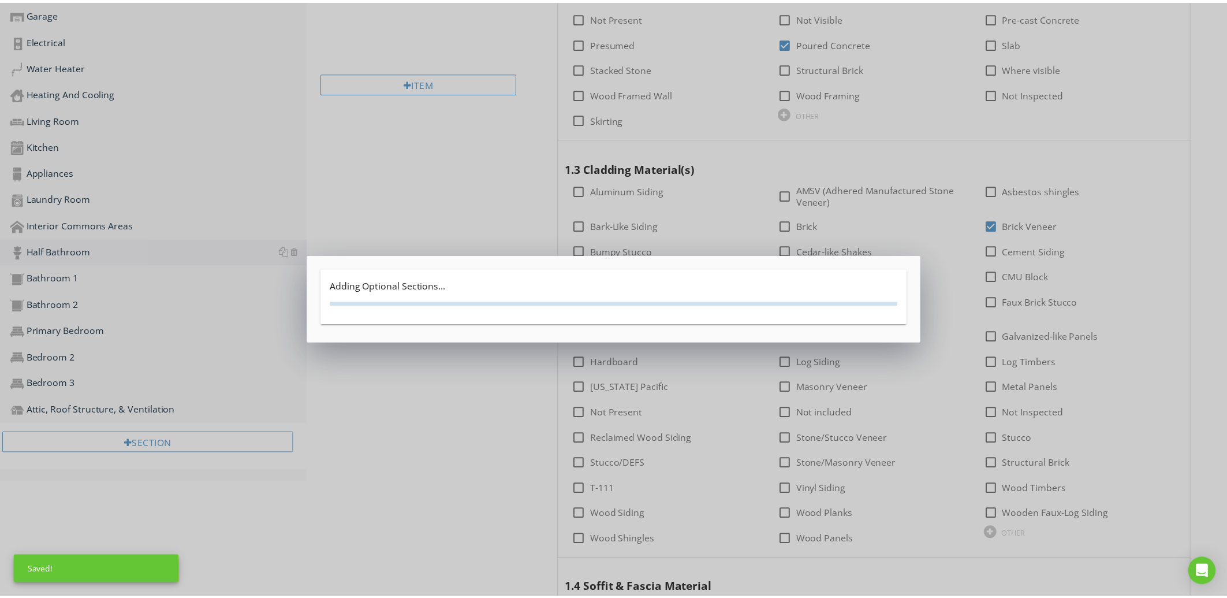
scroll to position [406, 0]
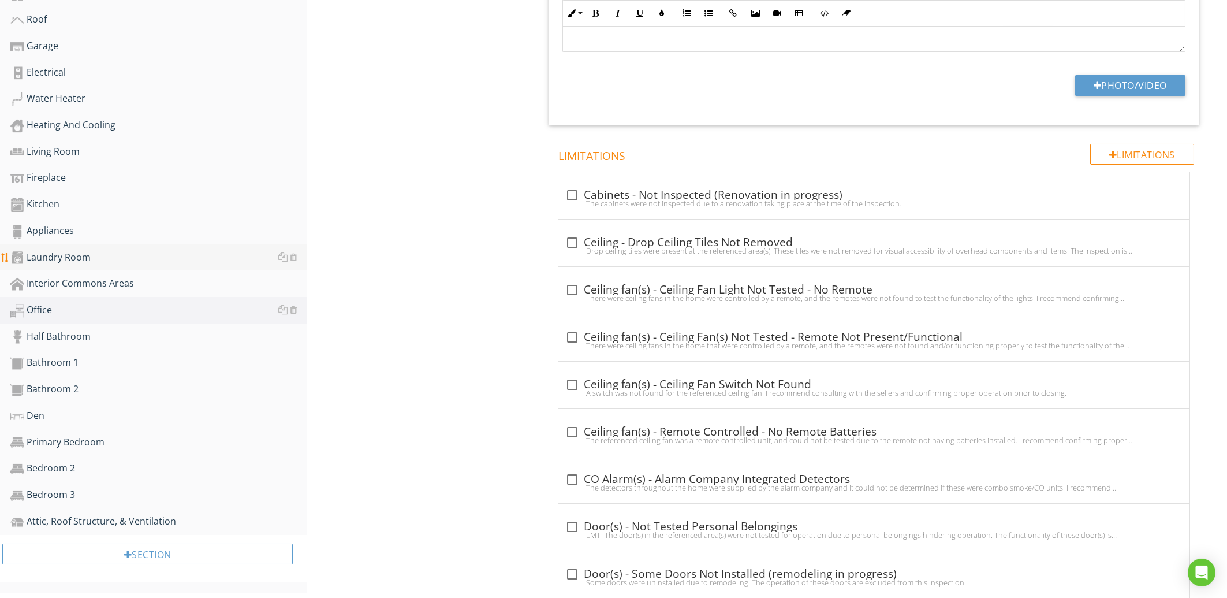
scroll to position [468, 0]
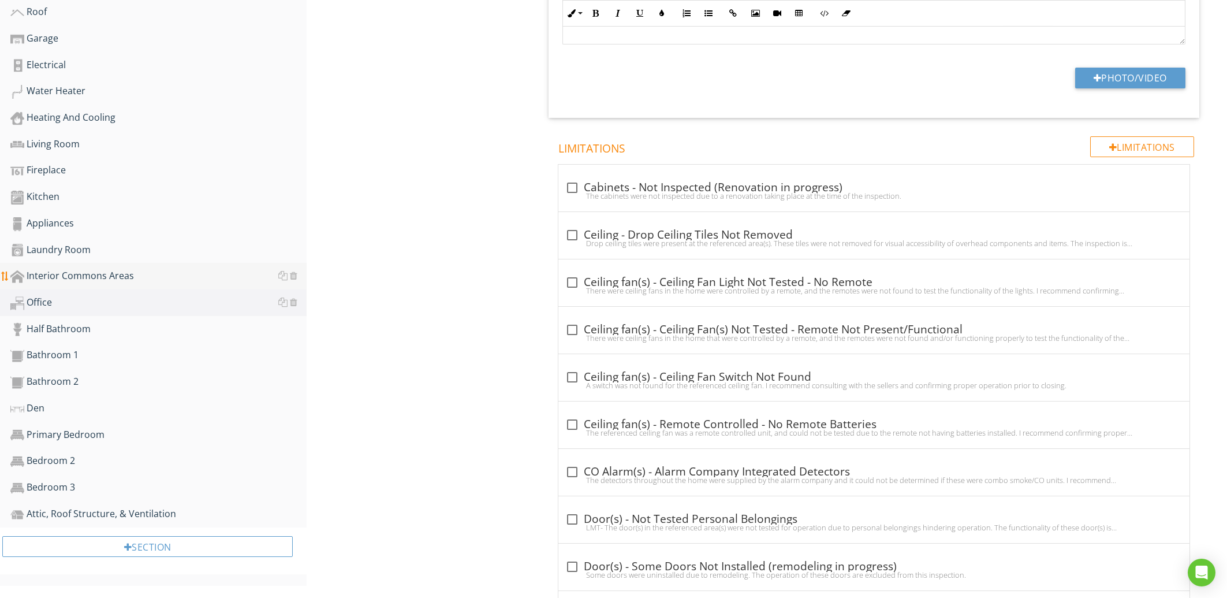
click at [129, 276] on div "Interior Commons Areas" at bounding box center [158, 275] width 296 height 15
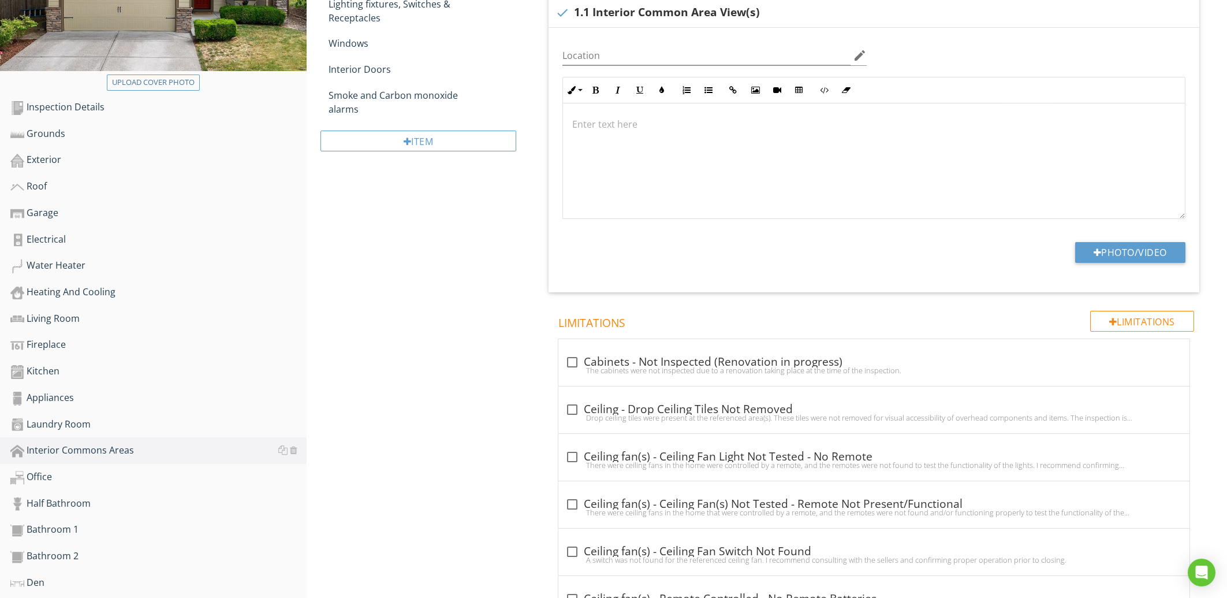
scroll to position [159, 0]
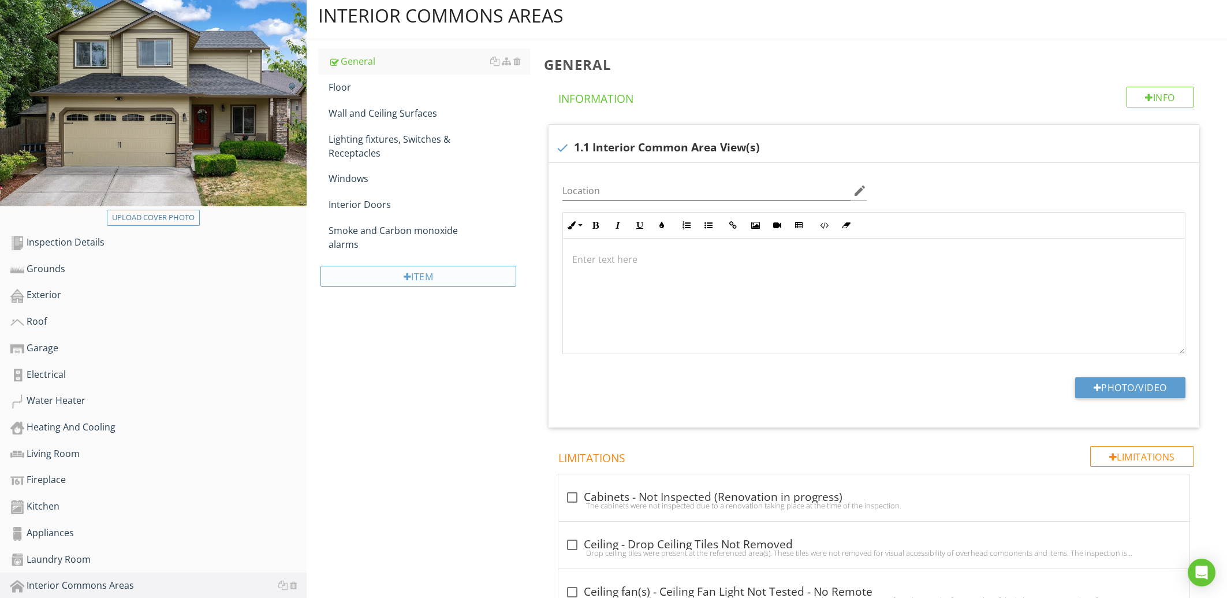
click at [454, 266] on div "Item" at bounding box center [417, 276] width 195 height 21
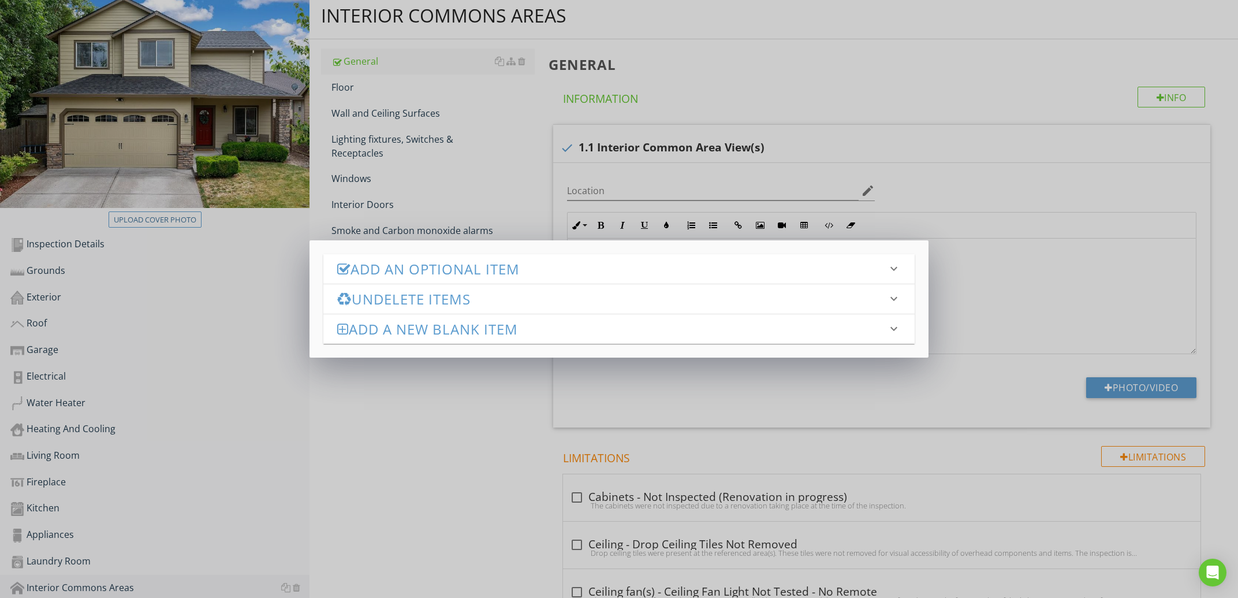
click at [465, 264] on h3 "Add an Optional Item" at bounding box center [612, 269] width 550 height 16
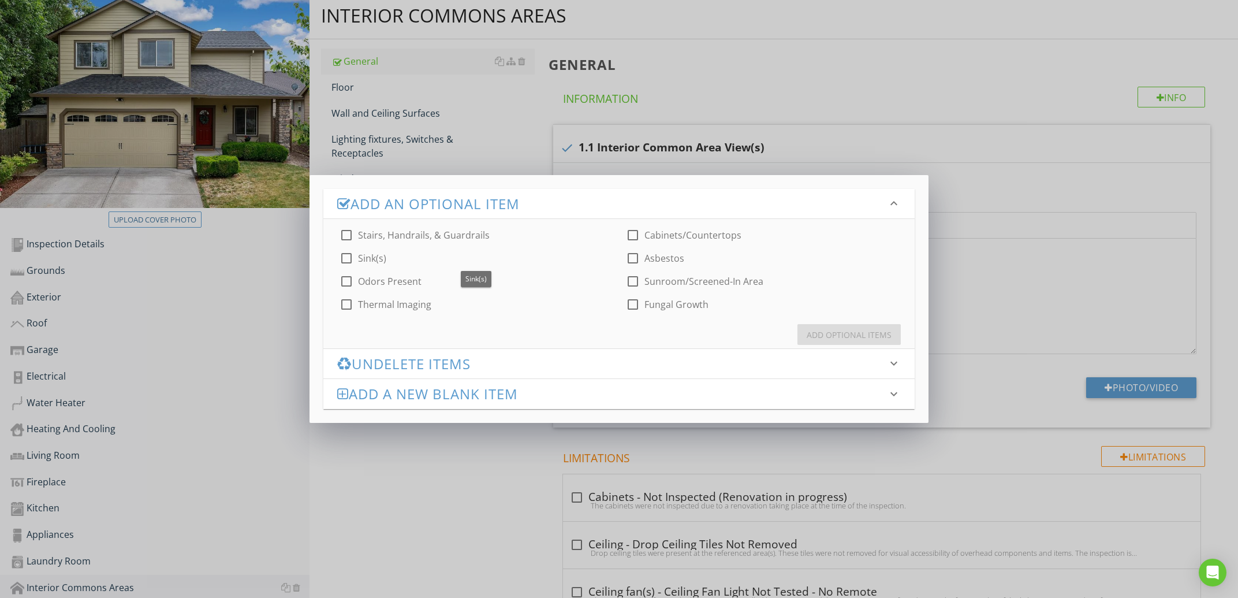
click at [464, 226] on div "check_box_outline_blank Stairs, Handrails, & Guardrails check_box_outline_blank…" at bounding box center [618, 265] width 591 height 92
click at [460, 233] on label "Stairs, Handrails, & Guardrails" at bounding box center [424, 235] width 132 height 12
checkbox input "true"
click at [872, 336] on div "Add Optional Items" at bounding box center [849, 335] width 85 height 12
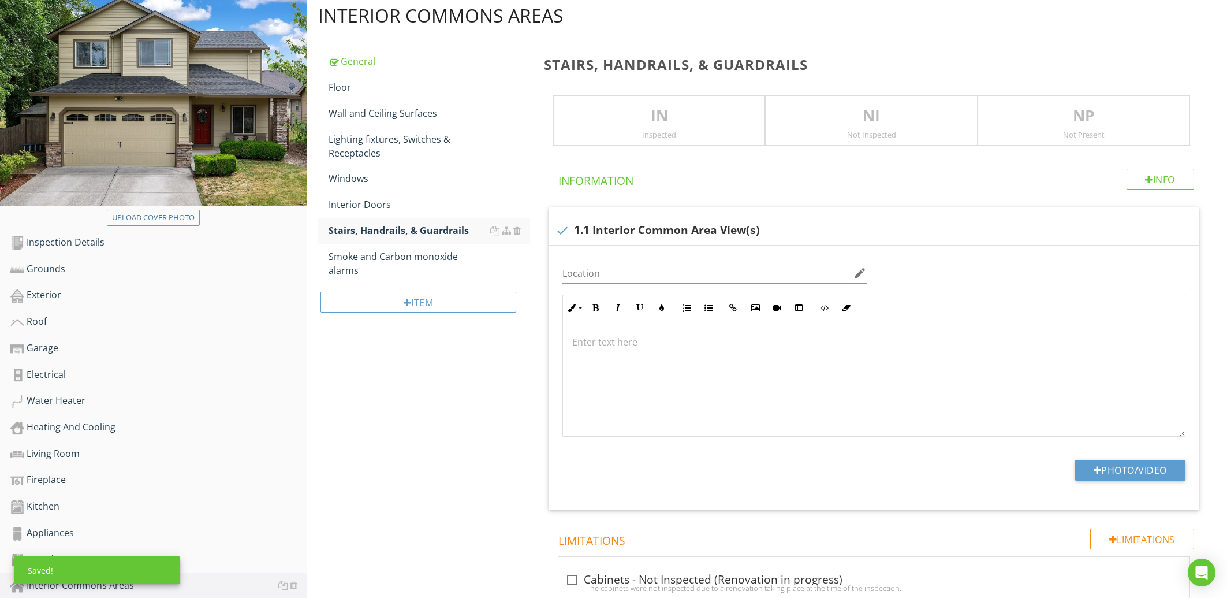
click at [92, 429] on div "Heating And Cooling" at bounding box center [158, 427] width 296 height 15
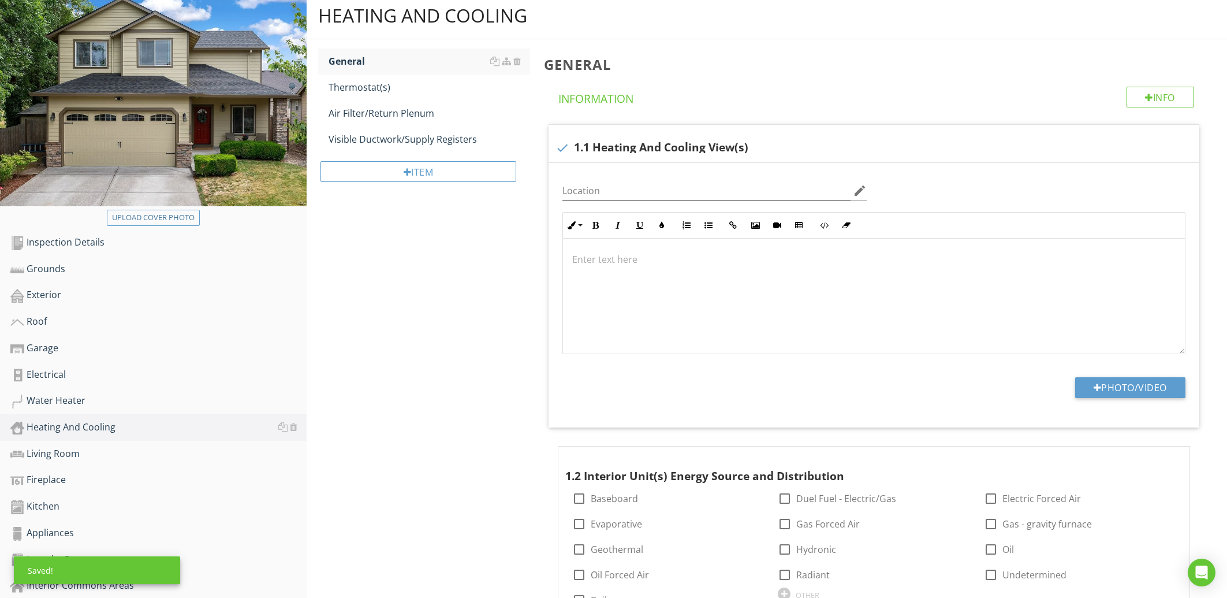
scroll to position [97, 0]
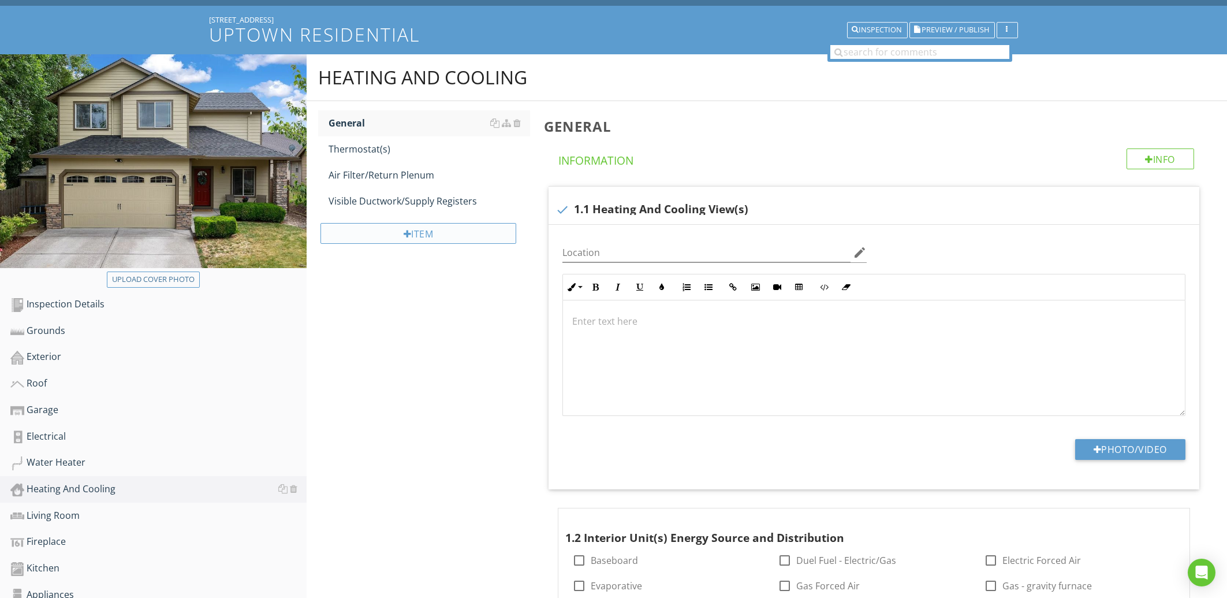
click at [425, 236] on div "Item" at bounding box center [417, 233] width 195 height 21
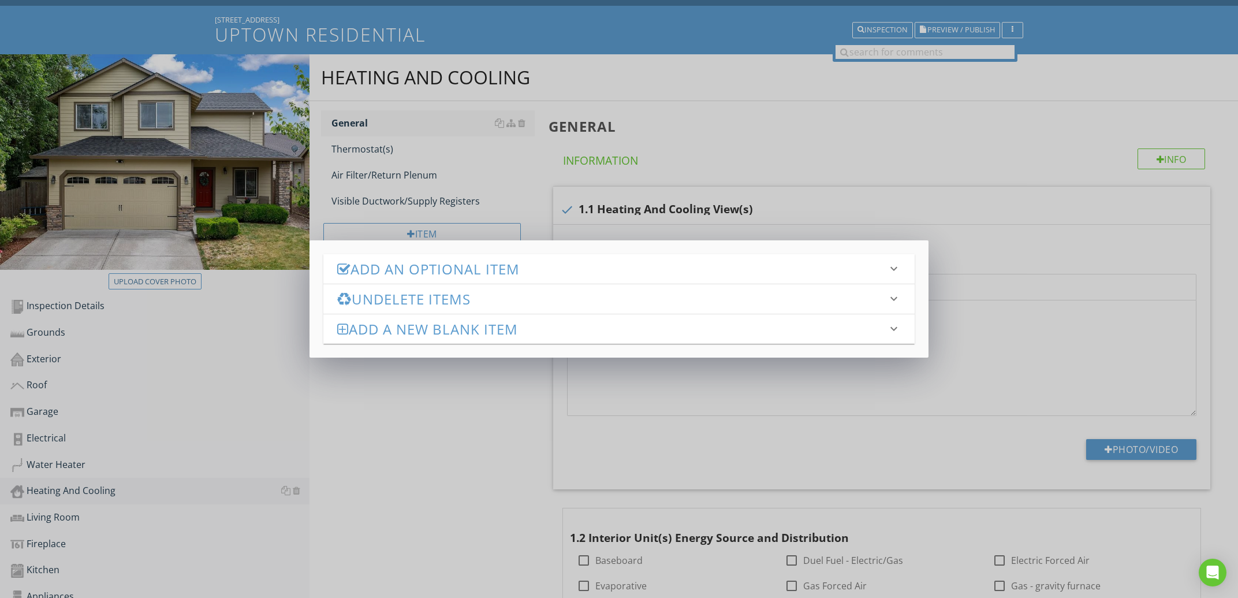
click at [435, 267] on h3 "Add an Optional Item" at bounding box center [612, 269] width 550 height 16
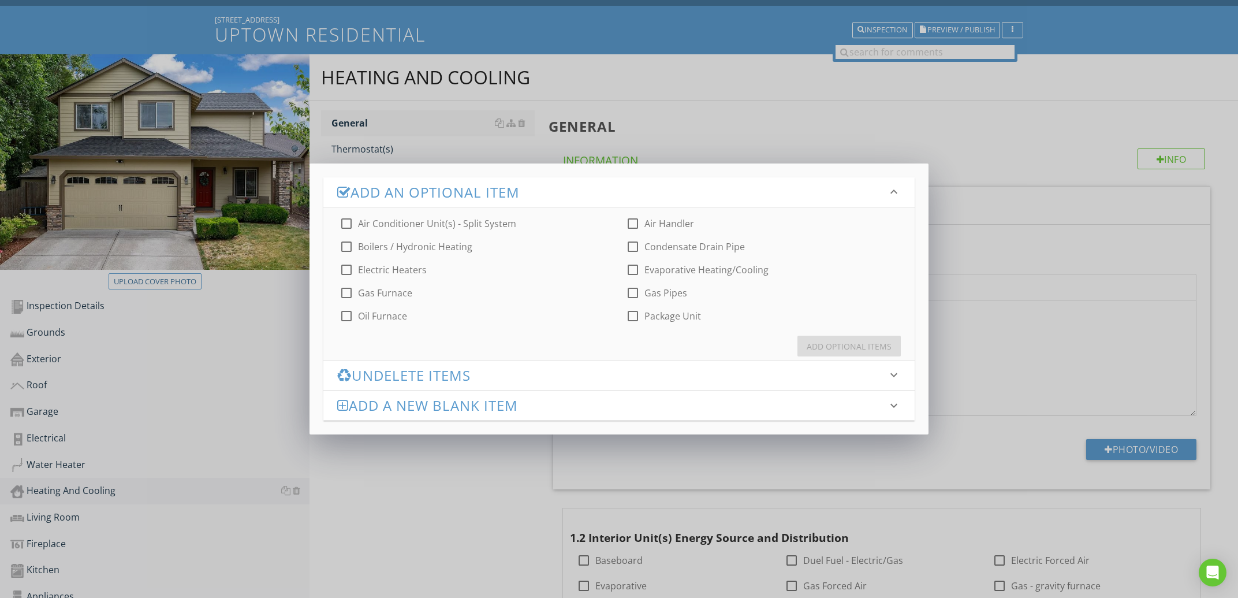
click at [425, 220] on label "Air Conditioner Unit(s) - Split System" at bounding box center [437, 224] width 158 height 12
checkbox input "true"
click at [375, 293] on label "Gas Furnace" at bounding box center [385, 293] width 54 height 12
checkbox input "true"
click at [878, 341] on div "Add Optional Items" at bounding box center [849, 346] width 85 height 12
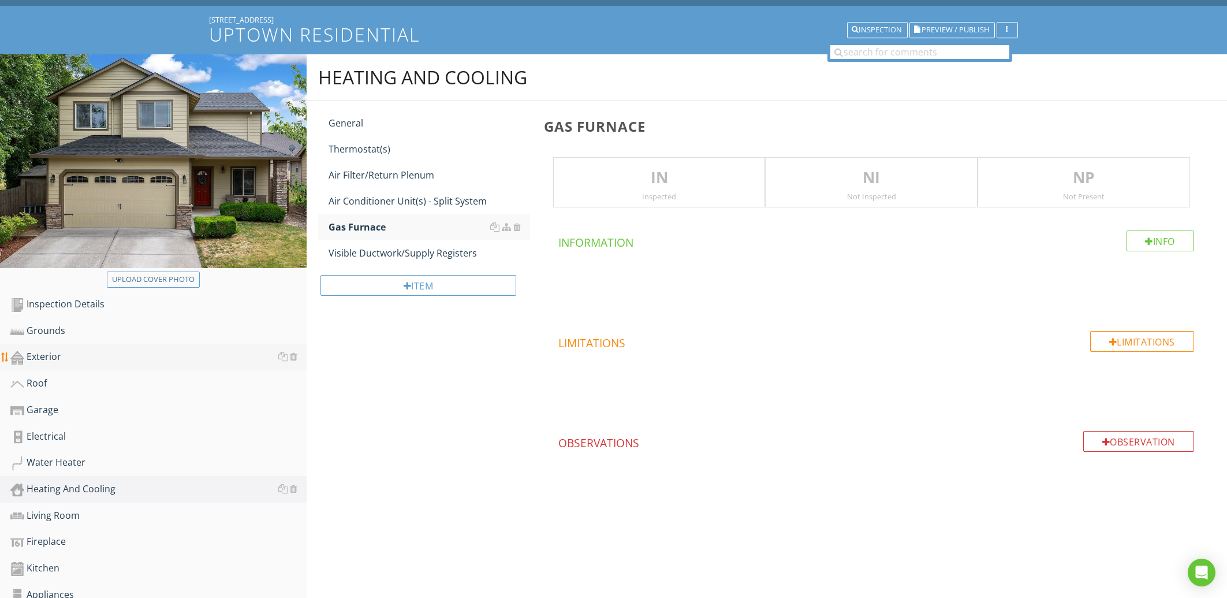
click at [48, 353] on div "Exterior" at bounding box center [158, 356] width 296 height 15
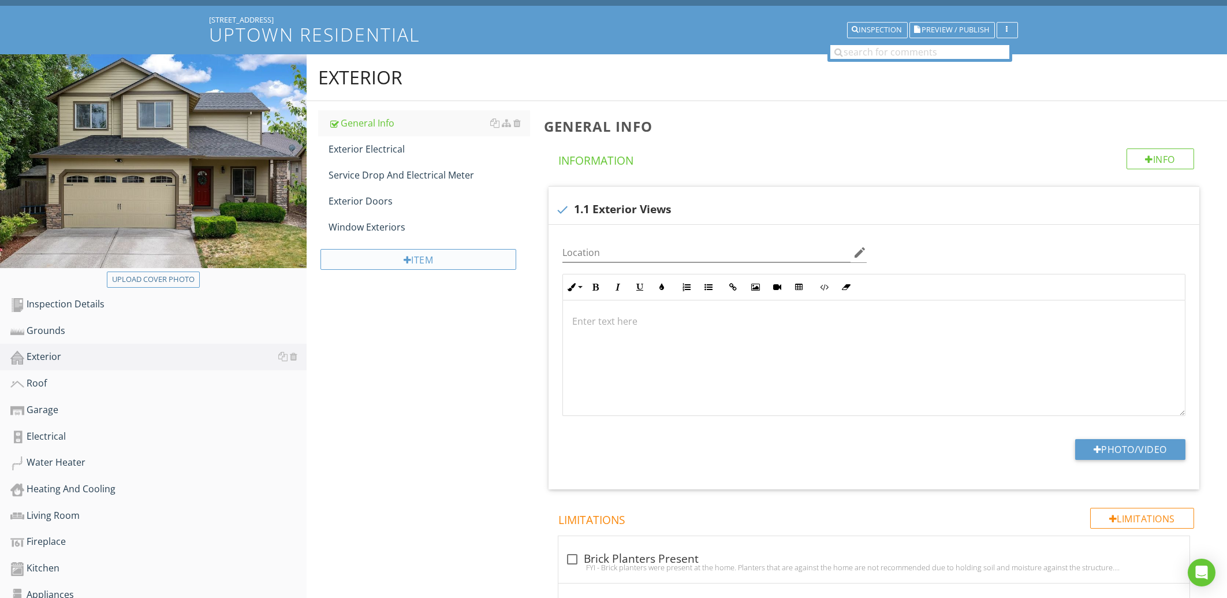
click at [415, 253] on div "Item" at bounding box center [417, 259] width 195 height 21
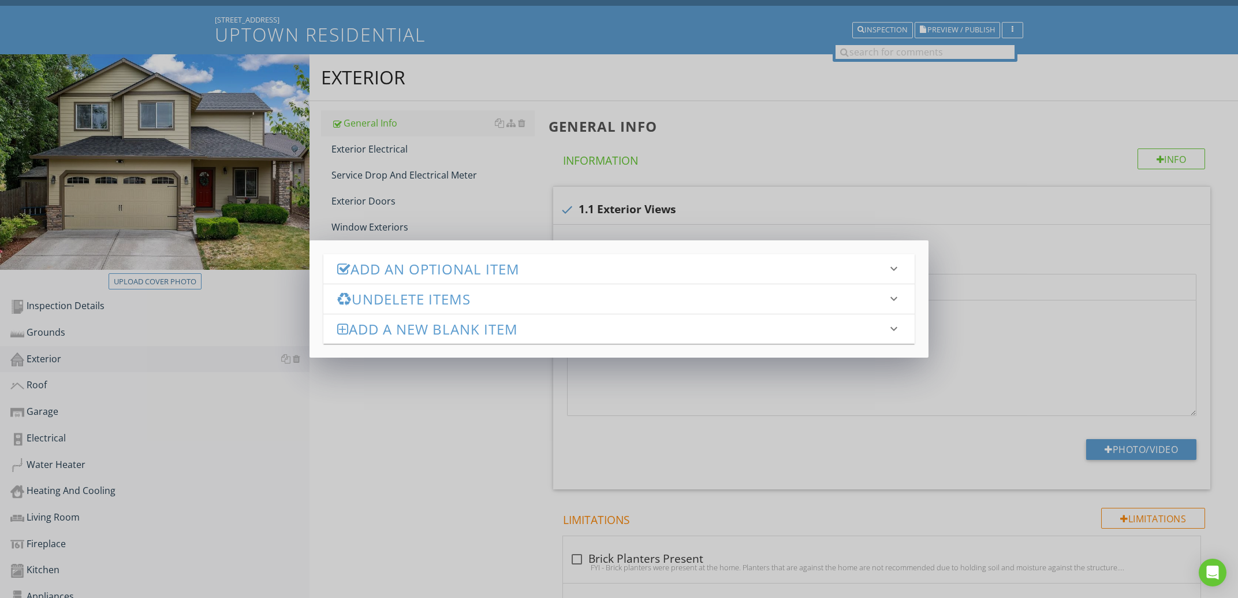
click at [449, 262] on h3 "Add an Optional Item" at bounding box center [612, 269] width 550 height 16
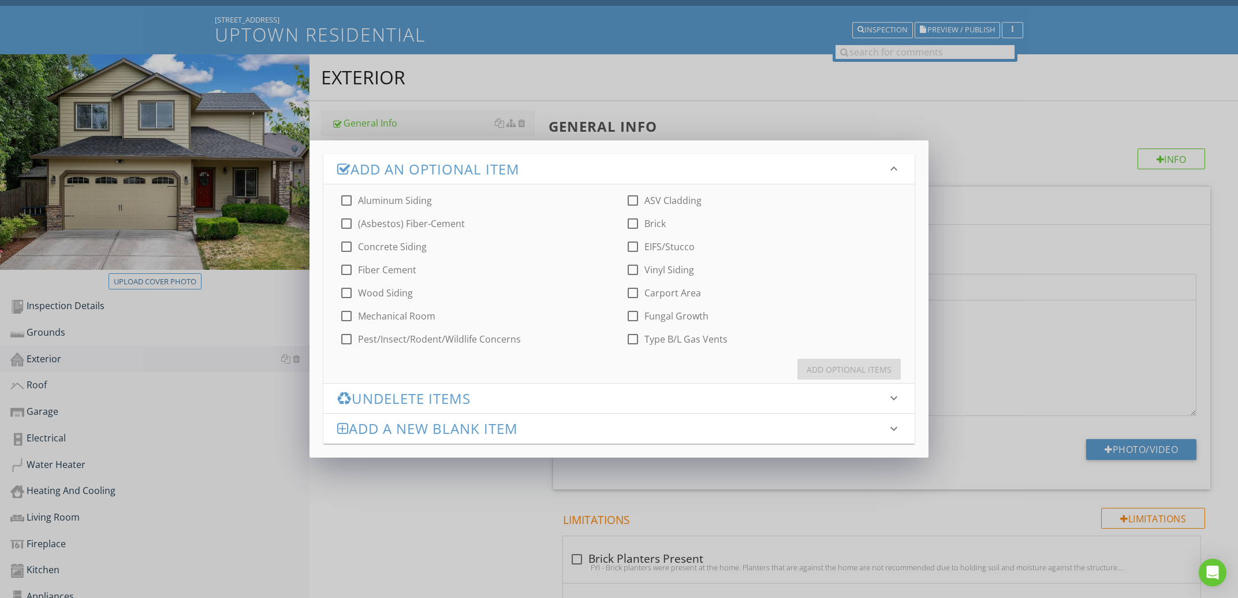
click at [397, 266] on label "Fiber Cement" at bounding box center [387, 270] width 58 height 12
checkbox input "true"
click at [842, 372] on div "Add Optional Items" at bounding box center [849, 369] width 85 height 12
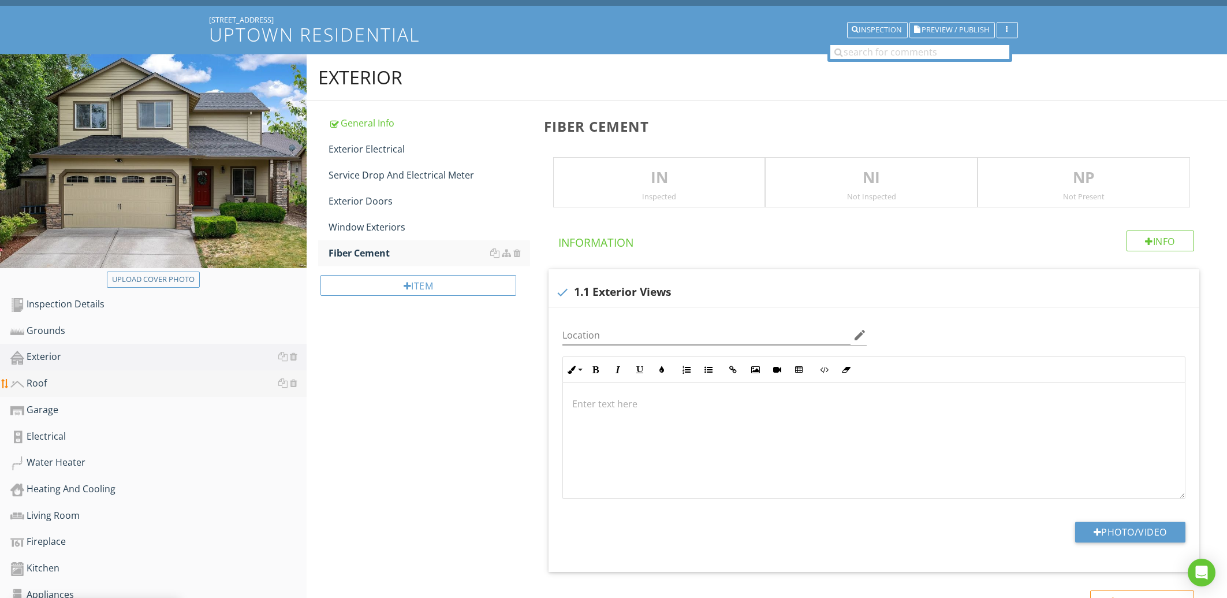
click at [88, 386] on div "Roof" at bounding box center [158, 383] width 296 height 15
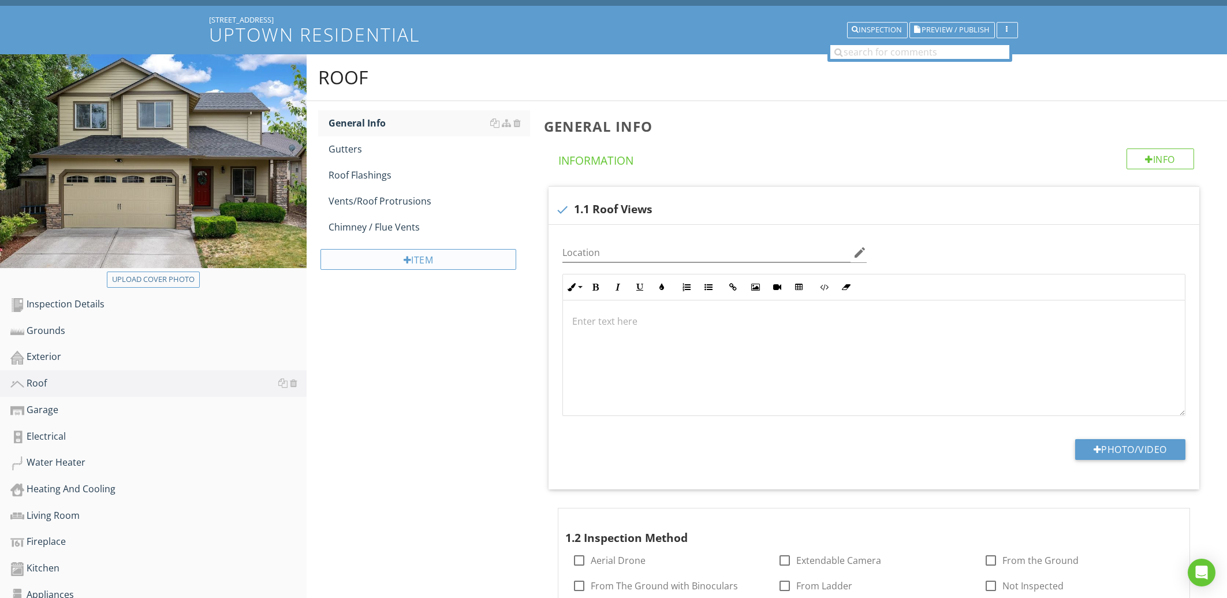
click at [386, 260] on div "Item" at bounding box center [417, 259] width 195 height 21
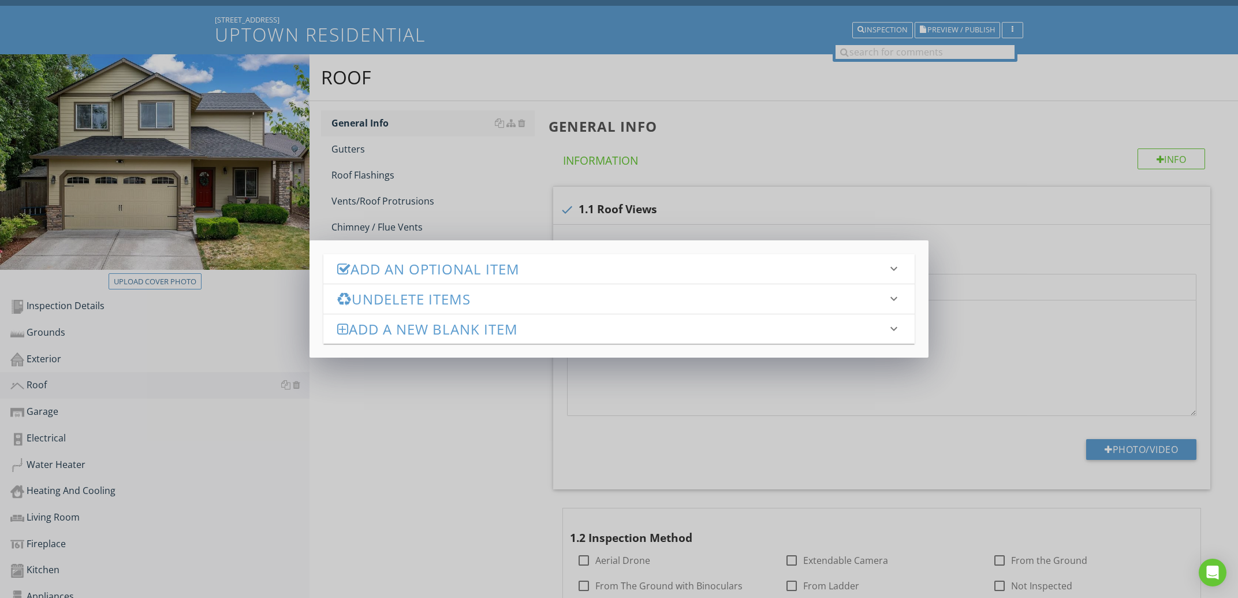
click at [524, 264] on h3 "Add an Optional Item" at bounding box center [612, 269] width 550 height 16
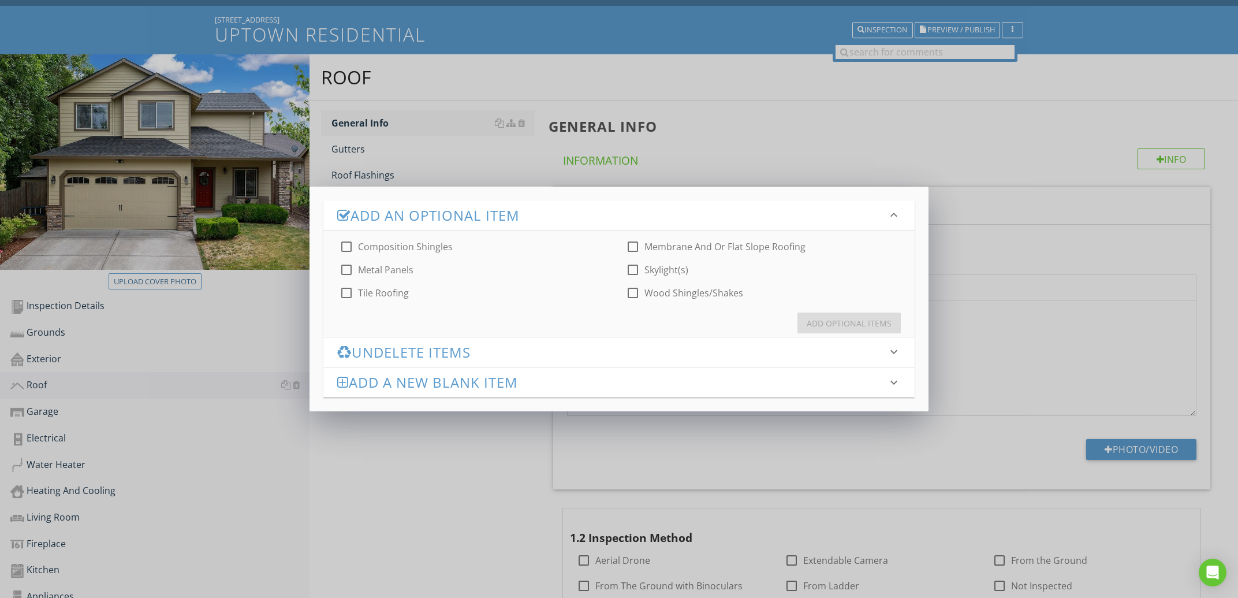
click at [413, 245] on label "Composition Shingles" at bounding box center [405, 247] width 95 height 12
checkbox input "true"
click at [854, 328] on div "Add Optional Items" at bounding box center [849, 323] width 85 height 12
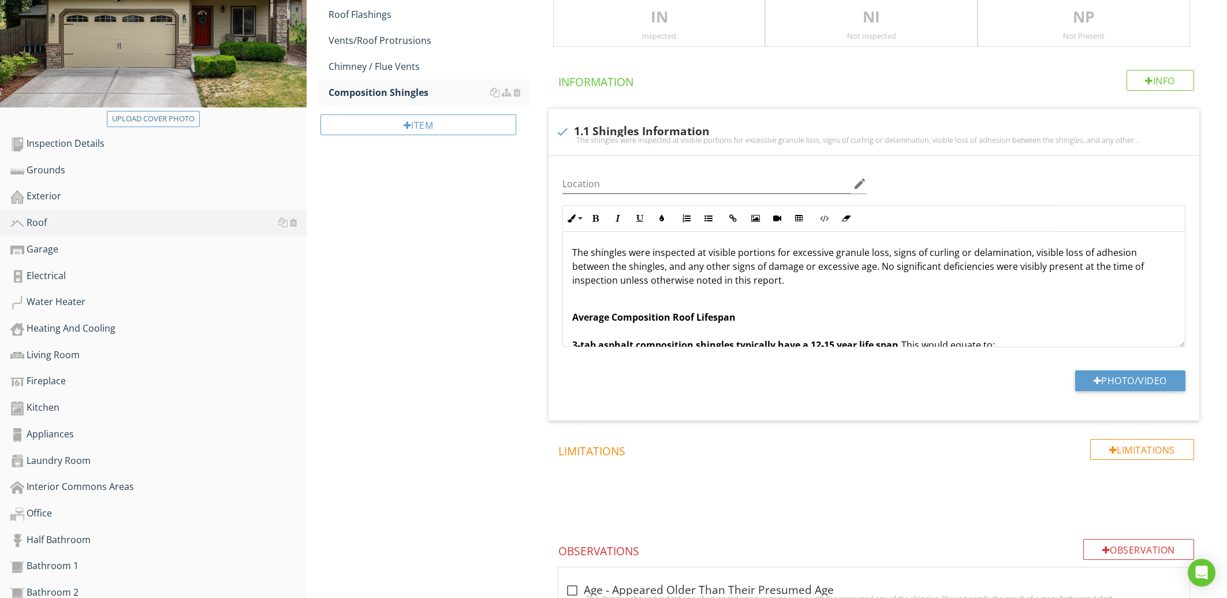
scroll to position [345, 0]
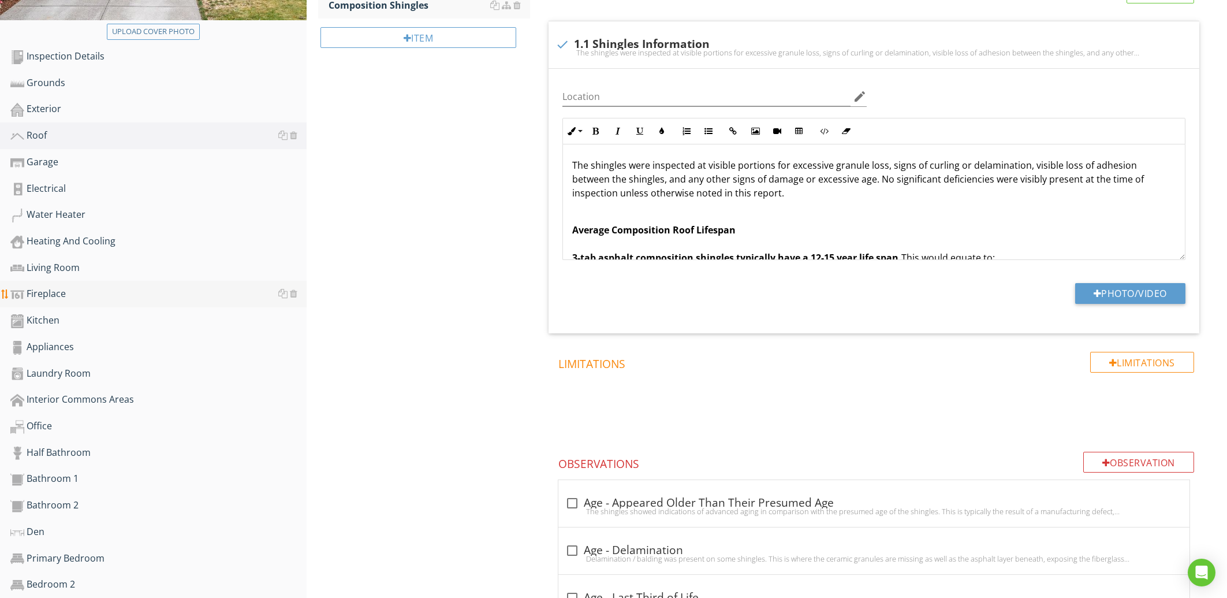
click at [89, 293] on div "Fireplace" at bounding box center [158, 293] width 296 height 15
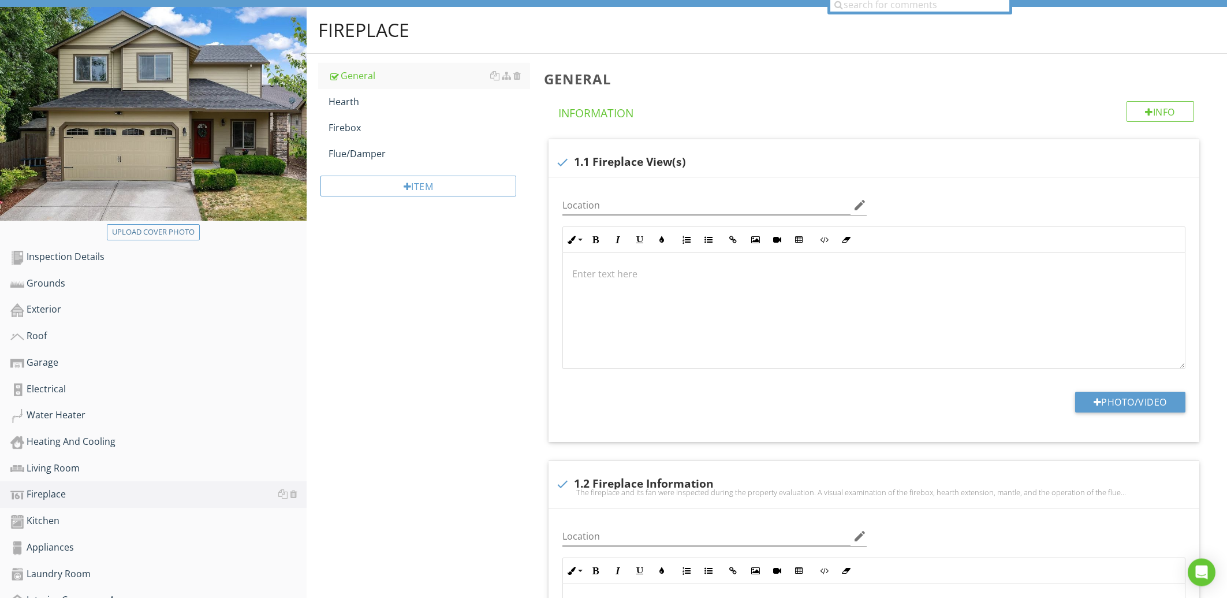
scroll to position [97, 0]
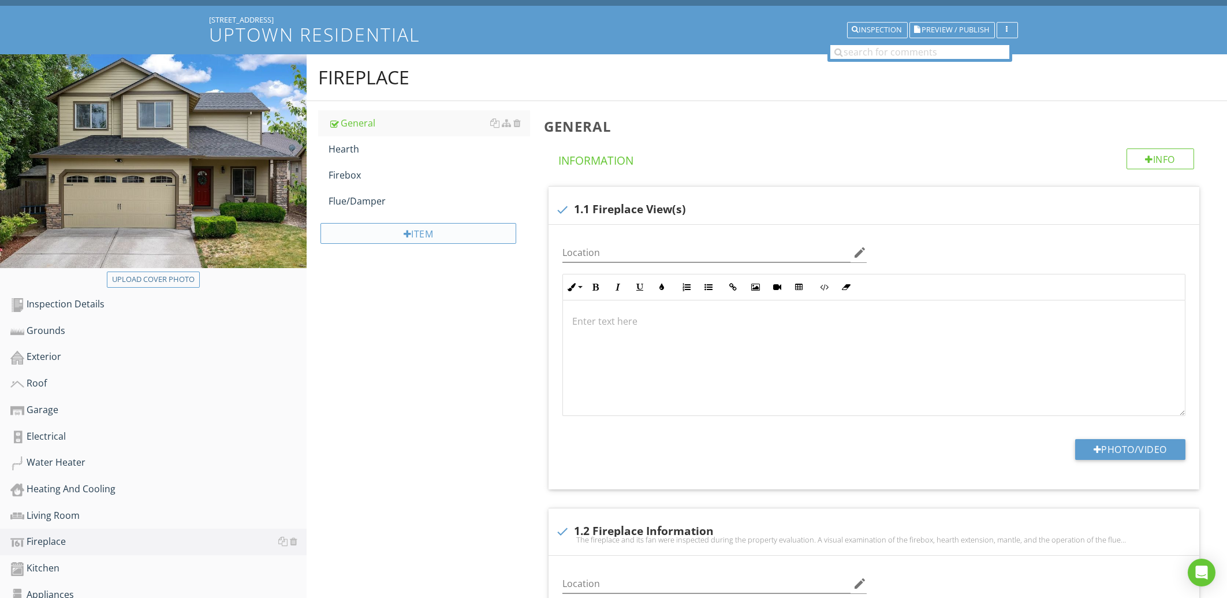
click at [453, 232] on div "Item" at bounding box center [417, 233] width 195 height 21
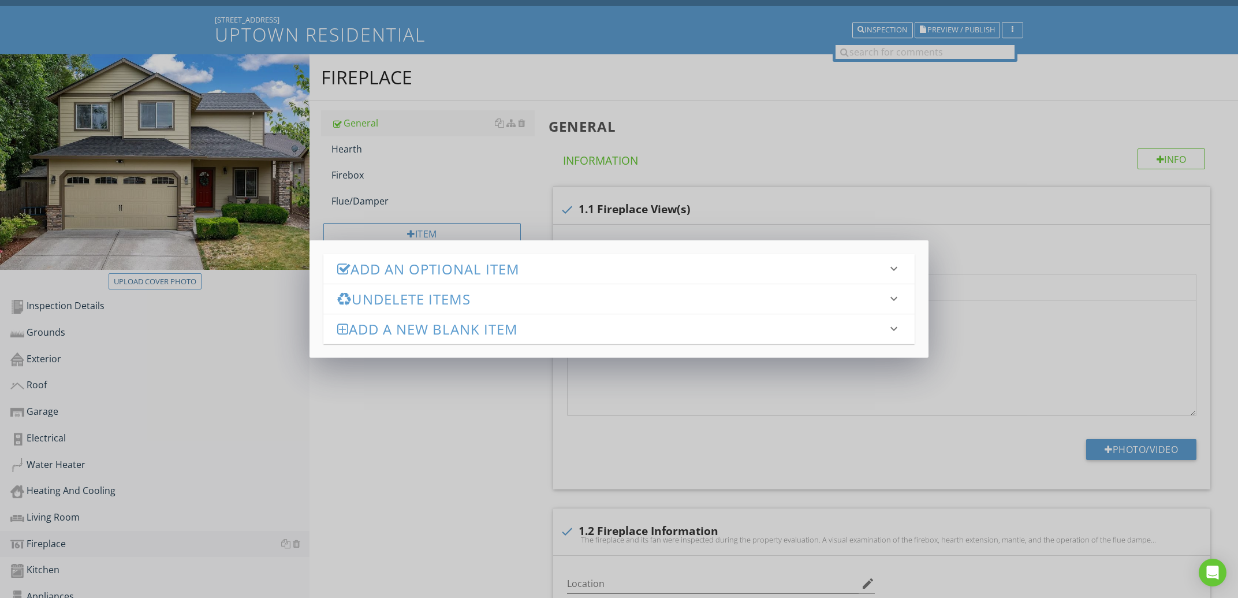
click at [453, 273] on h3 "Add an Optional Item" at bounding box center [612, 269] width 550 height 16
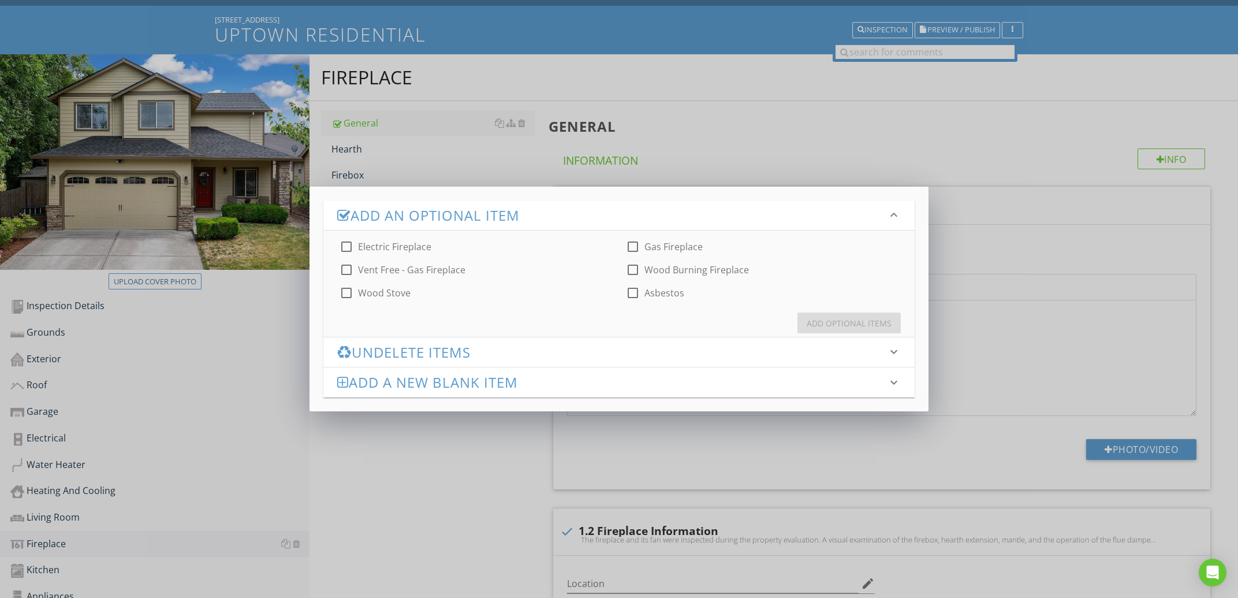
click at [652, 244] on label "Gas Fireplace" at bounding box center [673, 247] width 58 height 12
checkbox input "true"
click at [852, 313] on button "Add Optional Items" at bounding box center [848, 322] width 103 height 21
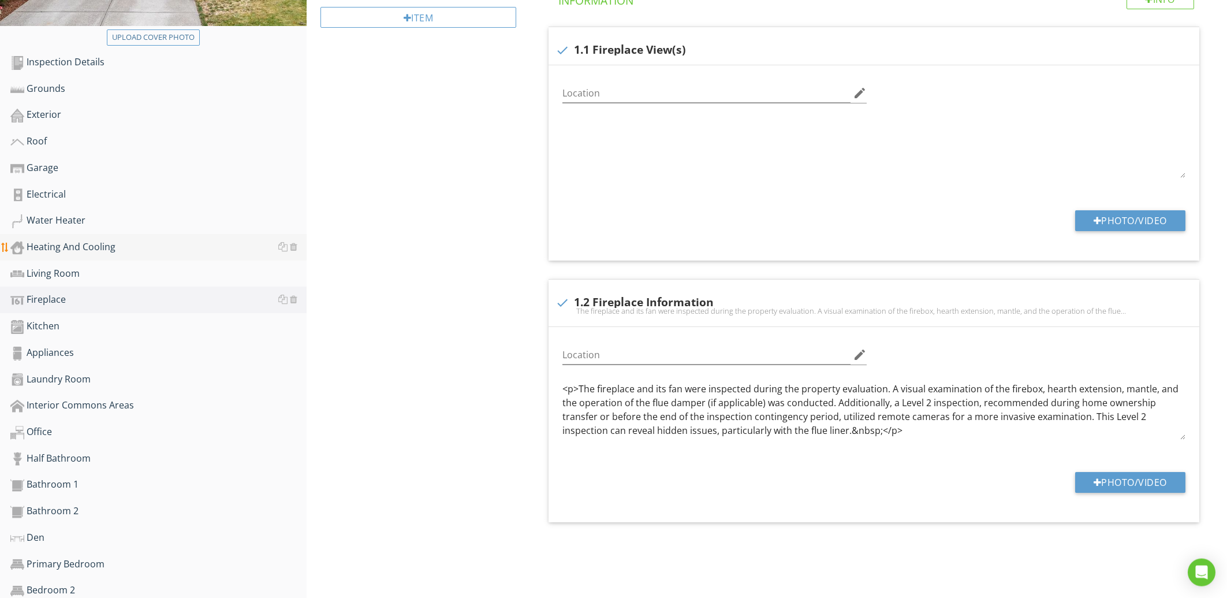
scroll to position [345, 0]
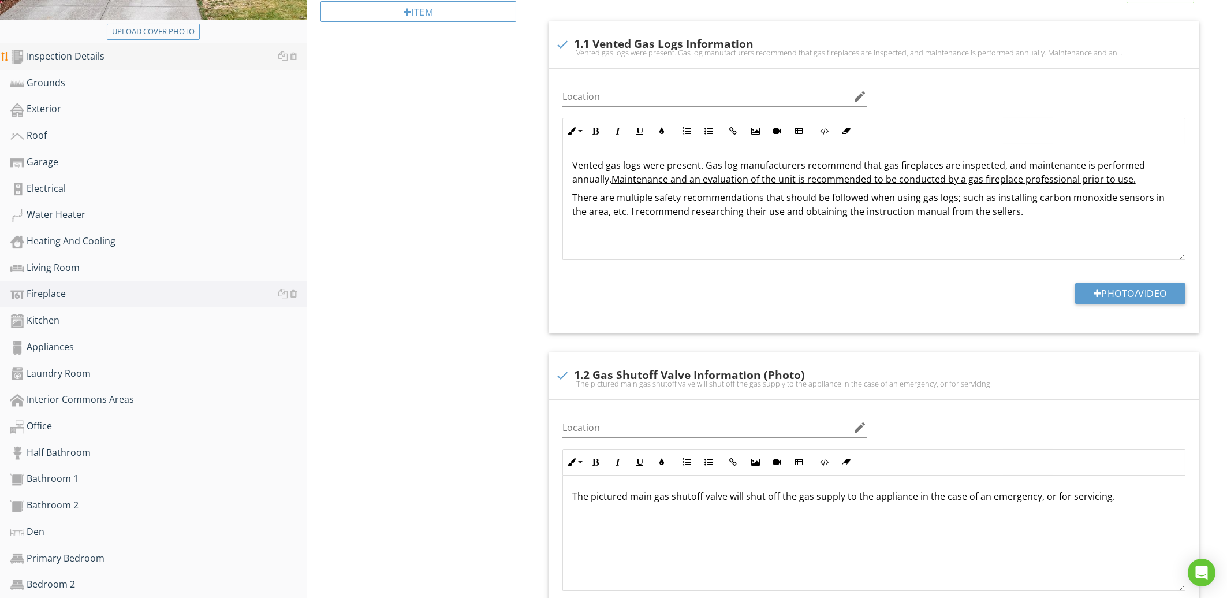
click at [161, 51] on div "Inspection Details" at bounding box center [158, 56] width 296 height 15
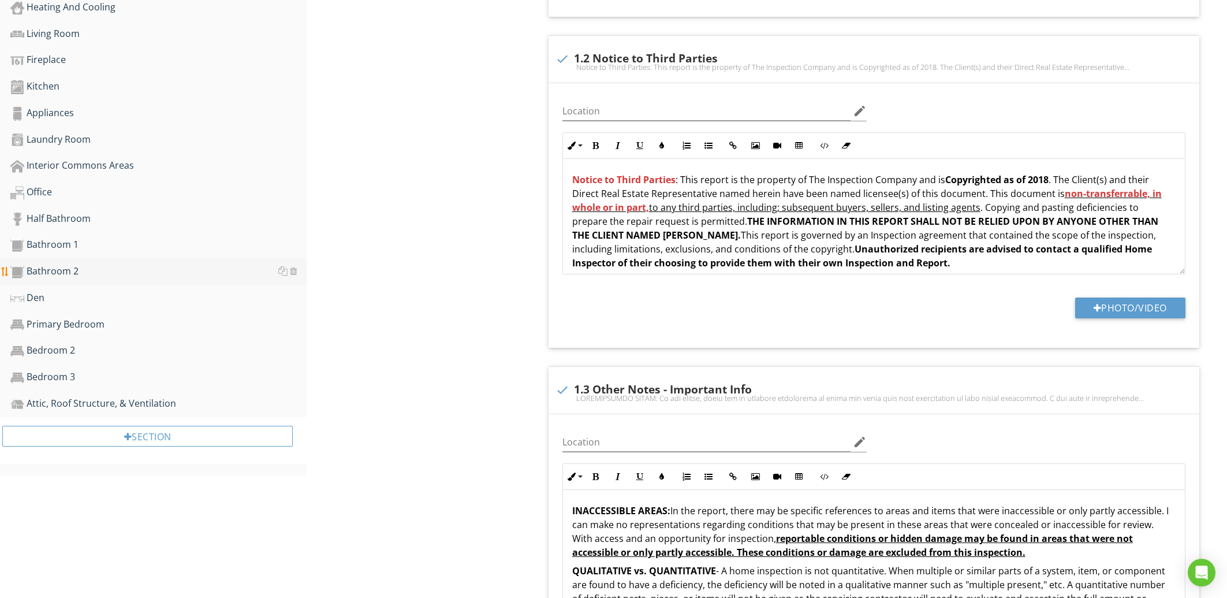
scroll to position [592, 0]
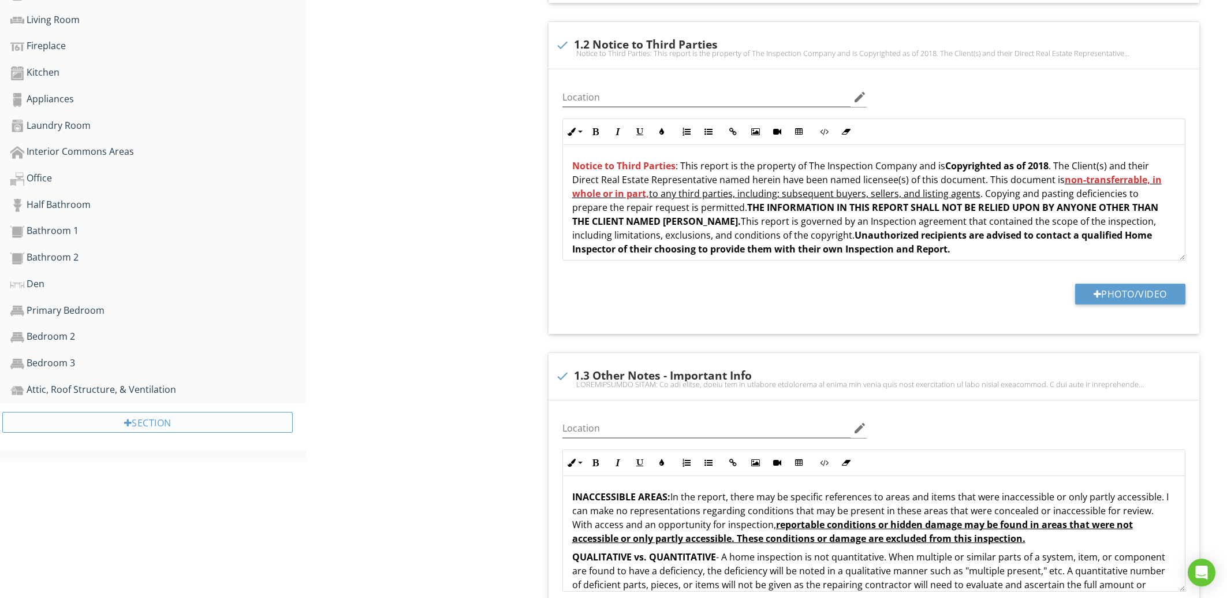
click at [121, 419] on div "Section" at bounding box center [147, 422] width 290 height 21
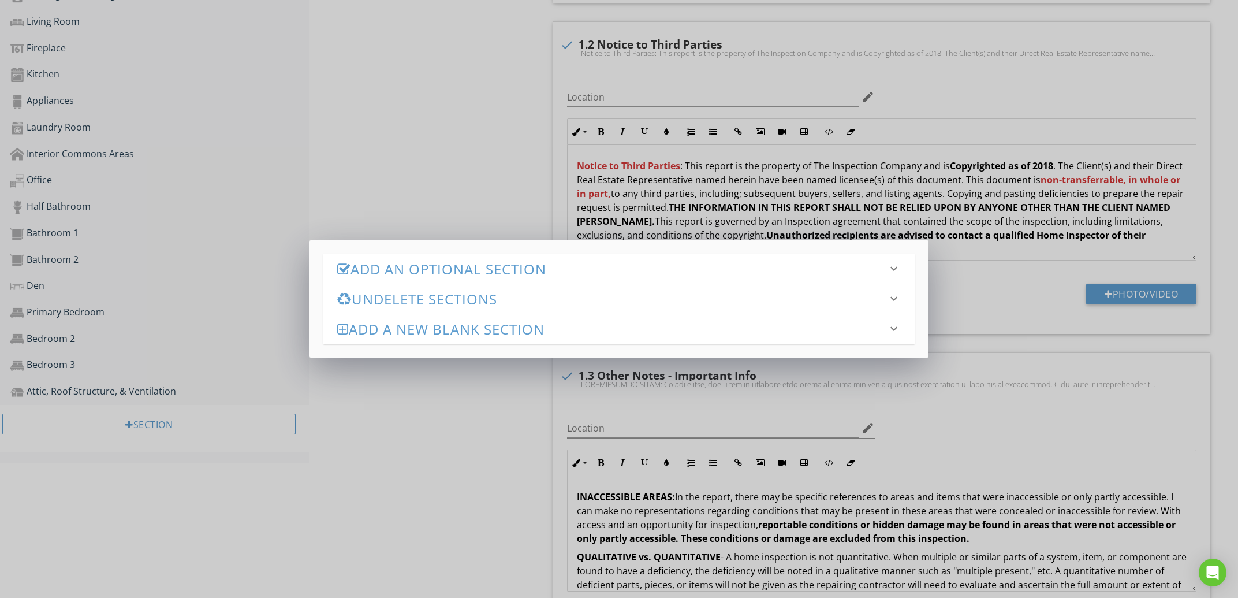
click at [471, 275] on h3 "Add an Optional Section" at bounding box center [612, 269] width 550 height 16
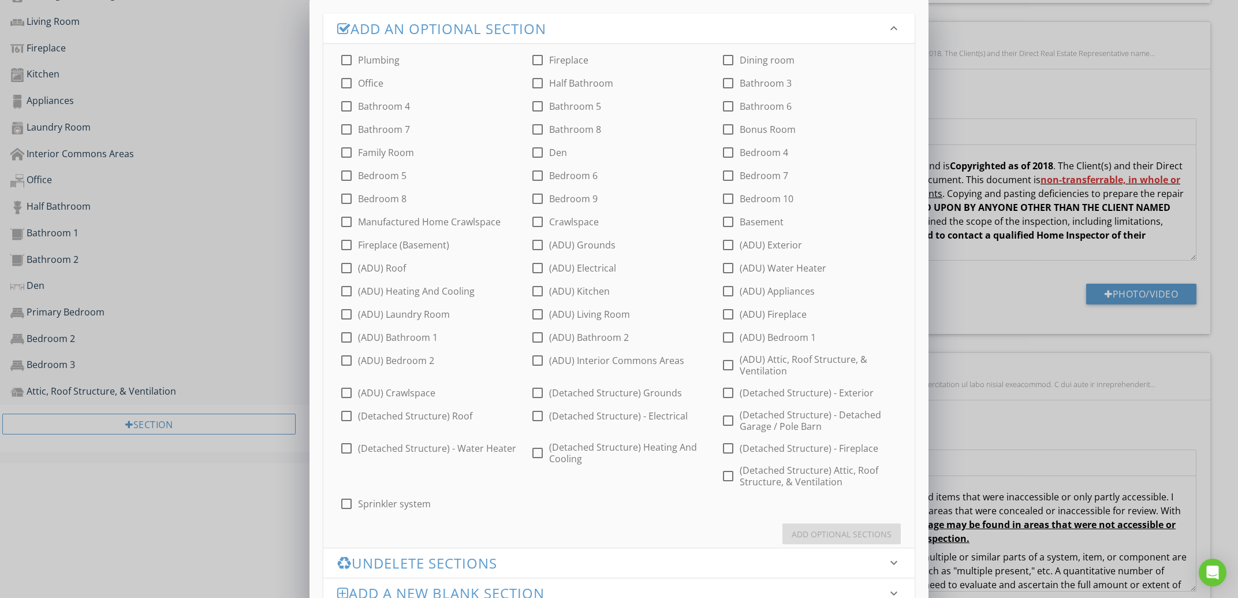
click at [542, 221] on div at bounding box center [538, 222] width 20 height 20
checkbox input "true"
click at [872, 543] on button "Add Optional Sections" at bounding box center [841, 533] width 118 height 21
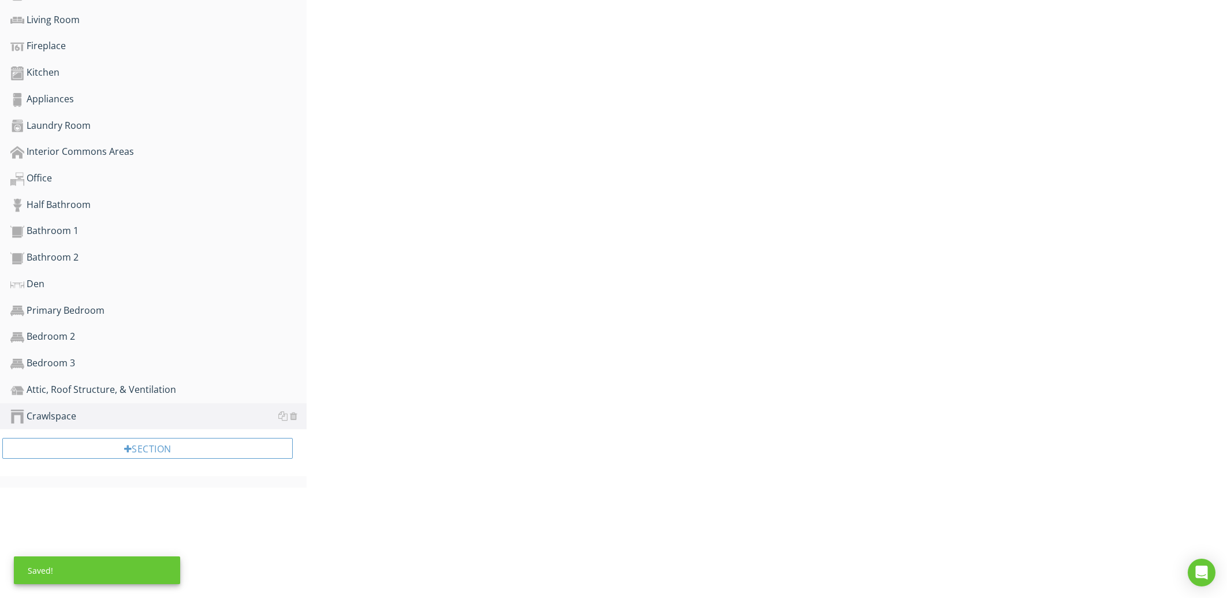
type textarea "<p><strong>THIS REPORT IS INTENDED ONLY FOR THE USE OF THE PERSON PURCHASING TH…"
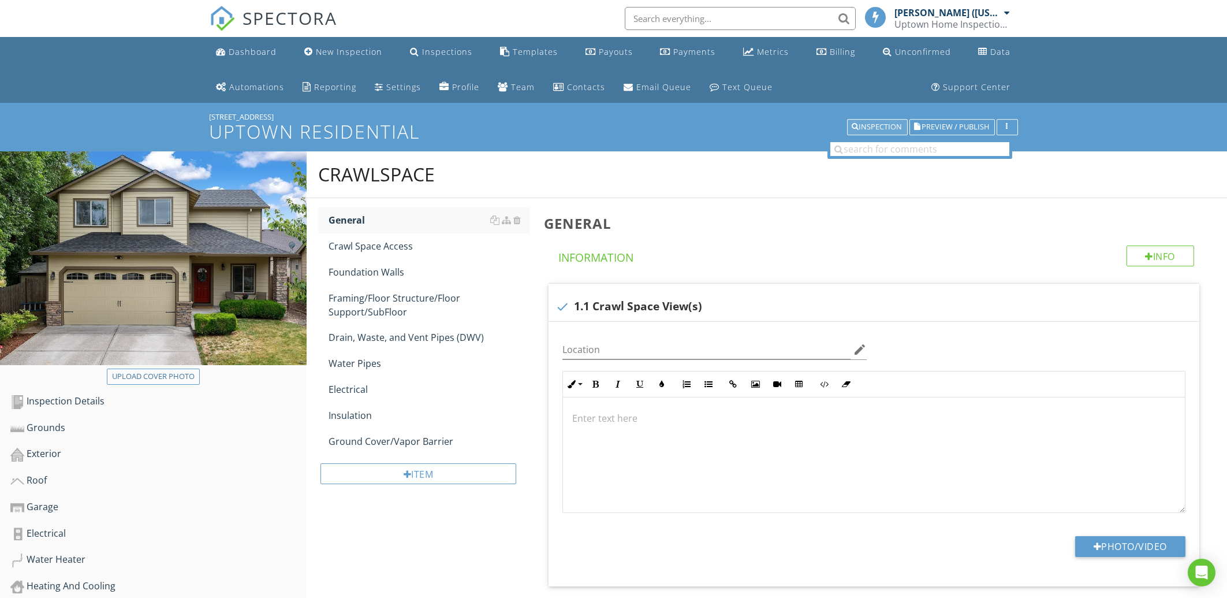
click at [869, 125] on div "Inspection" at bounding box center [877, 127] width 50 height 8
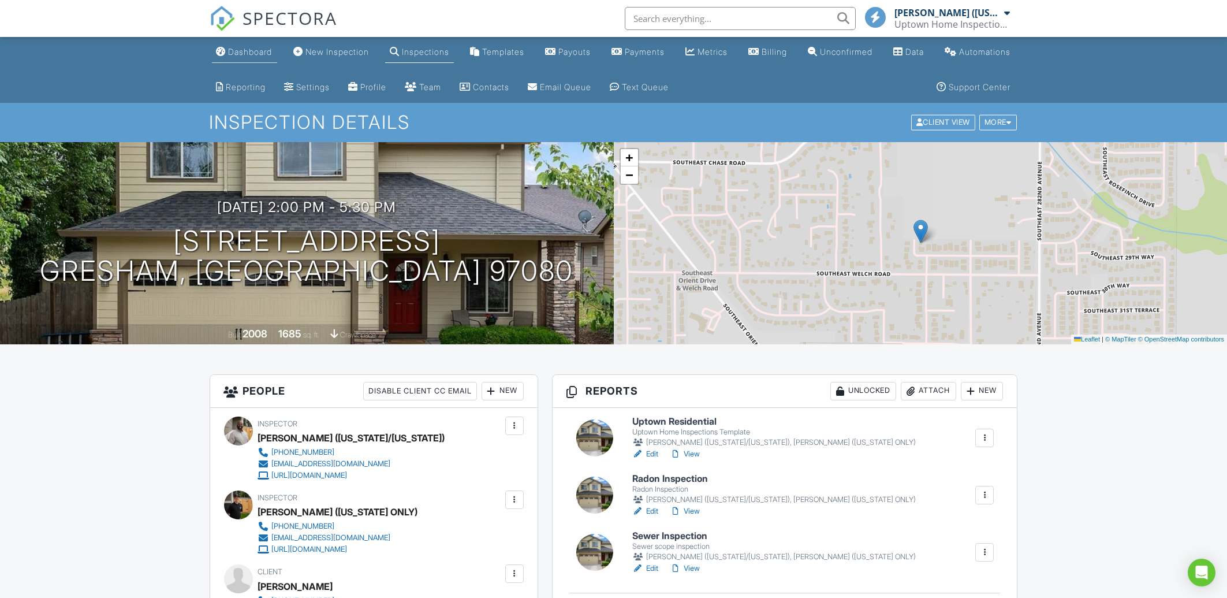
click at [233, 57] on div "Dashboard" at bounding box center [251, 52] width 44 height 10
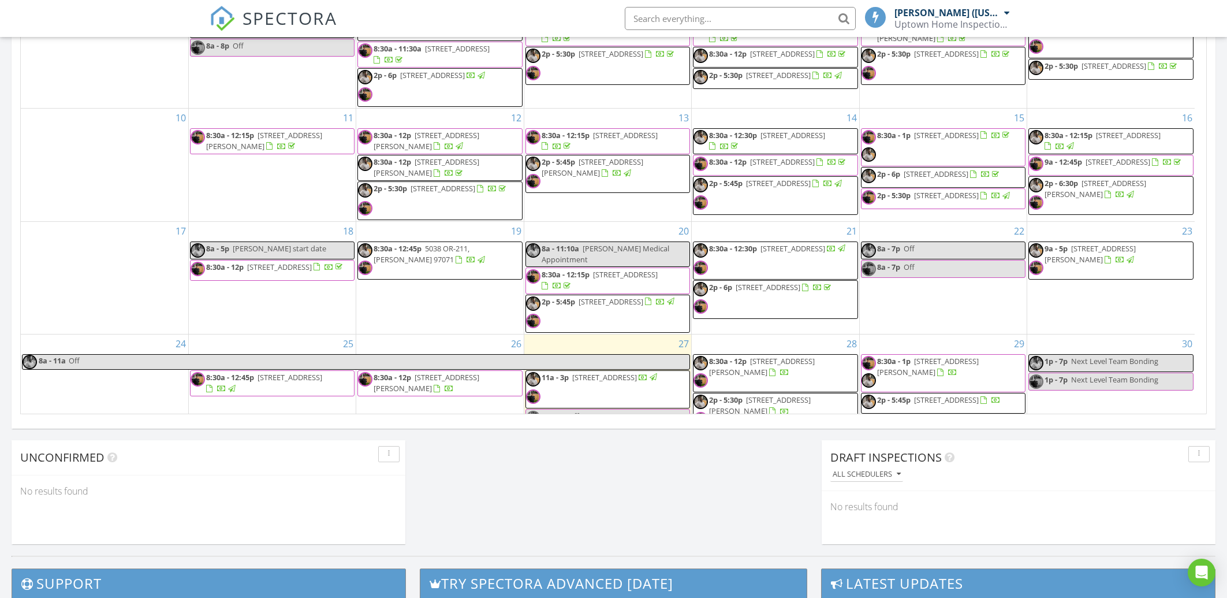
scroll to position [165, 0]
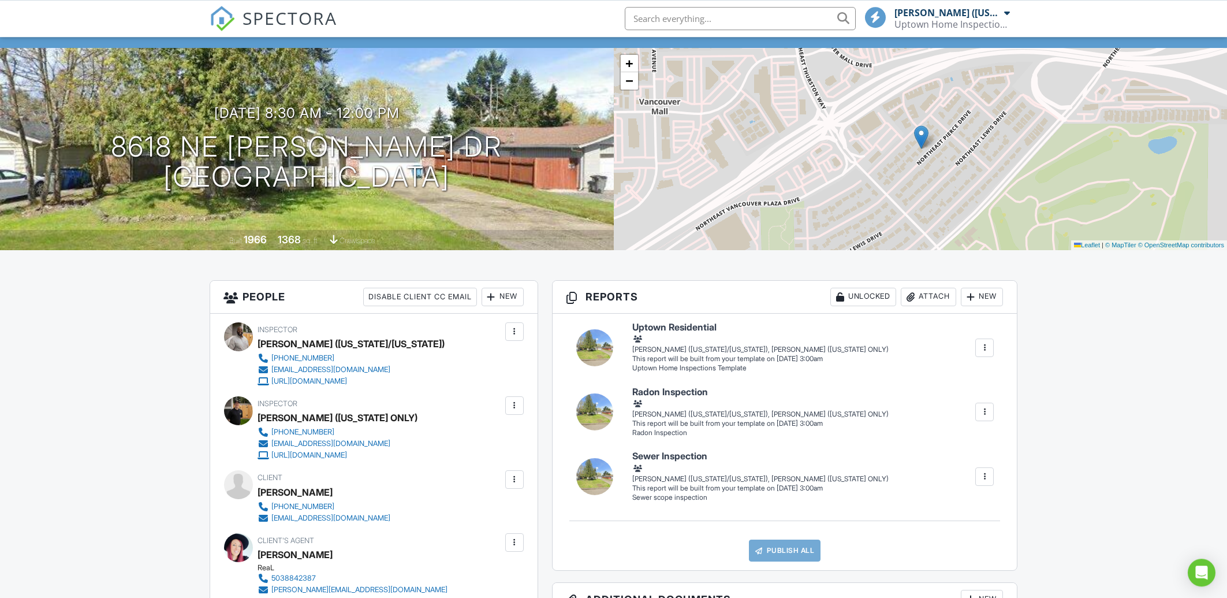
scroll to position [124, 0]
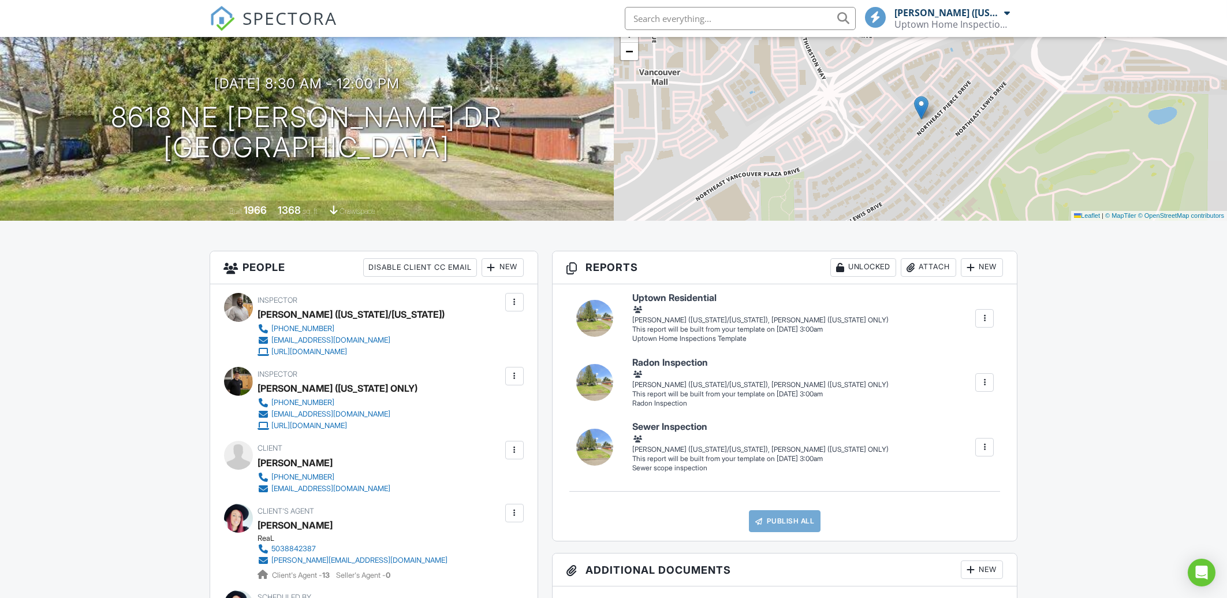
click at [514, 375] on div at bounding box center [515, 376] width 12 height 12
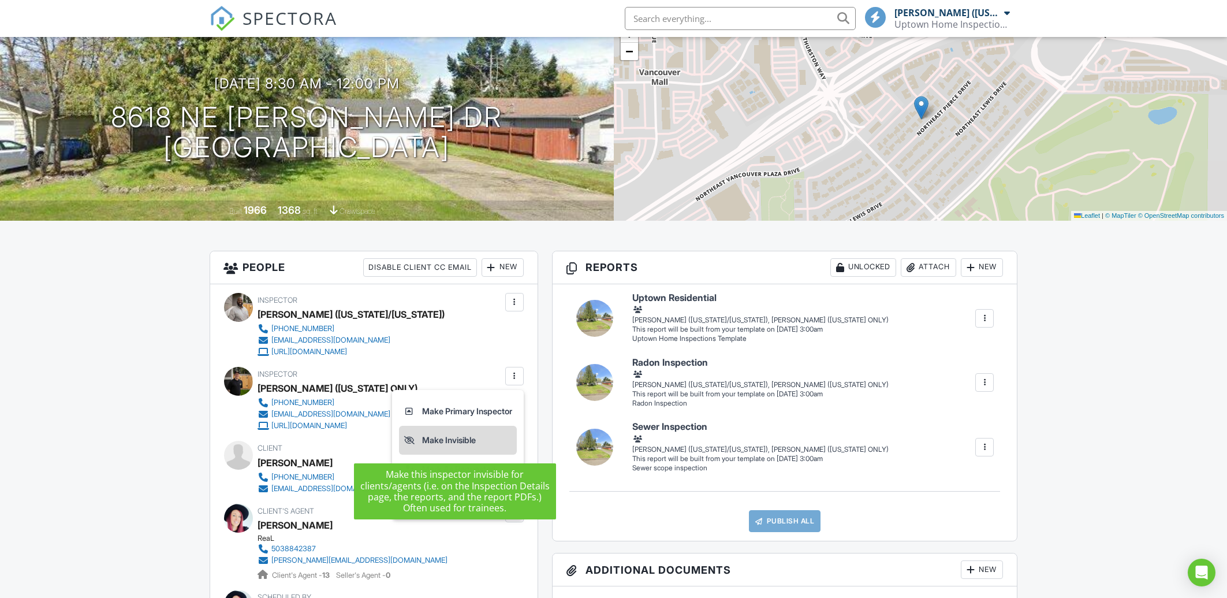
click at [455, 443] on li "Make Invisible" at bounding box center [458, 439] width 118 height 29
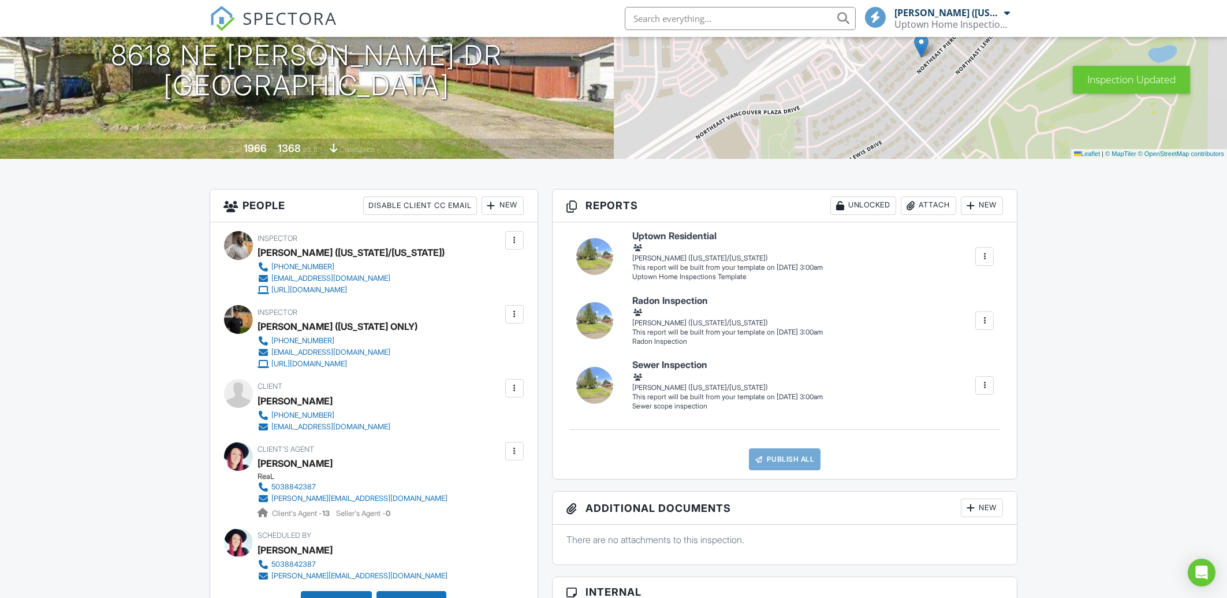
scroll to position [185, 0]
click at [979, 259] on div at bounding box center [985, 257] width 12 height 12
click at [967, 278] on div "Build Now" at bounding box center [943, 281] width 92 height 14
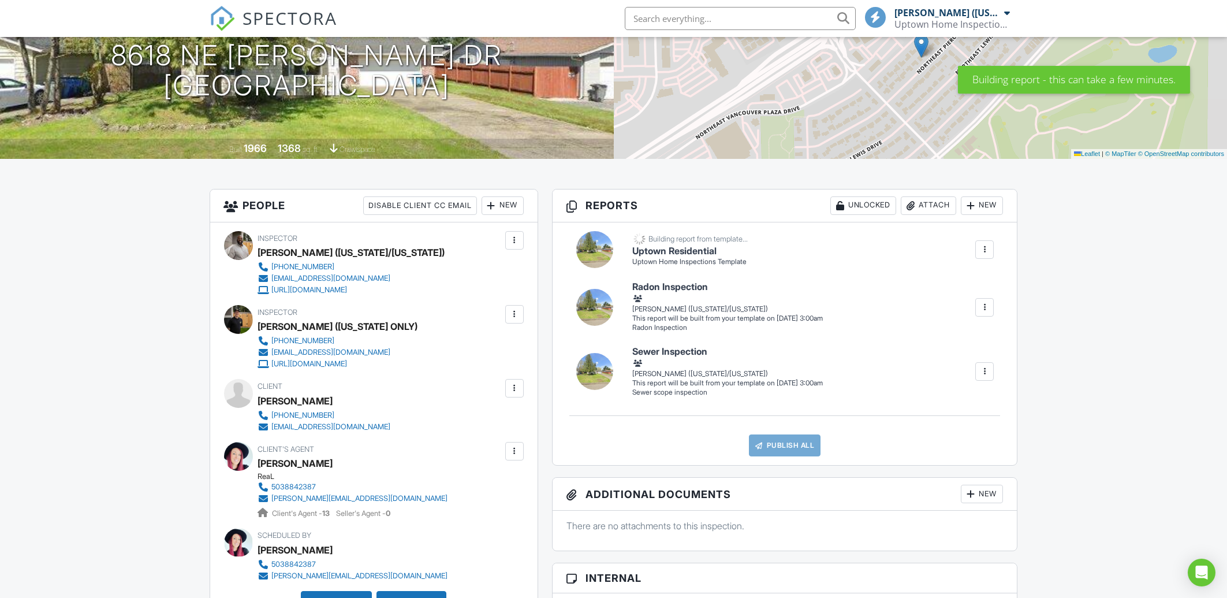
scroll to position [185, 0]
click at [982, 308] on div at bounding box center [985, 307] width 12 height 12
click at [954, 335] on div "Build Now" at bounding box center [943, 332] width 92 height 14
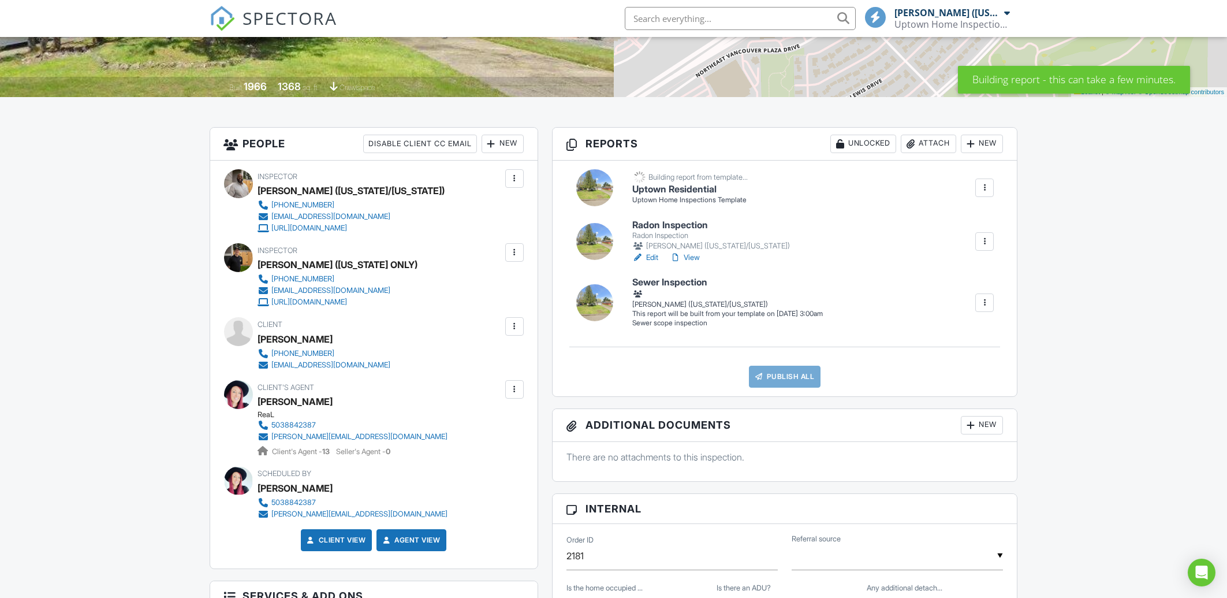
scroll to position [247, 0]
click at [987, 301] on div at bounding box center [985, 303] width 12 height 12
click at [957, 326] on div "Build Now" at bounding box center [943, 327] width 92 height 14
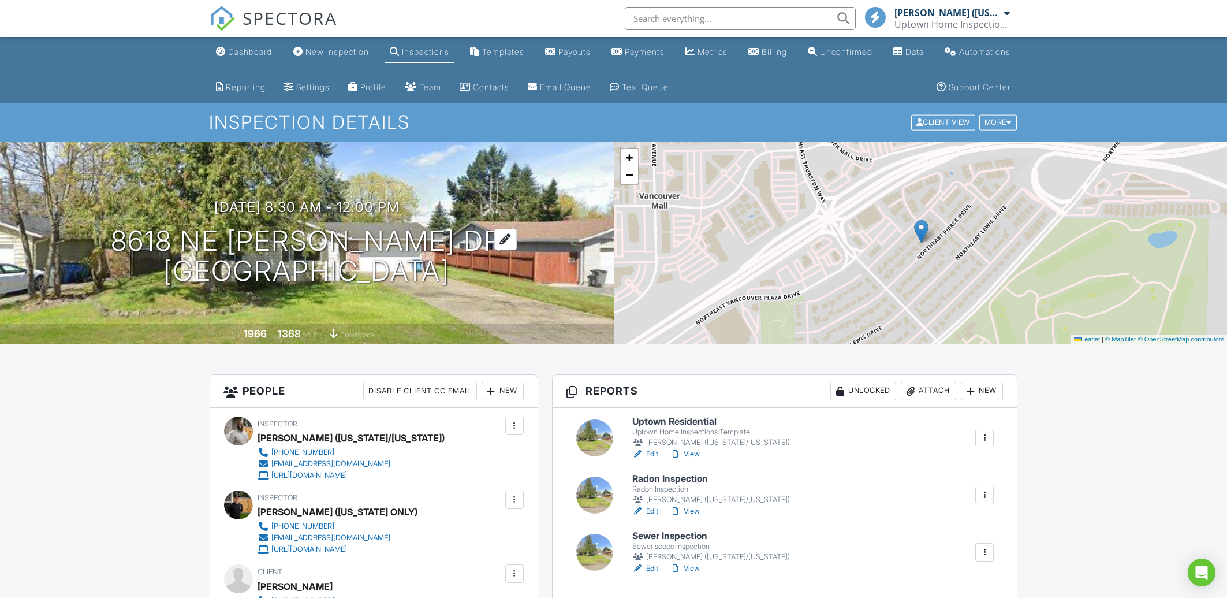
click at [431, 262] on h1 "8618 NE [PERSON_NAME] Dr [GEOGRAPHIC_DATA], WA 98662" at bounding box center [306, 256] width 391 height 61
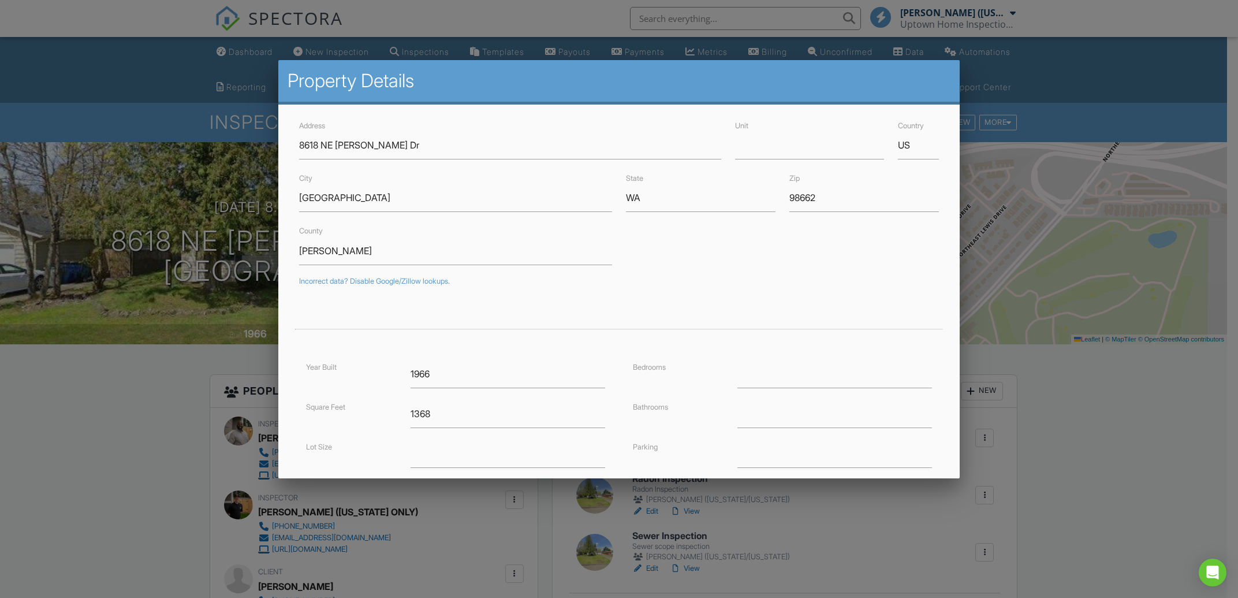
click at [1140, 366] on div at bounding box center [619, 315] width 1238 height 747
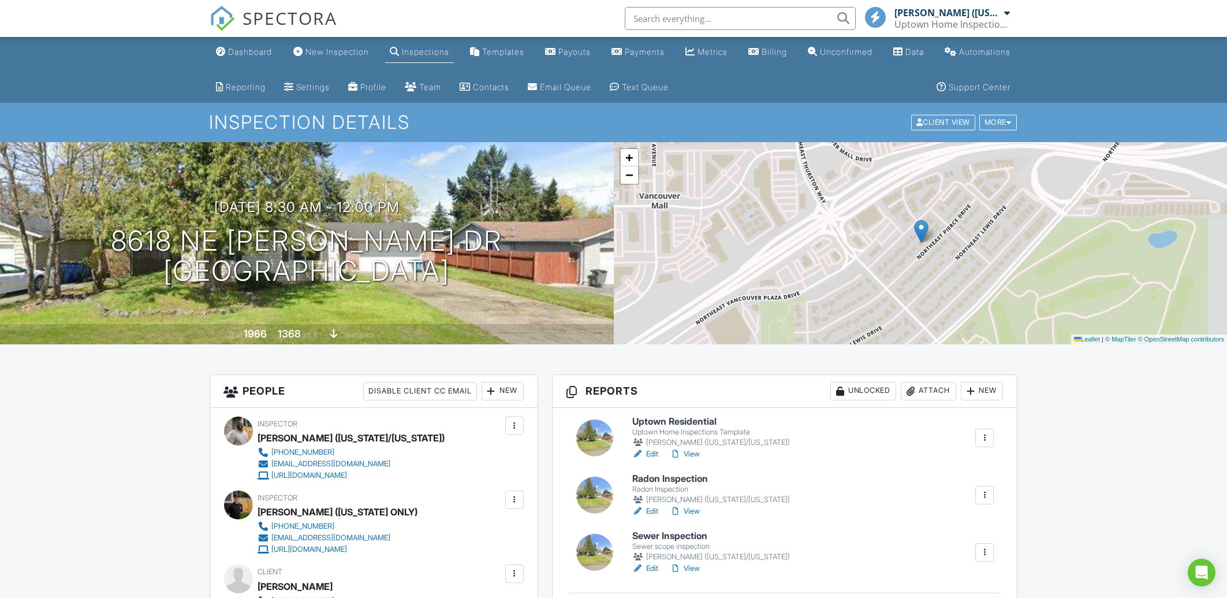
click at [686, 420] on h6 "Uptown Residential" at bounding box center [711, 421] width 158 height 10
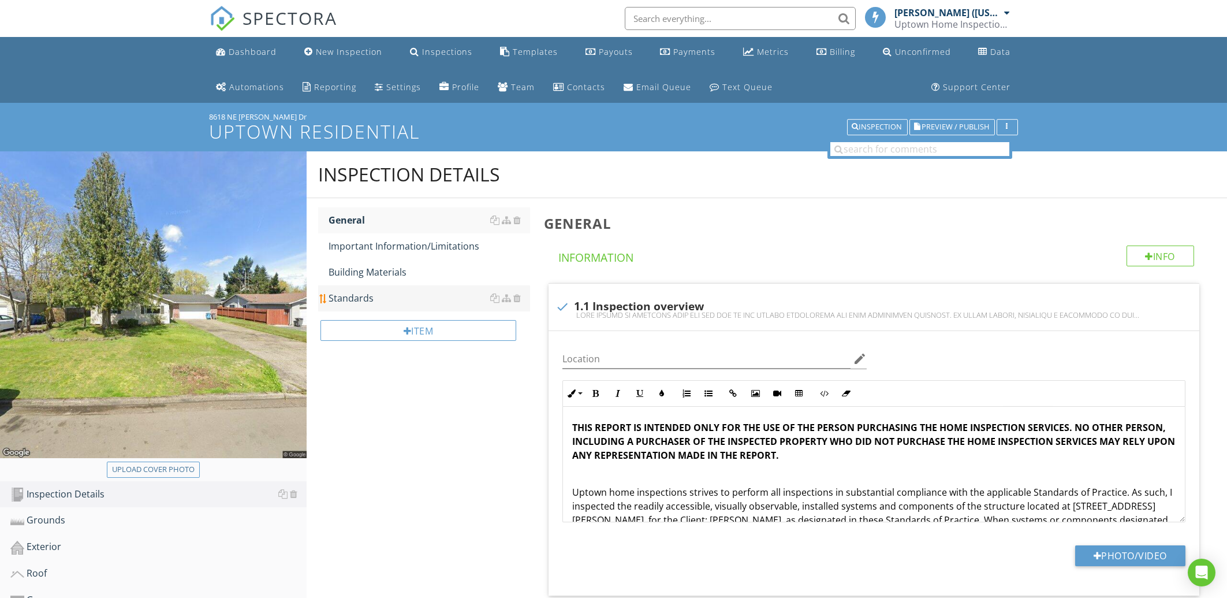
click at [391, 295] on div "Standards" at bounding box center [429, 298] width 201 height 14
type textarea "<p><strong>THIS REPORT IS INTENDED ONLY FOR THE USE OF THE PERSON PURCHASING TH…"
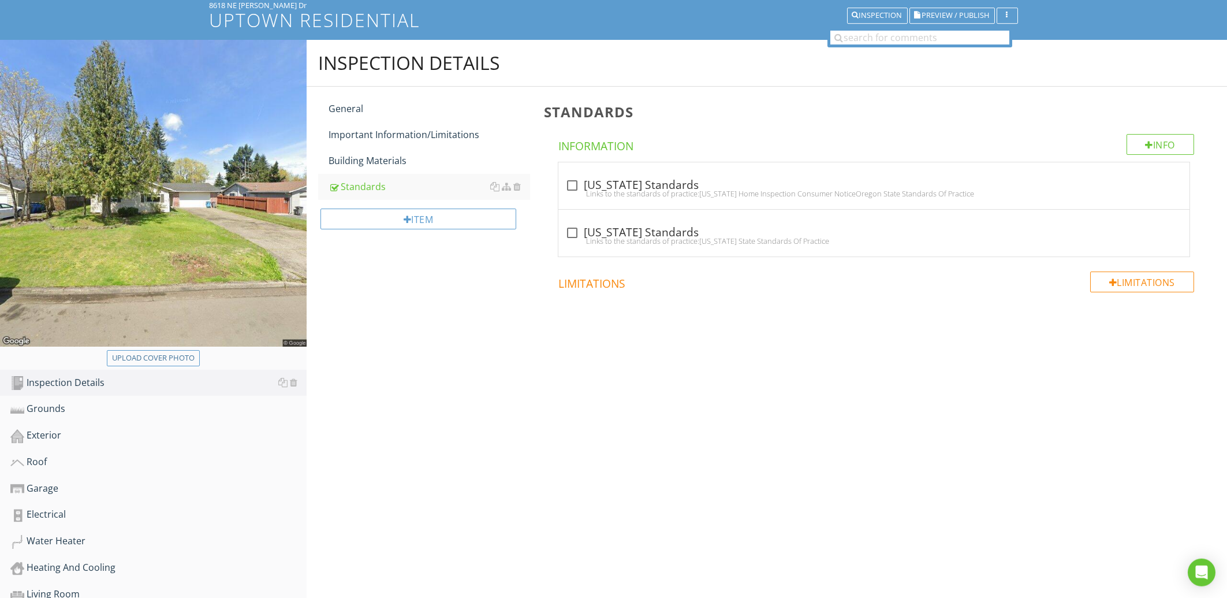
scroll to position [124, 0]
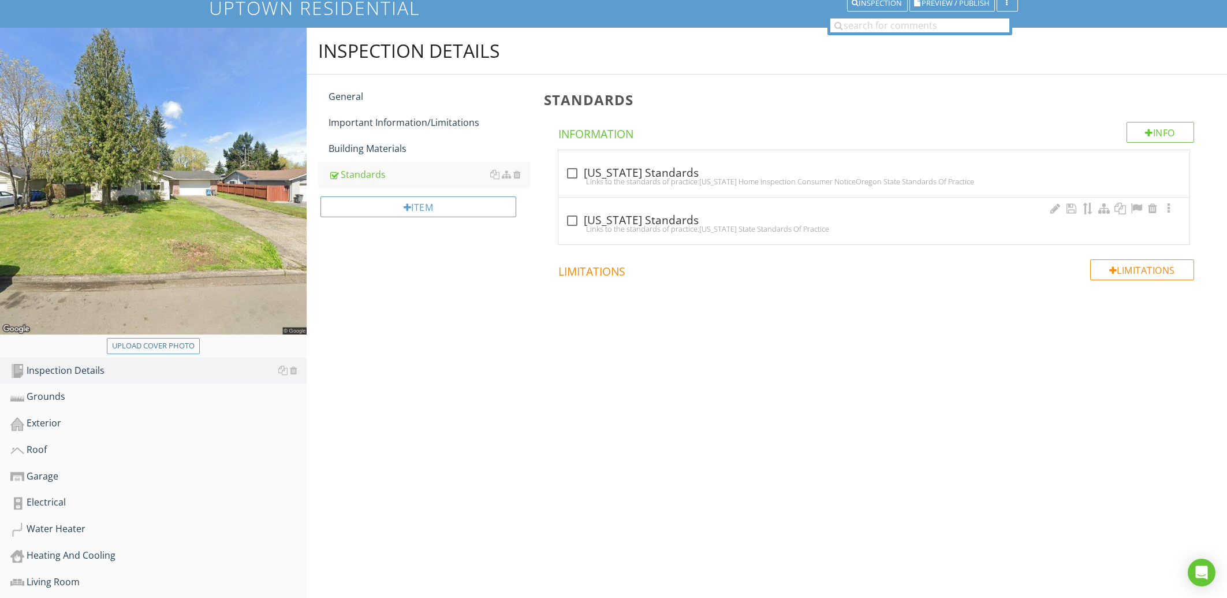
click at [576, 225] on div "Links to the standards of practice:[US_STATE] State Standards Of Practice" at bounding box center [873, 228] width 617 height 9
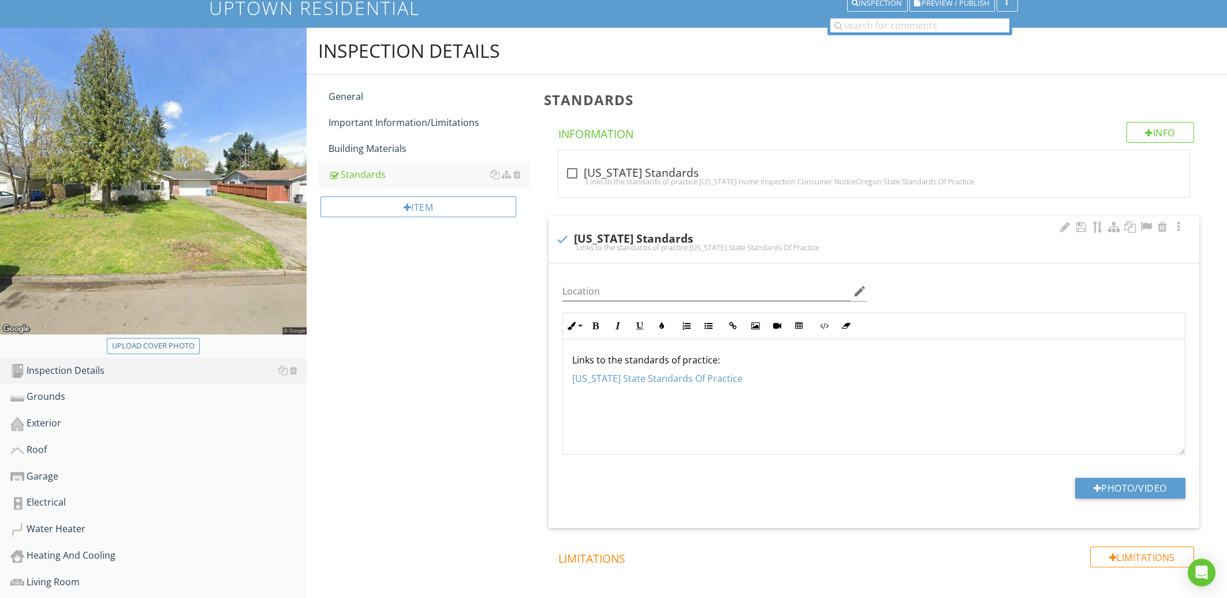
checkbox input "true"
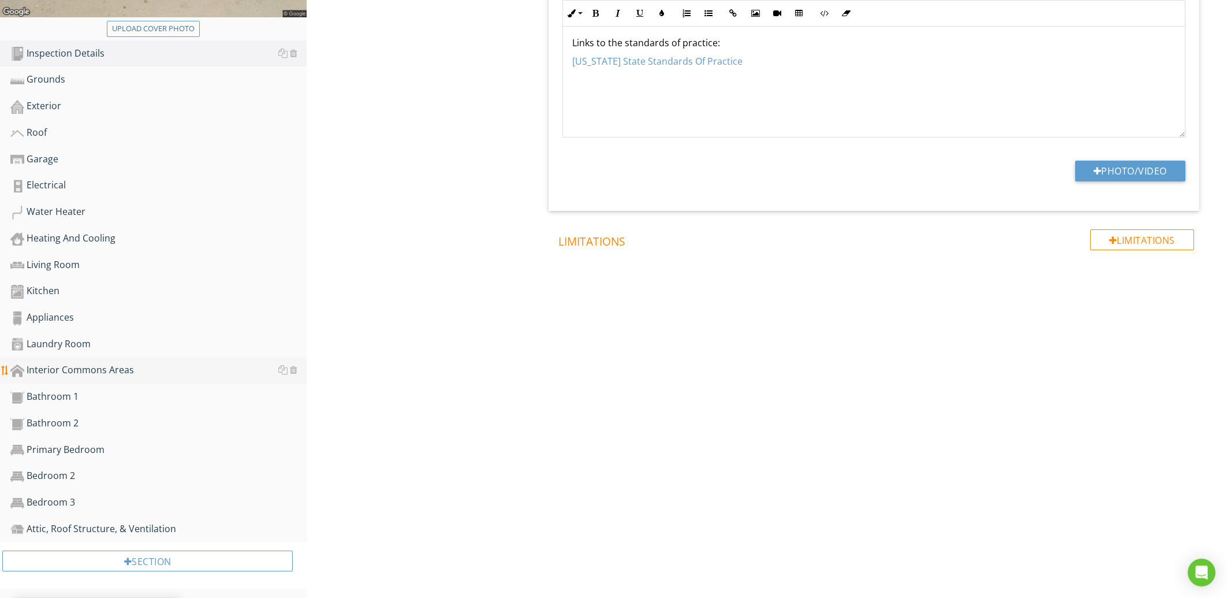
scroll to position [444, 0]
click at [141, 565] on div "Section" at bounding box center [147, 558] width 290 height 21
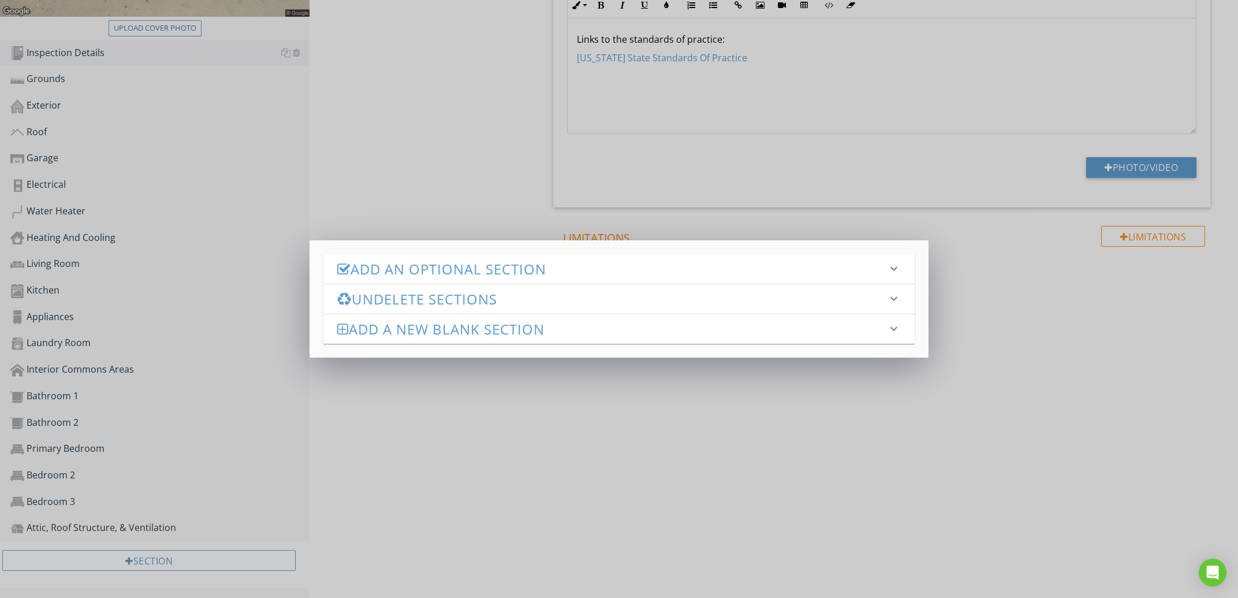
click at [499, 262] on h3 "Add an Optional Section" at bounding box center [612, 269] width 550 height 16
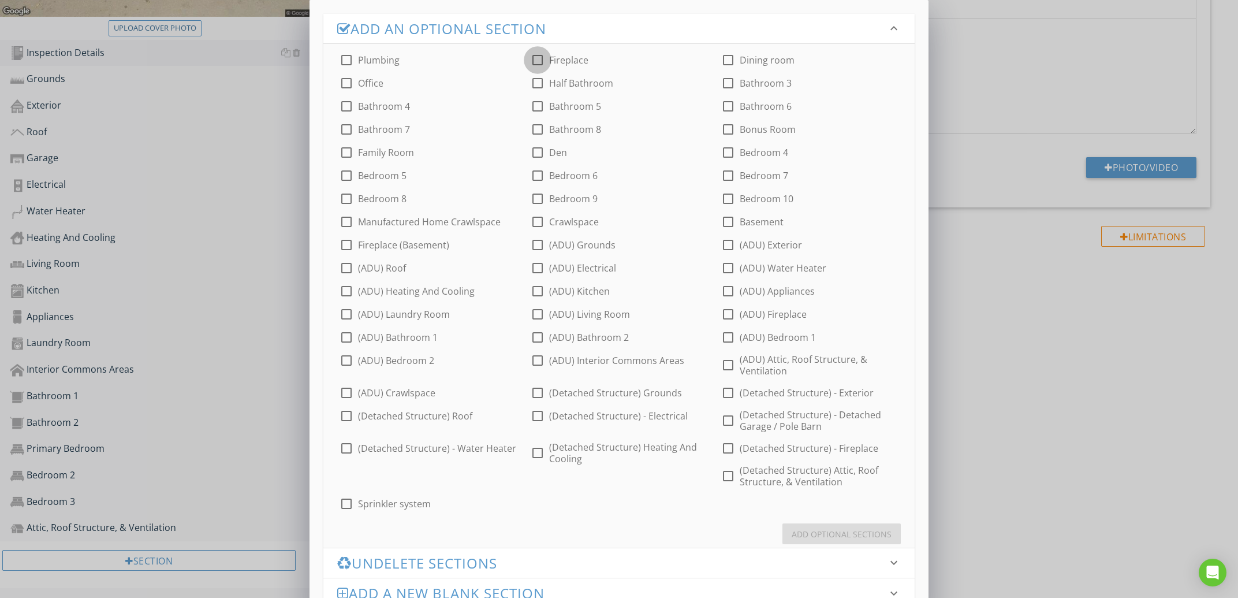
click at [542, 57] on div at bounding box center [538, 60] width 20 height 20
checkbox input "true"
click at [548, 222] on div "check_box_outline_blank Crawlspace" at bounding box center [565, 222] width 68 height 14
click at [542, 223] on div at bounding box center [538, 222] width 20 height 20
checkbox input "true"
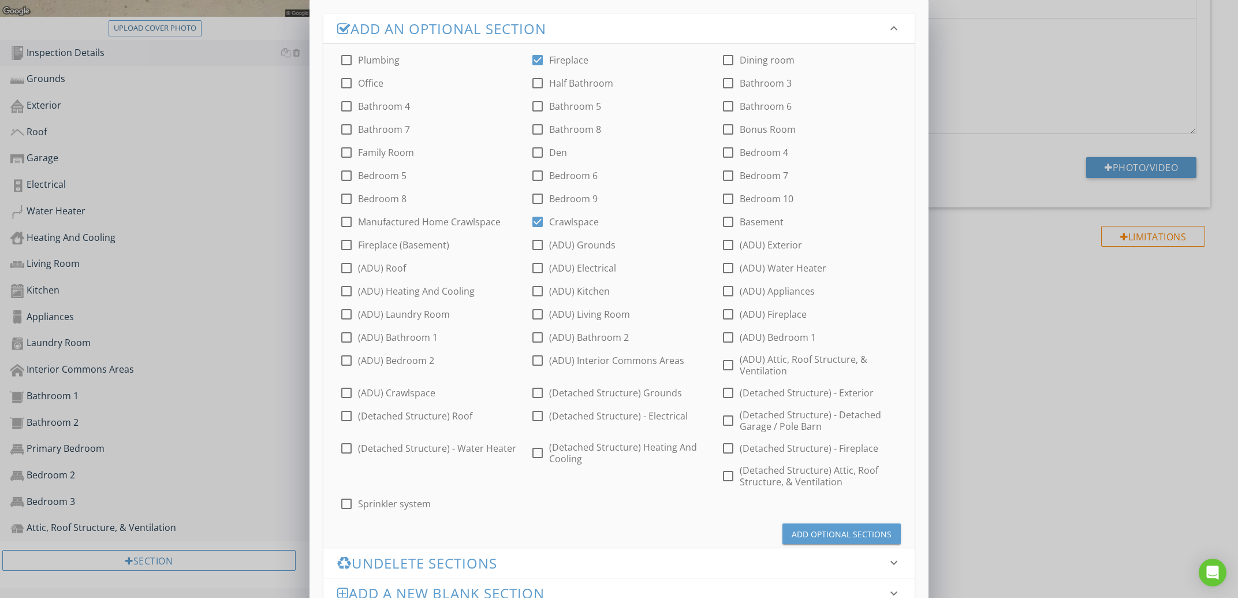
click at [854, 531] on div "Add Optional Sections" at bounding box center [842, 534] width 100 height 12
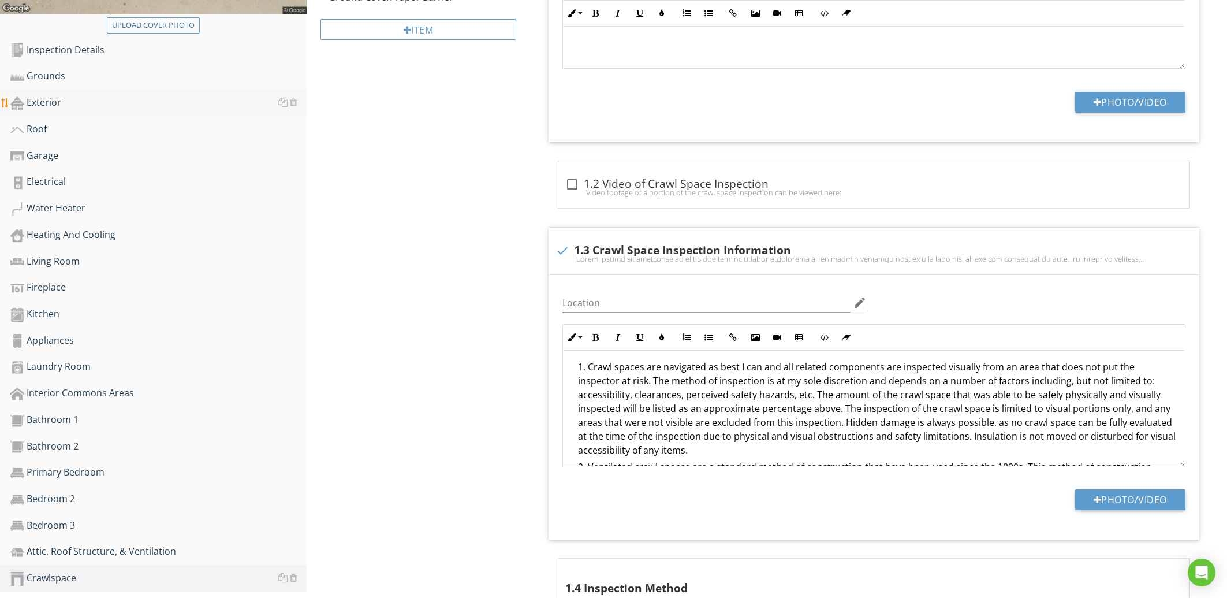
click at [64, 92] on link "Exterior" at bounding box center [158, 102] width 296 height 27
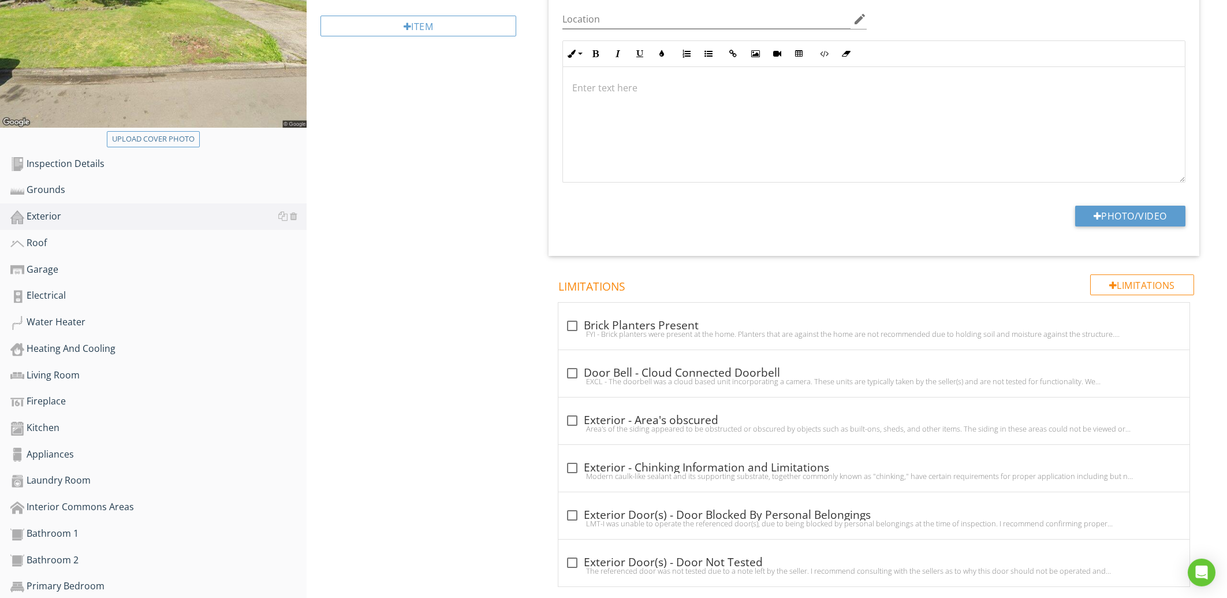
scroll to position [196, 0]
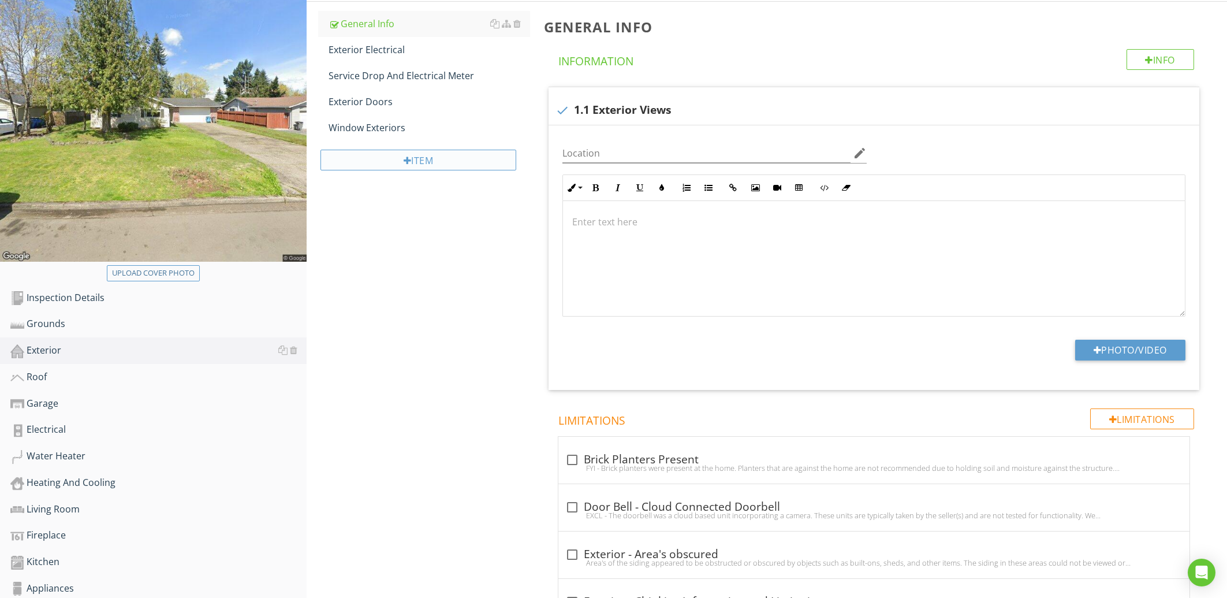
click at [454, 159] on div "Item" at bounding box center [417, 160] width 195 height 21
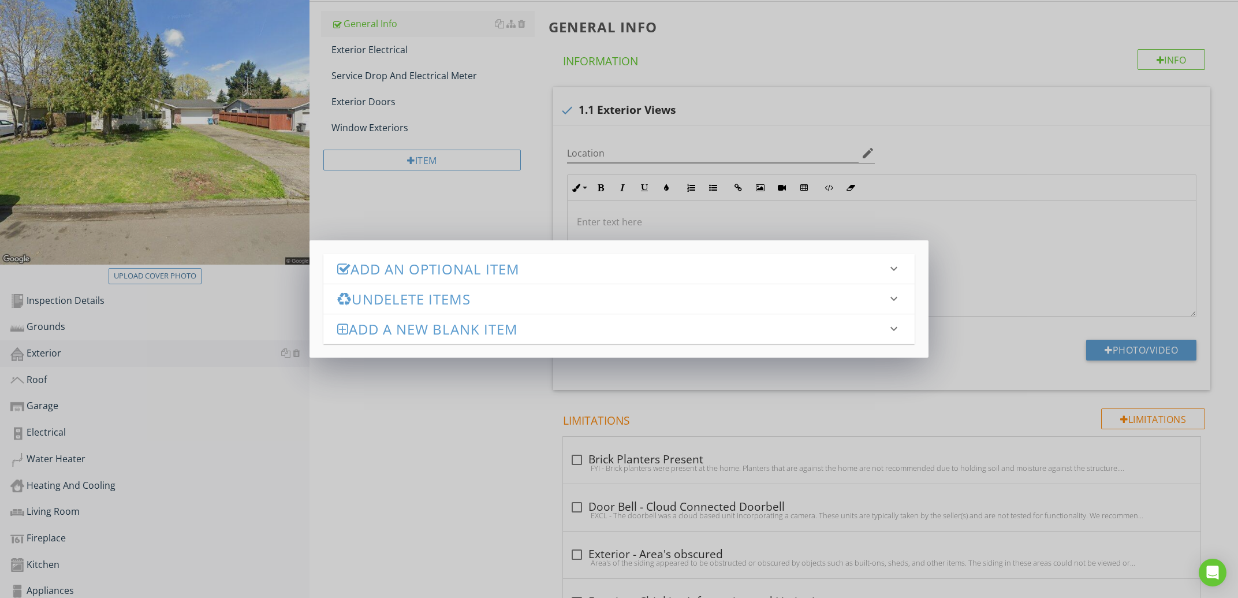
click at [460, 272] on h3 "Add an Optional Item" at bounding box center [612, 269] width 550 height 16
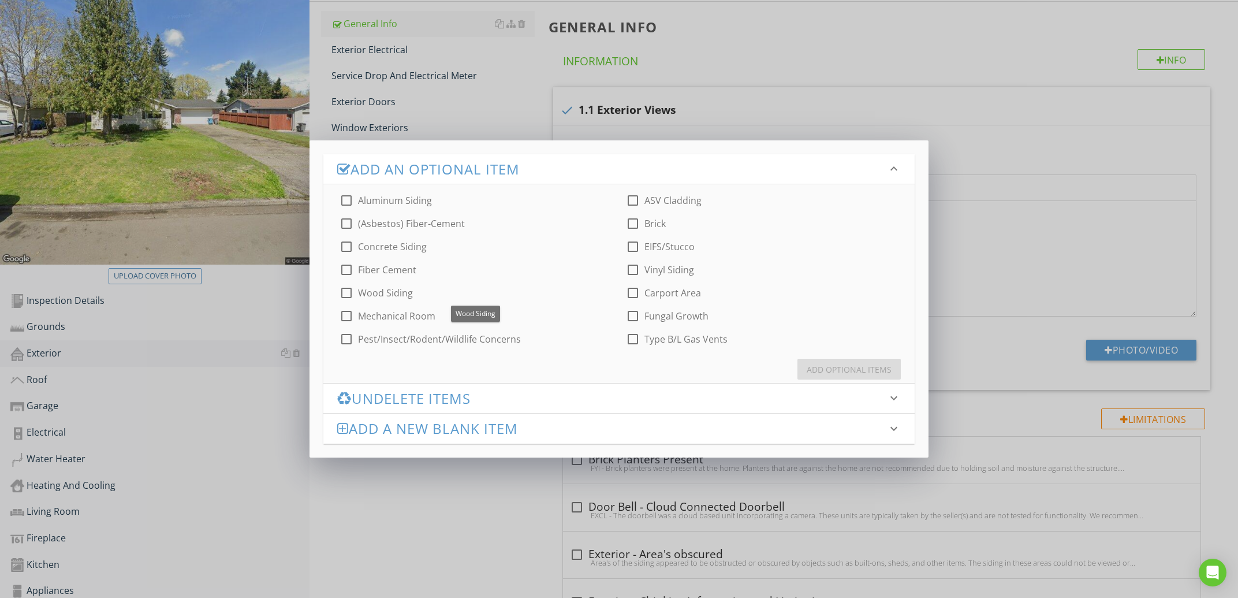
click at [386, 289] on label "Wood Siding" at bounding box center [385, 293] width 55 height 12
checkbox input "true"
click at [827, 361] on button "Add Optional Items" at bounding box center [848, 369] width 103 height 21
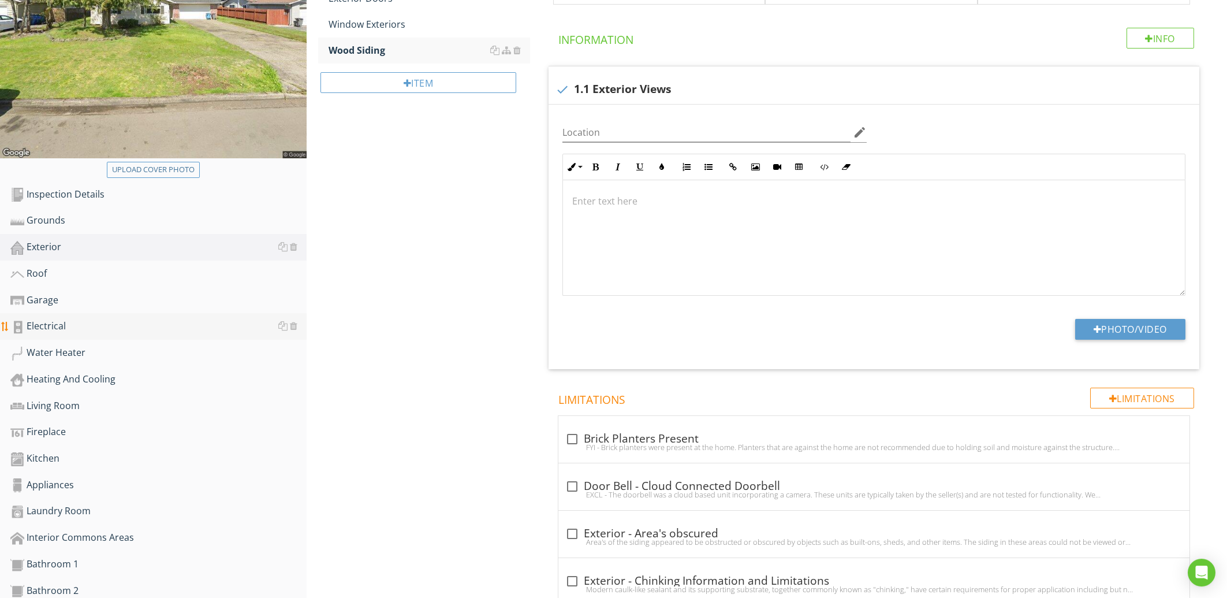
scroll to position [320, 0]
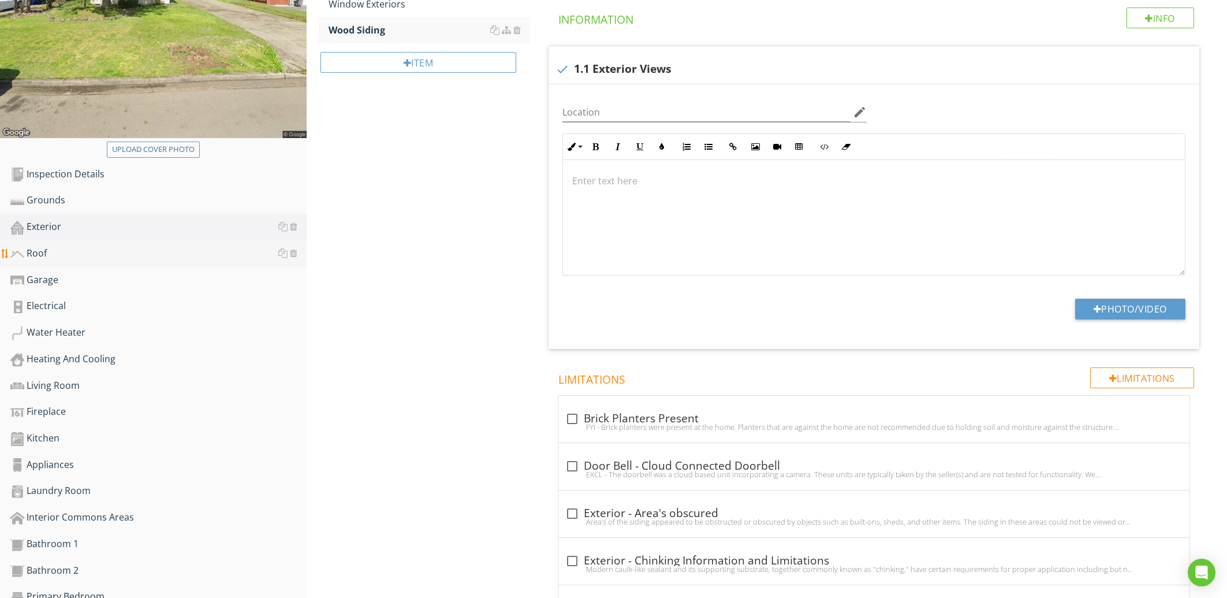
click at [132, 248] on div "Roof" at bounding box center [158, 253] width 296 height 15
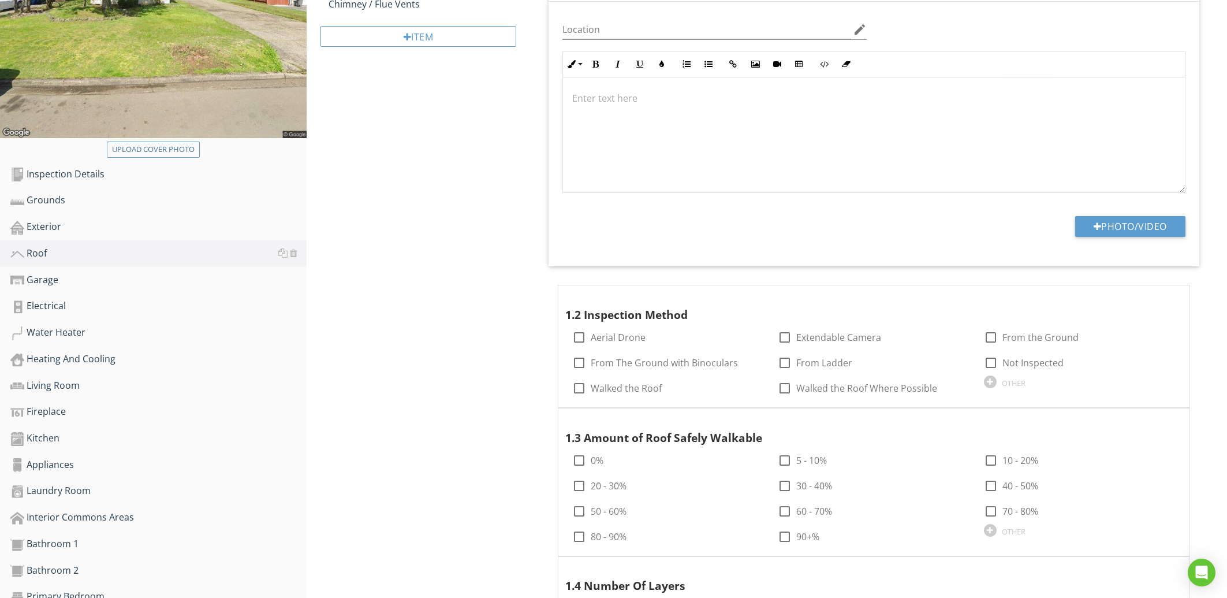
scroll to position [10, 0]
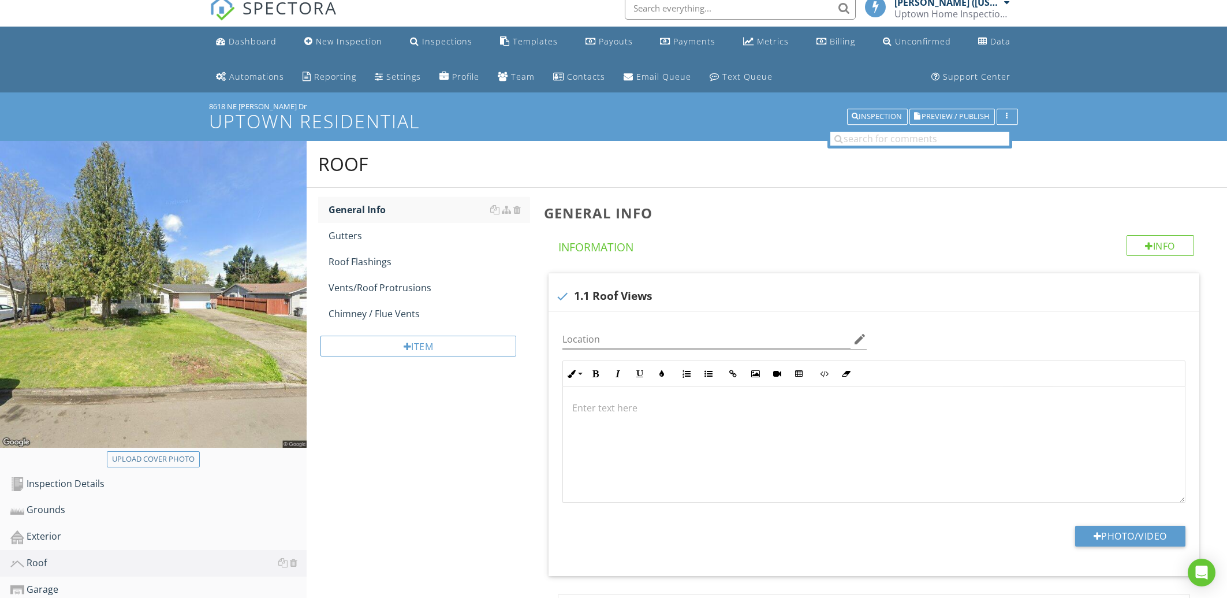
click at [470, 333] on div "Item" at bounding box center [423, 350] width 211 height 47
click at [466, 345] on div "Item" at bounding box center [417, 345] width 195 height 21
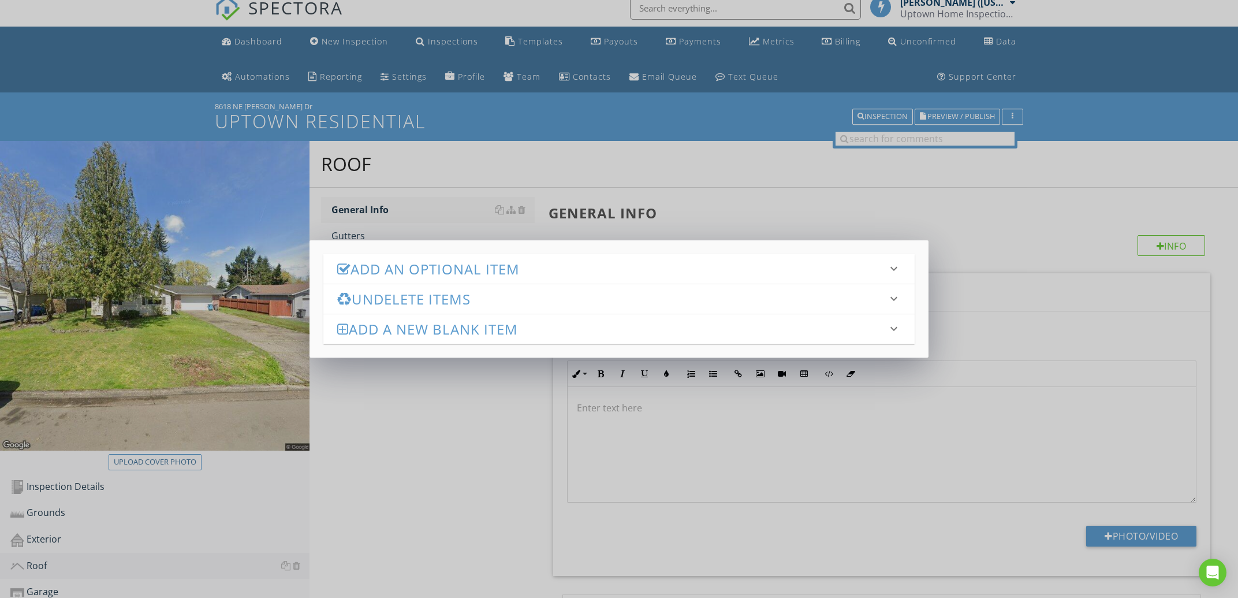
click at [510, 273] on h3 "Add an Optional Item" at bounding box center [612, 269] width 550 height 16
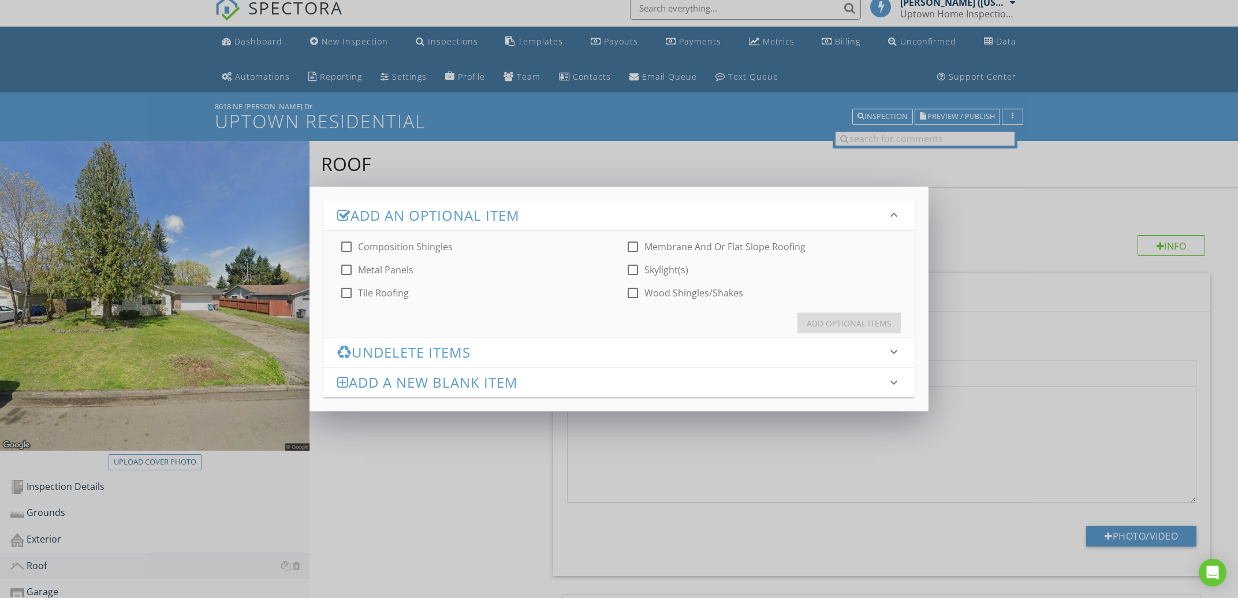
click at [407, 237] on div "check_box_outline_blank Composition Shingles check_box_outline_blank Membrane A…" at bounding box center [618, 264] width 591 height 69
click at [404, 247] on label "Composition Shingles" at bounding box center [405, 247] width 95 height 12
checkbox input "true"
click at [879, 319] on div "Add Optional Items" at bounding box center [849, 323] width 85 height 12
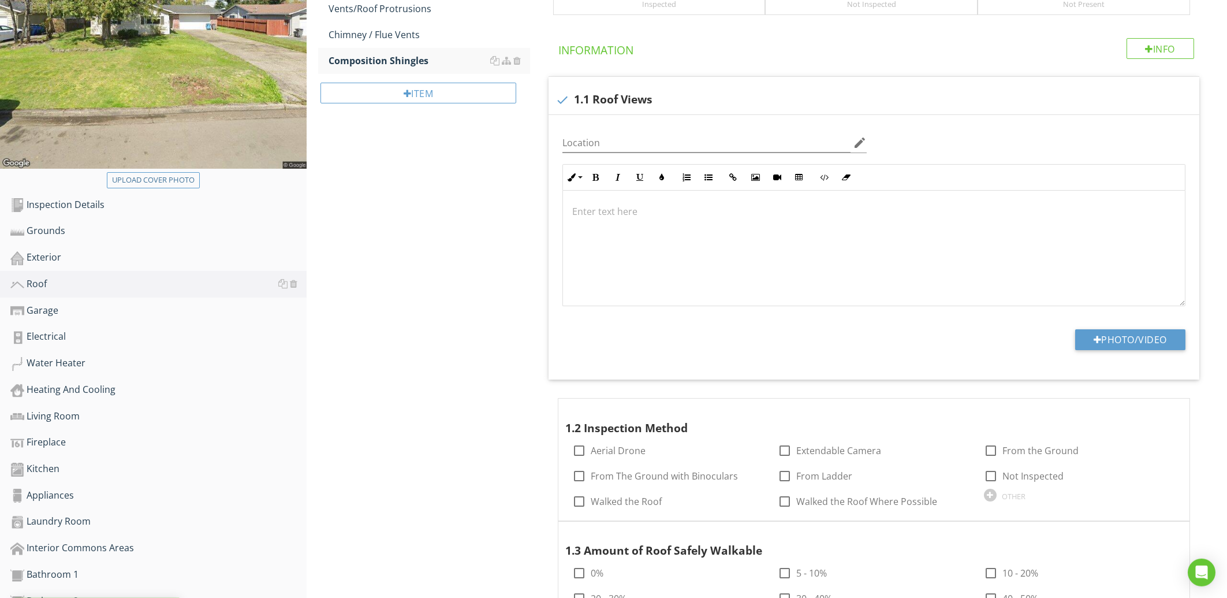
scroll to position [320, 0]
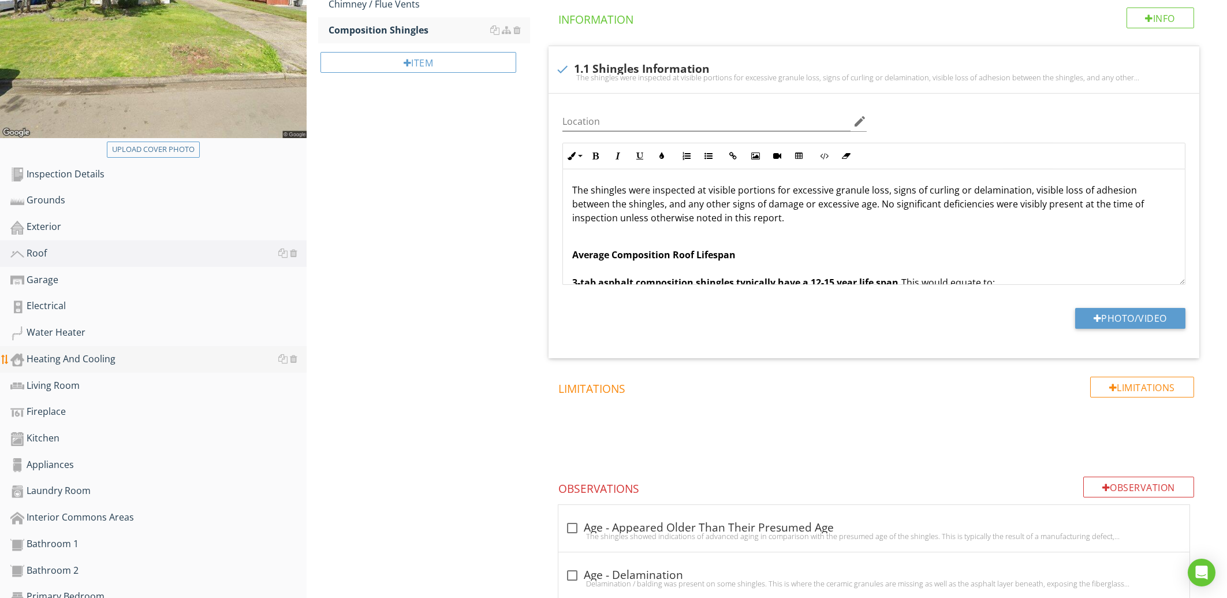
click at [122, 365] on div "Heating And Cooling" at bounding box center [158, 359] width 296 height 15
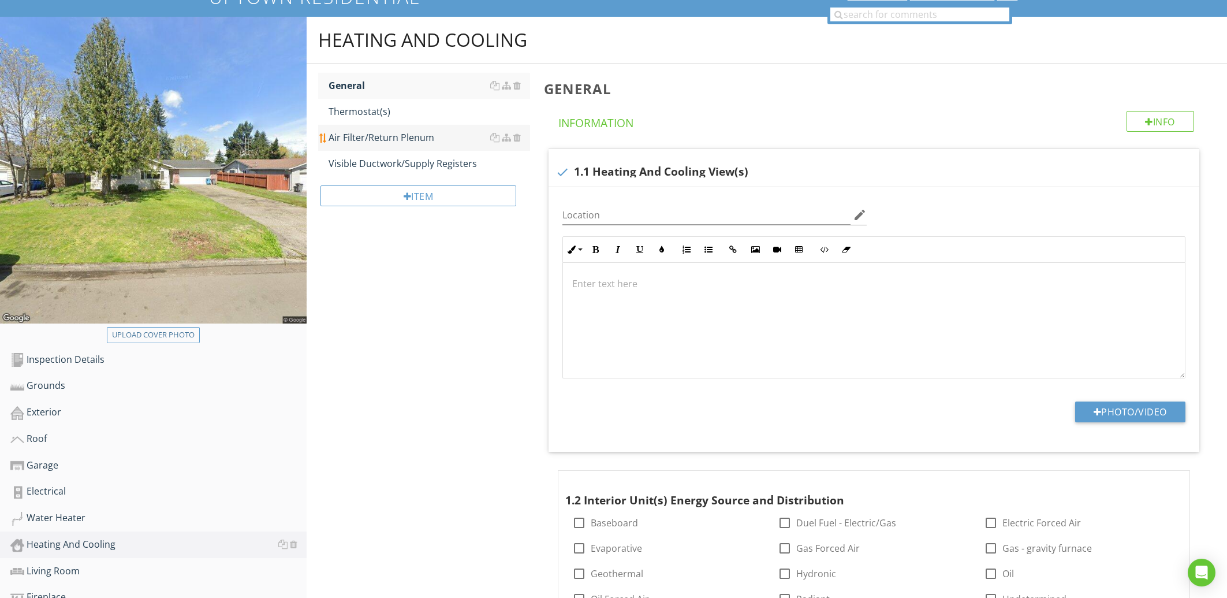
scroll to position [10, 0]
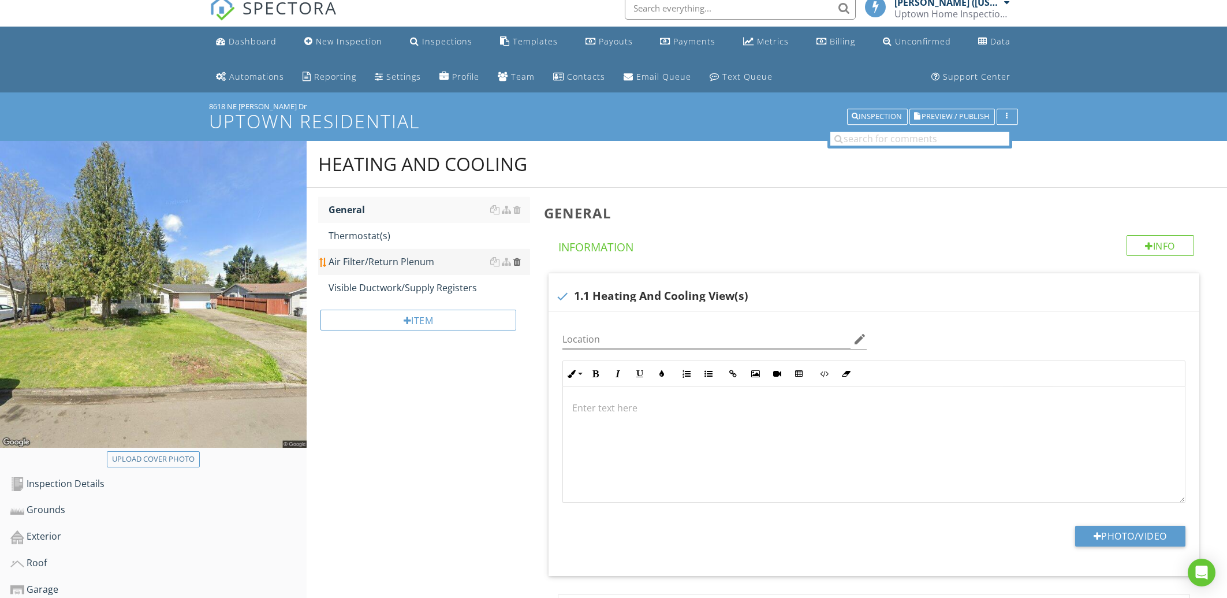
click at [518, 259] on div at bounding box center [517, 261] width 8 height 9
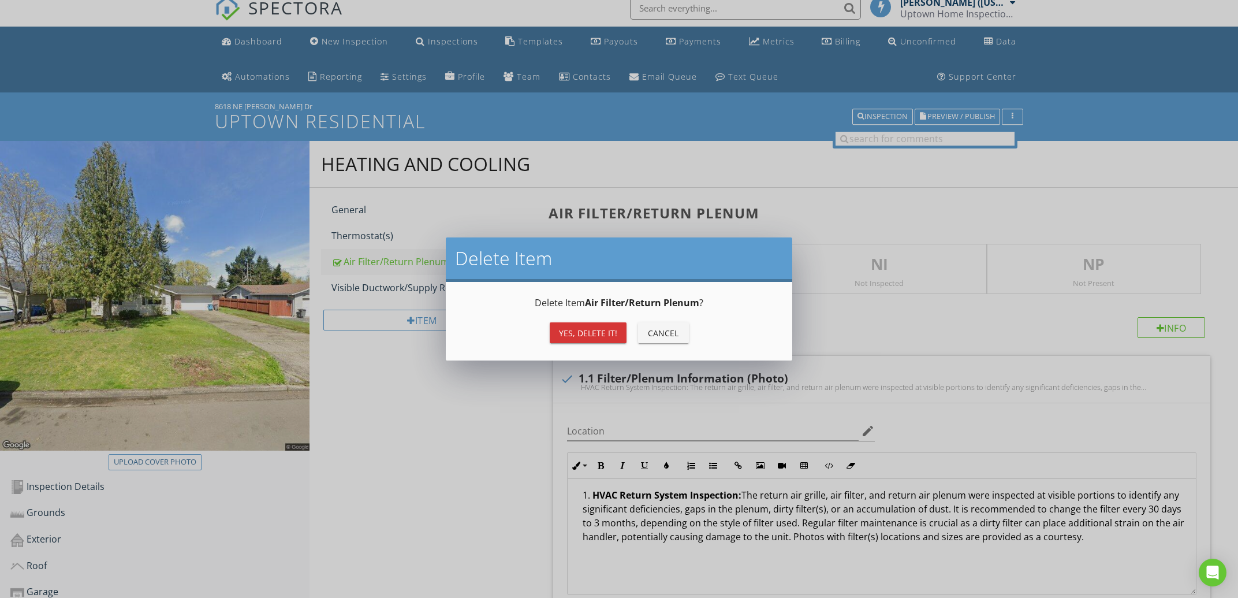
click at [589, 332] on div "Yes, Delete it!" at bounding box center [588, 333] width 58 height 12
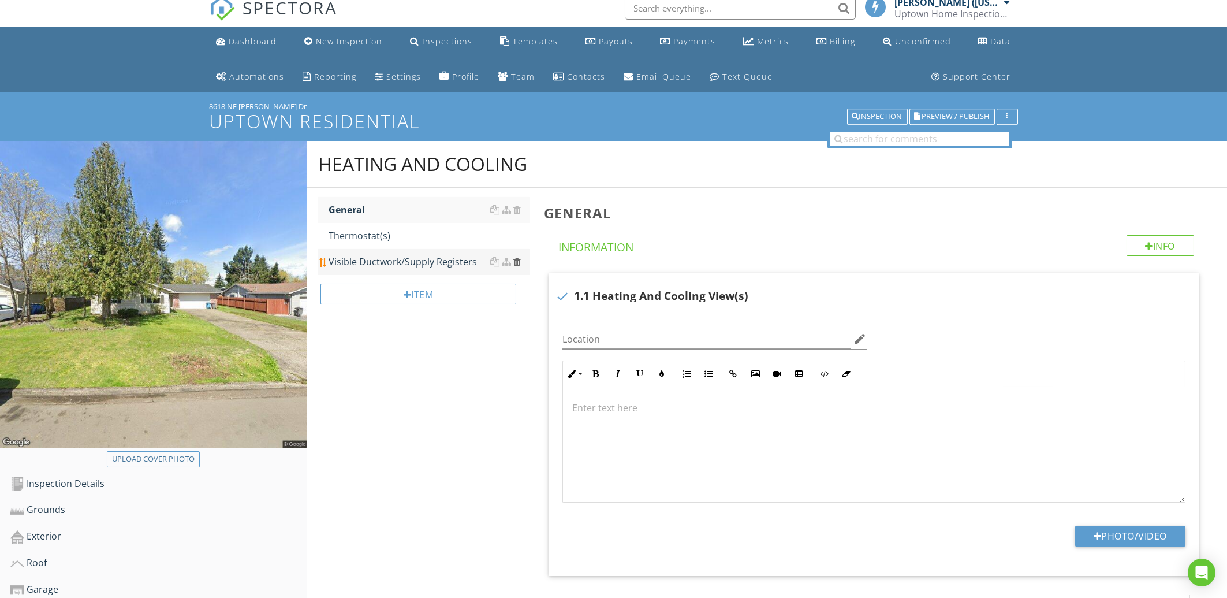
click at [518, 261] on div at bounding box center [517, 261] width 8 height 9
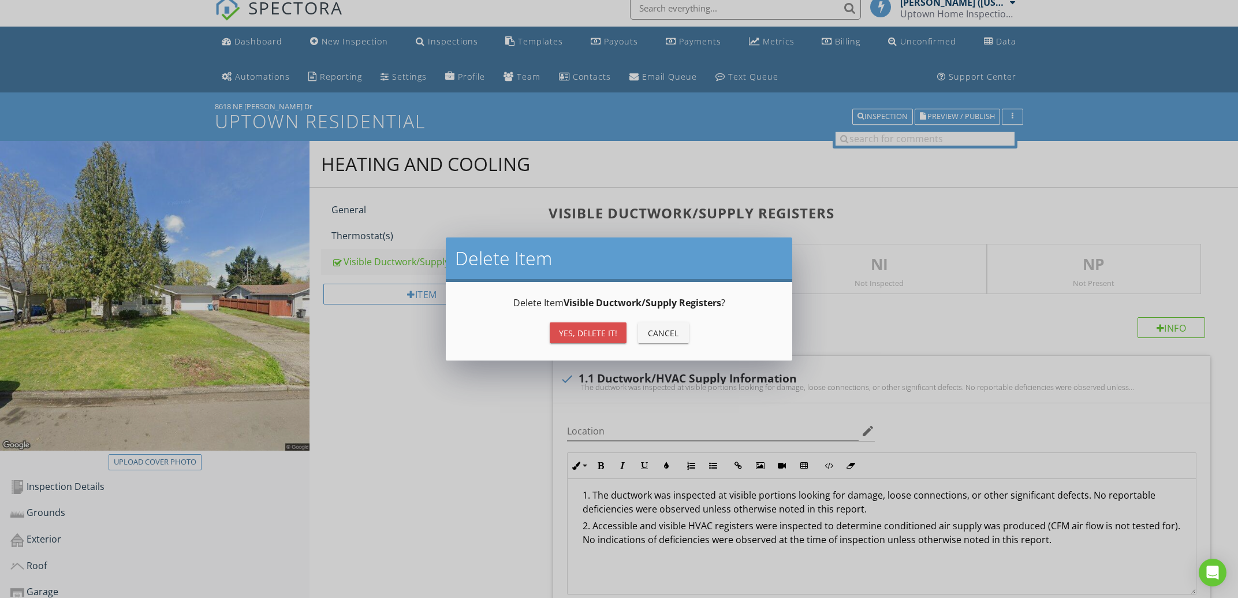
click at [587, 331] on div "Yes, Delete it!" at bounding box center [588, 333] width 58 height 12
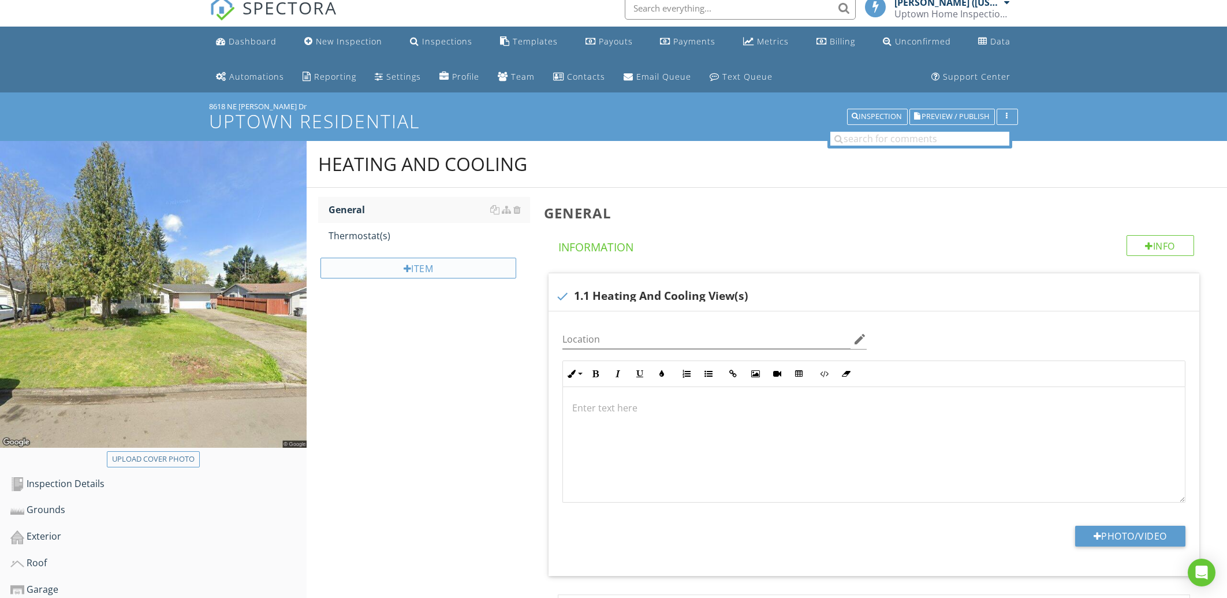
click at [407, 266] on div at bounding box center [408, 268] width 8 height 9
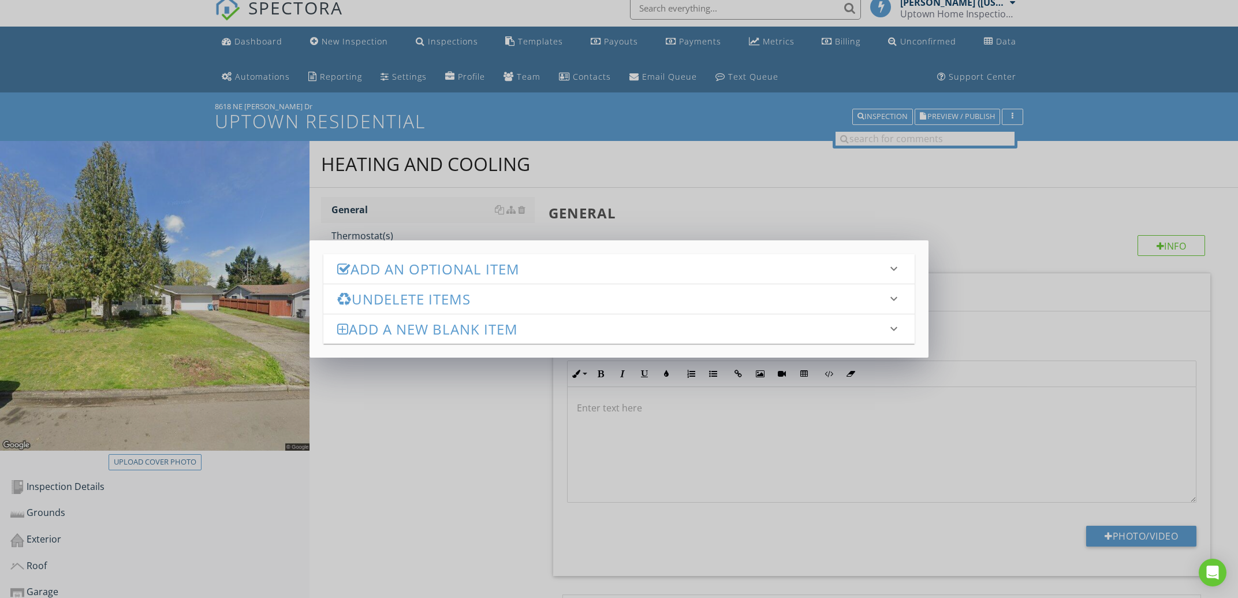
click at [402, 268] on h3 "Add an Optional Item" at bounding box center [612, 269] width 550 height 16
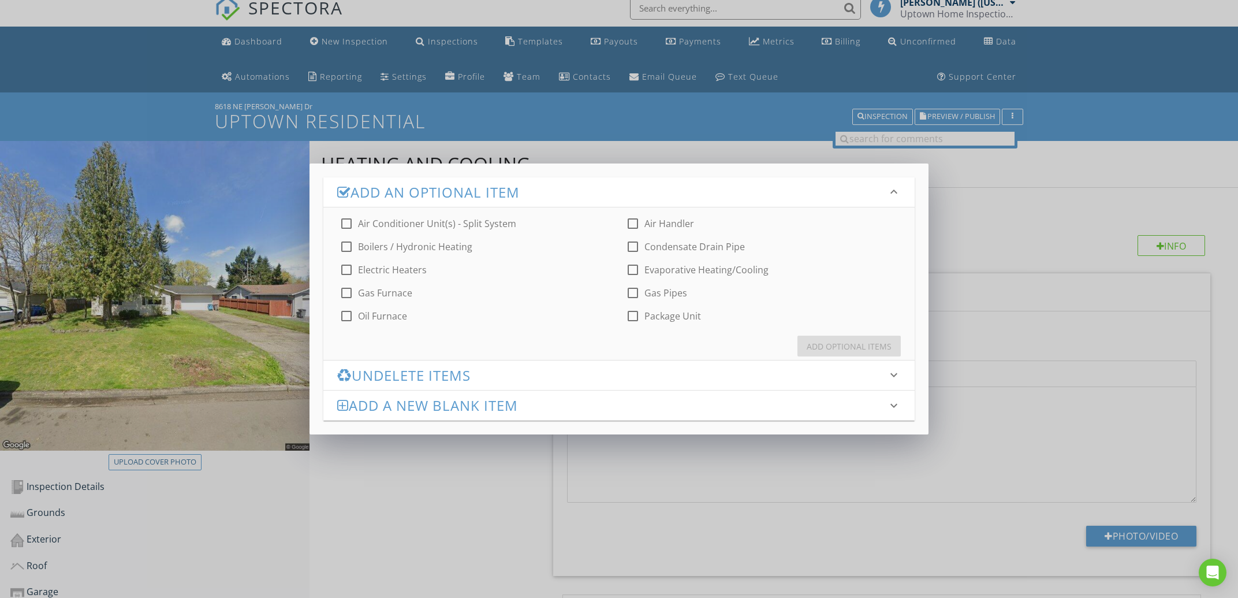
click at [402, 270] on label "Electric Heaters" at bounding box center [392, 270] width 69 height 12
checkbox input "true"
click at [851, 349] on div "Add Optional Items" at bounding box center [849, 346] width 85 height 12
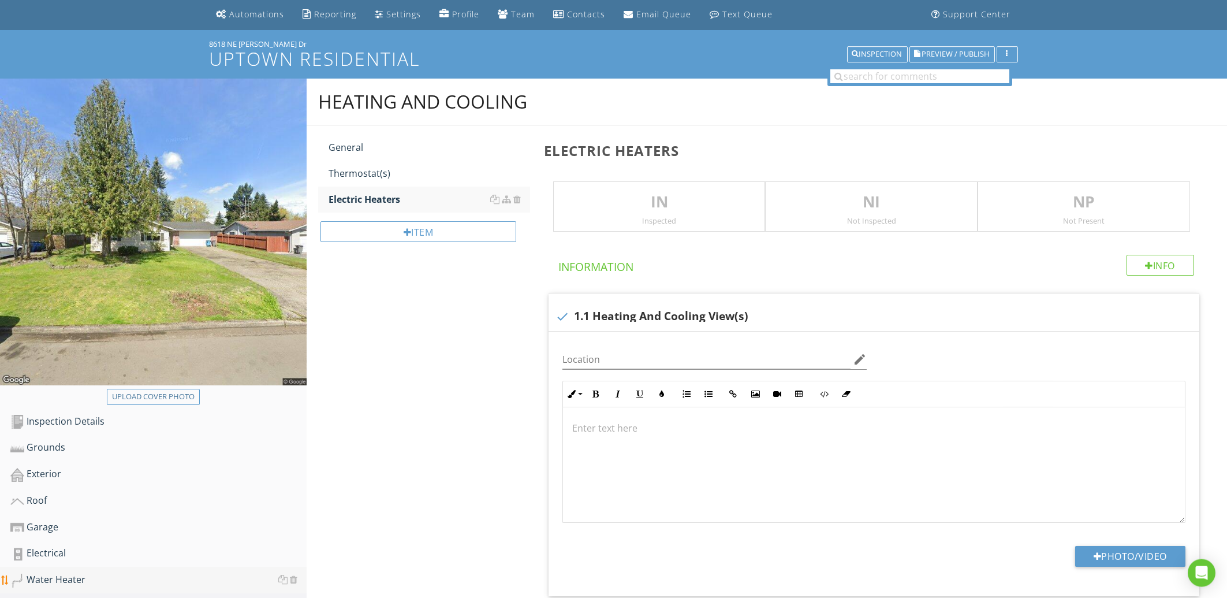
scroll to position [258, 0]
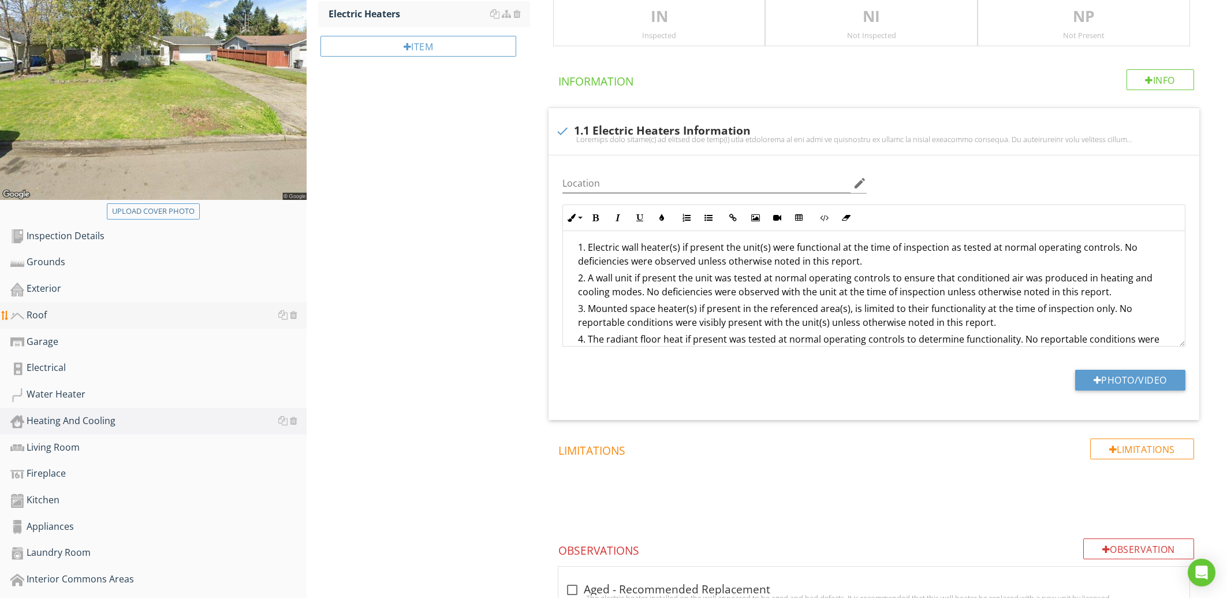
click at [114, 311] on div "Roof" at bounding box center [158, 315] width 296 height 15
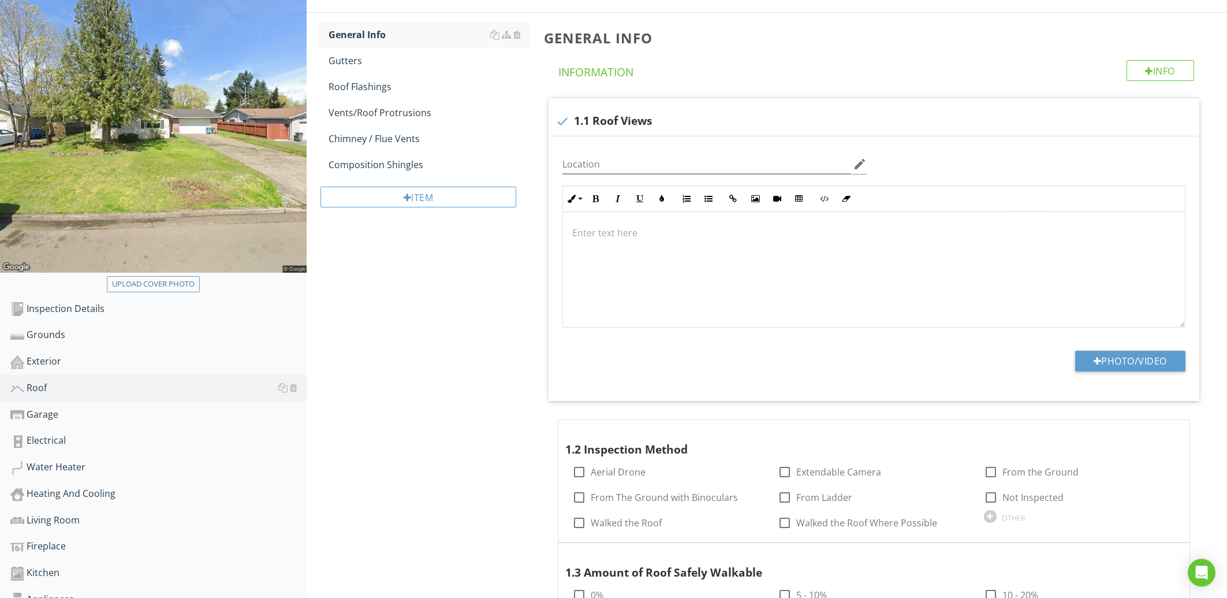
scroll to position [135, 0]
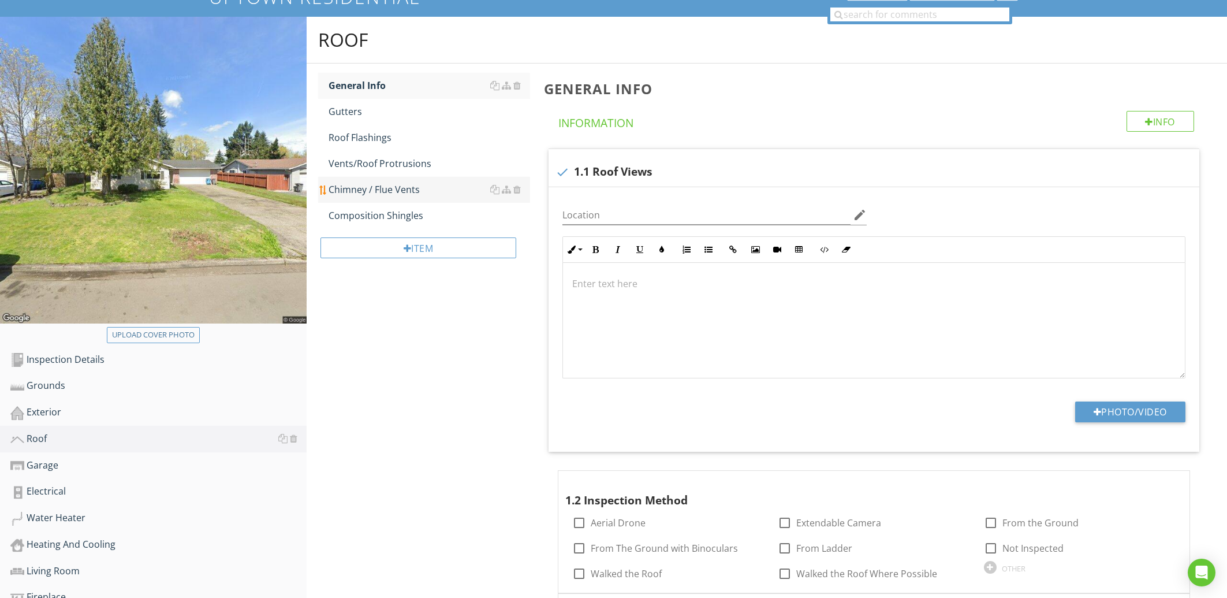
click at [372, 196] on div "Chimney / Flue Vents" at bounding box center [429, 189] width 201 height 14
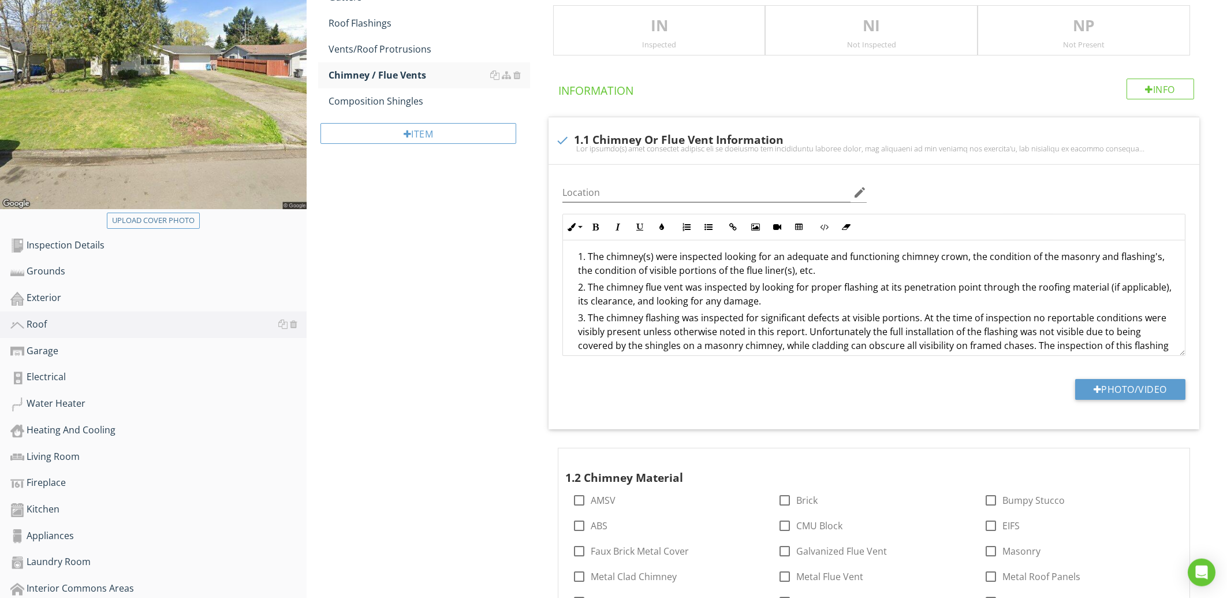
scroll to position [506, 0]
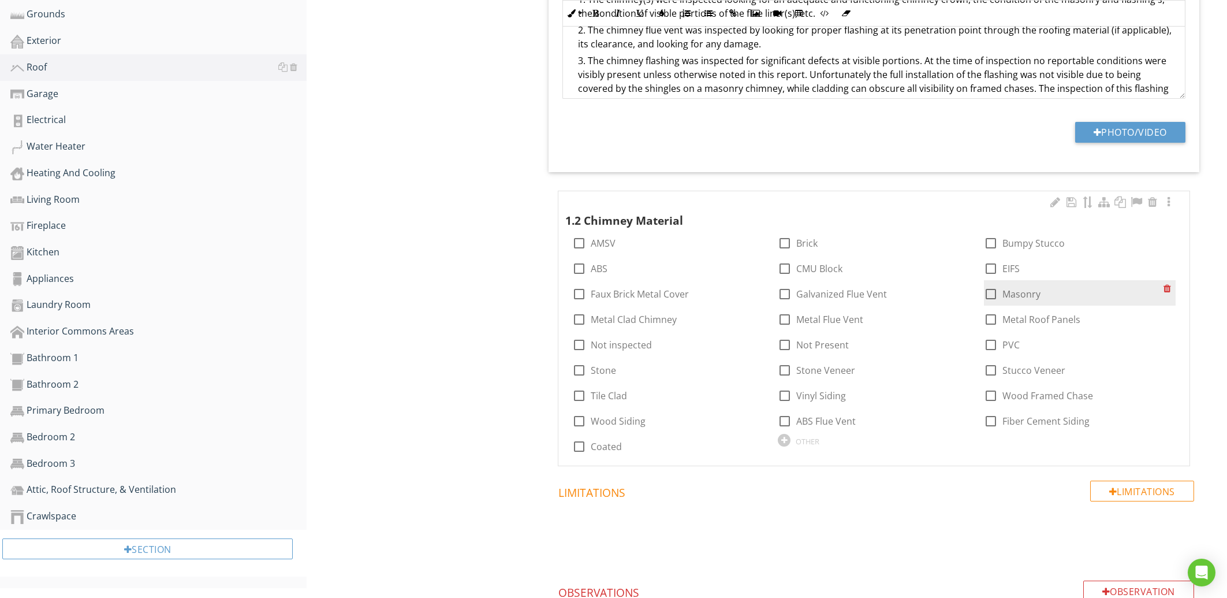
click at [1007, 297] on label "Masonry" at bounding box center [1021, 294] width 38 height 12
checkbox input "true"
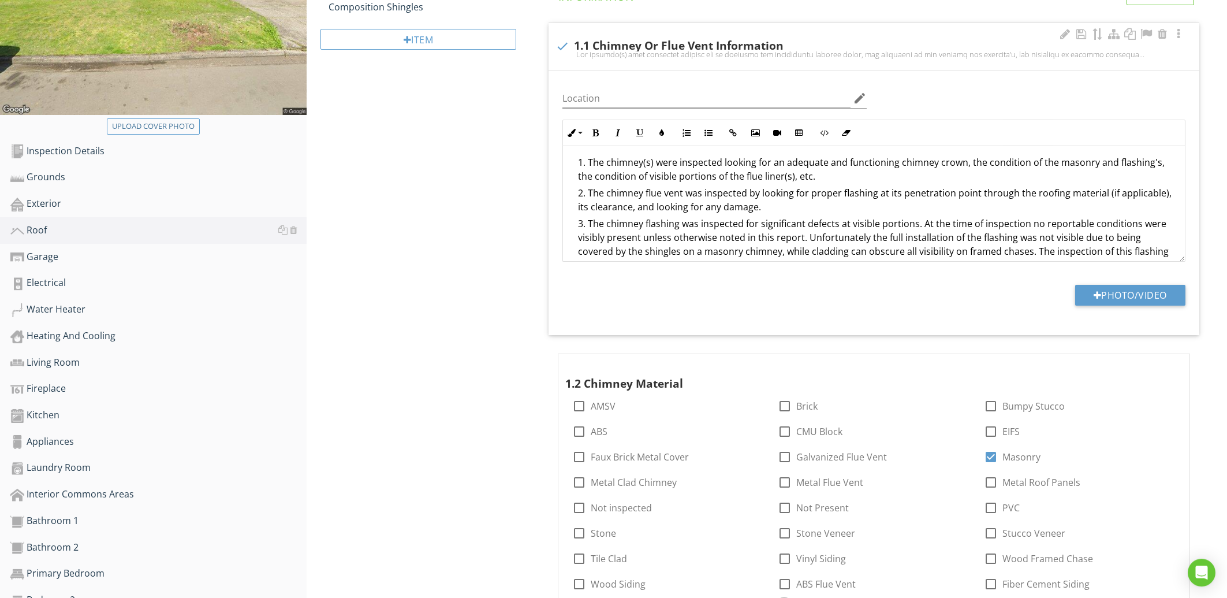
scroll to position [135, 0]
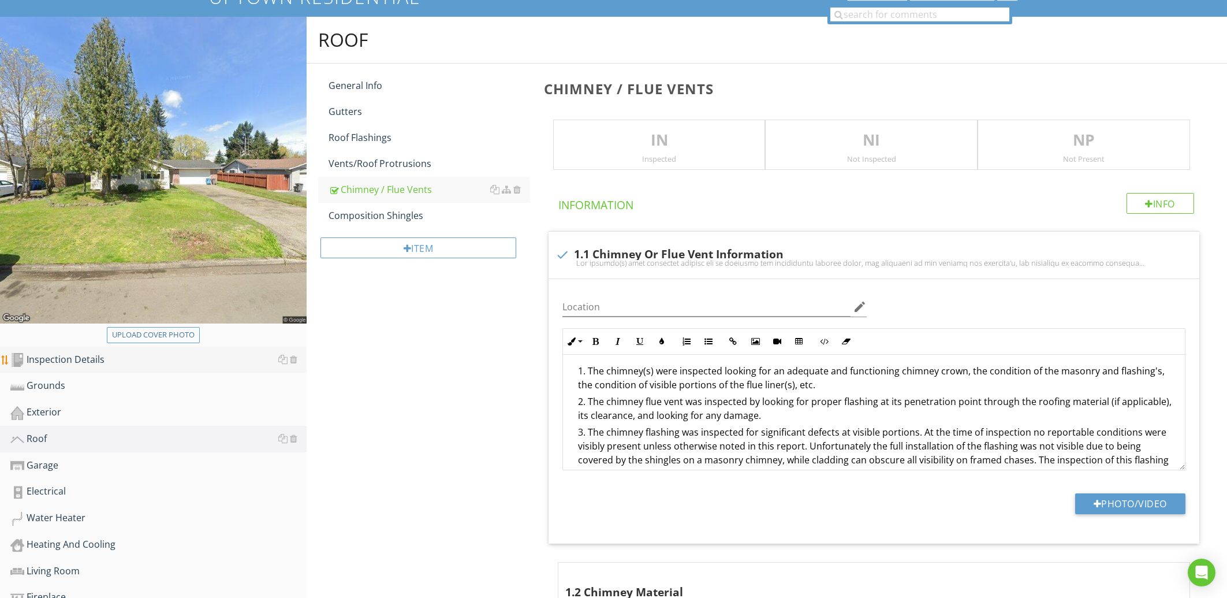
click at [57, 360] on div "Inspection Details" at bounding box center [158, 359] width 296 height 15
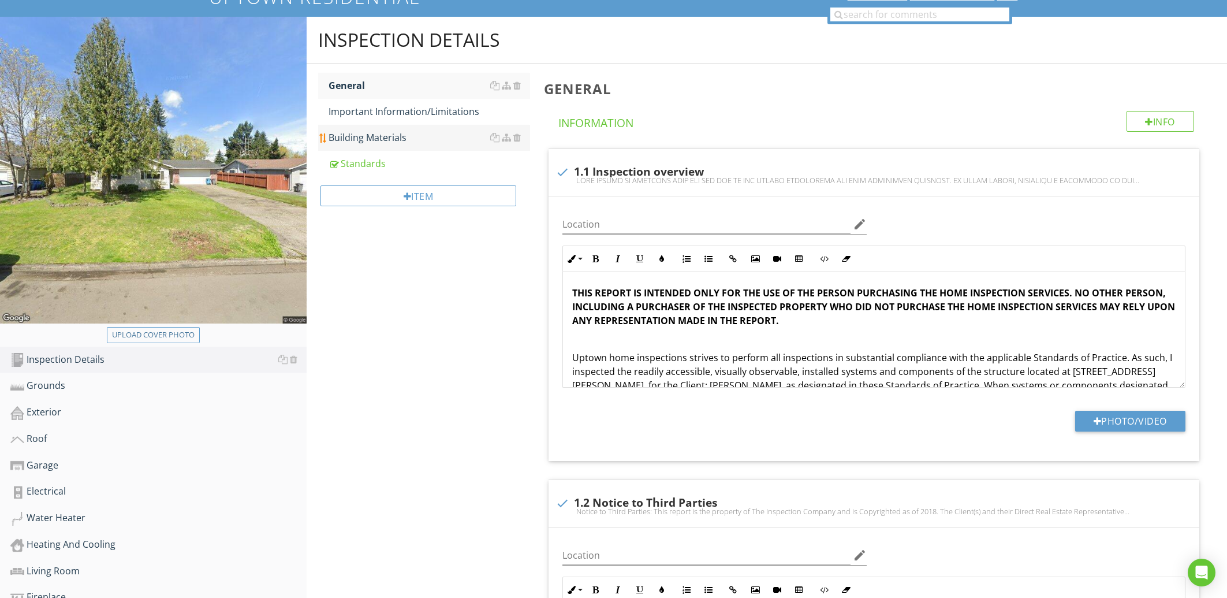
click at [361, 125] on link "Building Materials" at bounding box center [429, 137] width 201 height 25
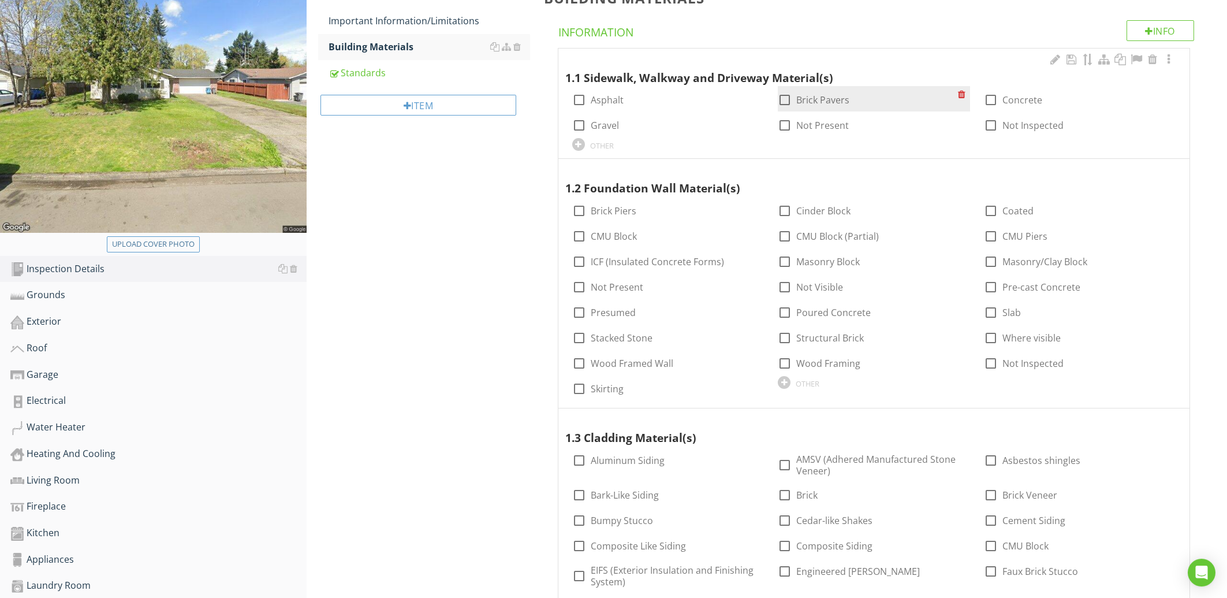
scroll to position [196, 0]
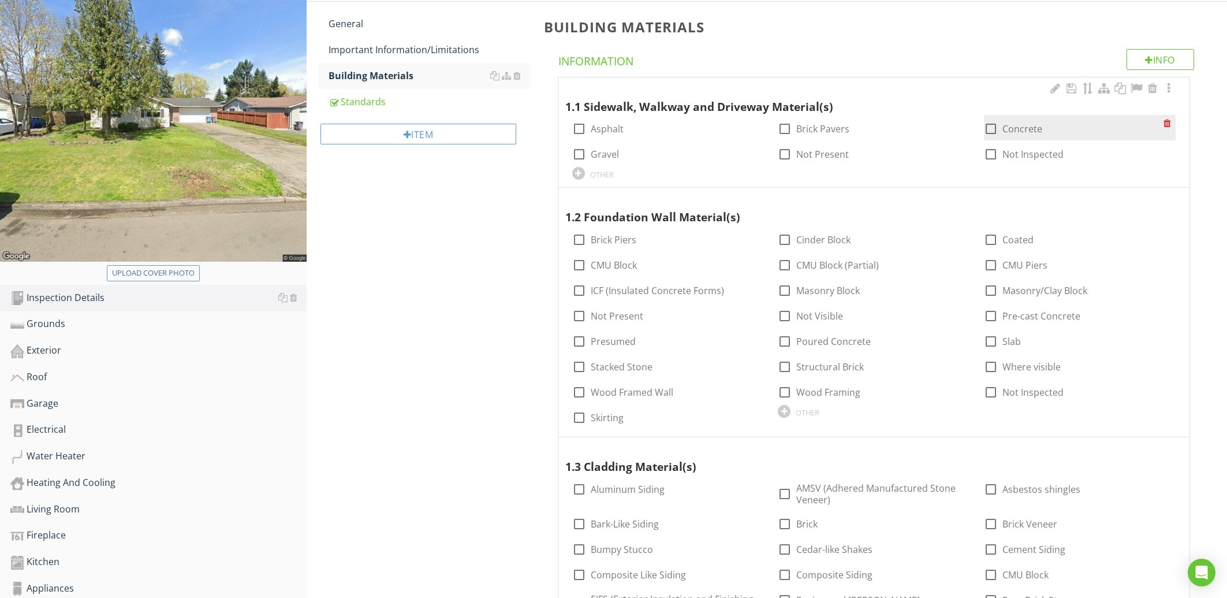
click at [993, 129] on div at bounding box center [991, 129] width 20 height 20
checkbox input "true"
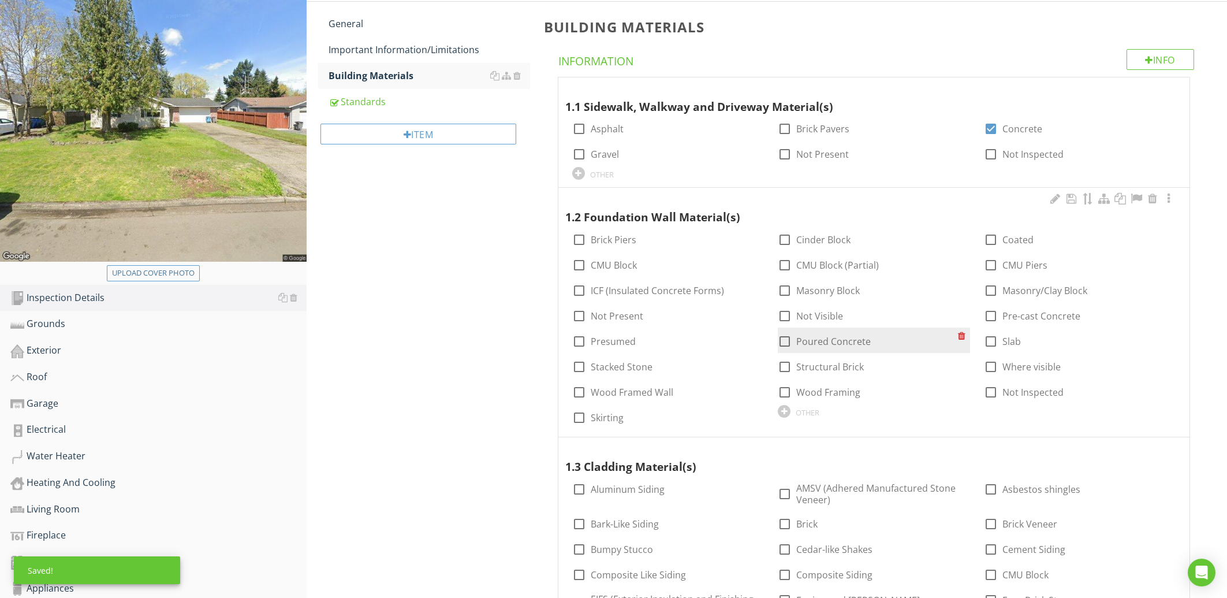
click at [785, 343] on div at bounding box center [785, 341] width 20 height 20
checkbox input "true"
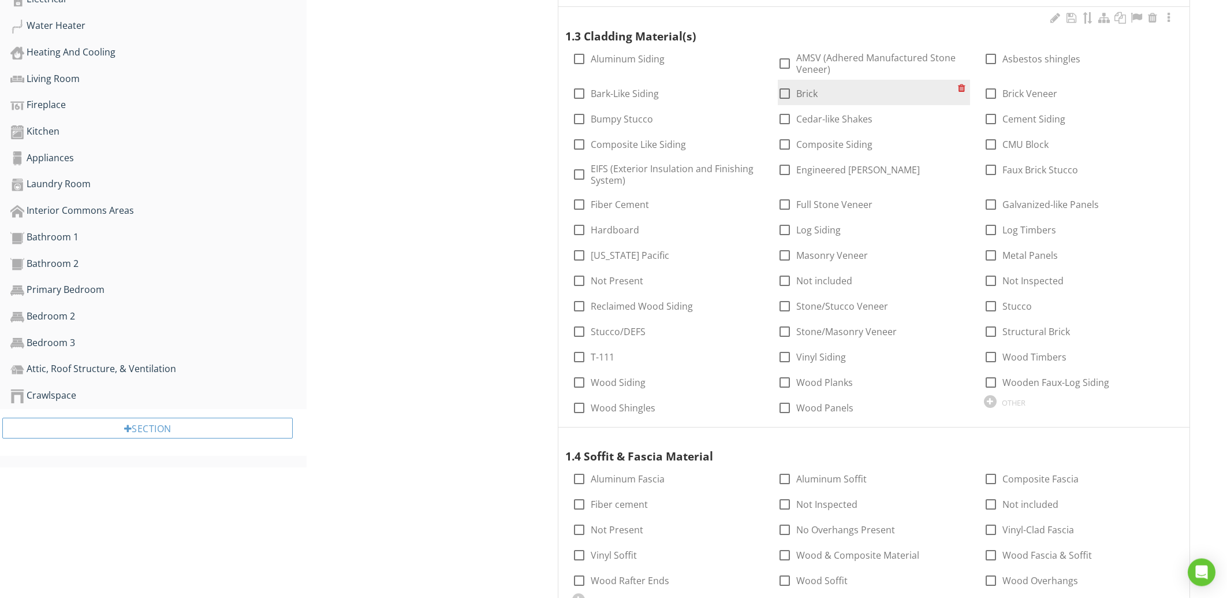
scroll to position [629, 0]
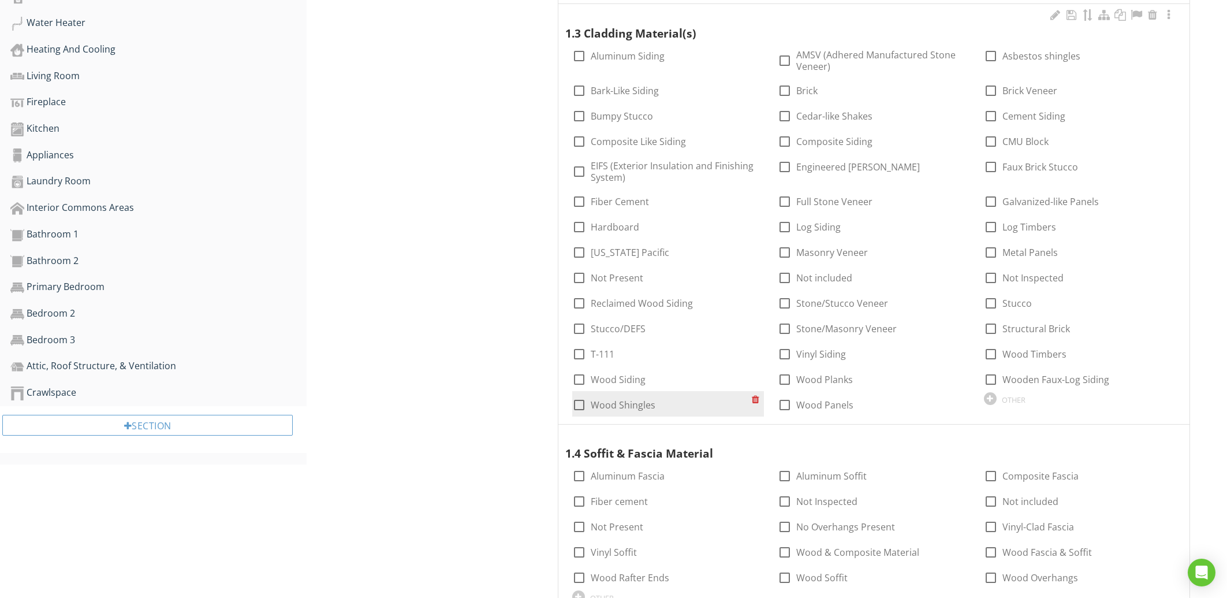
click at [598, 400] on label "Wood Shingles" at bounding box center [623, 405] width 65 height 12
checkbox input "true"
click at [613, 355] on label "T-111" at bounding box center [603, 354] width 24 height 12
checkbox input "true"
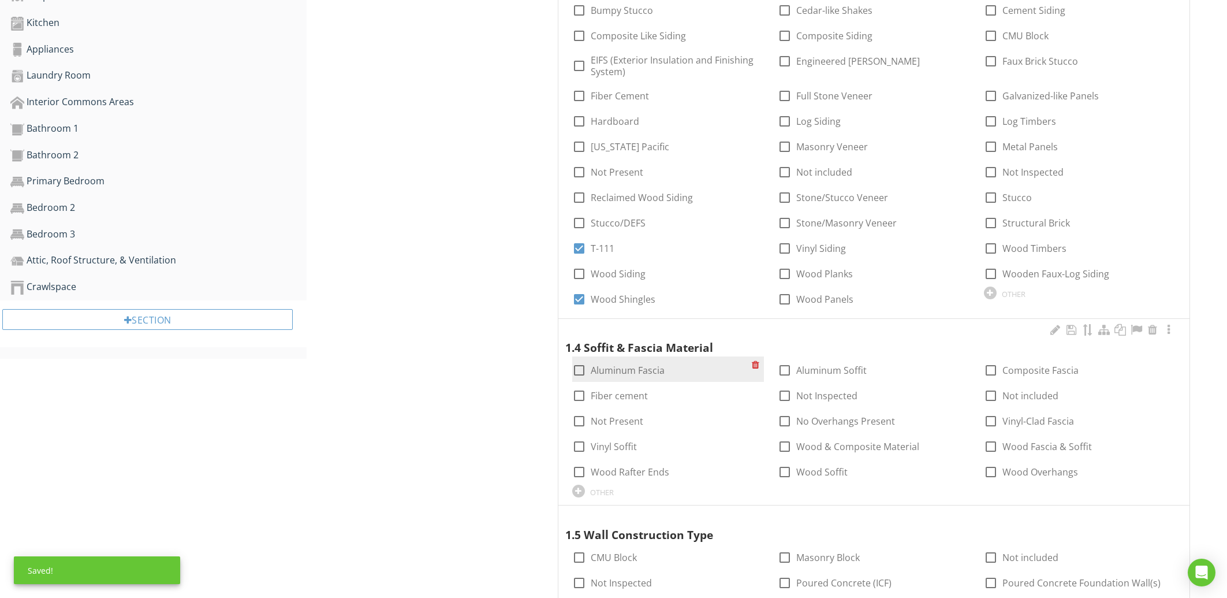
scroll to position [753, 0]
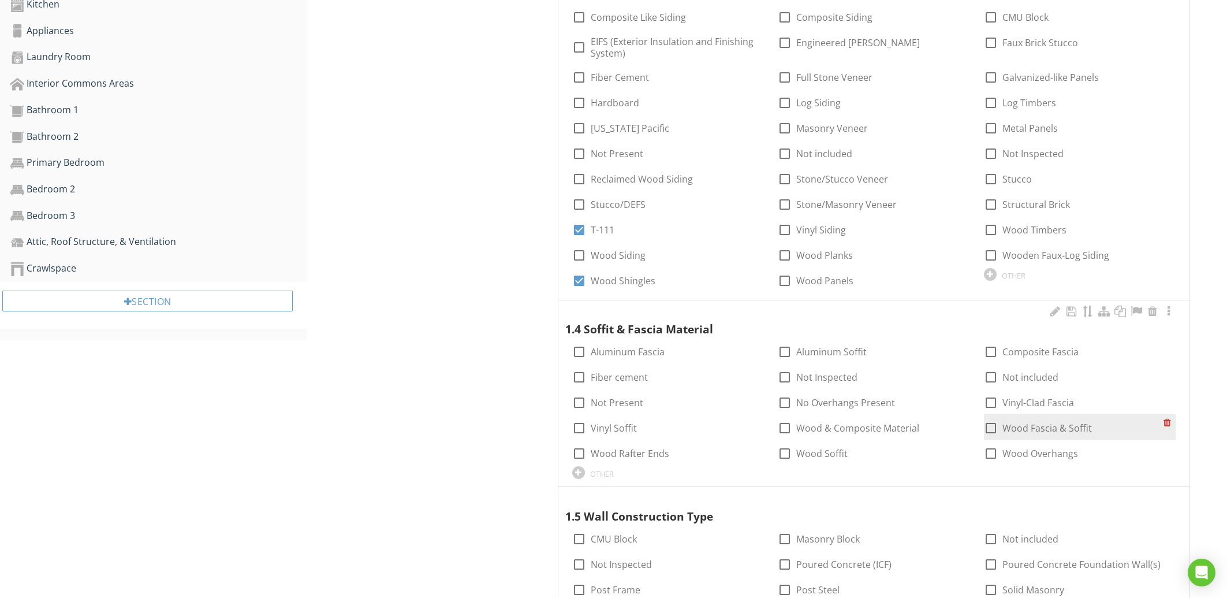
click at [1061, 431] on label "Wood Fascia & Soffit" at bounding box center [1046, 428] width 89 height 12
checkbox input "true"
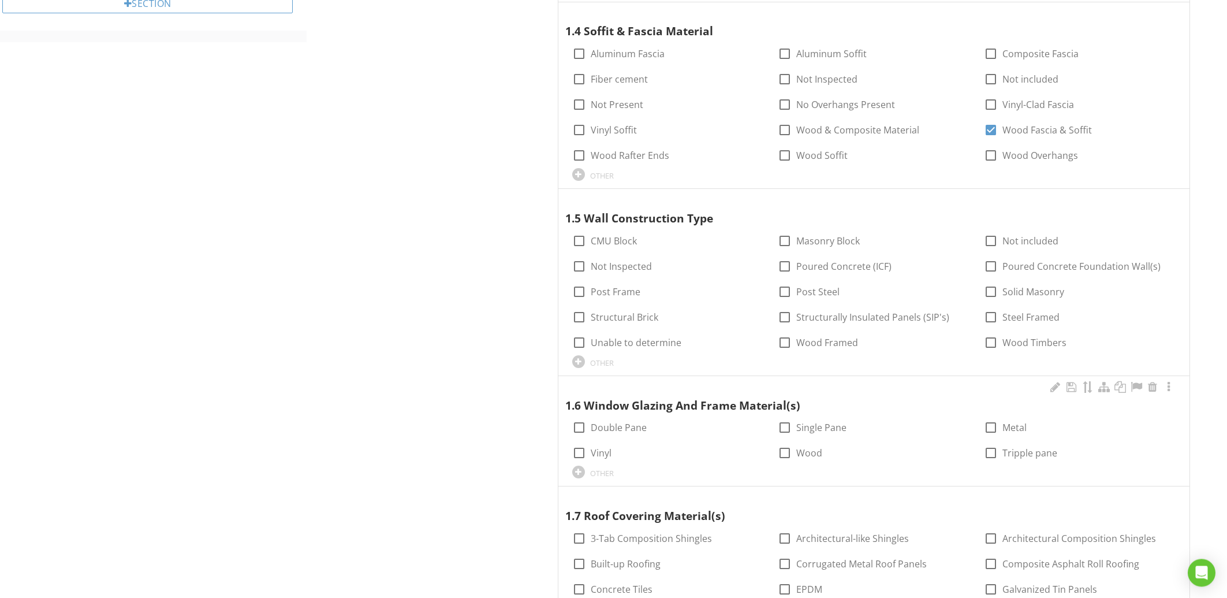
scroll to position [1063, 0]
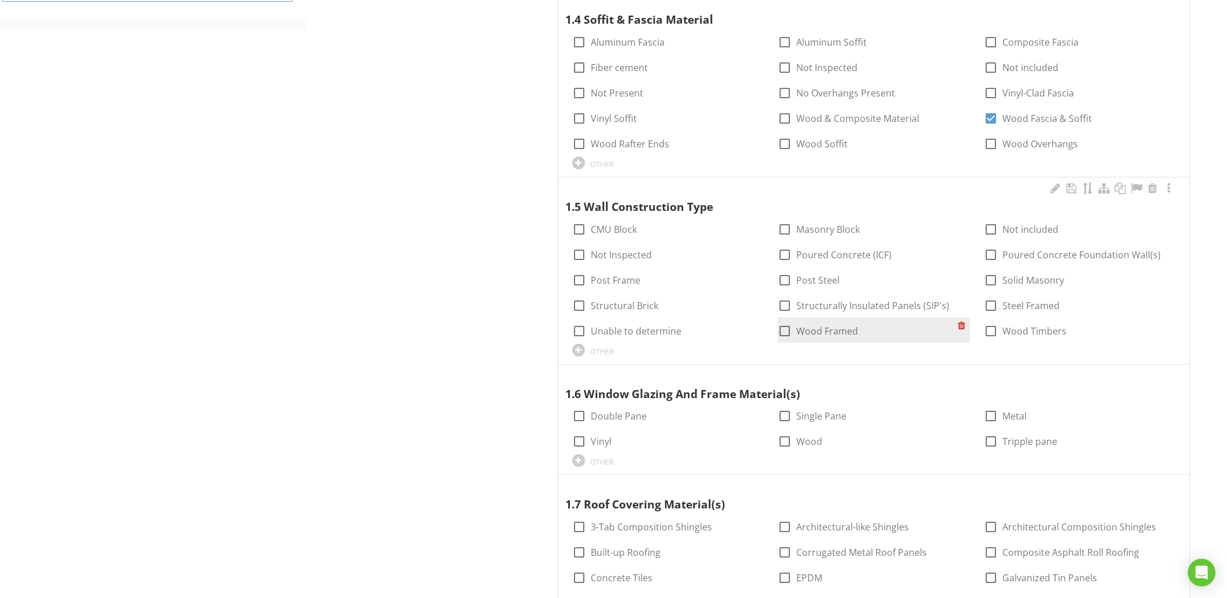
click at [789, 327] on div at bounding box center [785, 331] width 20 height 20
checkbox input "true"
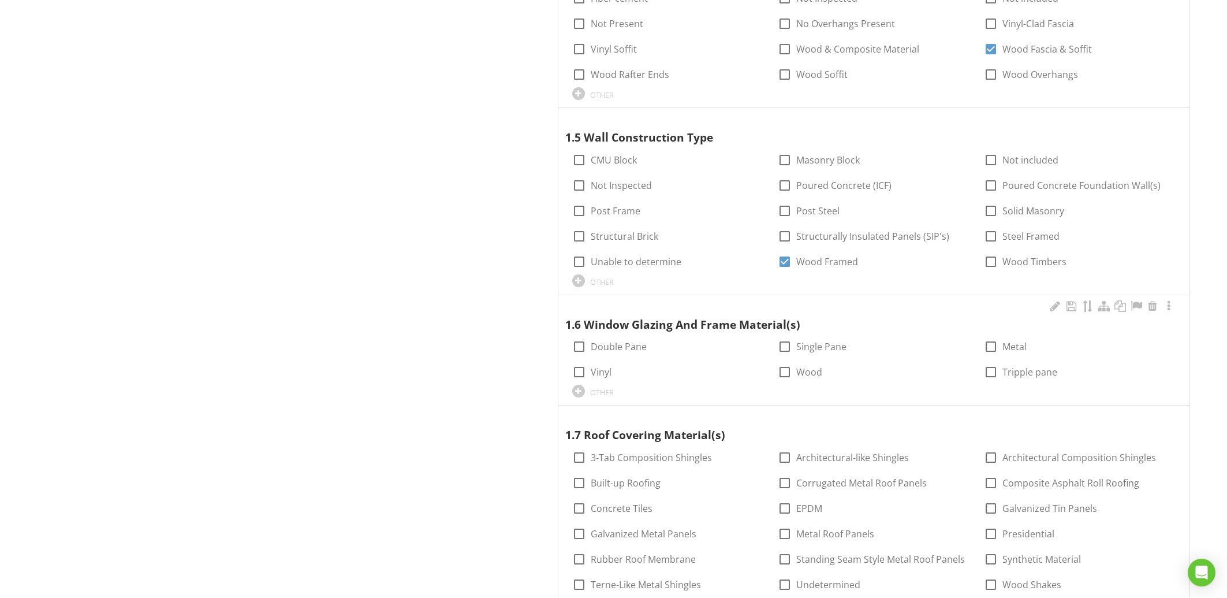
scroll to position [1186, 0]
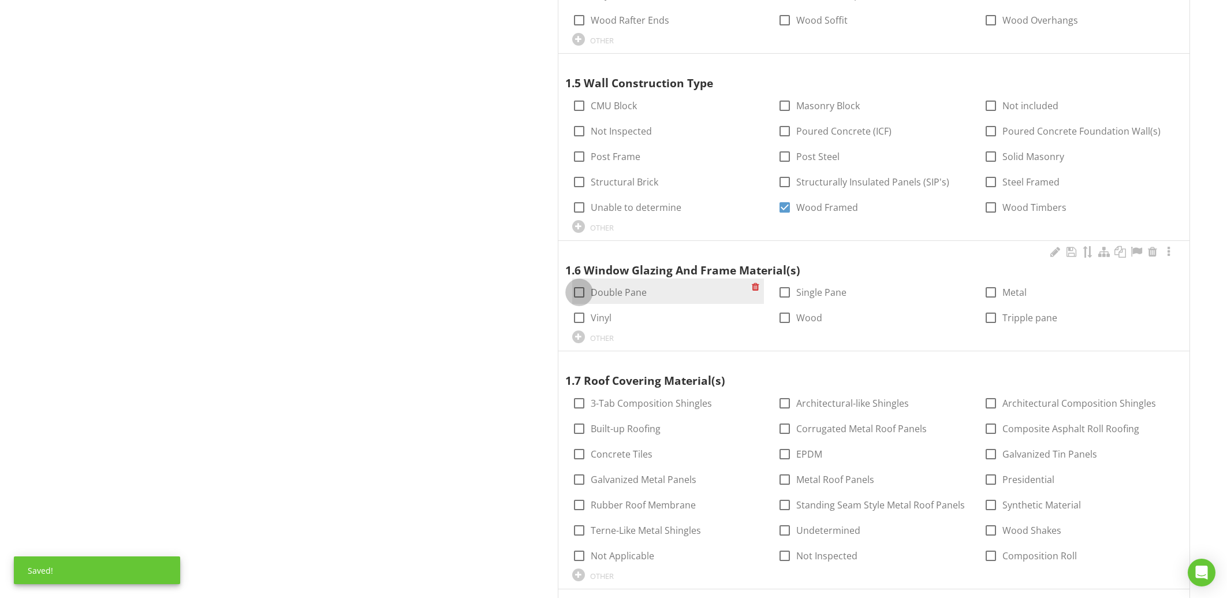
click at [584, 291] on div at bounding box center [579, 292] width 20 height 20
checkbox input "true"
click at [577, 310] on div at bounding box center [579, 318] width 20 height 20
checkbox input "true"
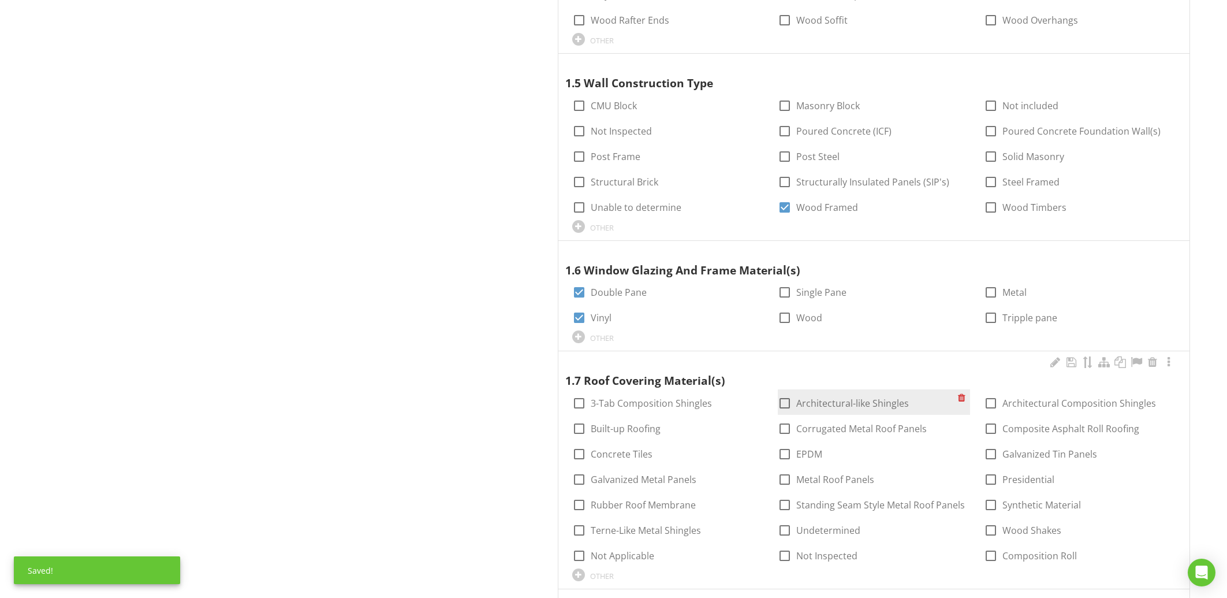
click at [808, 406] on label "Architectural-like Shingles" at bounding box center [852, 403] width 113 height 12
checkbox input "true"
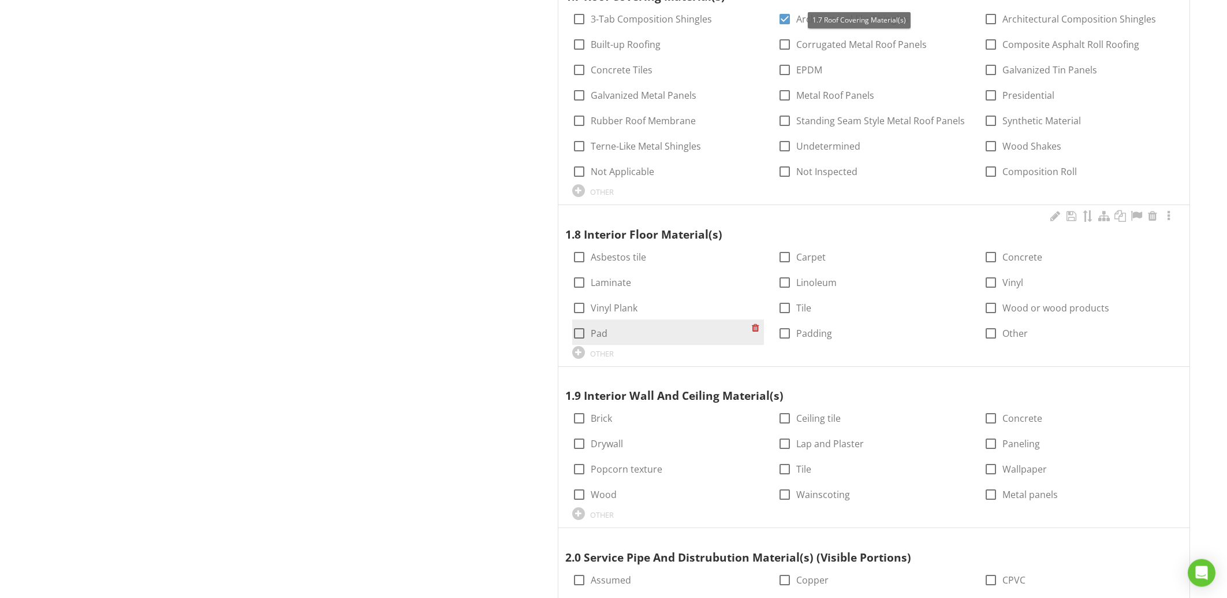
scroll to position [1620, 0]
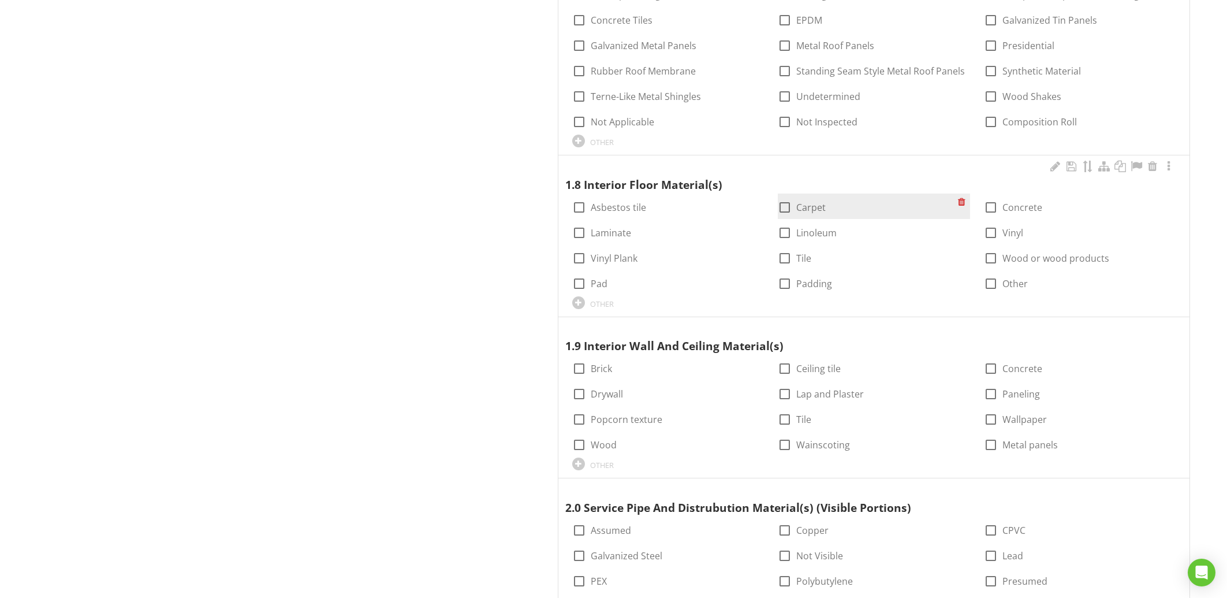
click at [790, 208] on div at bounding box center [785, 207] width 20 height 20
checkbox input "true"
click at [790, 234] on div at bounding box center [785, 233] width 20 height 20
checkbox input "true"
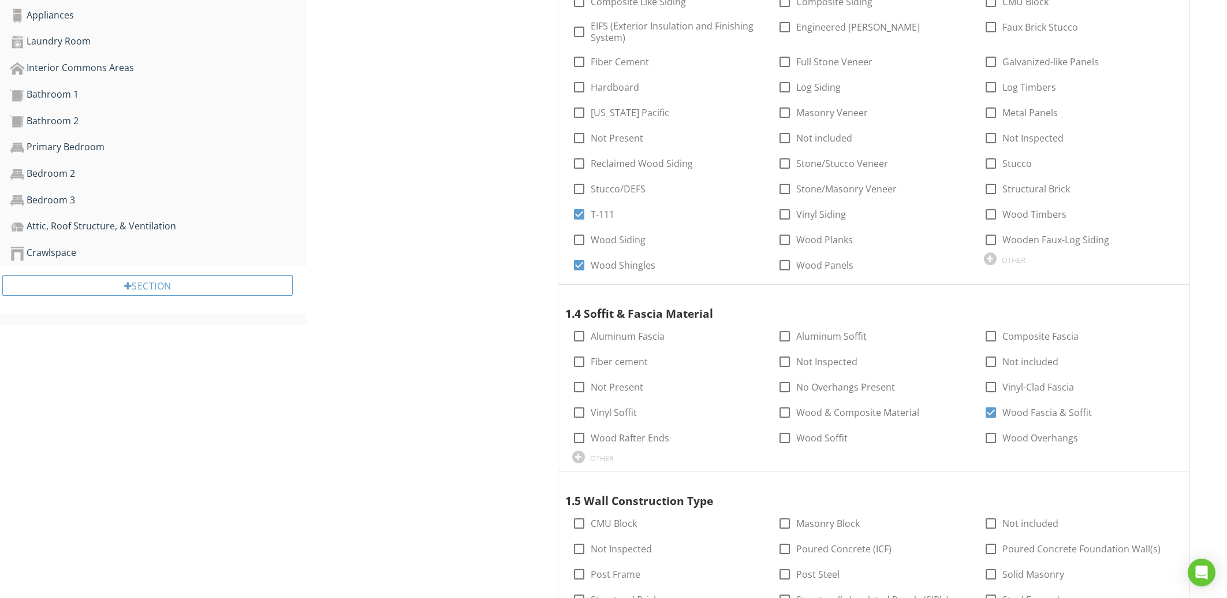
scroll to position [629, 0]
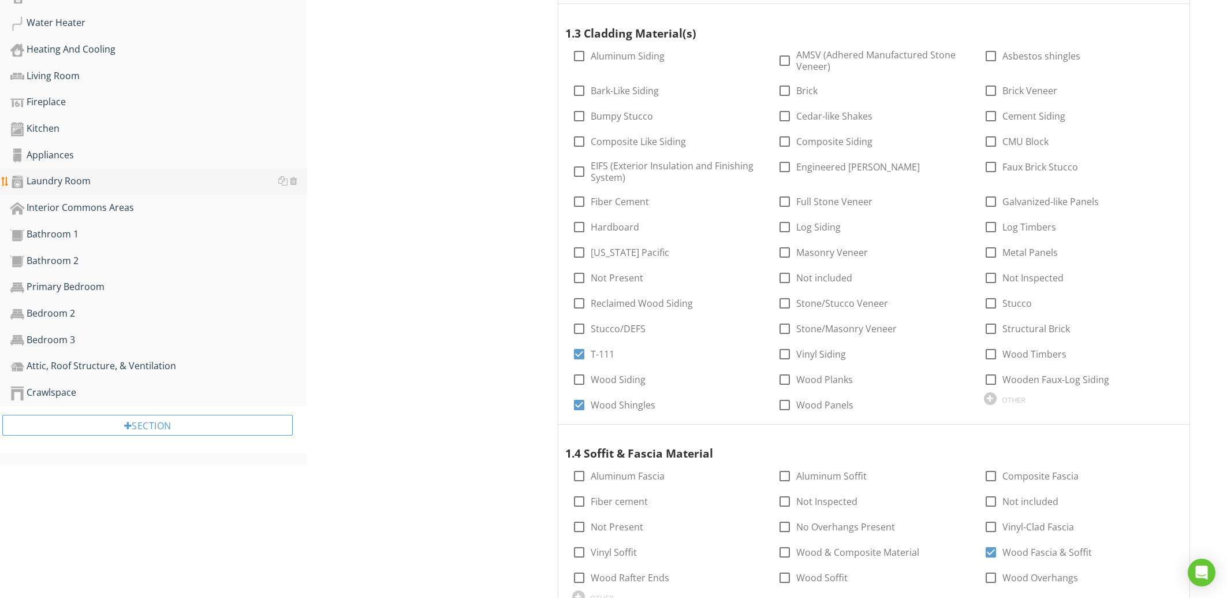
click at [88, 184] on div "Laundry Room" at bounding box center [158, 181] width 296 height 15
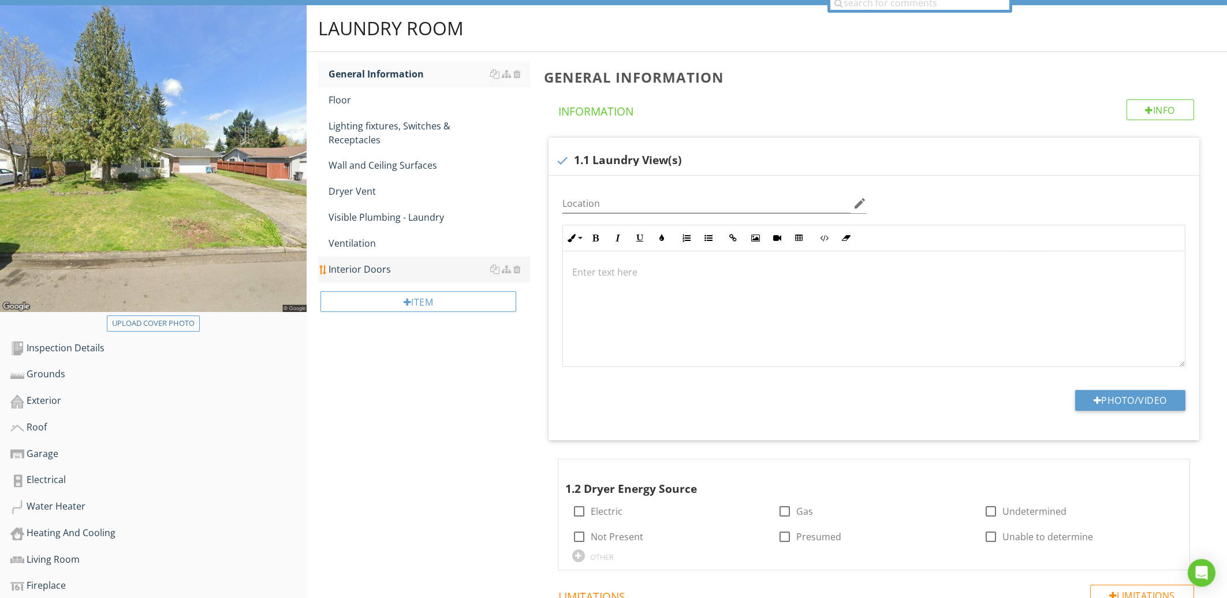
scroll to position [135, 0]
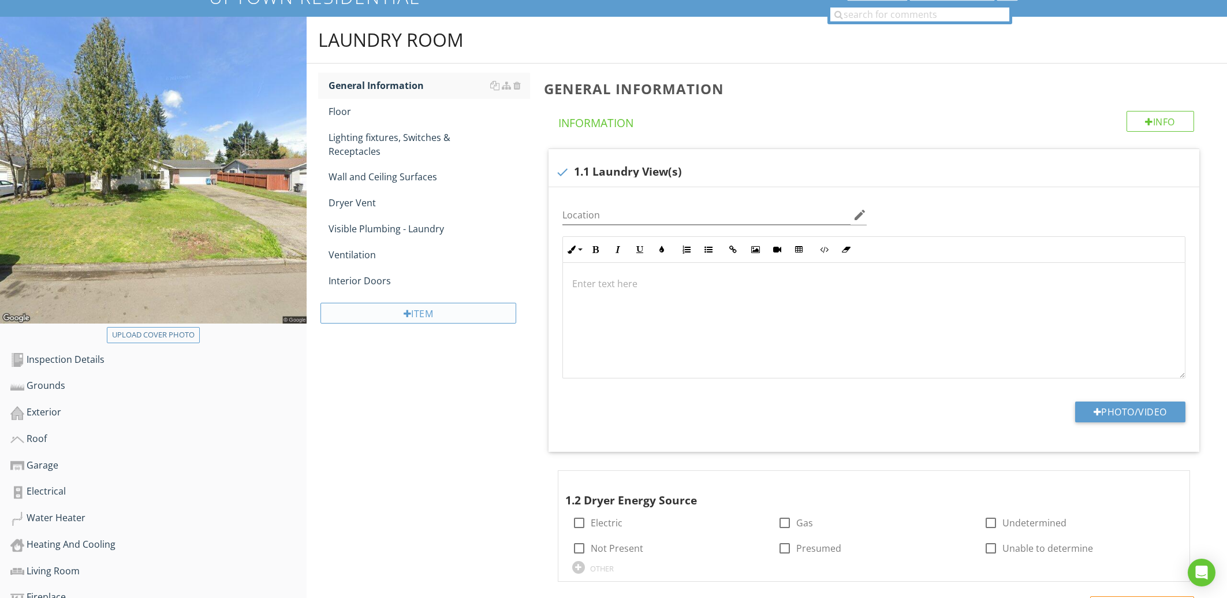
click at [404, 311] on div at bounding box center [408, 313] width 8 height 9
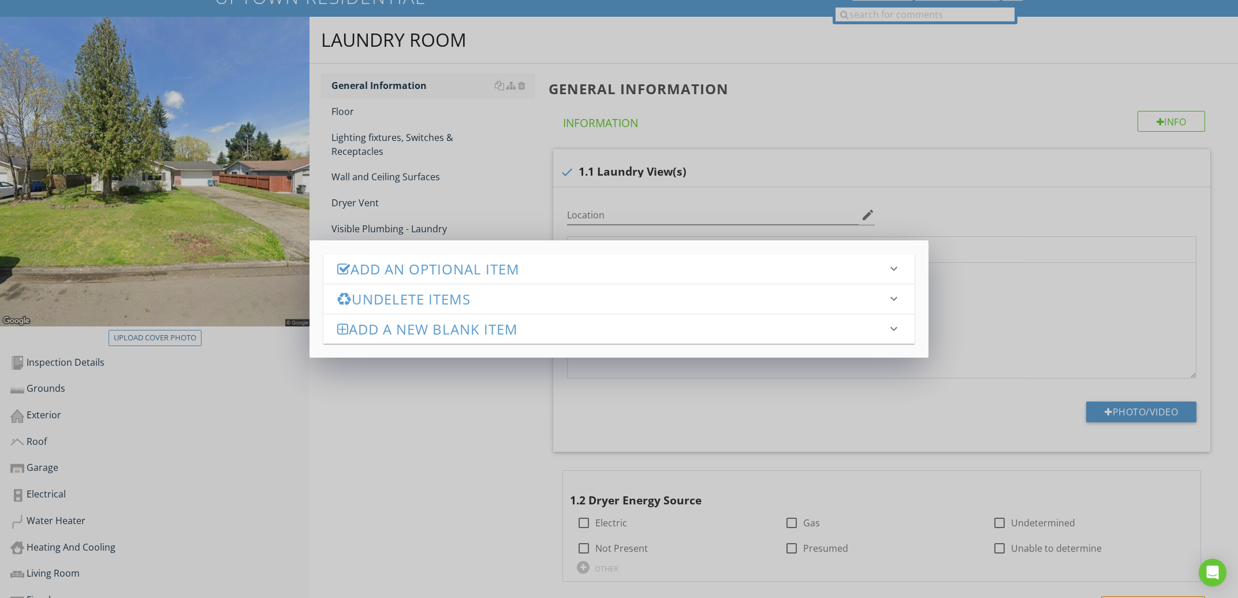
click at [448, 261] on h3 "Add an Optional Item" at bounding box center [612, 269] width 550 height 16
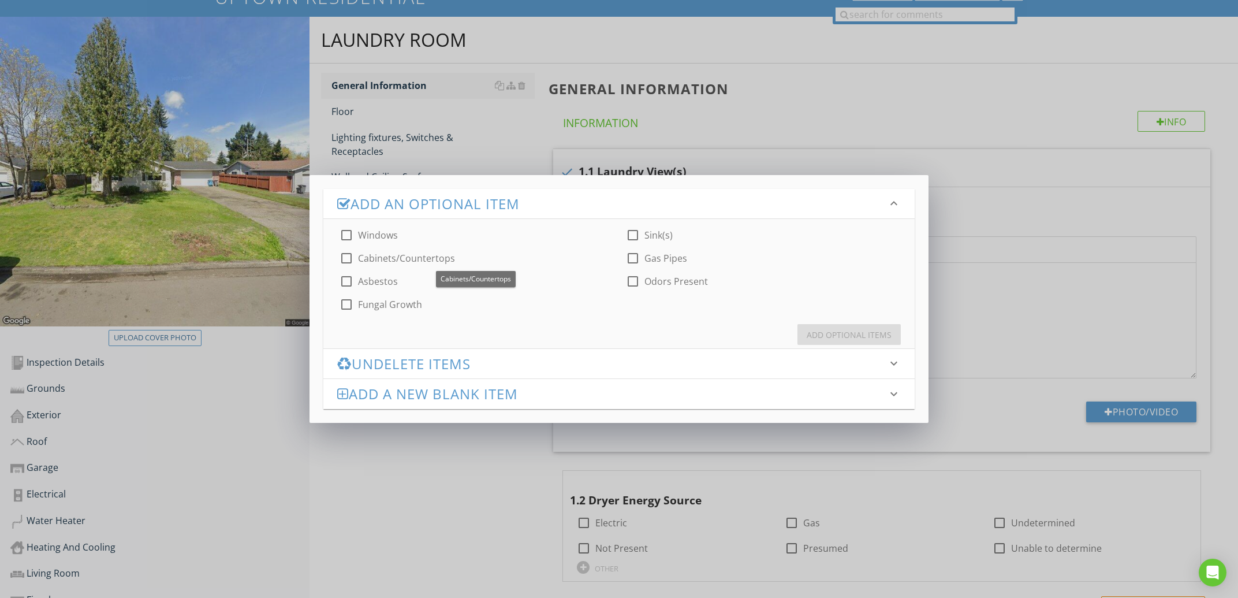
click at [387, 234] on label "Windows" at bounding box center [378, 235] width 40 height 12
checkbox input "true"
click at [871, 336] on div "Add Optional Items" at bounding box center [849, 335] width 85 height 12
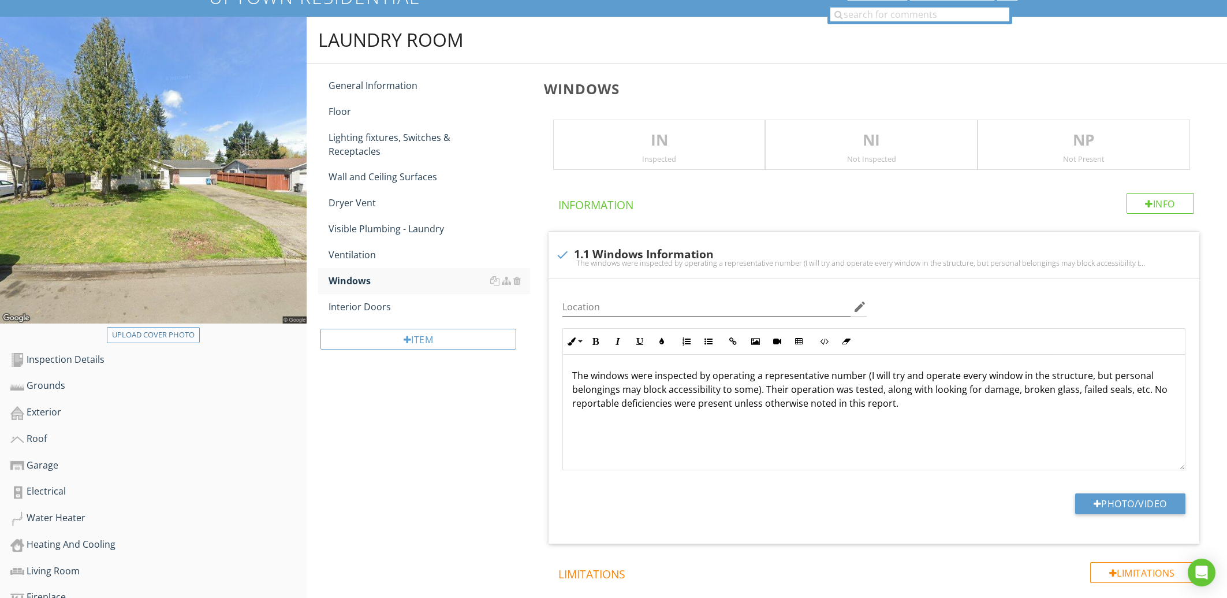
click at [160, 333] on div "Upload cover photo" at bounding box center [153, 335] width 83 height 12
type input "C:\fakepath\Screenshot 2025-08-27 at 22-14-15 8618 NE PIERCE Drive Vancouver WA…"
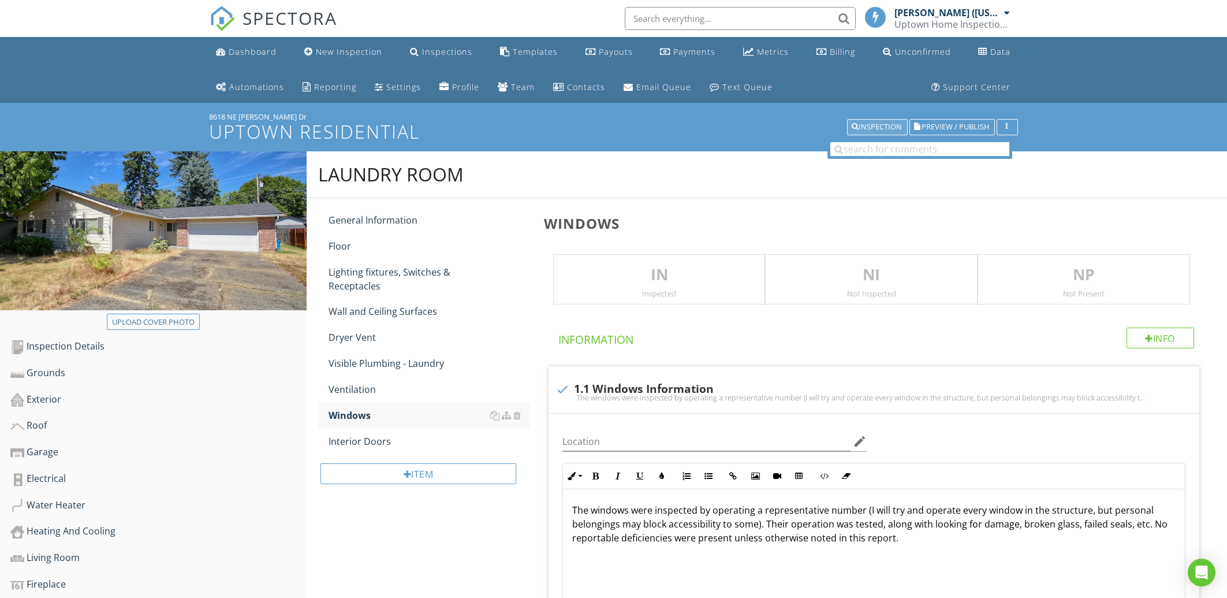
click at [896, 131] on div "Inspection" at bounding box center [877, 127] width 50 height 8
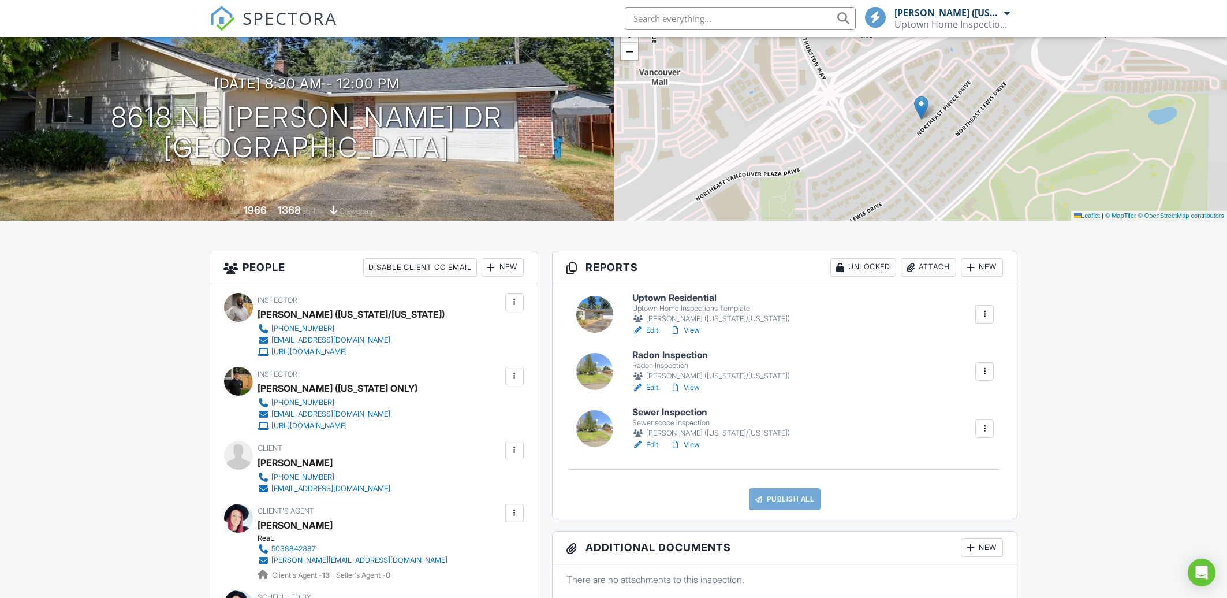
scroll to position [124, 0]
click at [682, 352] on h6 "Radon Inspection" at bounding box center [711, 355] width 158 height 10
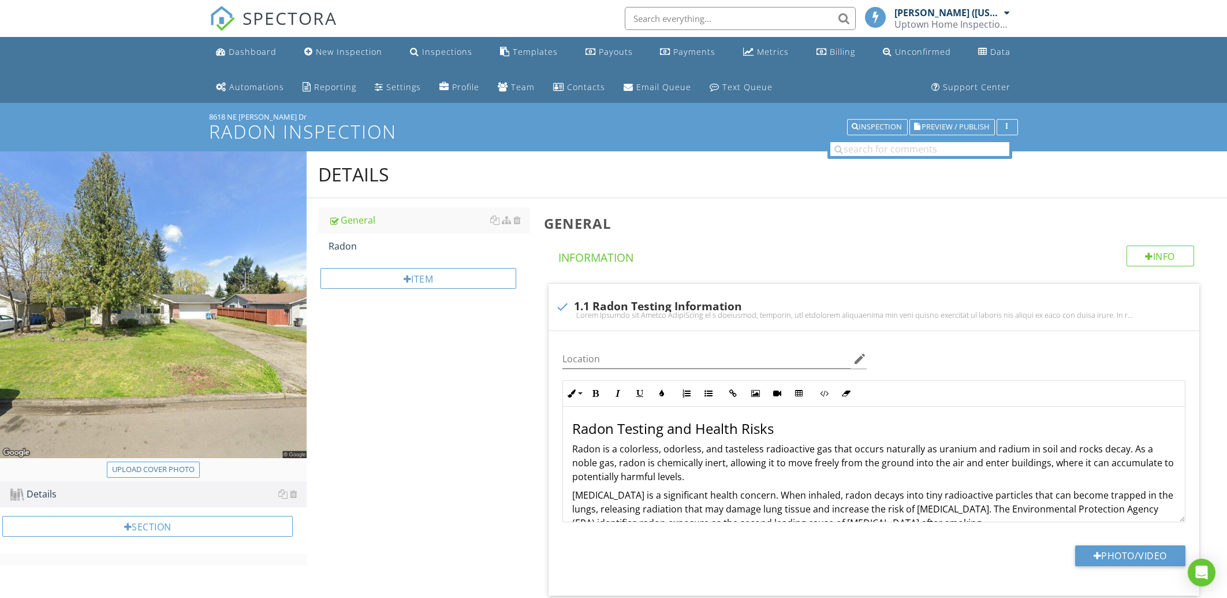
click at [121, 470] on div "Upload cover photo" at bounding box center [153, 470] width 83 height 12
type input "C:\fakepath\Screenshot [DATE] at 22-14-15 [STREET_ADDRESS][PERSON_NAME] Zillow.…"
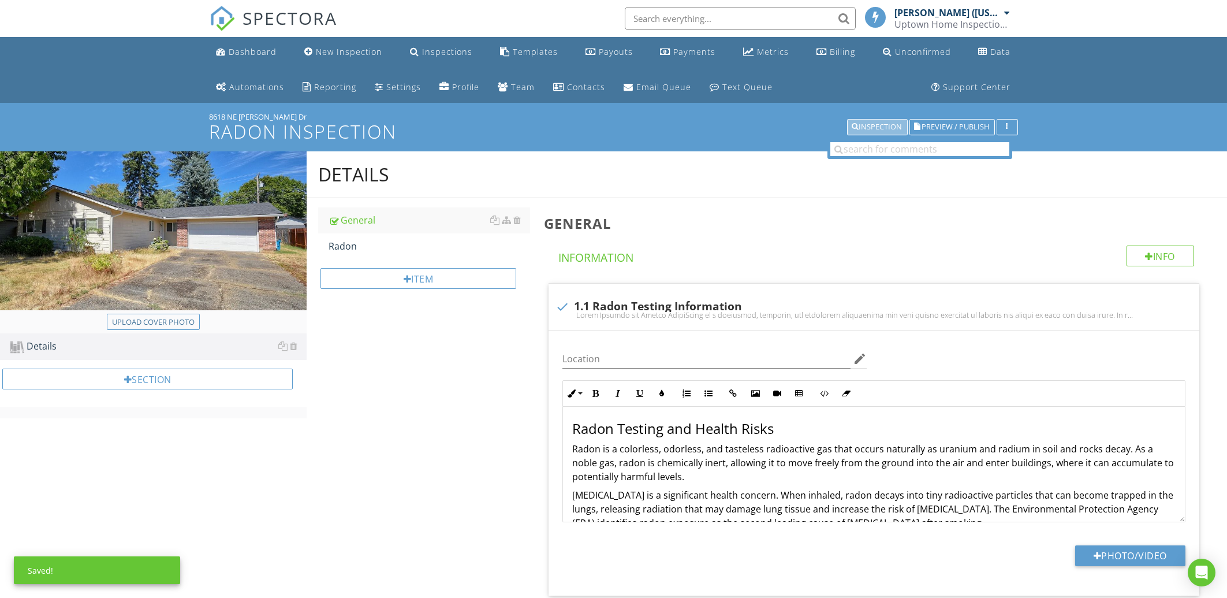
click at [893, 126] on div "Inspection" at bounding box center [877, 127] width 50 height 8
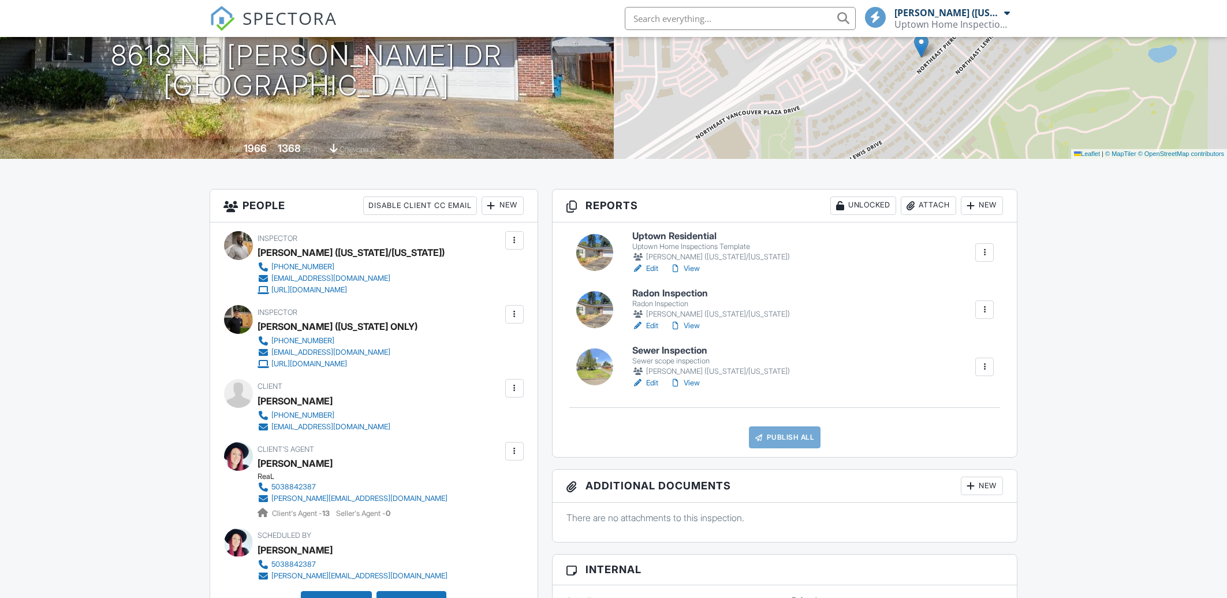
scroll to position [185, 0]
click at [694, 357] on div "Sewer scope inspection" at bounding box center [711, 360] width 158 height 9
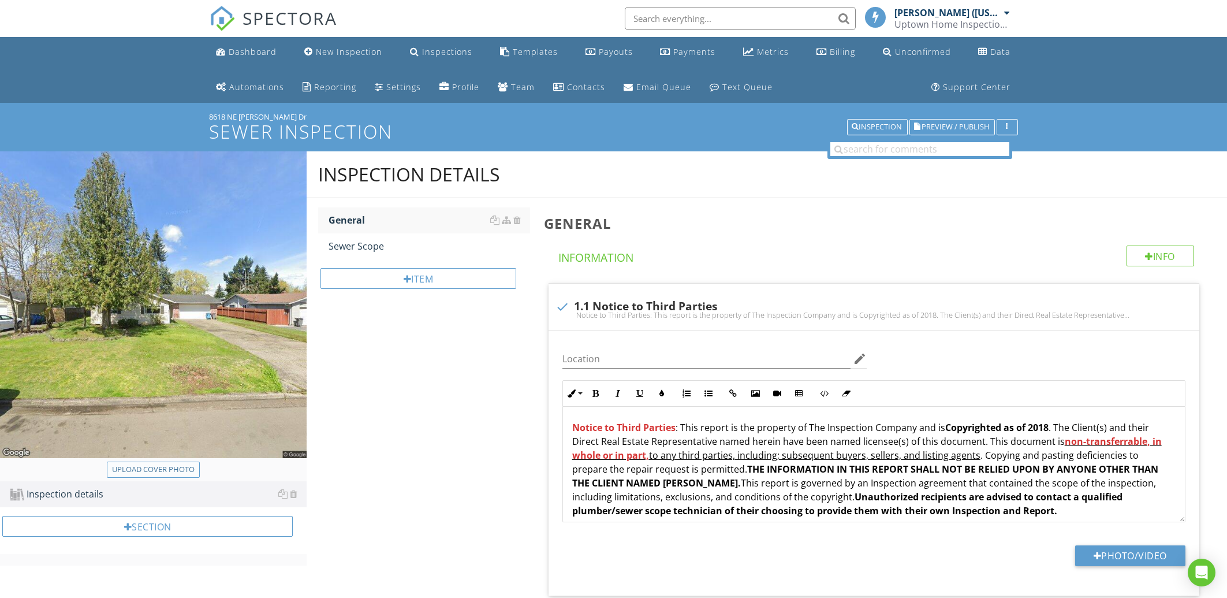
click at [152, 470] on div "Upload cover photo" at bounding box center [153, 470] width 83 height 12
type input "C:\fakepath\Screenshot [DATE] at 22-14-15 [STREET_ADDRESS][PERSON_NAME] Zillow.…"
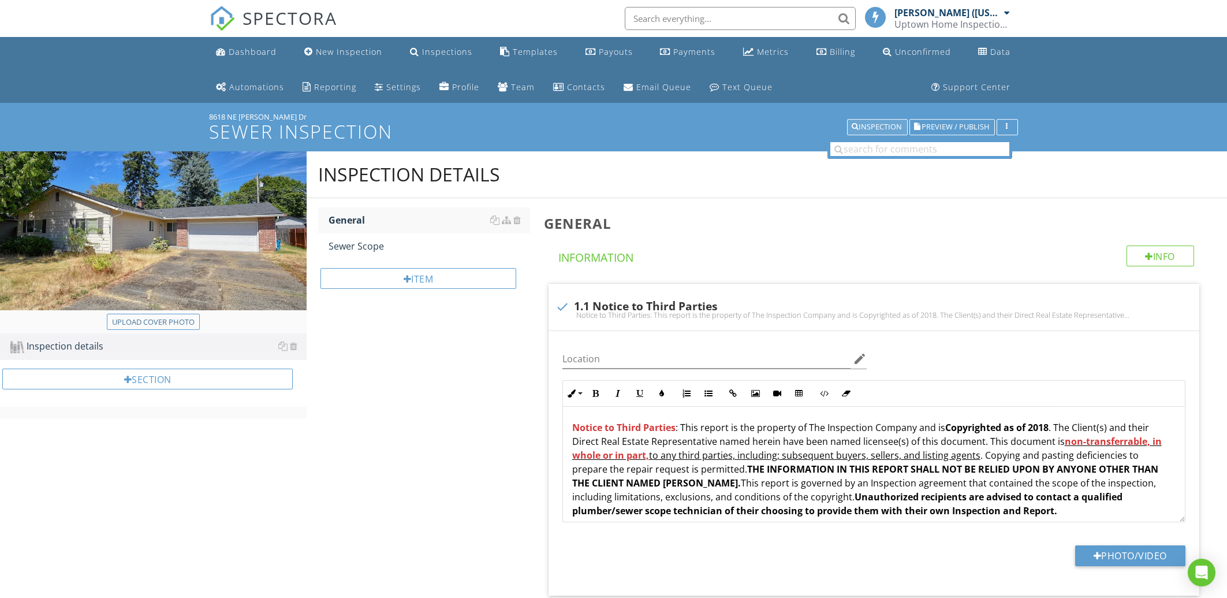
click at [869, 125] on div "Inspection" at bounding box center [877, 127] width 50 height 8
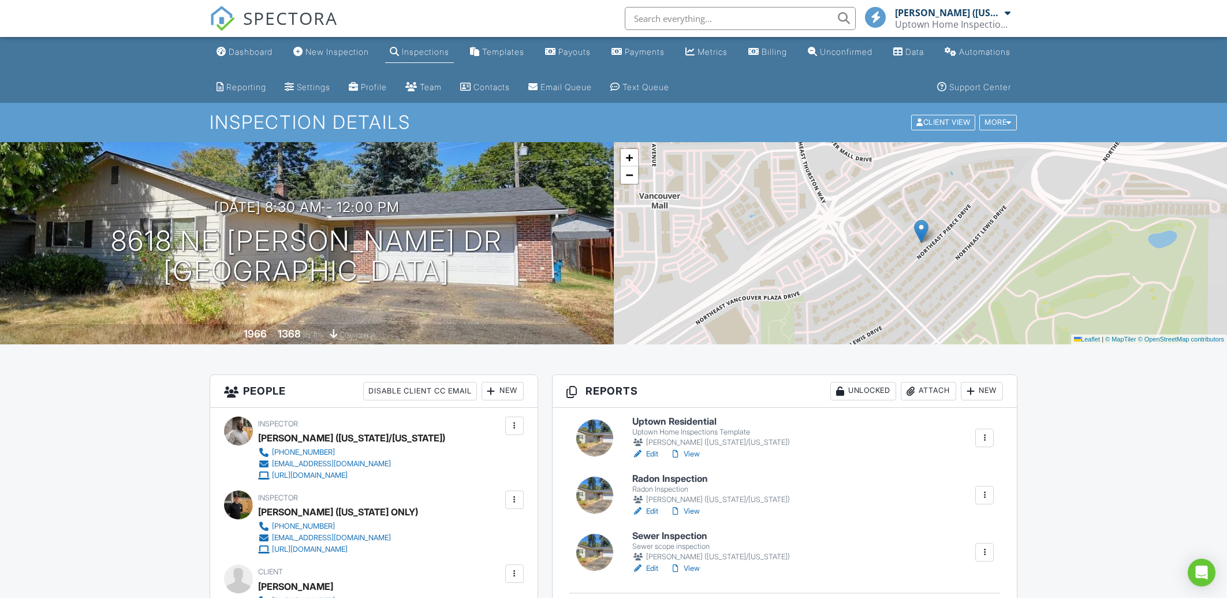
scroll to position [247, 0]
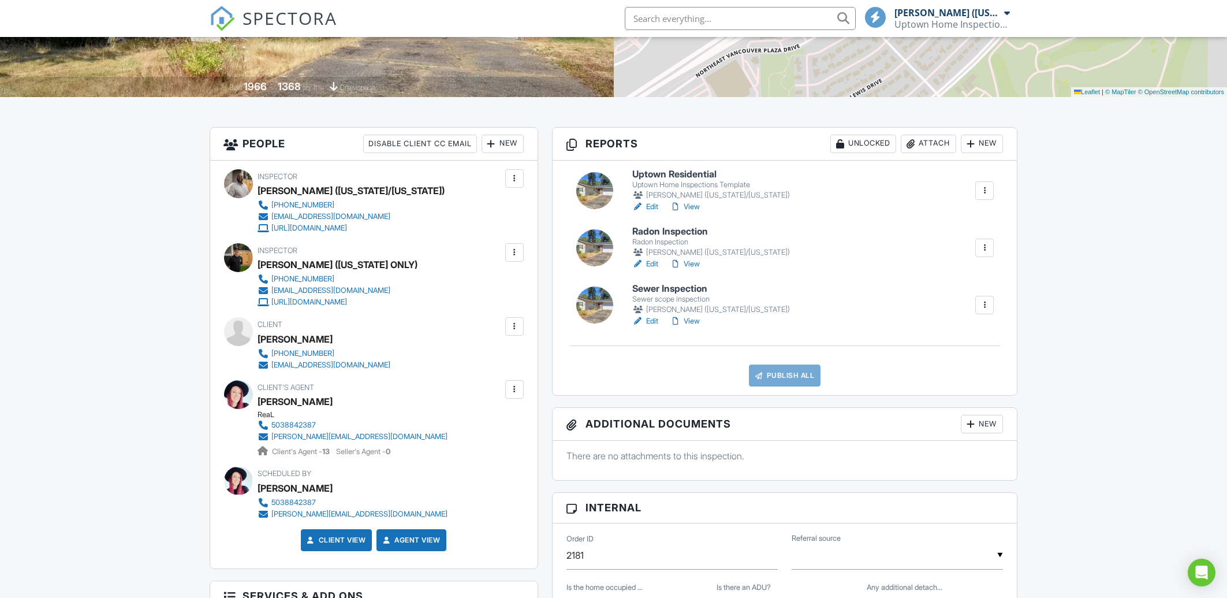
click at [664, 286] on h6 "Sewer Inspection" at bounding box center [711, 288] width 158 height 10
